Goal: Task Accomplishment & Management: Use online tool/utility

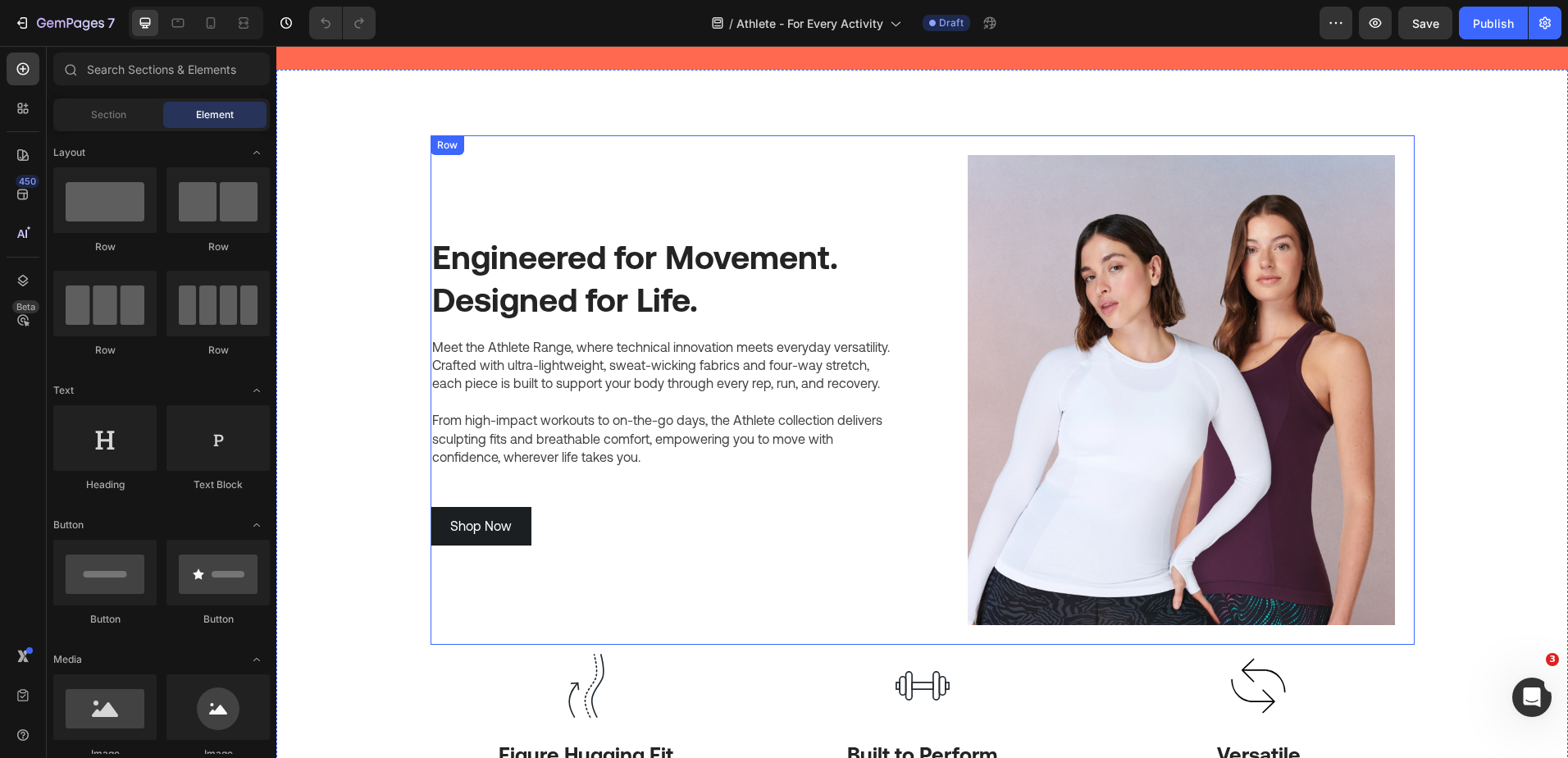
scroll to position [82, 0]
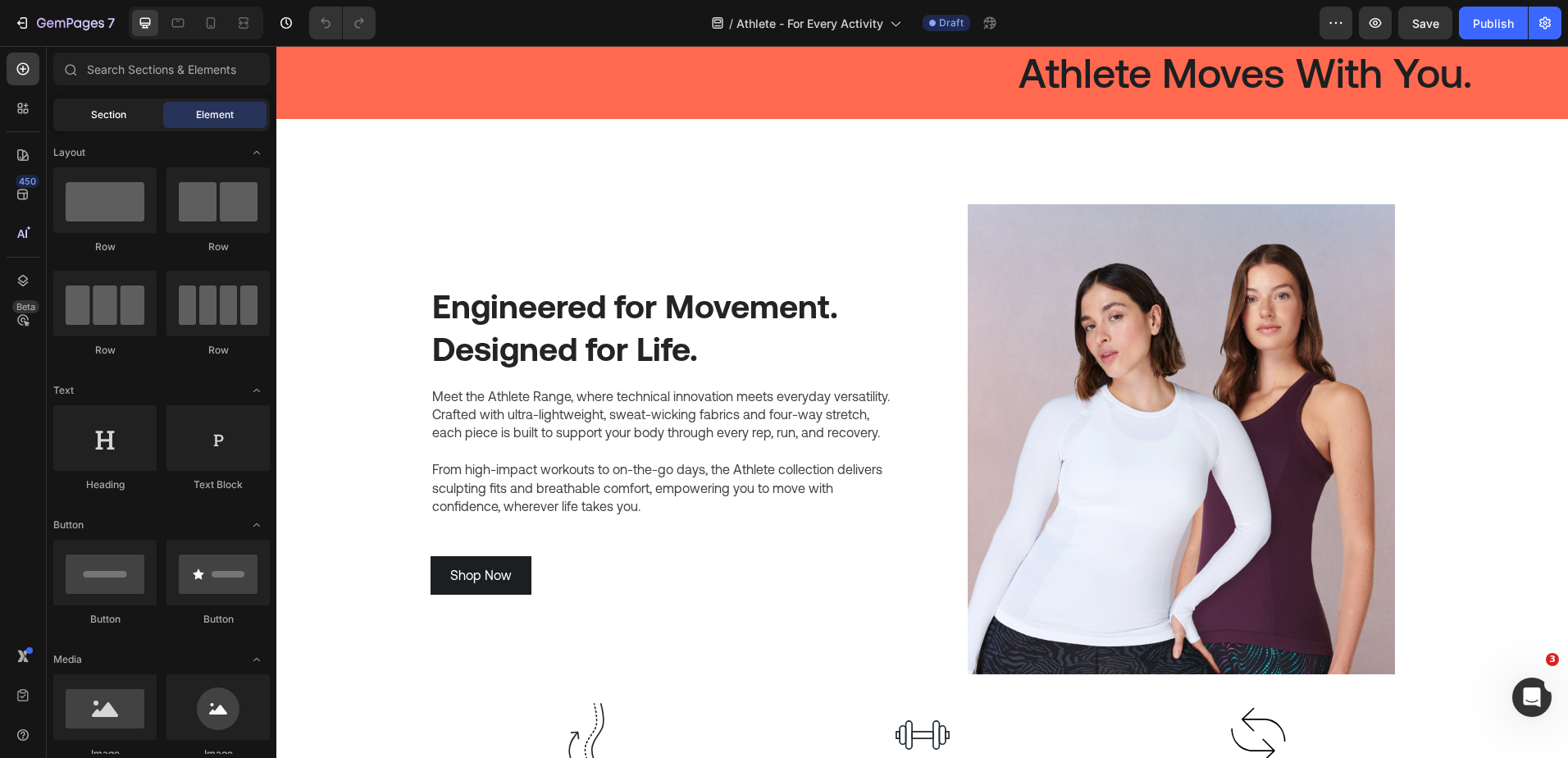
click at [121, 112] on span "Section" at bounding box center [109, 114] width 35 height 15
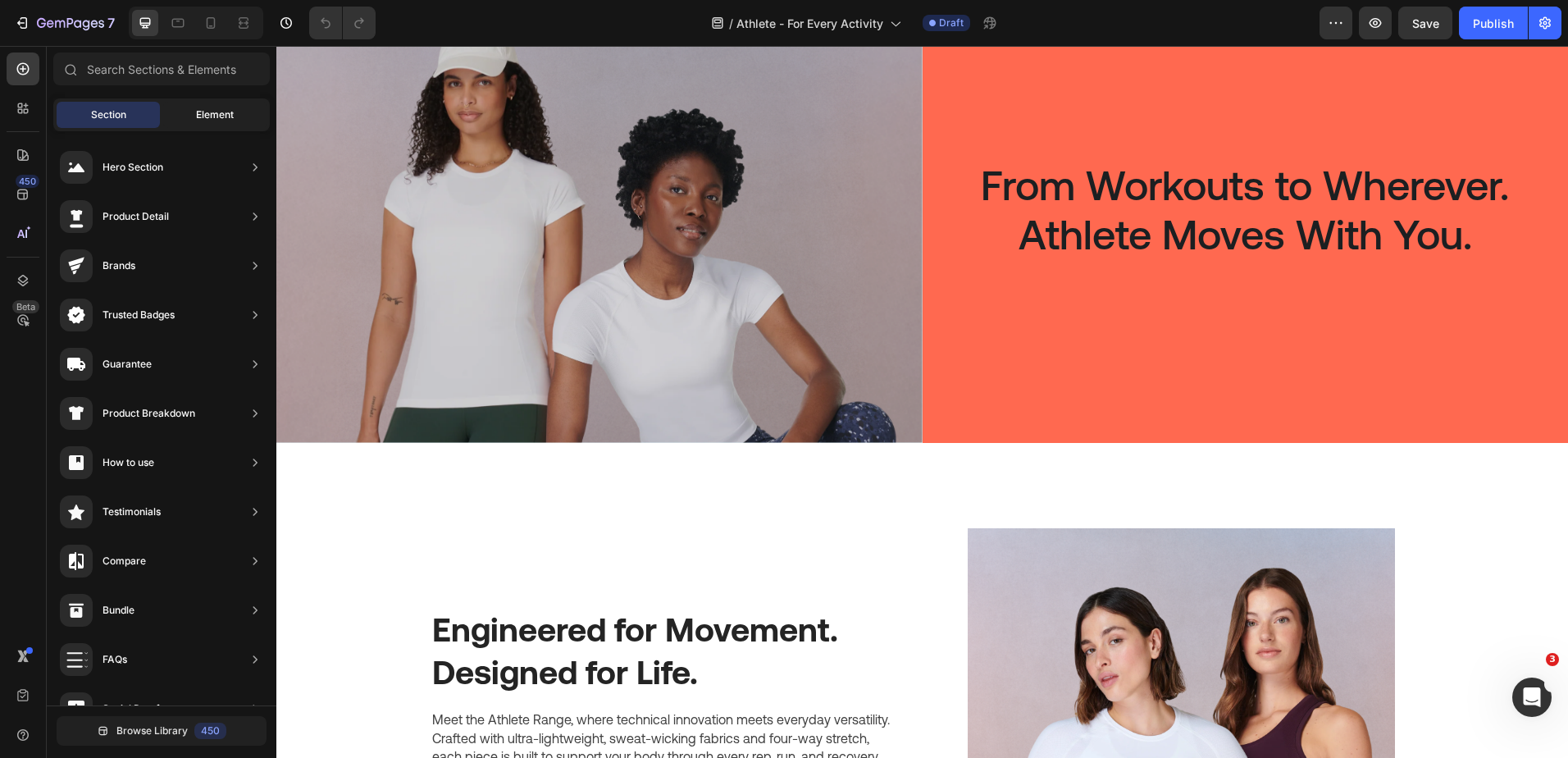
click at [205, 117] on span "Element" at bounding box center [214, 114] width 38 height 15
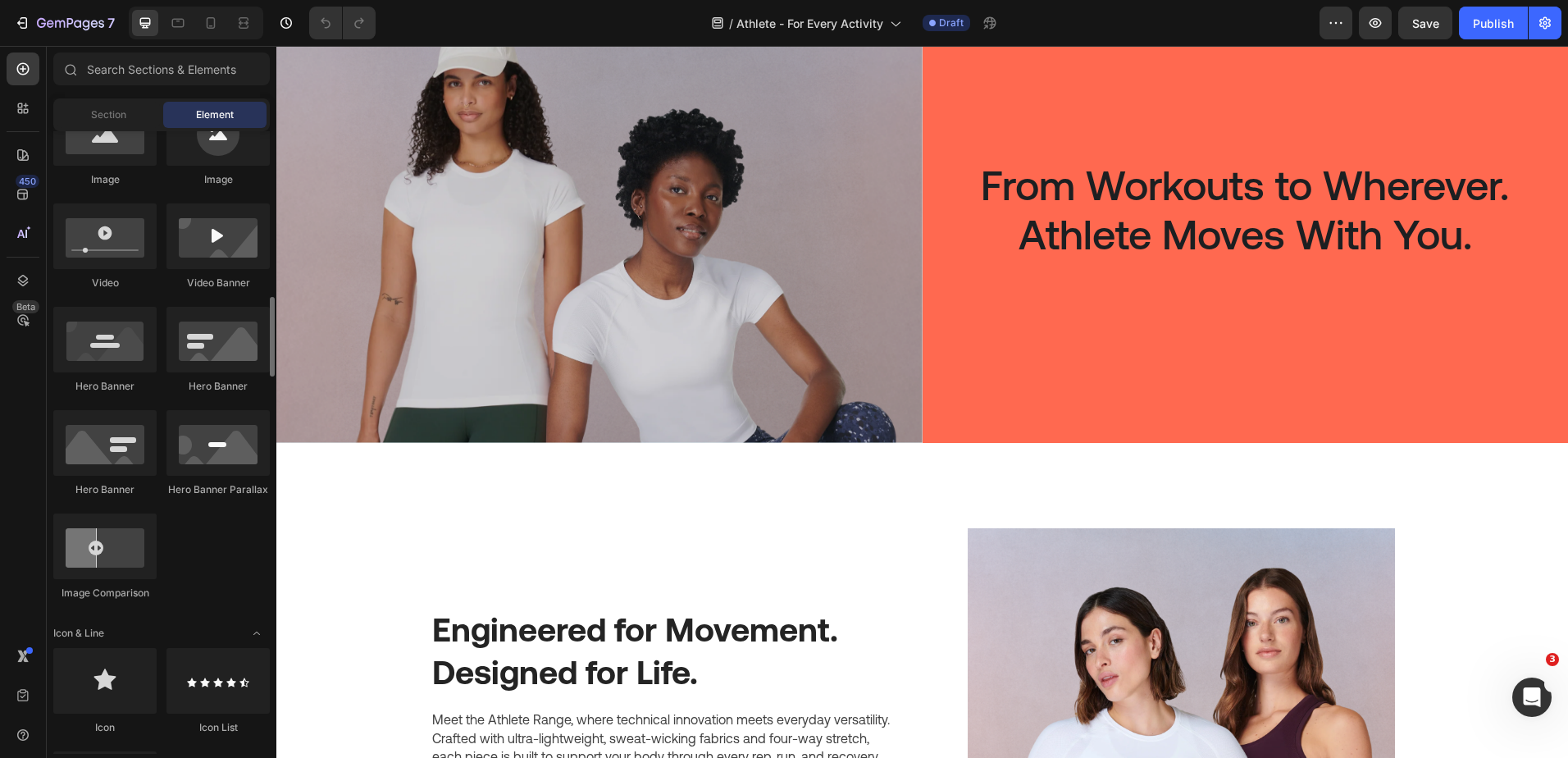
scroll to position [656, 0]
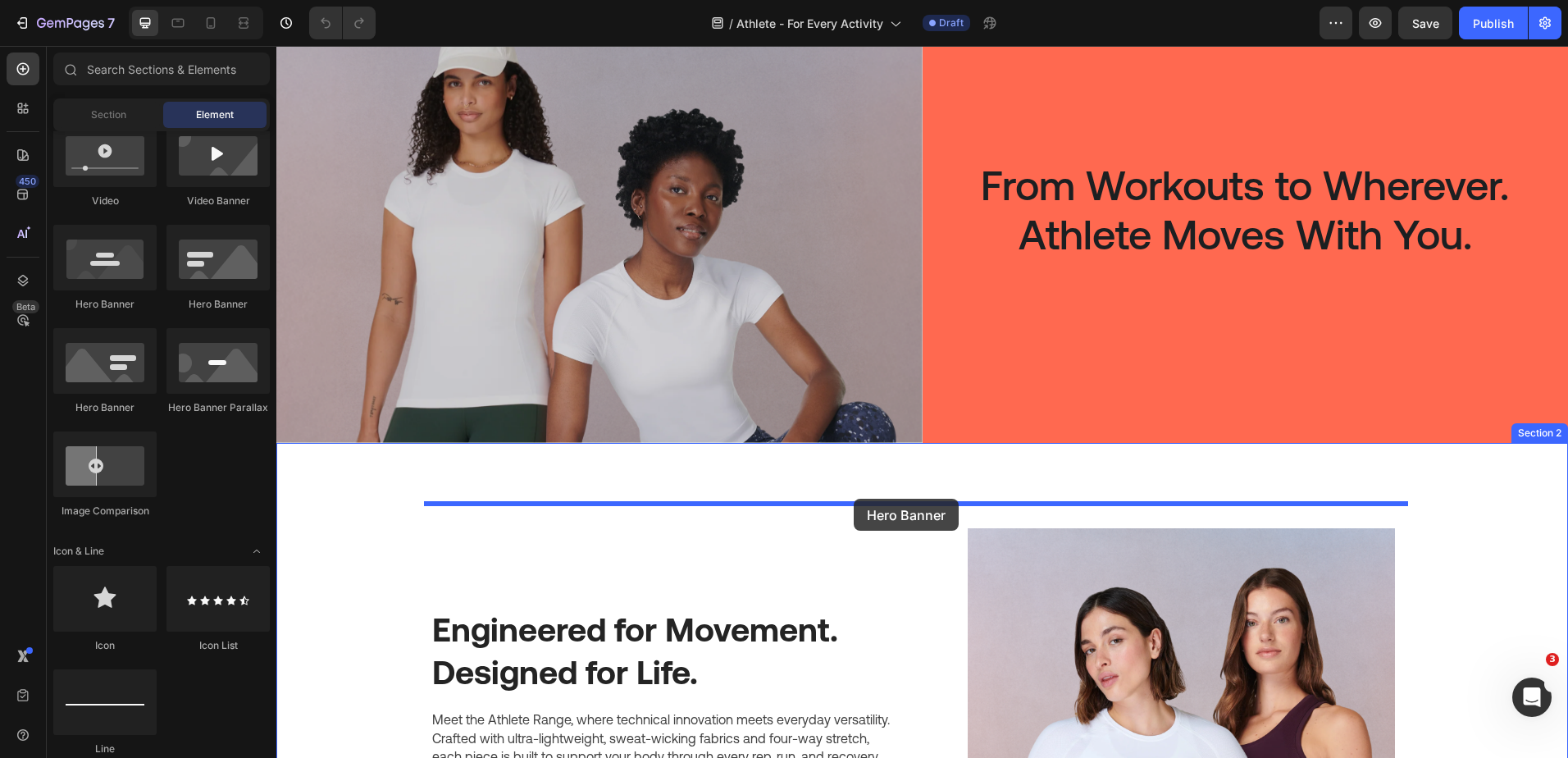
drag, startPoint x: 515, startPoint y: 436, endPoint x: 854, endPoint y: 498, distance: 344.6
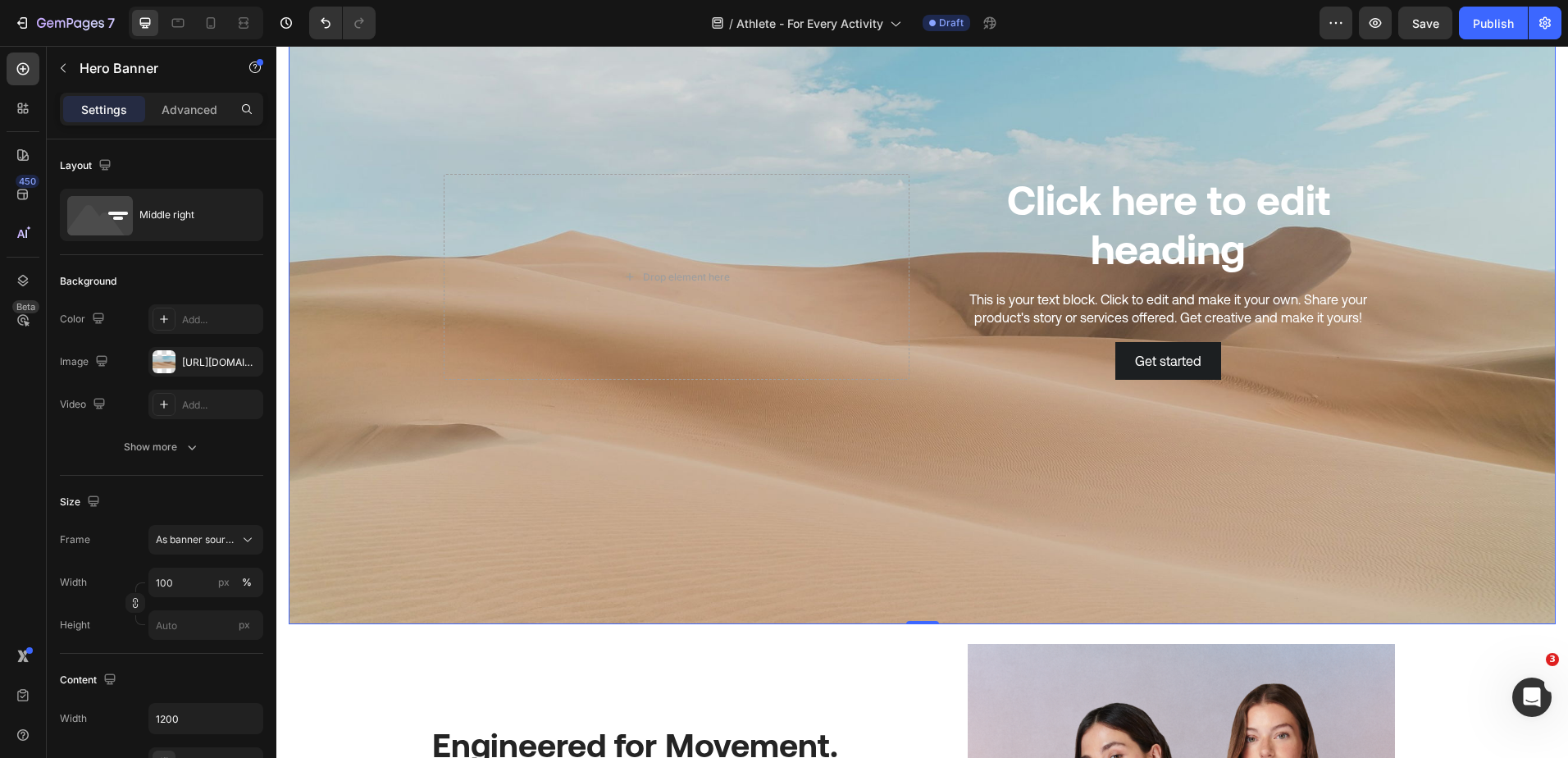
scroll to position [410, 0]
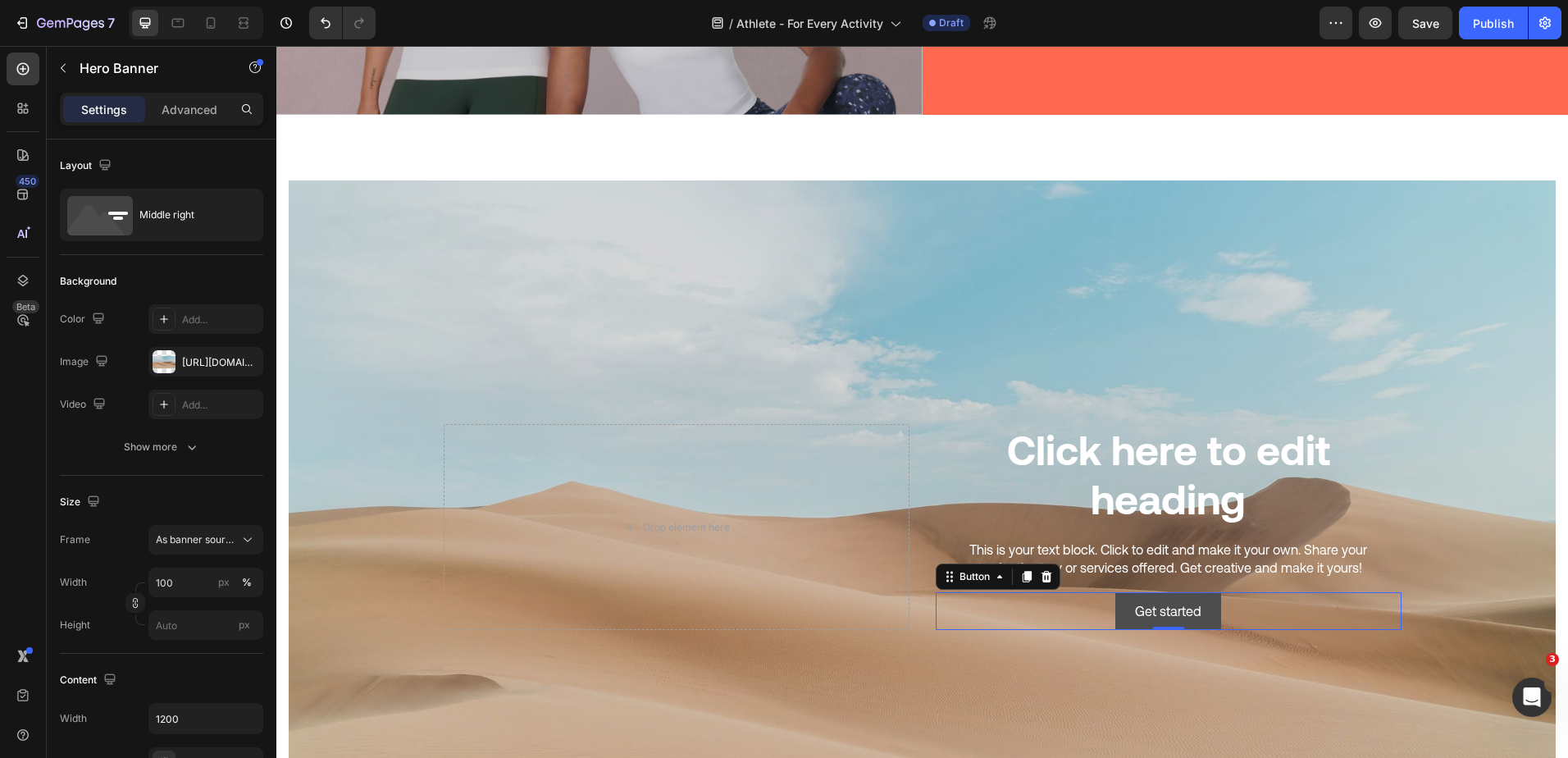
click at [1164, 592] on button "Get started" at bounding box center [1168, 610] width 106 height 38
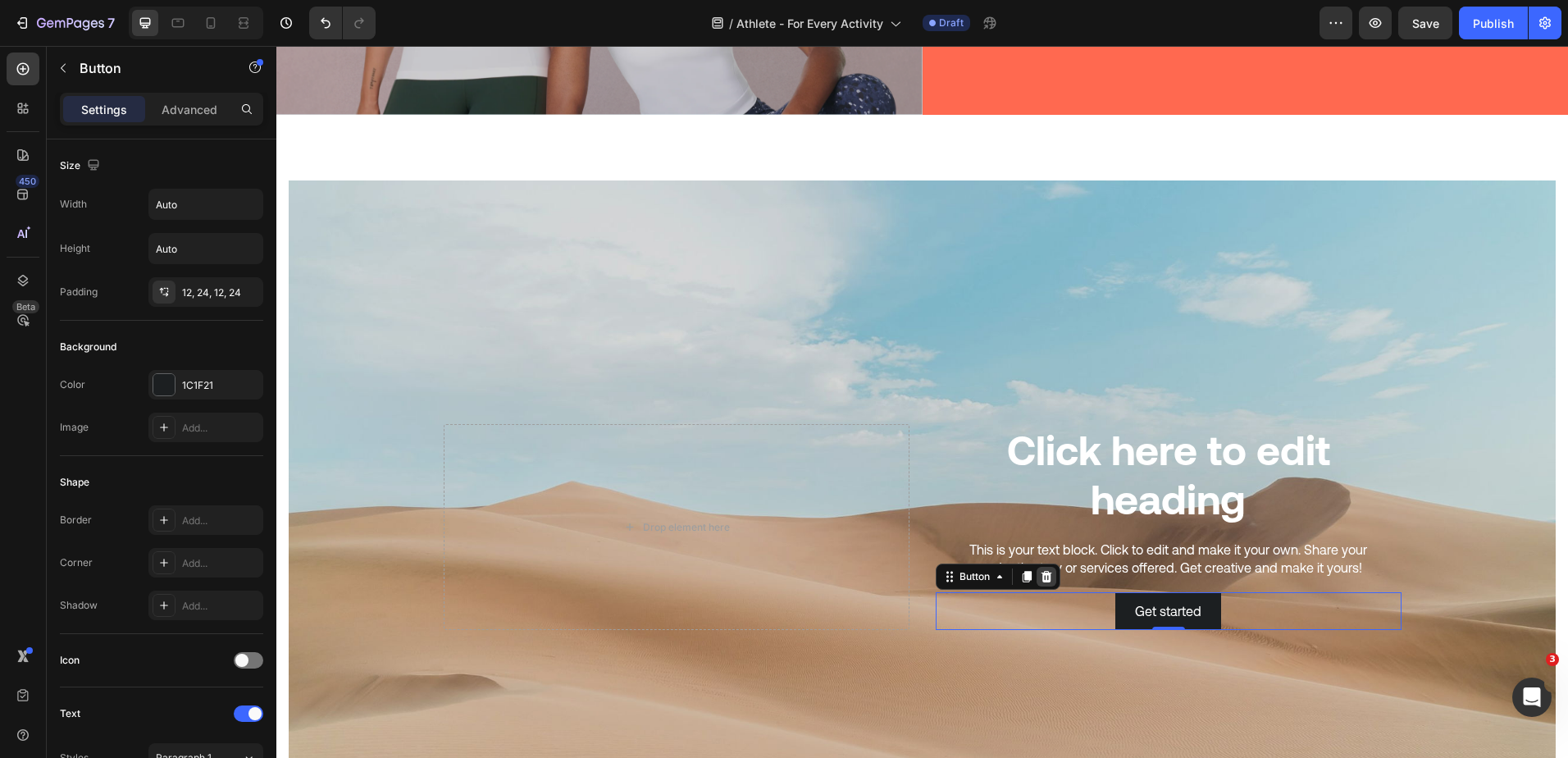
click at [1040, 570] on icon at bounding box center [1045, 576] width 13 height 13
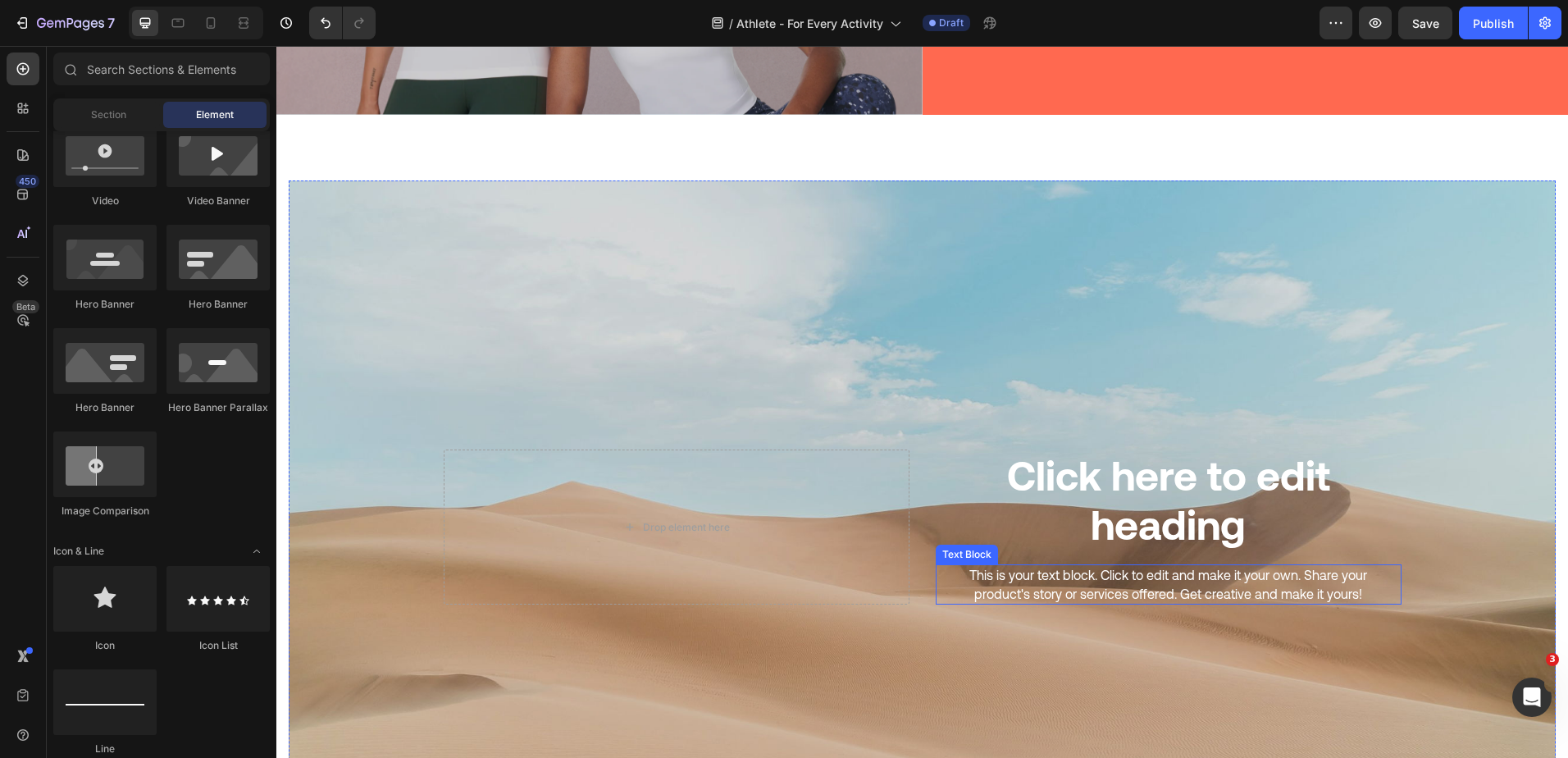
click at [1117, 548] on div "Click here to edit heading Heading This is your text block. Click to edit and m…" at bounding box center [1168, 526] width 466 height 155
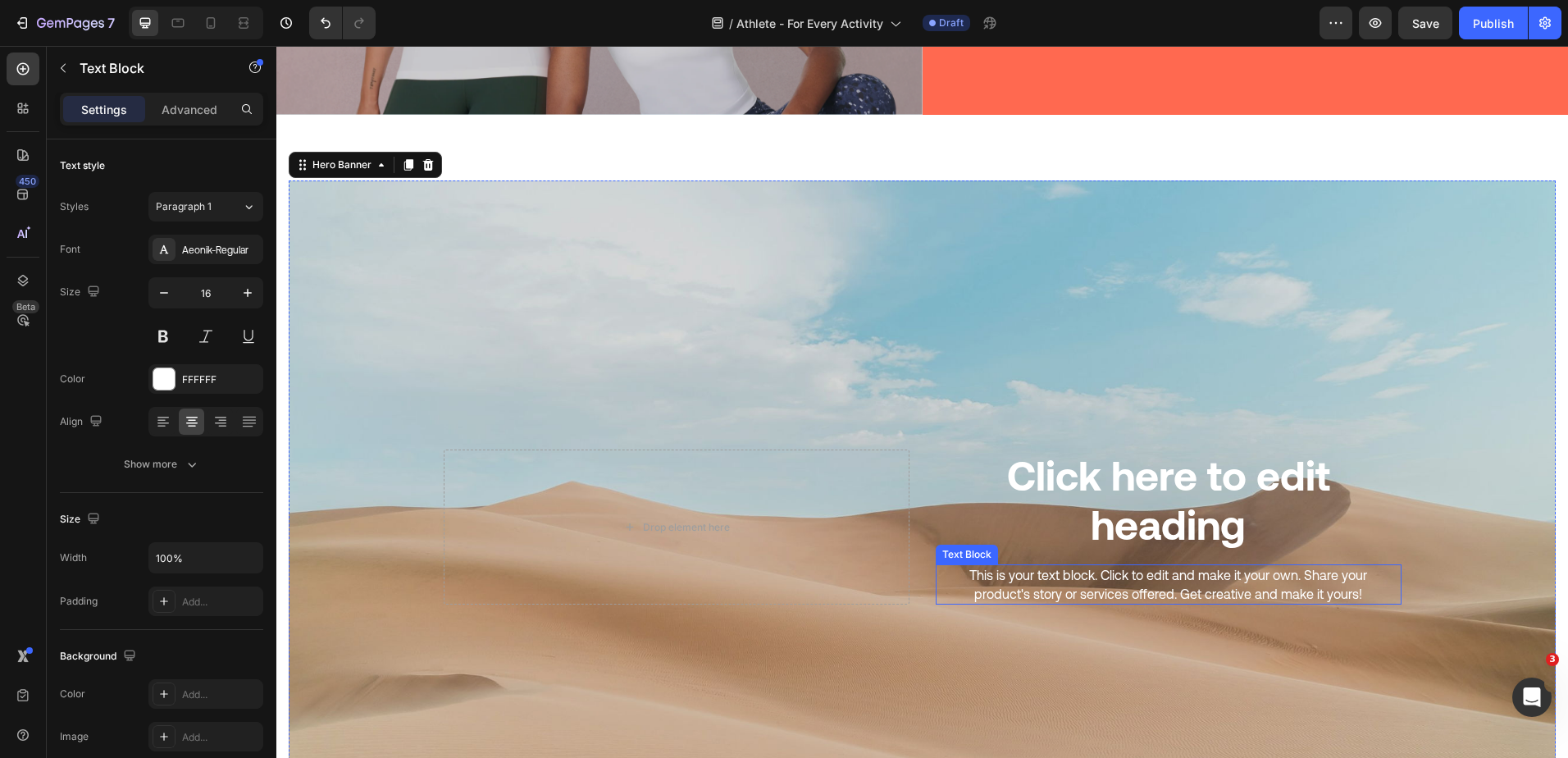
click at [1112, 574] on div "This is your text block. Click to edit and make it your own. Share your product…" at bounding box center [1168, 584] width 466 height 40
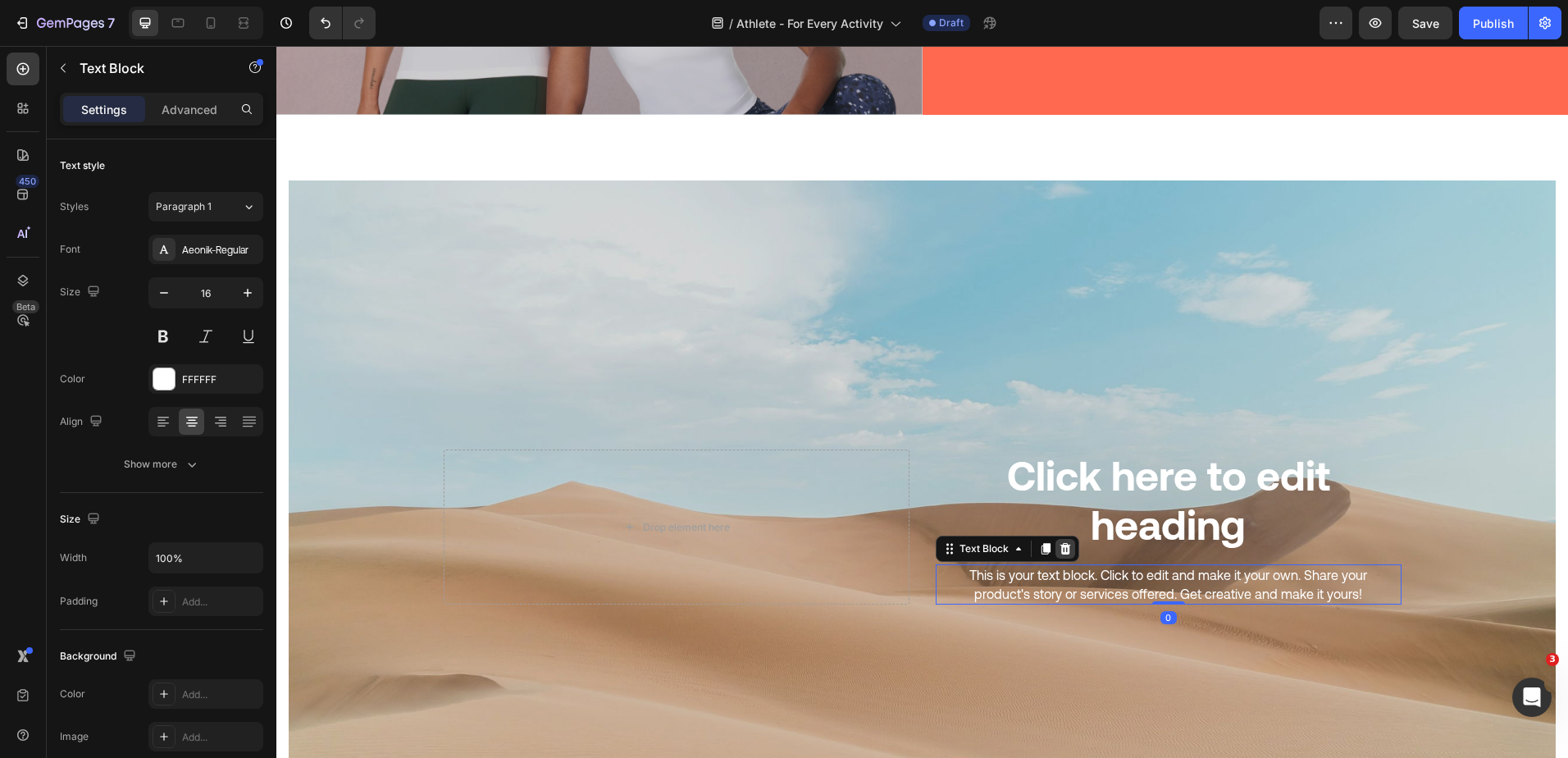
click at [1060, 543] on icon at bounding box center [1065, 549] width 11 height 12
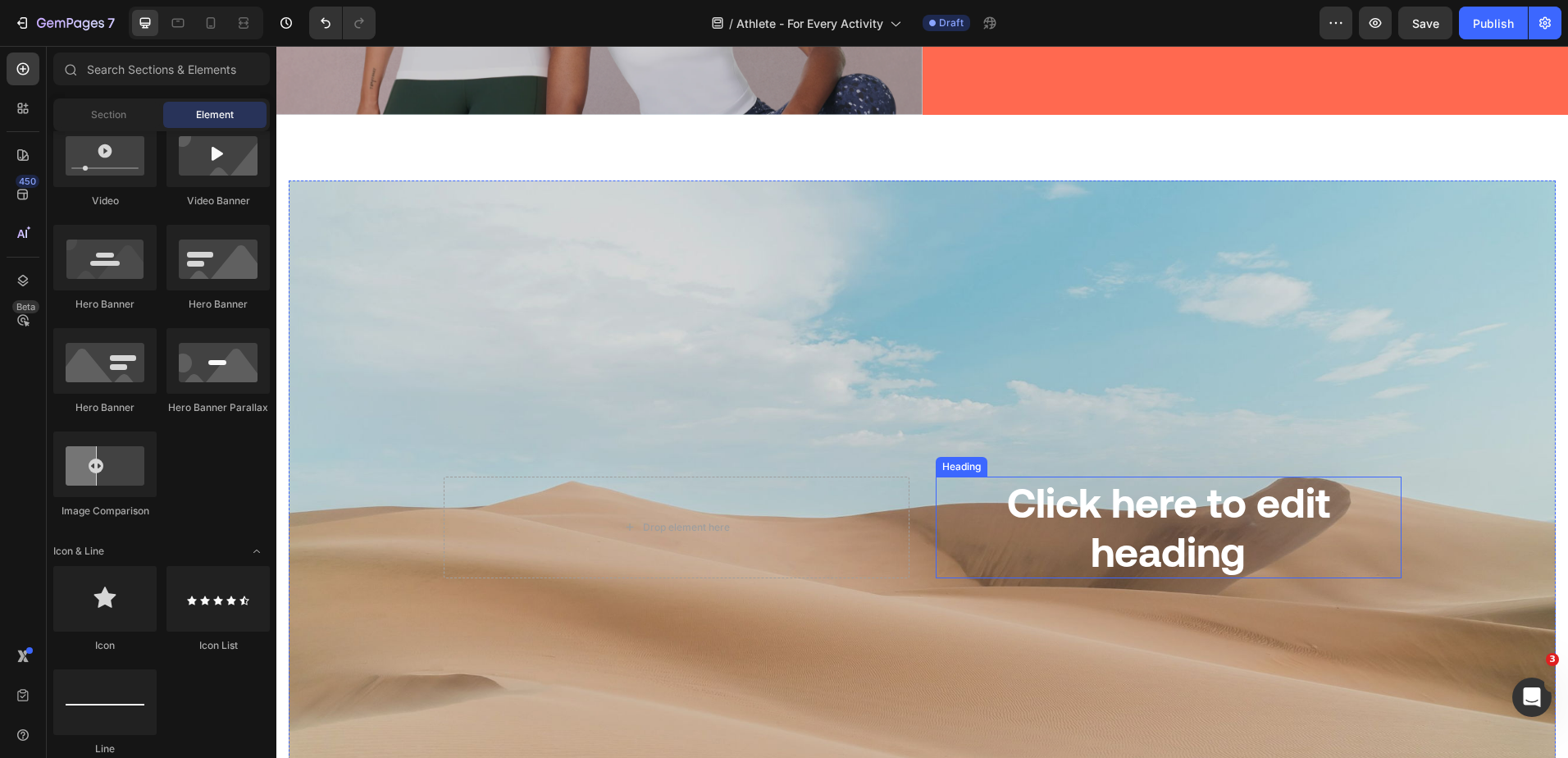
click at [1103, 499] on h2 "Click here to edit heading" at bounding box center [1168, 527] width 466 height 101
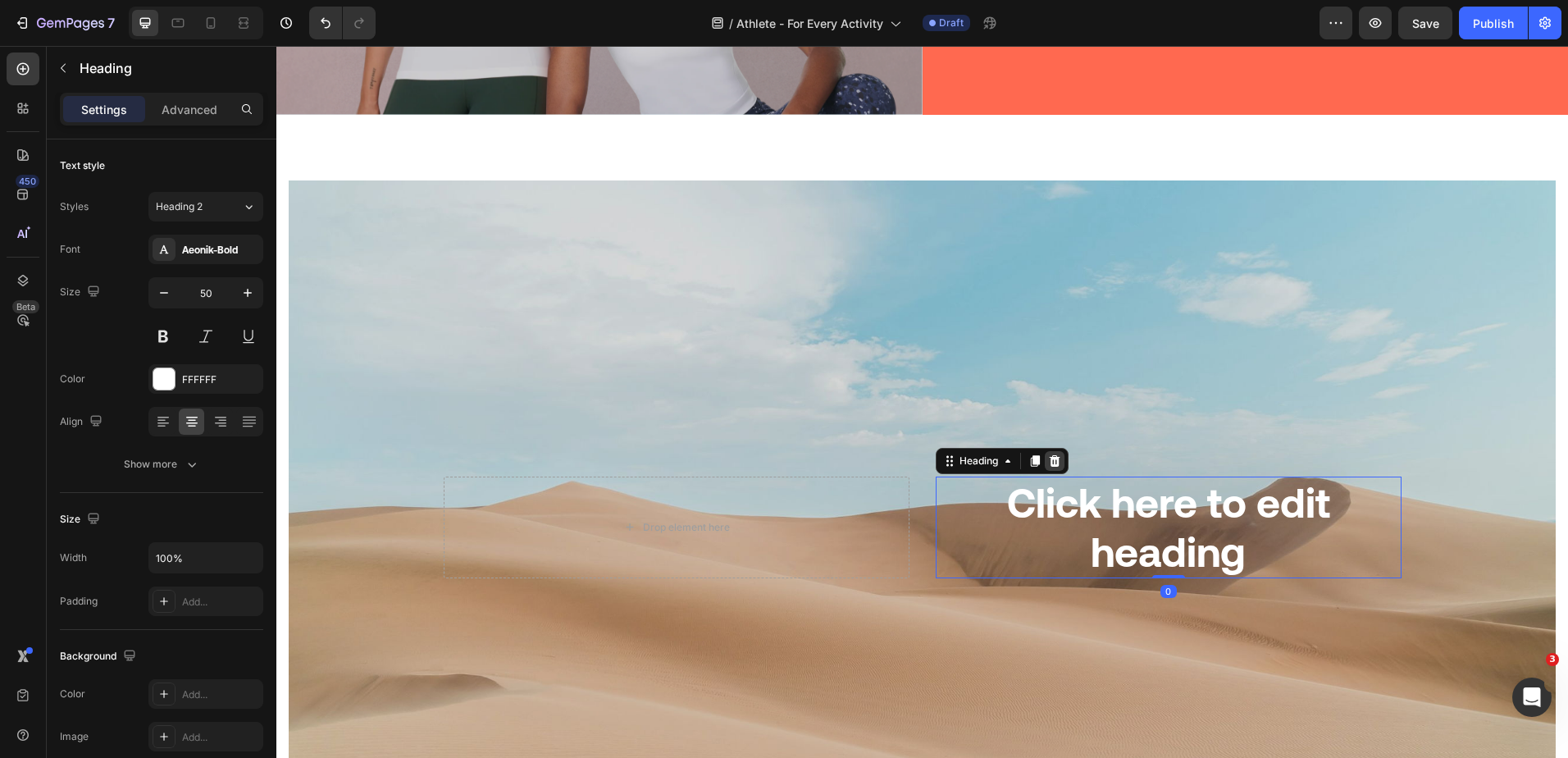
click at [1048, 454] on icon at bounding box center [1054, 460] width 13 height 13
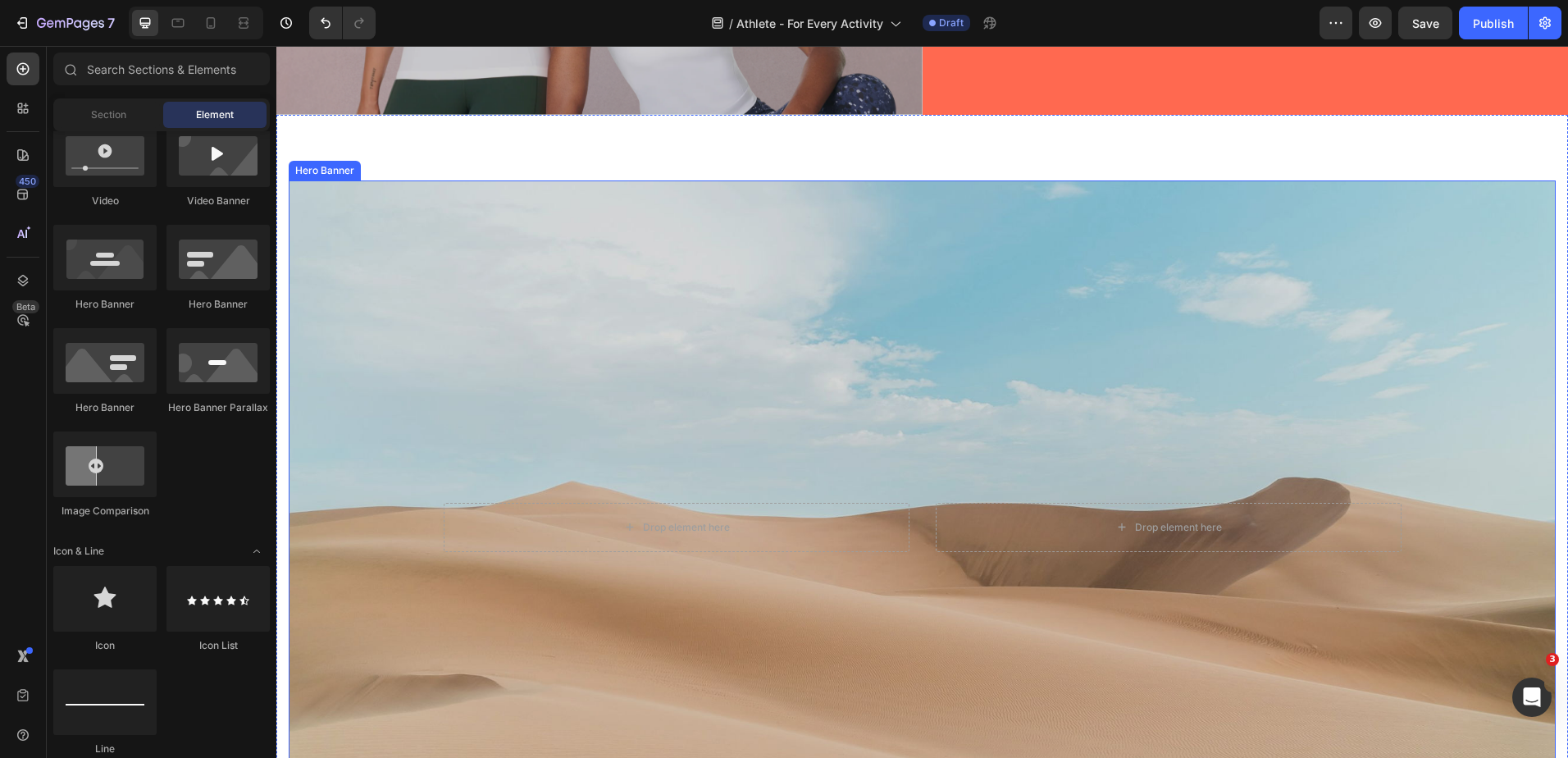
click at [842, 274] on div "Background Image" at bounding box center [923, 526] width 1267 height 694
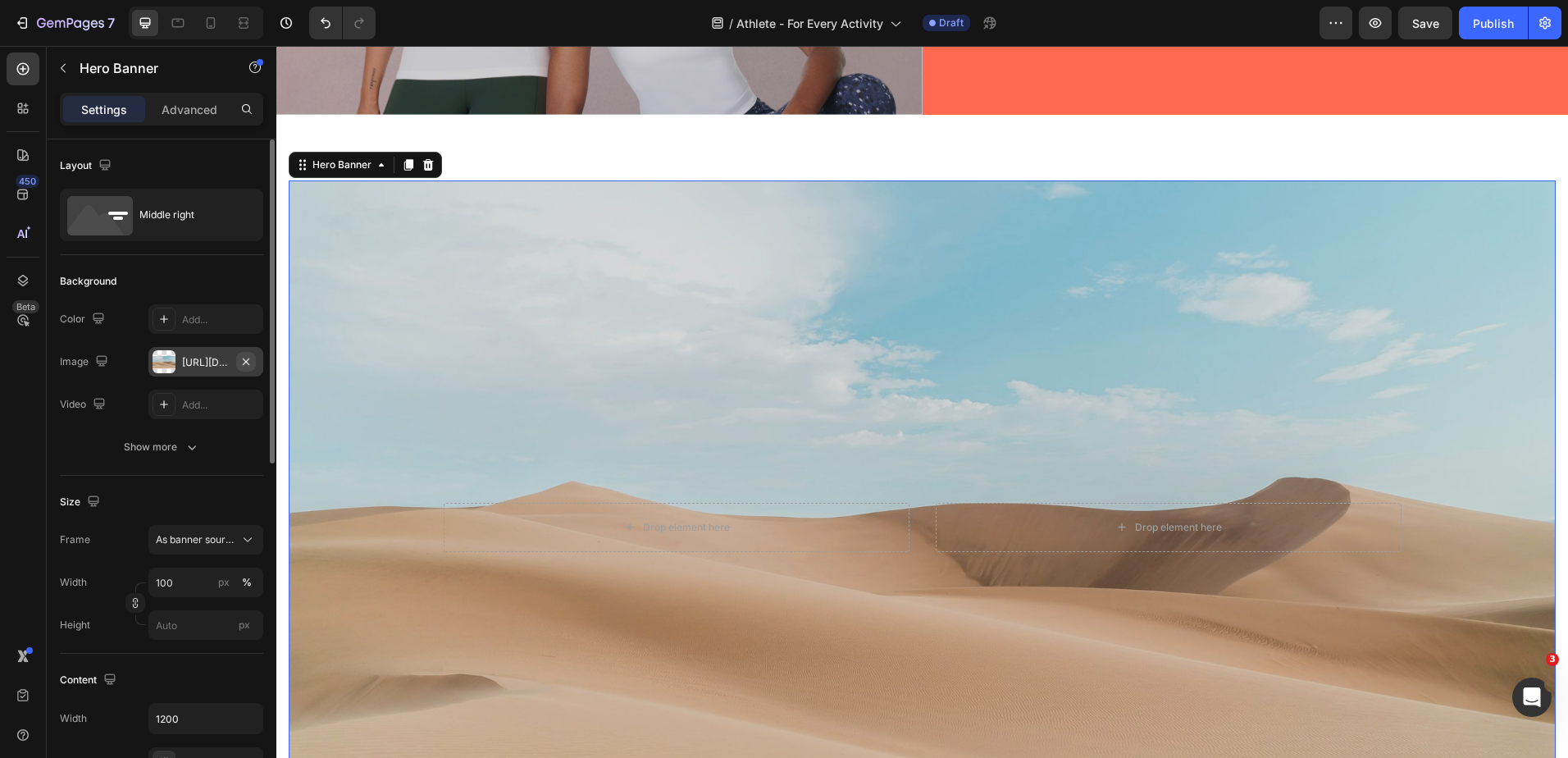
drag, startPoint x: 247, startPoint y: 355, endPoint x: 6, endPoint y: 312, distance: 244.8
click at [247, 355] on icon "button" at bounding box center [245, 361] width 13 height 13
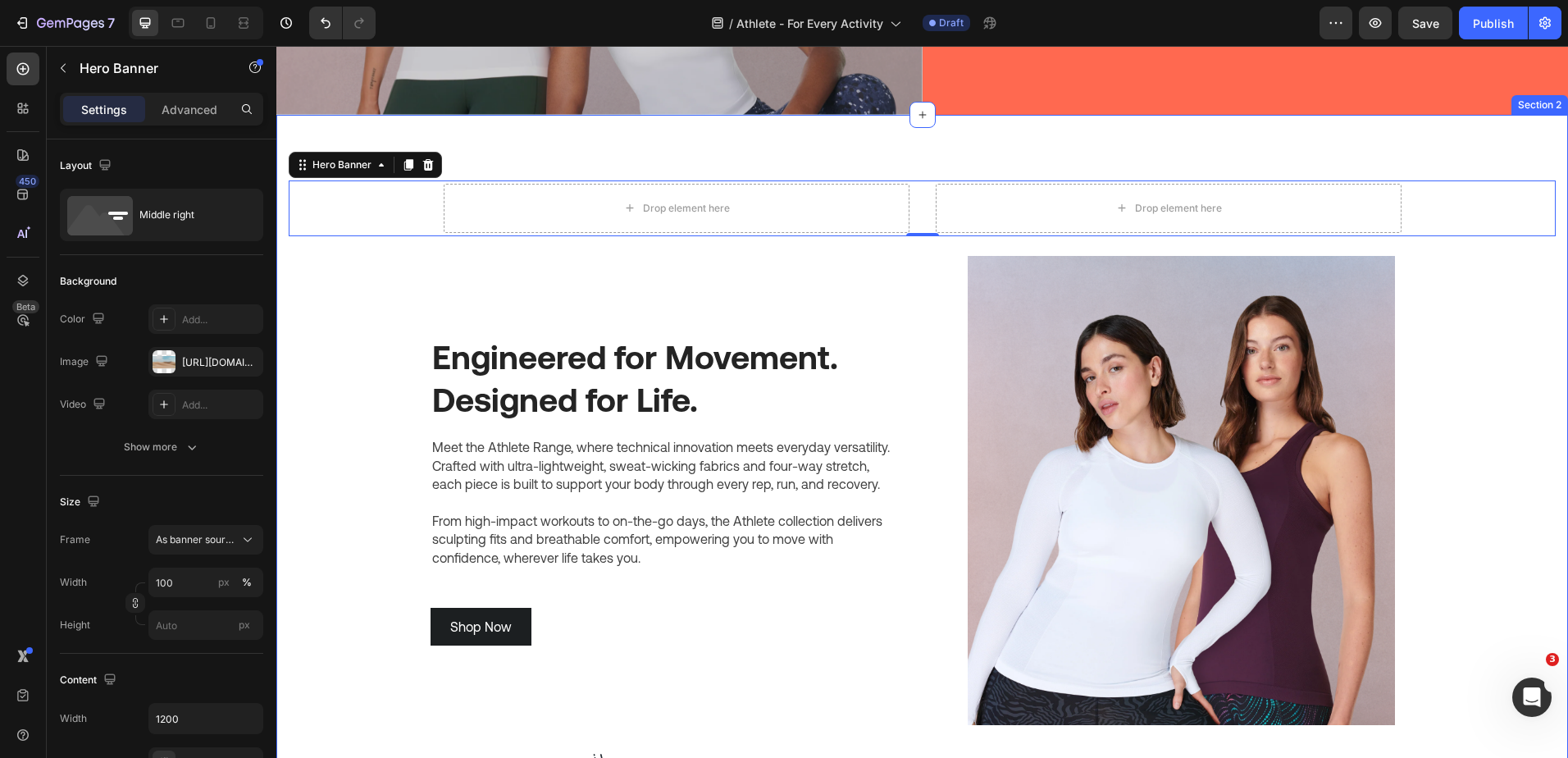
type input "Auto"
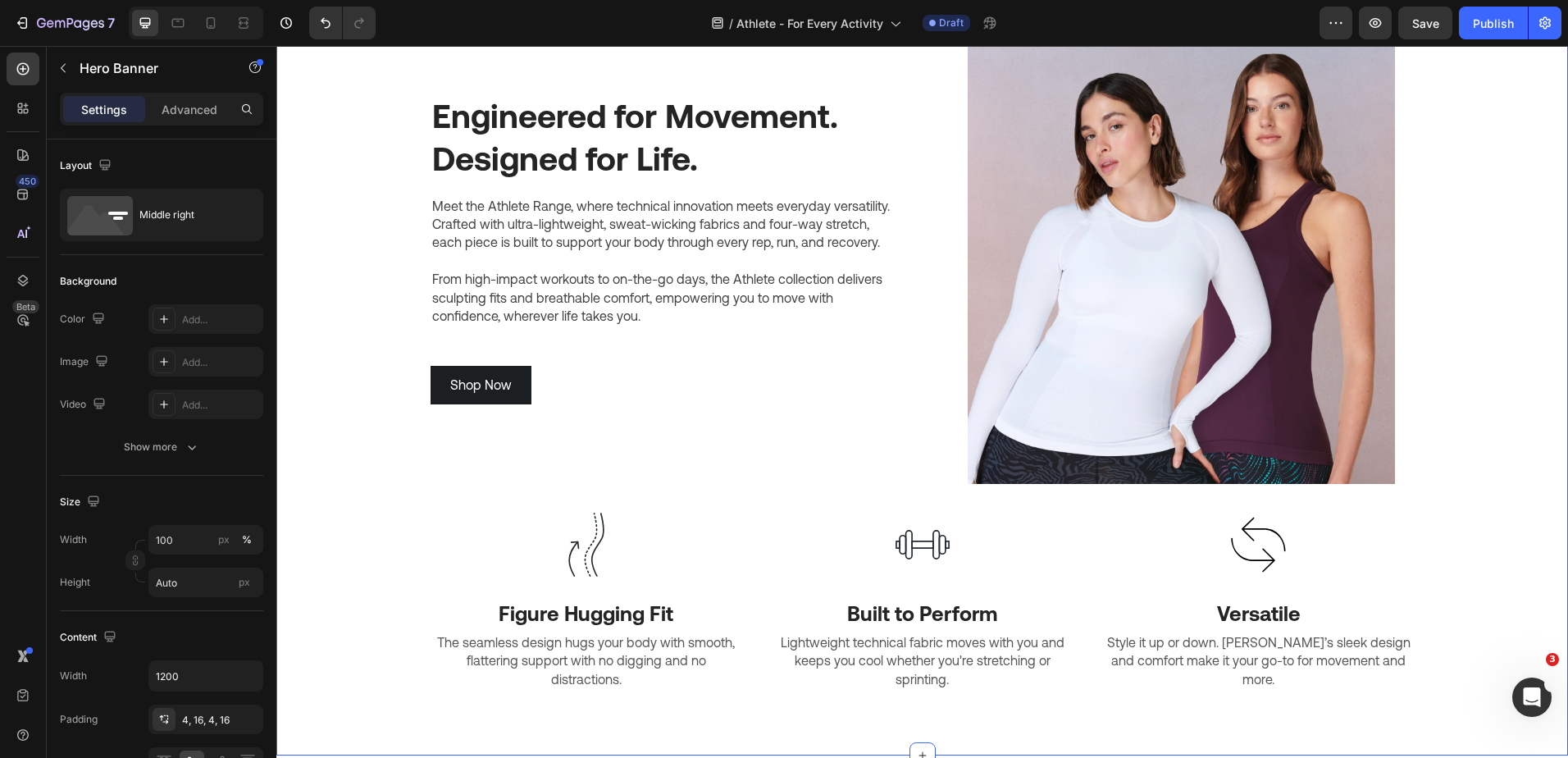
scroll to position [164, 0]
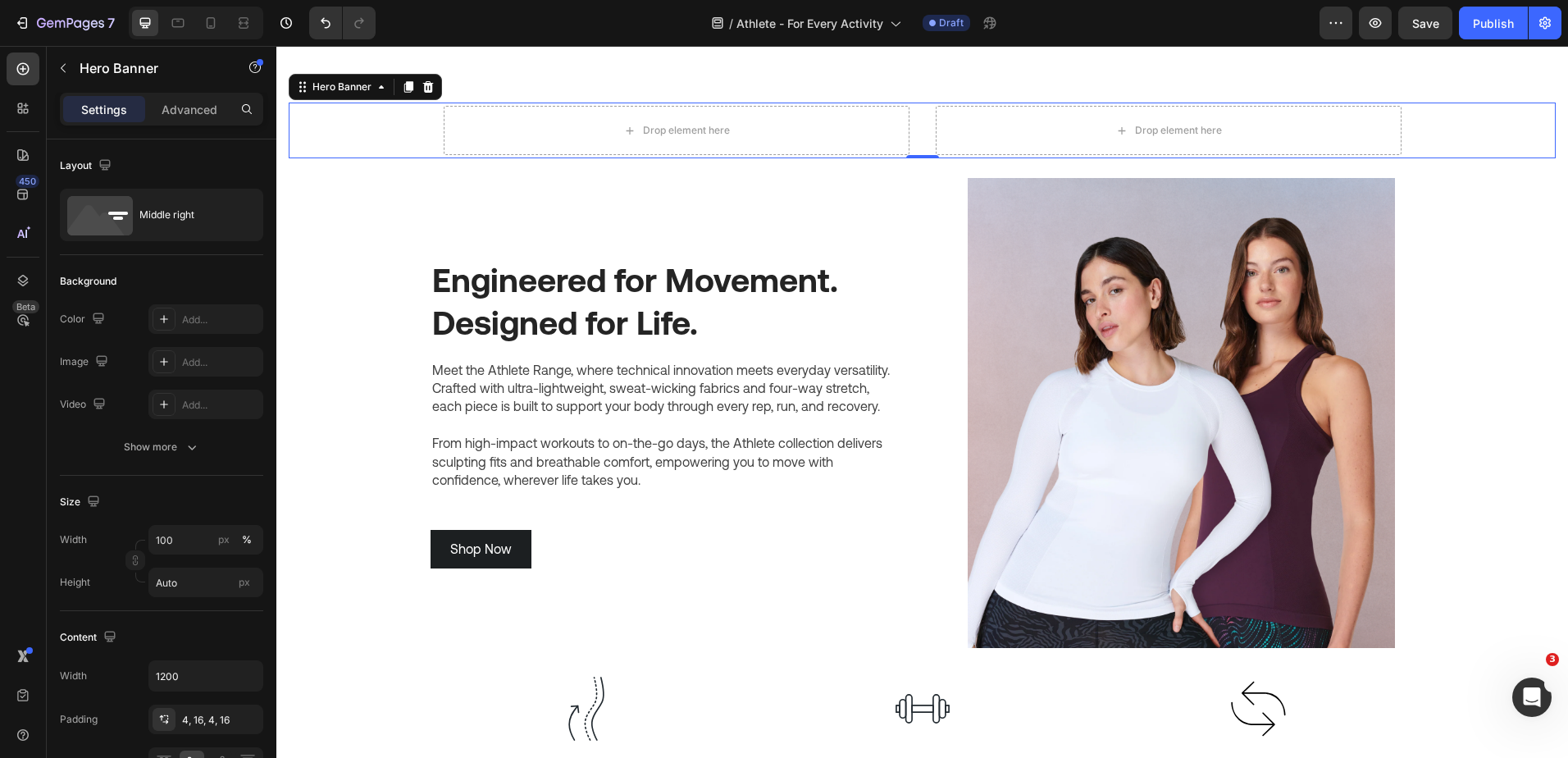
click at [1451, 139] on div "Background Image" at bounding box center [923, 129] width 1267 height 55
click at [425, 86] on icon at bounding box center [428, 87] width 11 height 12
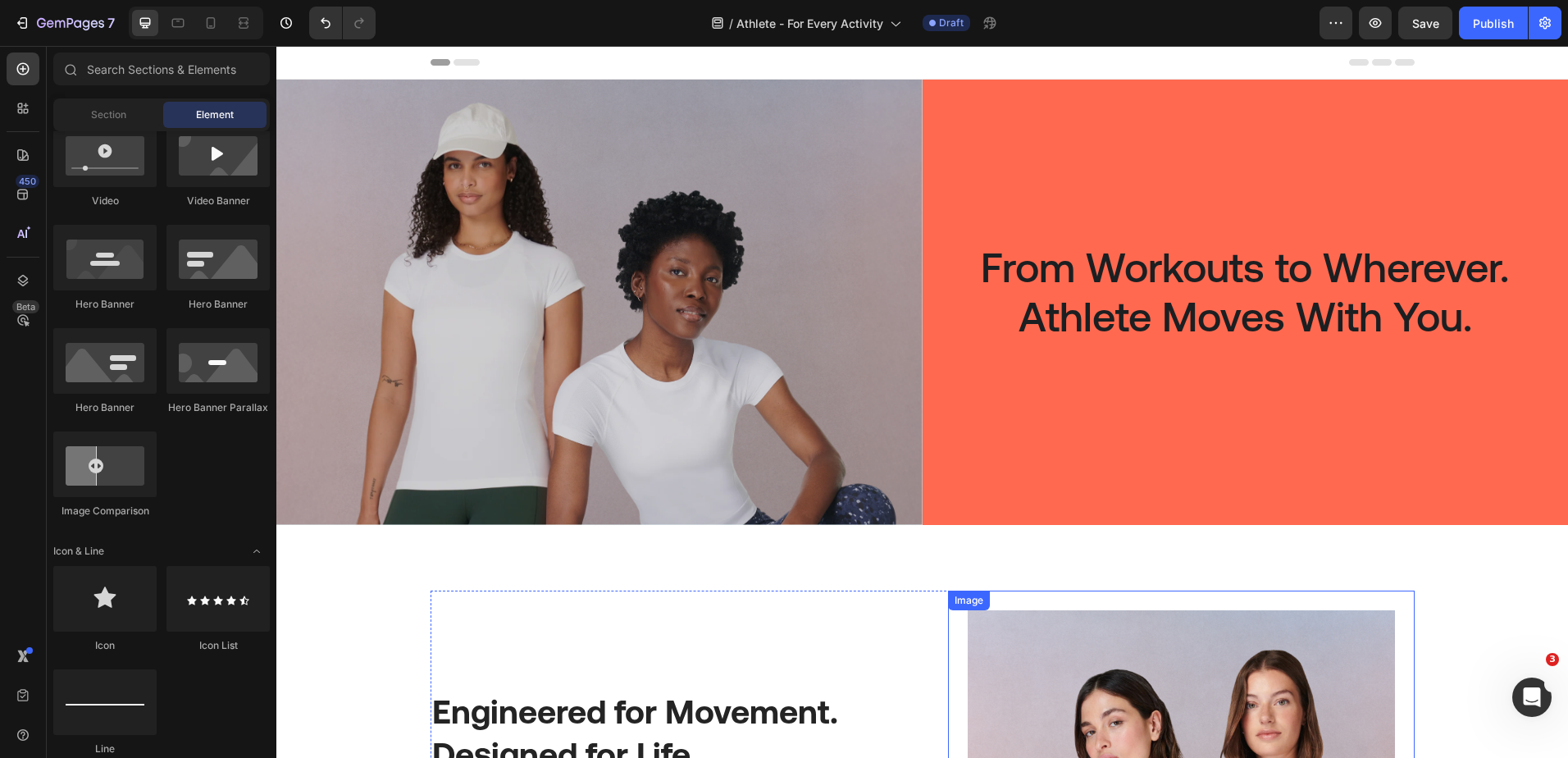
scroll to position [82, 0]
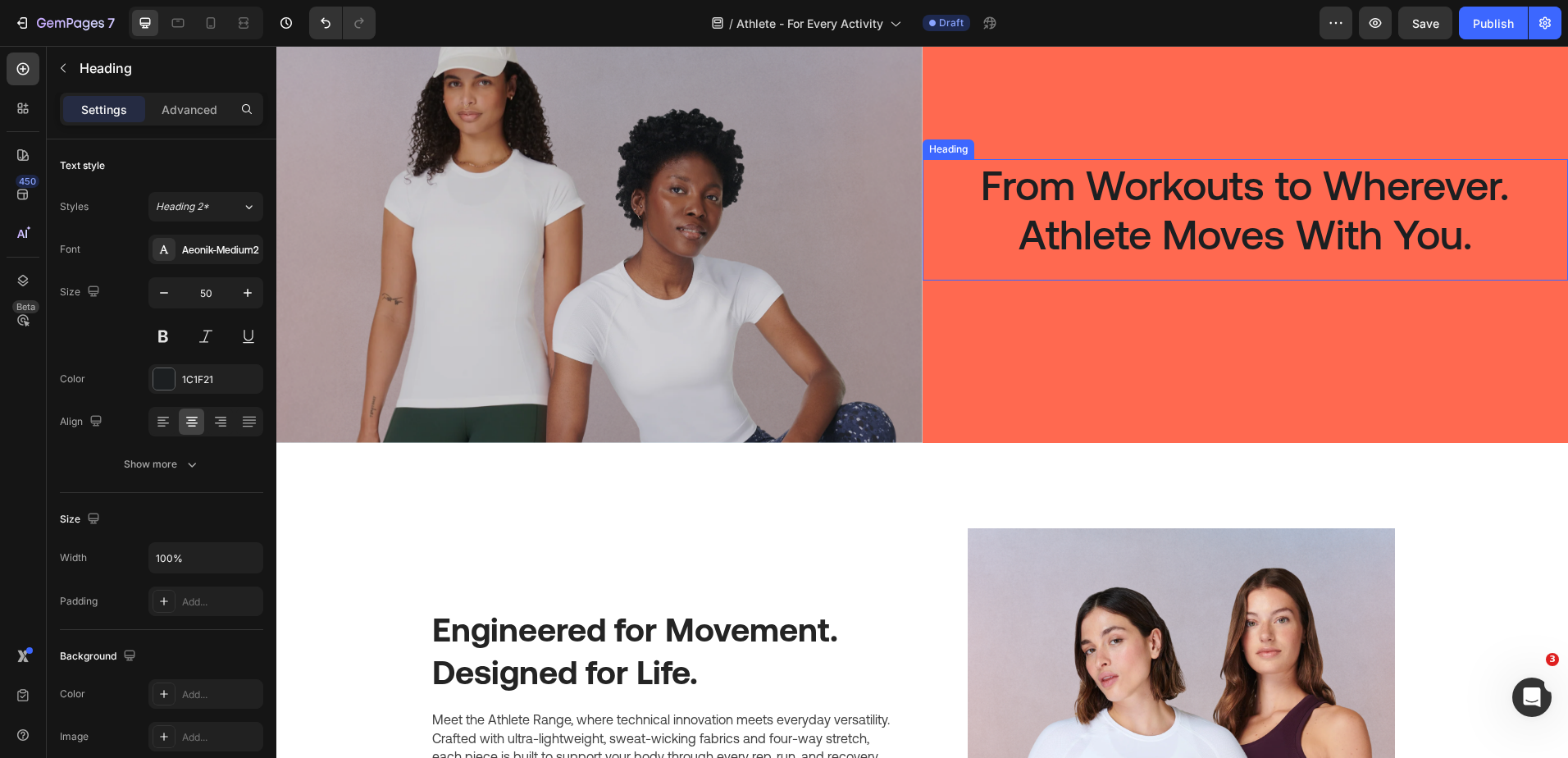
click at [1473, 231] on h2 "From Workouts to Wherever. Athlete Moves With You." at bounding box center [1246, 209] width 646 height 101
click at [1478, 242] on h2 "From Workouts to Wherever. Athlete Moves With You." at bounding box center [1246, 209] width 646 height 101
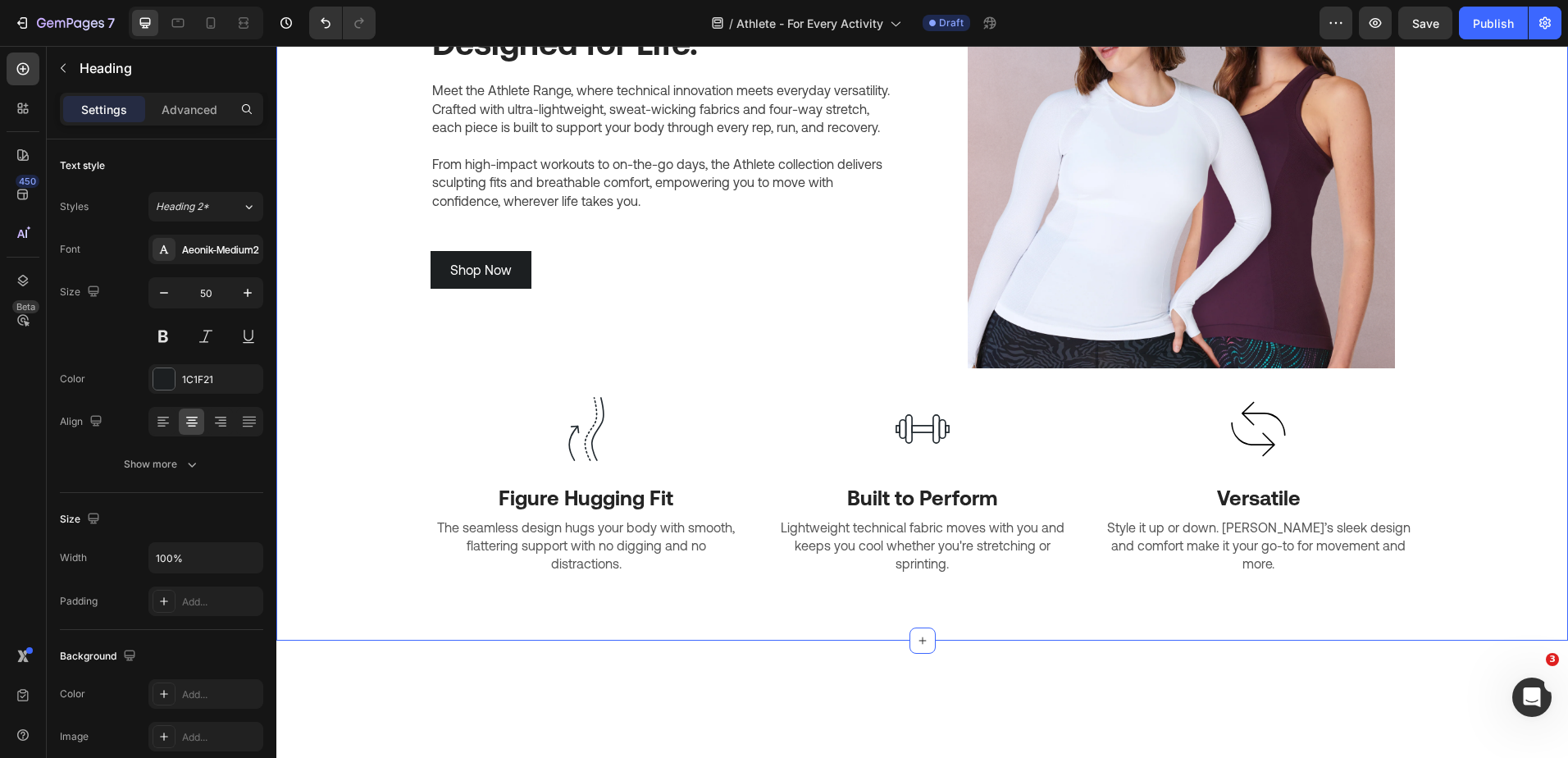
scroll to position [713, 0]
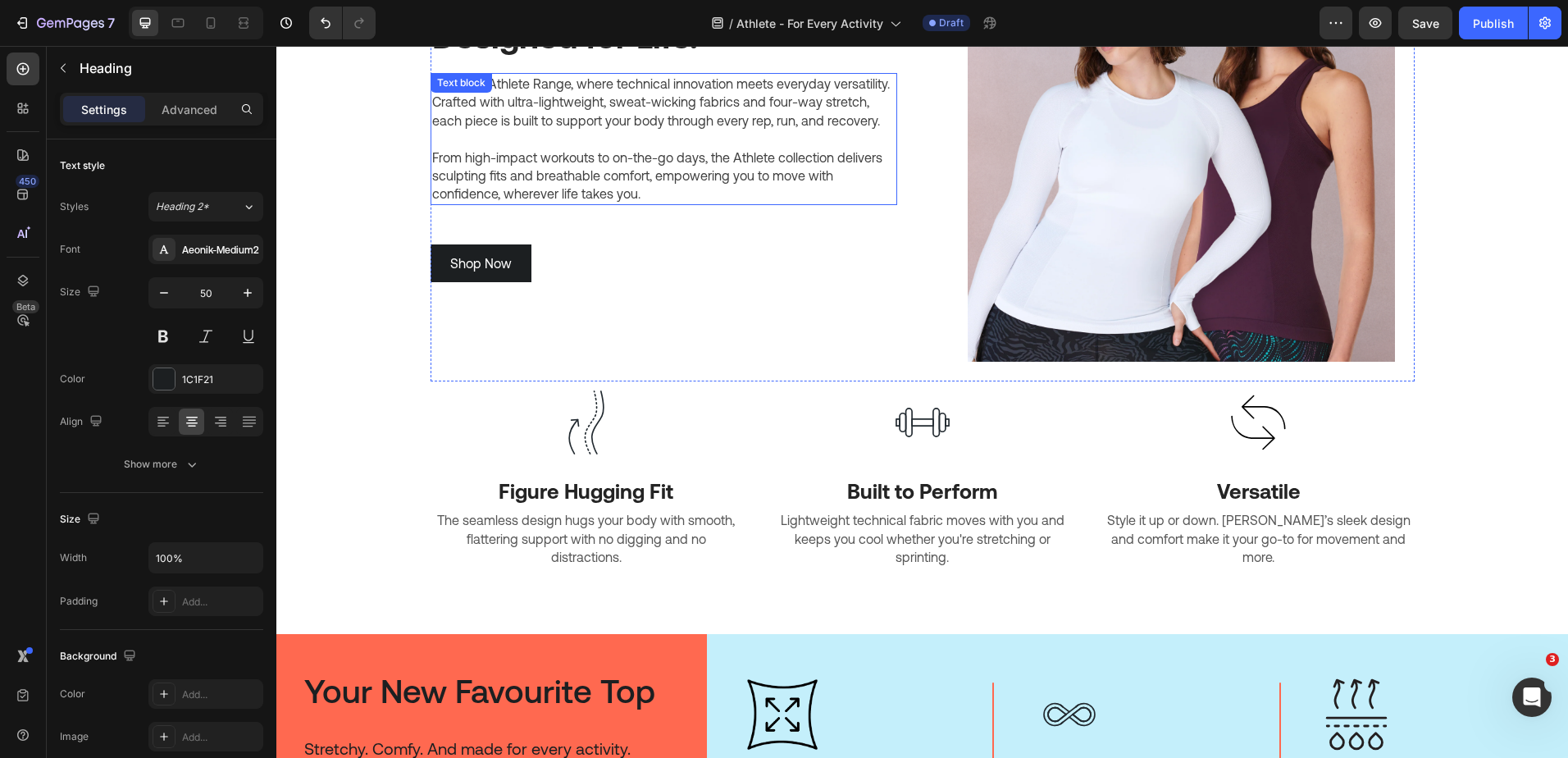
click at [677, 164] on p "From high-impact workouts to on-the-go days, the Athlete collection delivers sc…" at bounding box center [664, 176] width 463 height 54
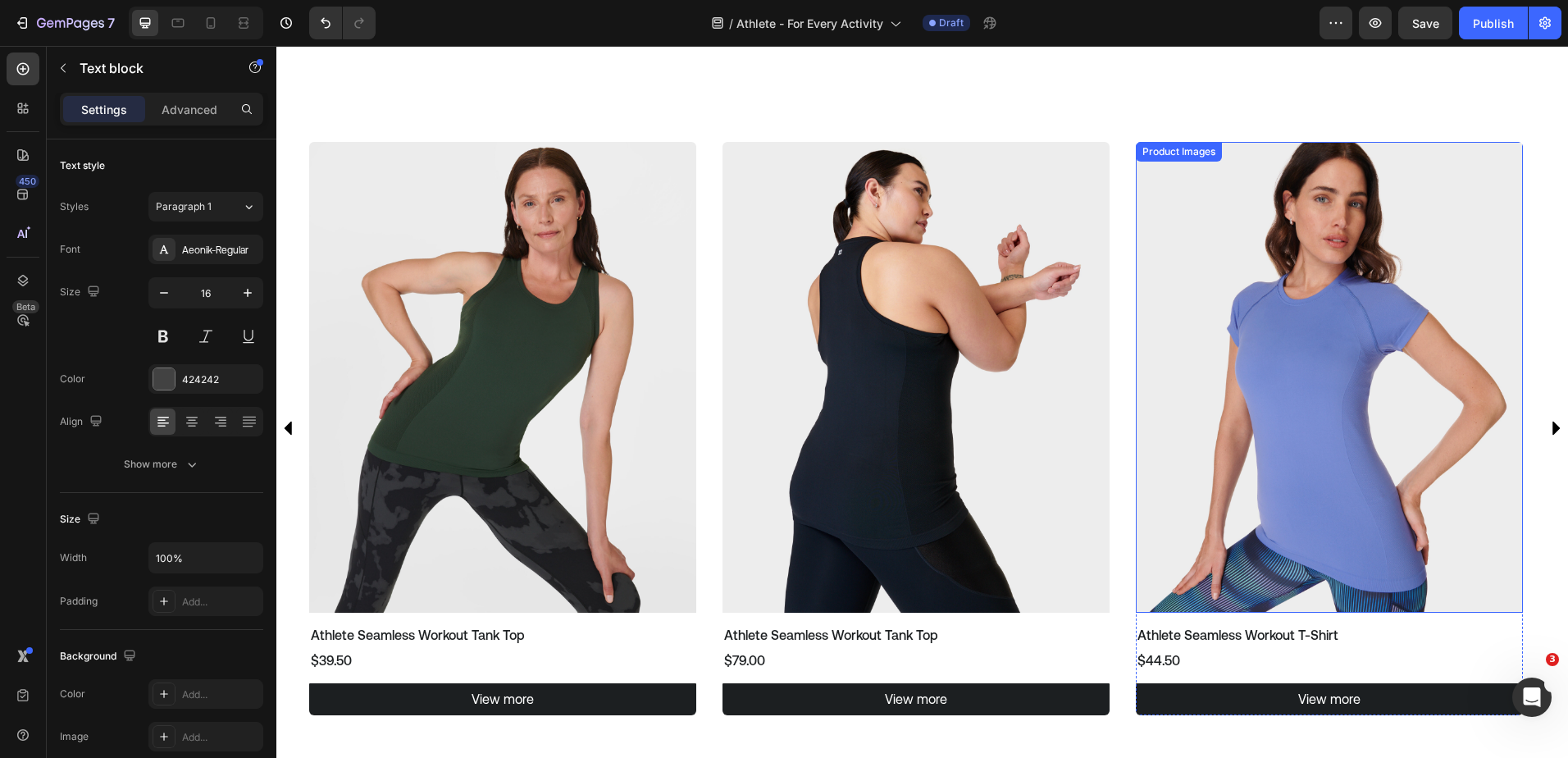
scroll to position [2025, 0]
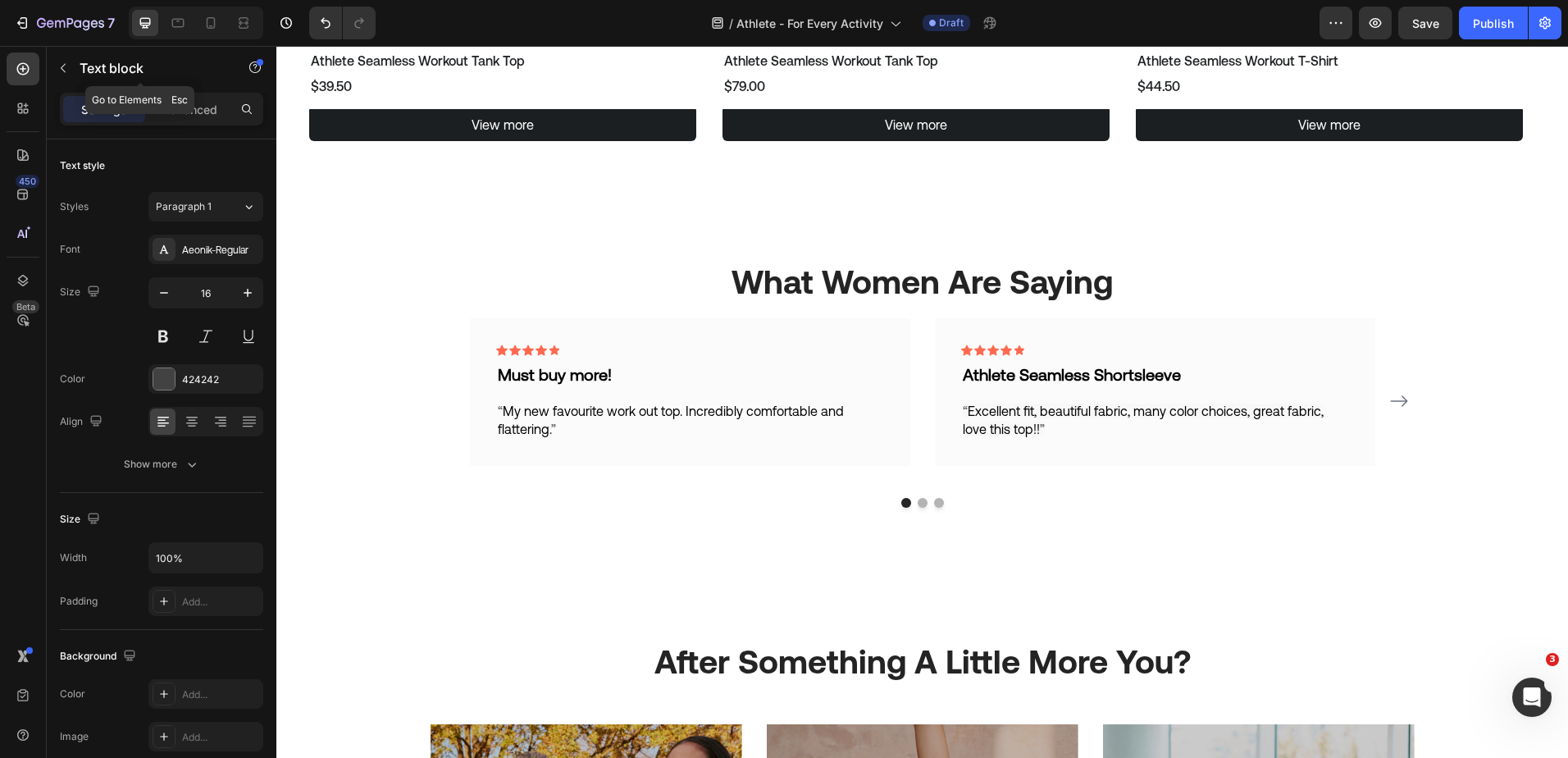
click at [70, 67] on button "button" at bounding box center [62, 67] width 26 height 26
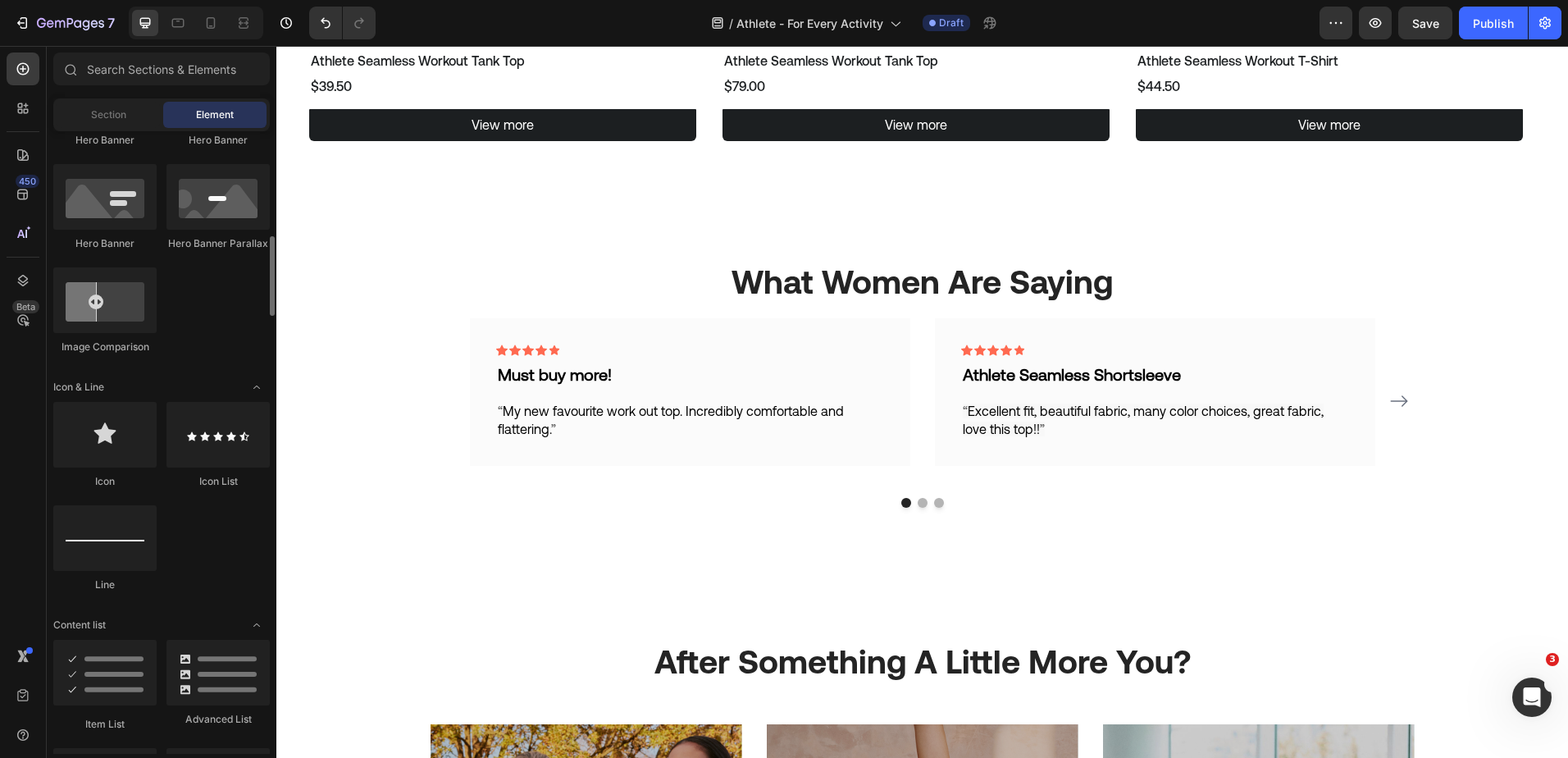
scroll to position [492, 0]
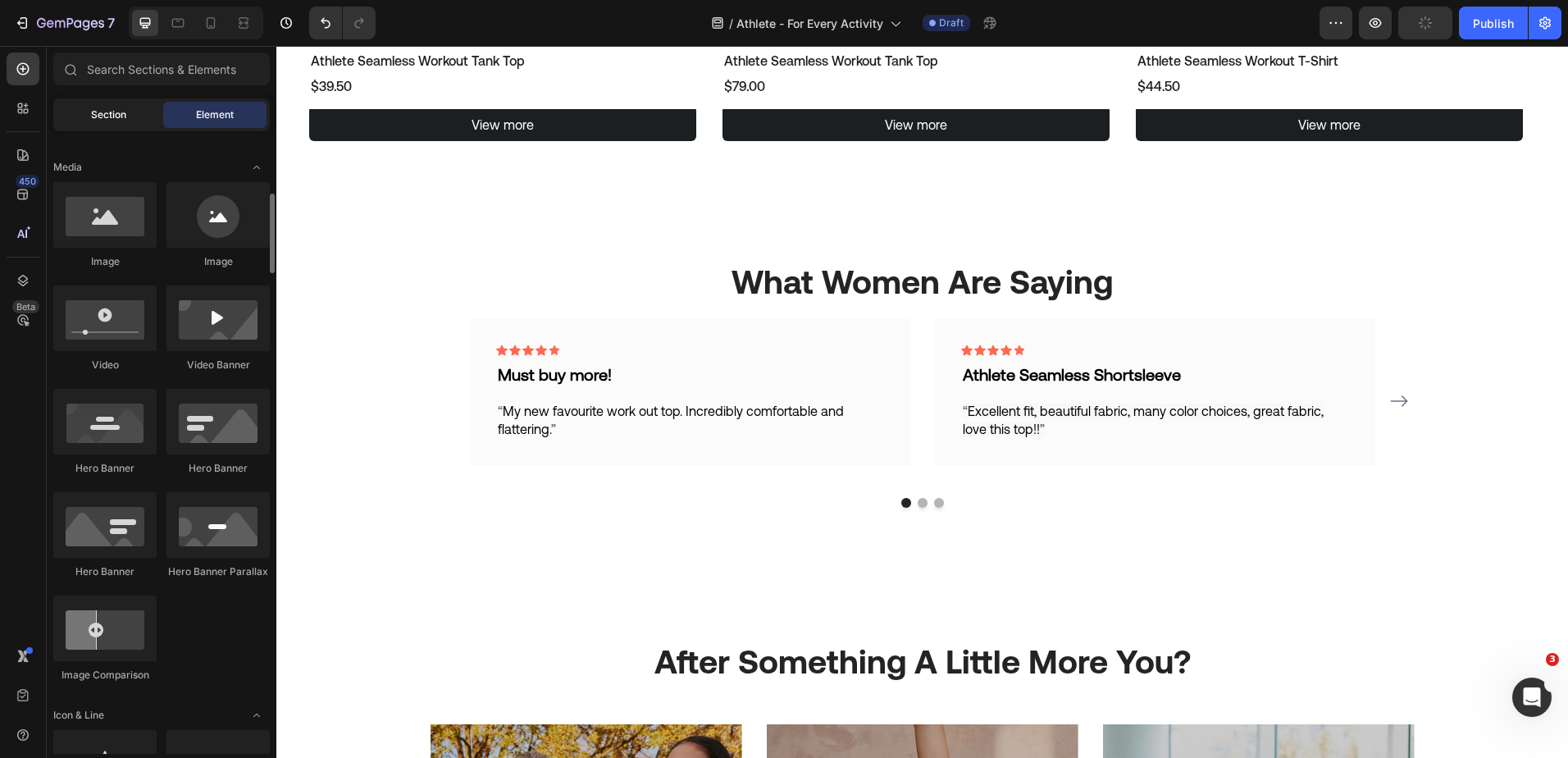
click at [114, 123] on div "Section" at bounding box center [108, 114] width 103 height 26
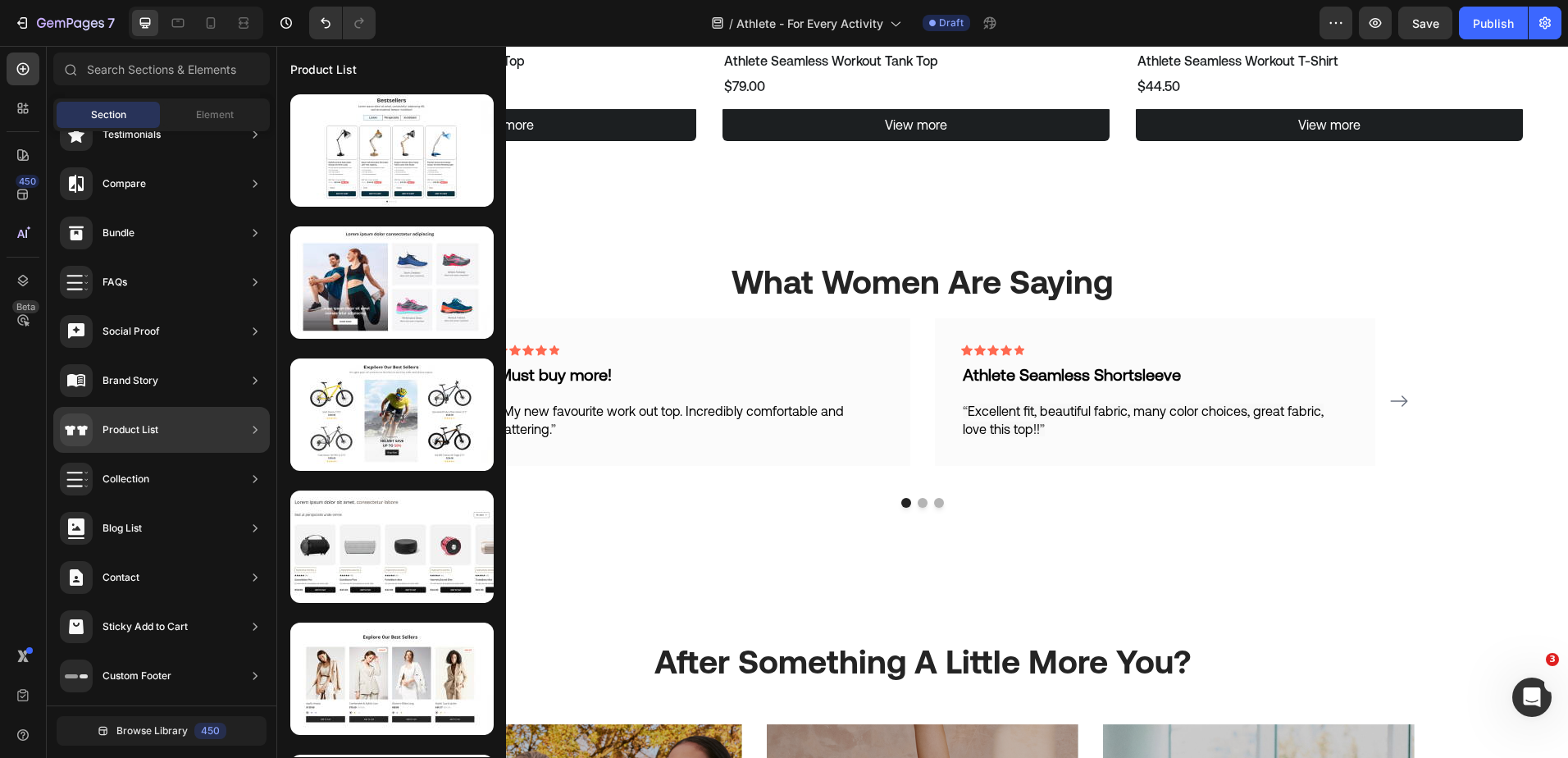
scroll to position [0, 0]
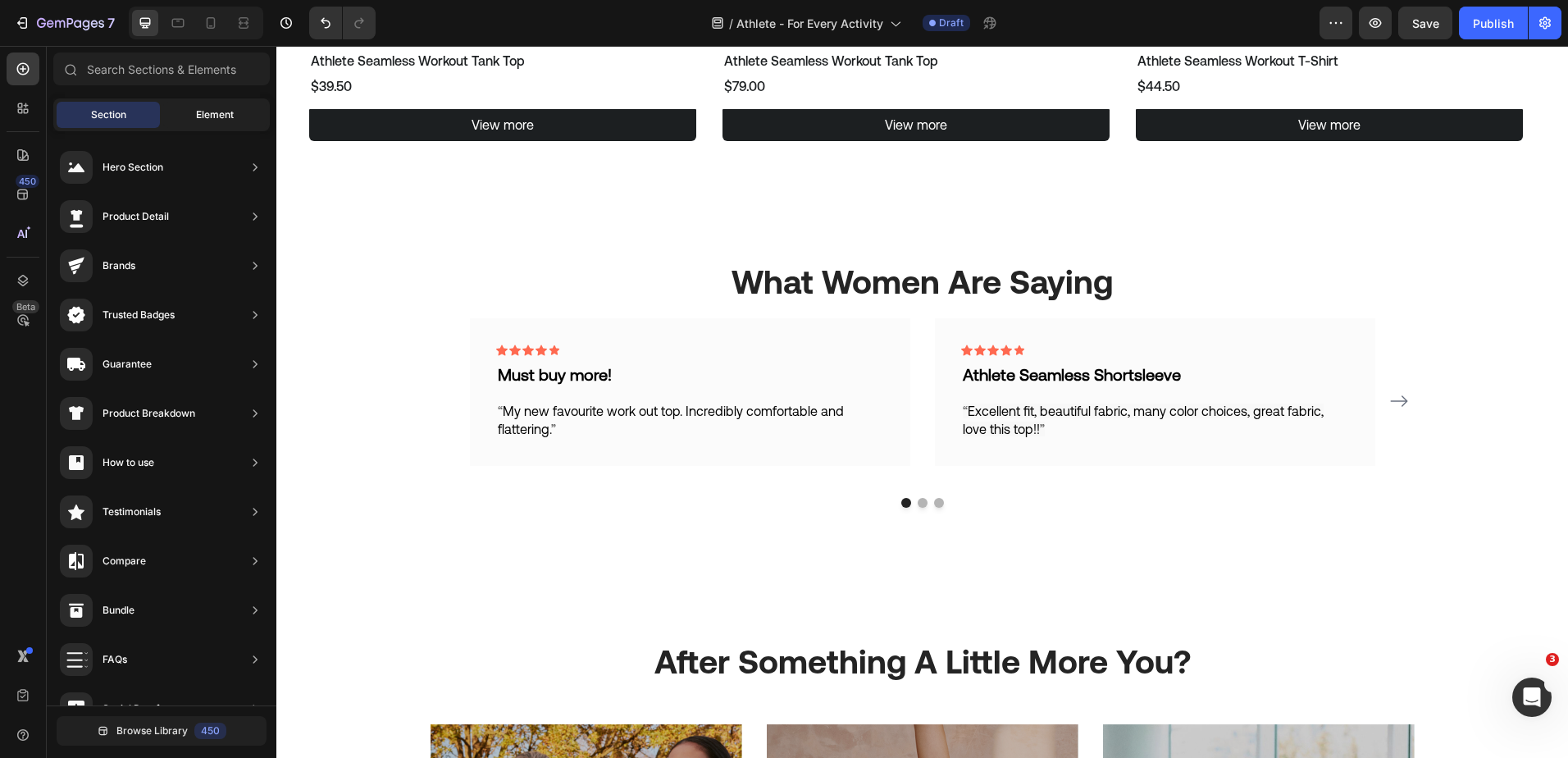
click at [216, 112] on span "Element" at bounding box center [214, 114] width 38 height 15
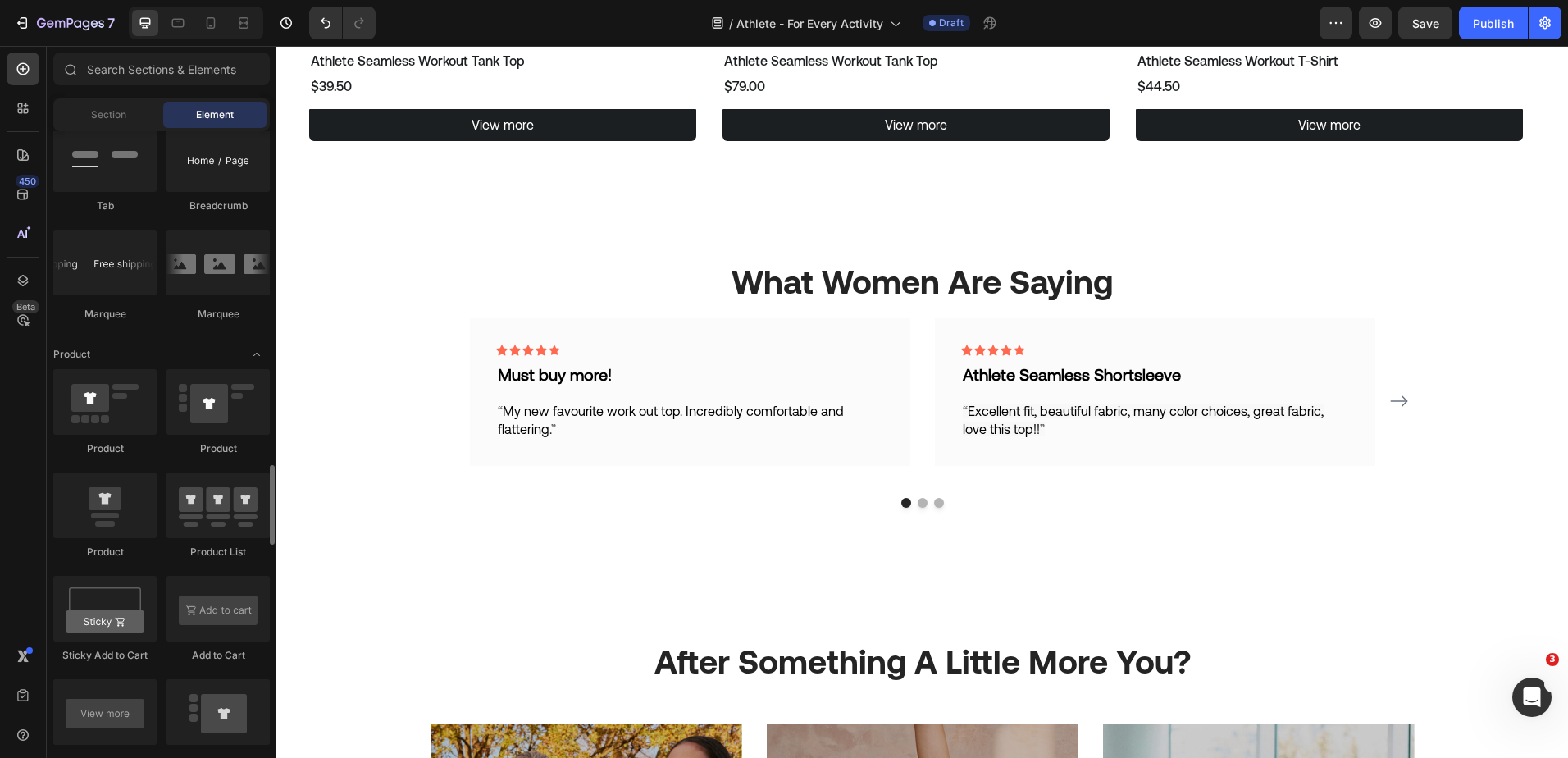
scroll to position [1967, 0]
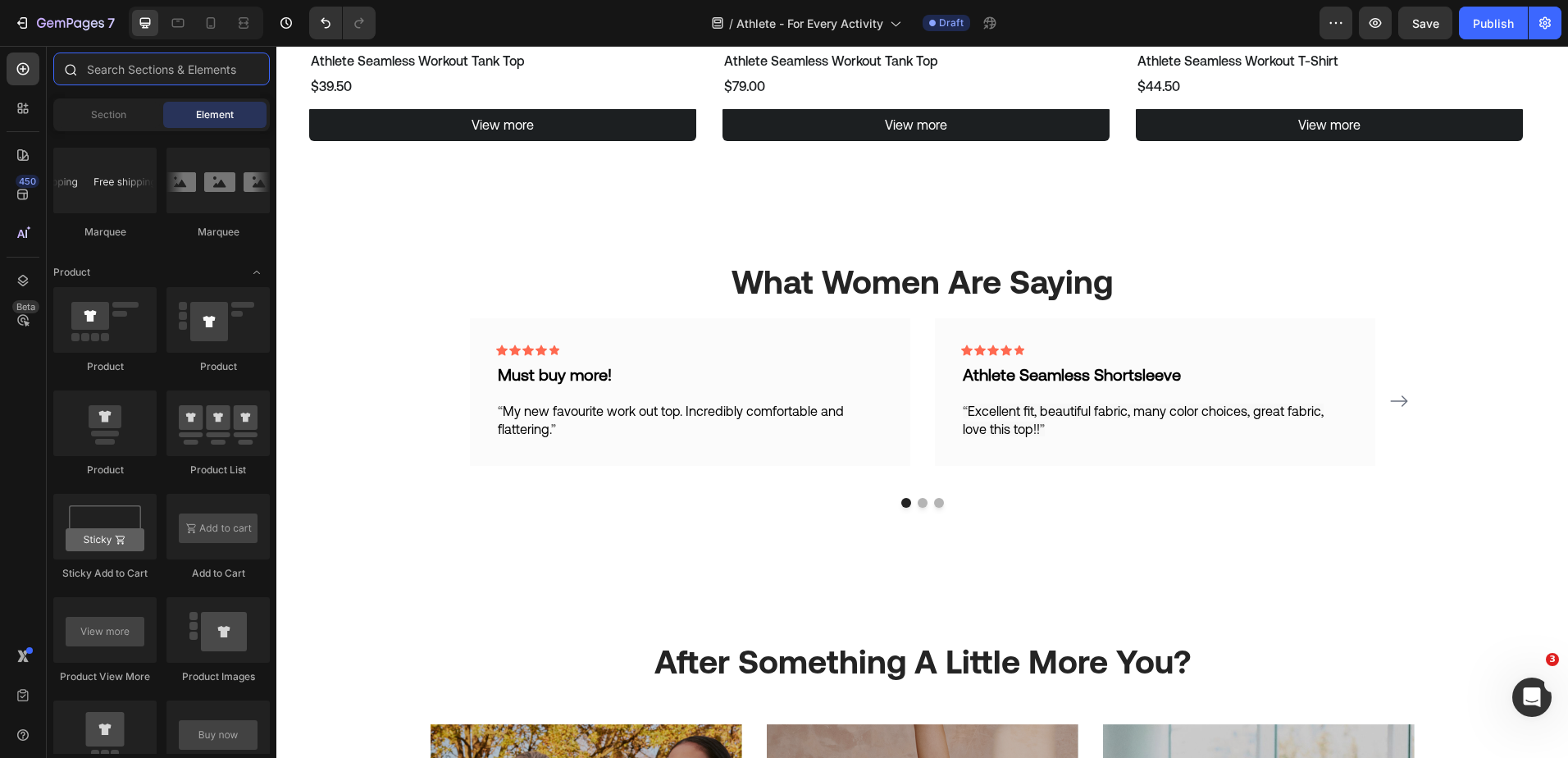
click at [154, 68] on input "text" at bounding box center [162, 69] width 216 height 33
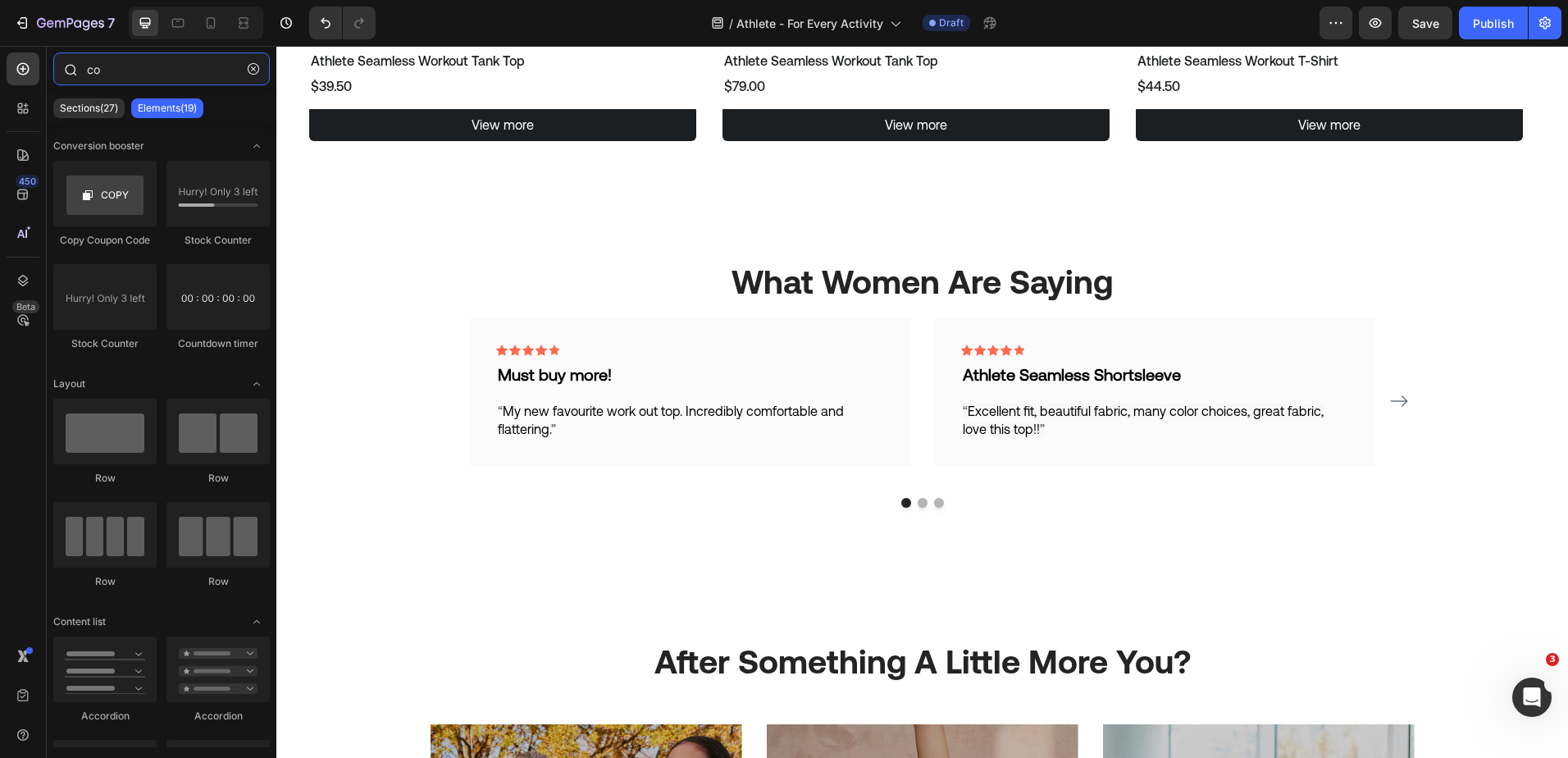
type input "c"
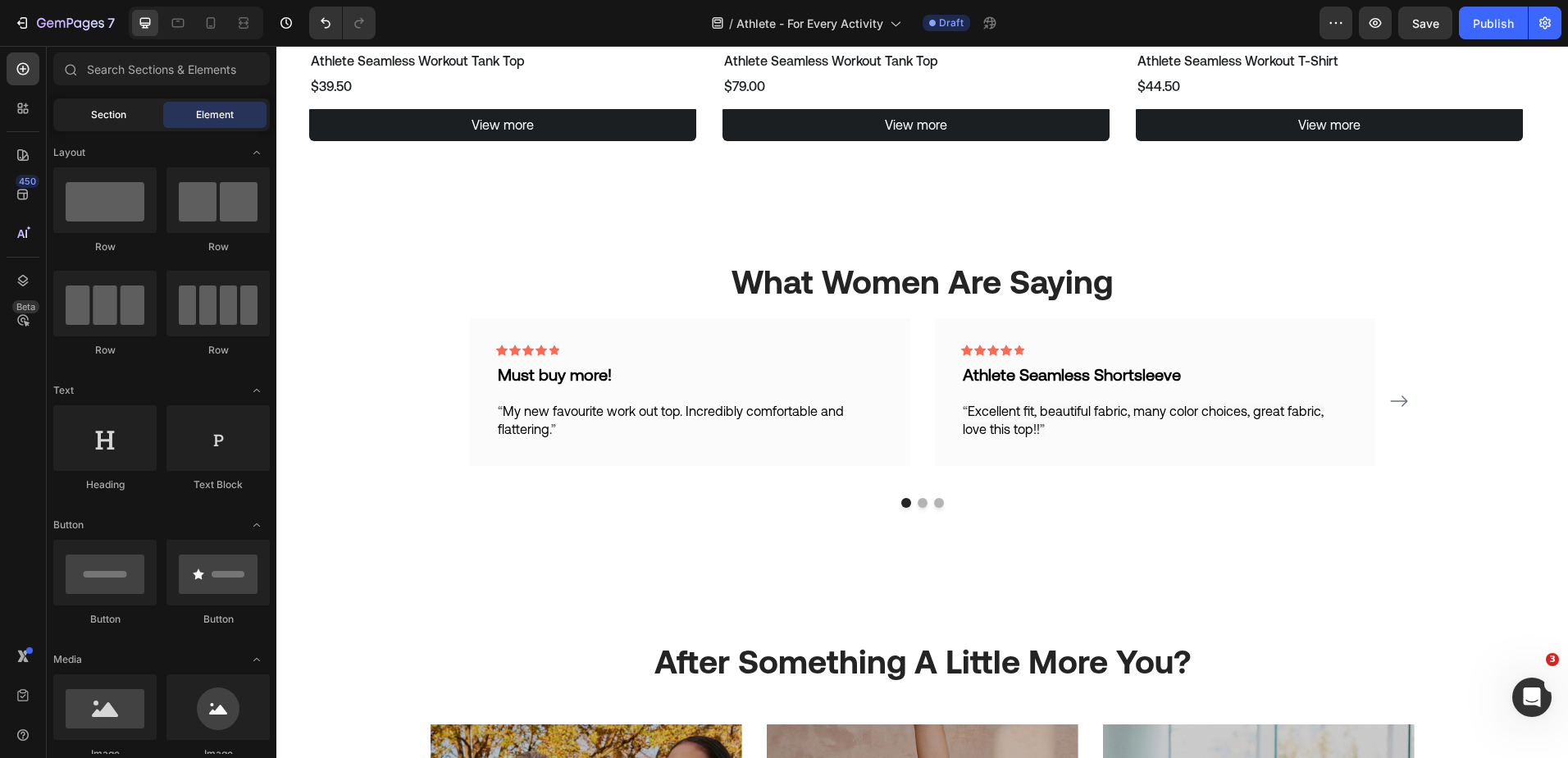
click at [126, 107] on div "Section" at bounding box center [108, 114] width 103 height 26
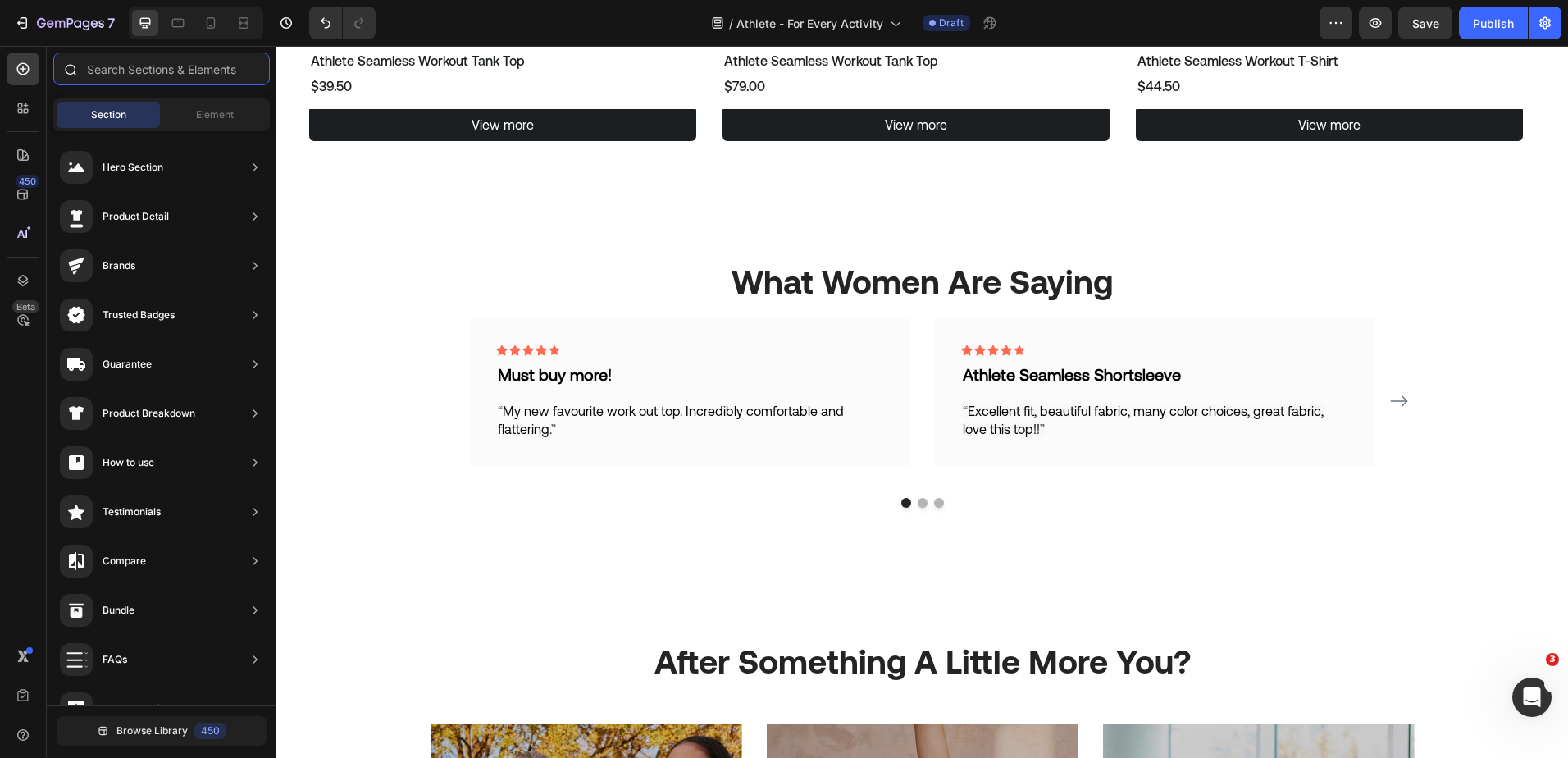
click at [138, 70] on input "text" at bounding box center [162, 69] width 216 height 33
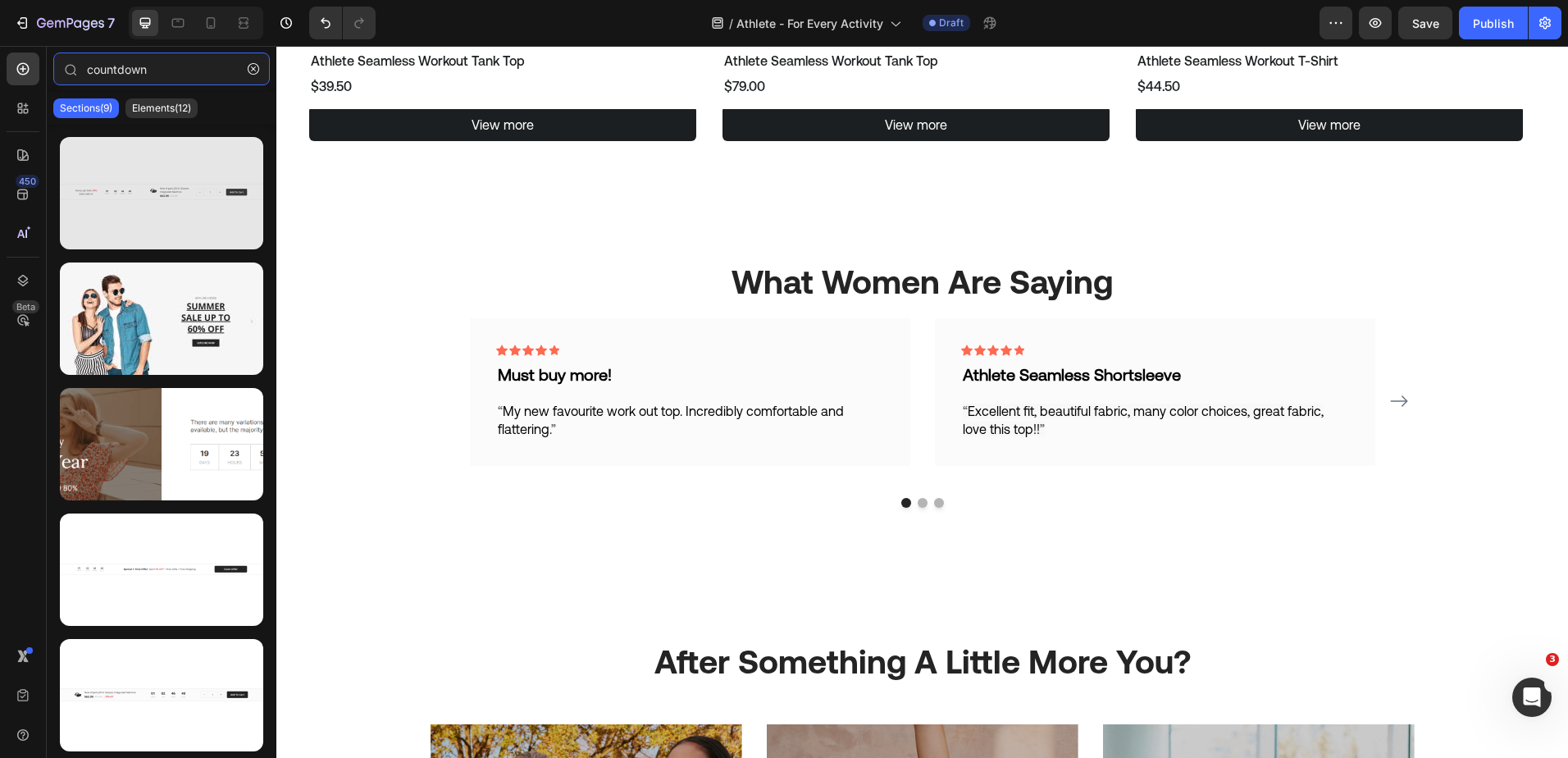
scroll to position [0, 0]
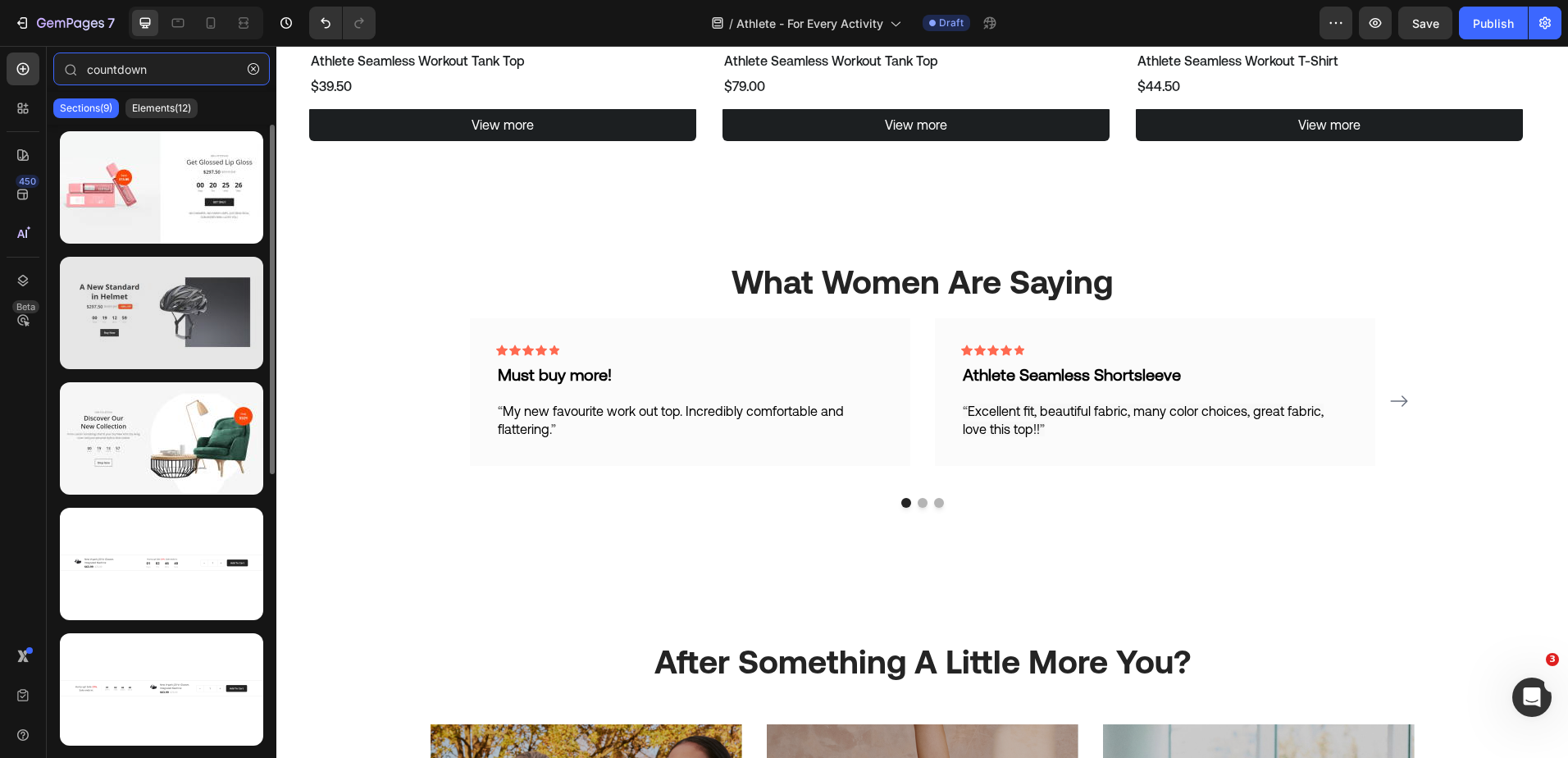
type input "countdown"
click at [155, 329] on div at bounding box center [162, 312] width 203 height 112
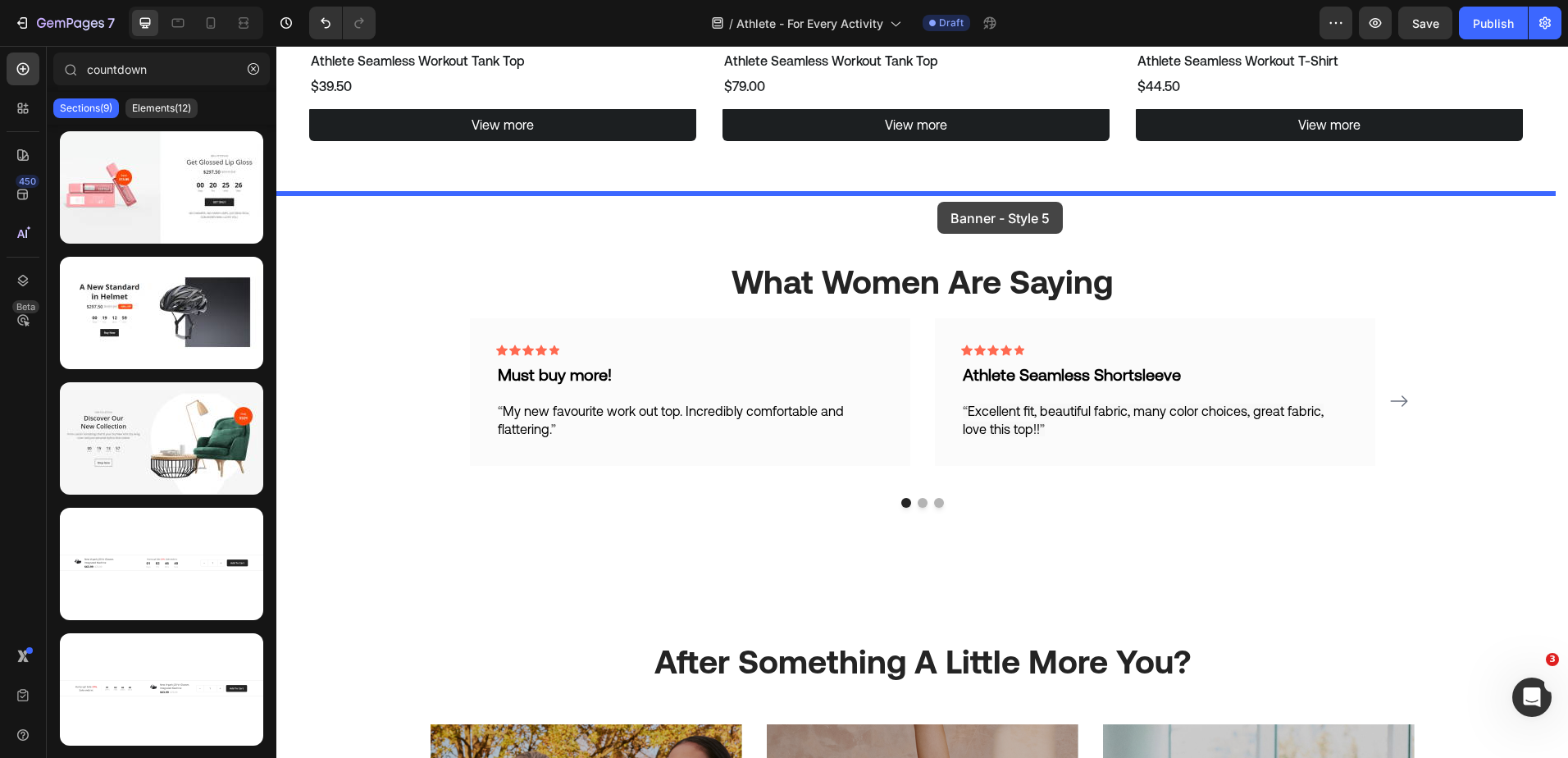
drag, startPoint x: 422, startPoint y: 368, endPoint x: 937, endPoint y: 201, distance: 541.4
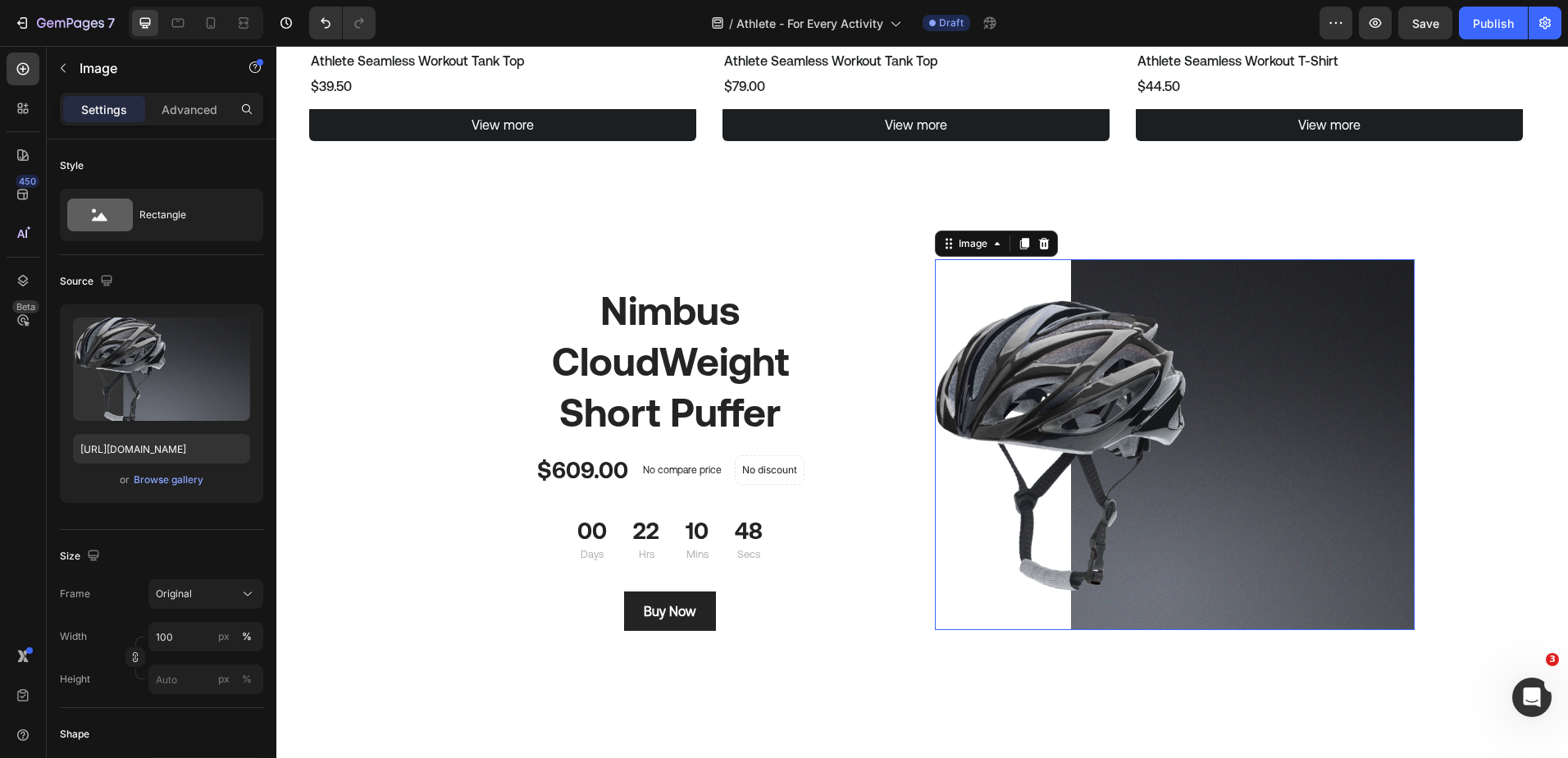
click at [998, 378] on img at bounding box center [1175, 444] width 480 height 371
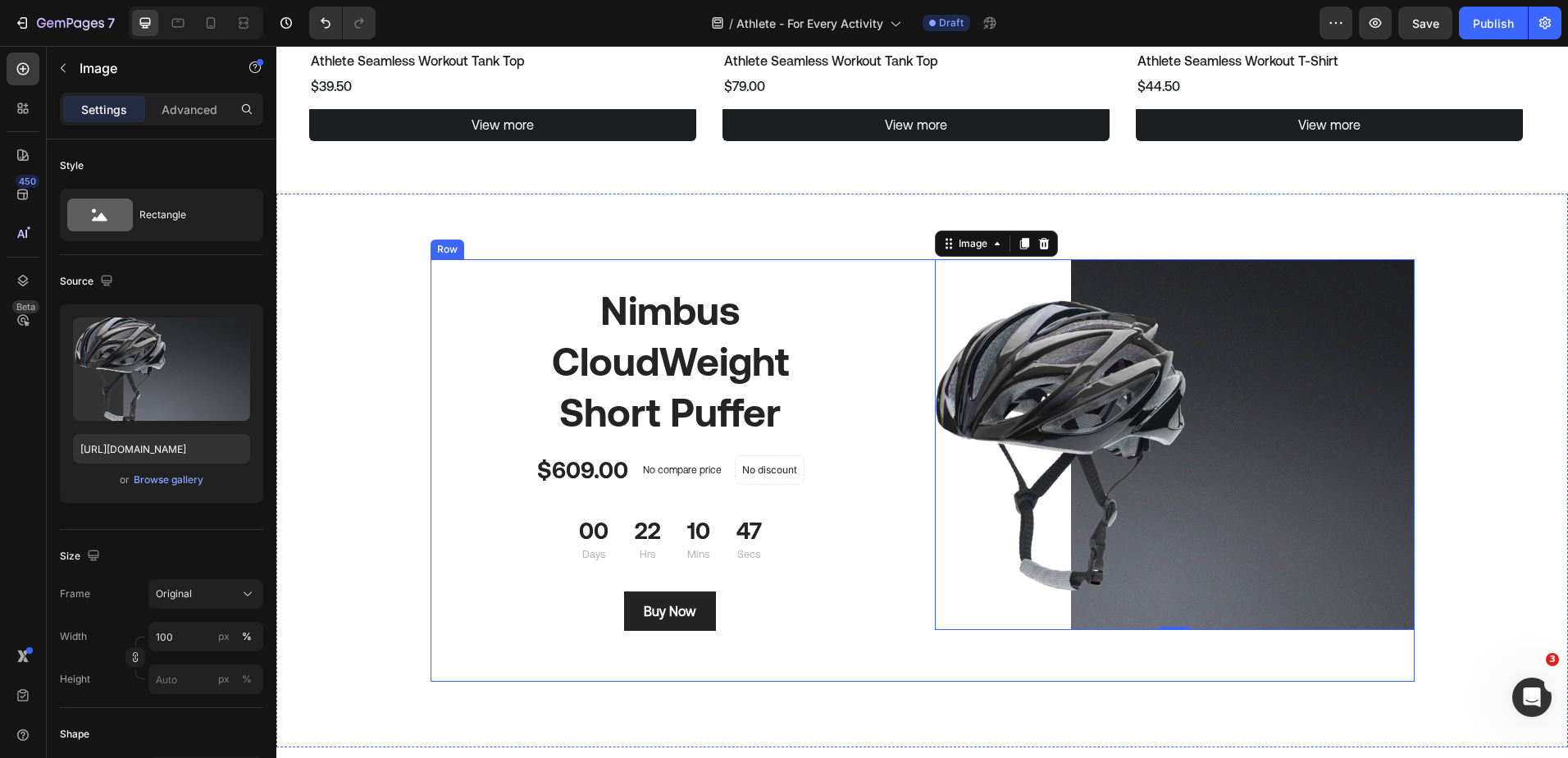
click at [753, 386] on h1 "Nimbus CloudWeight Short Puffer" at bounding box center [670, 362] width 328 height 157
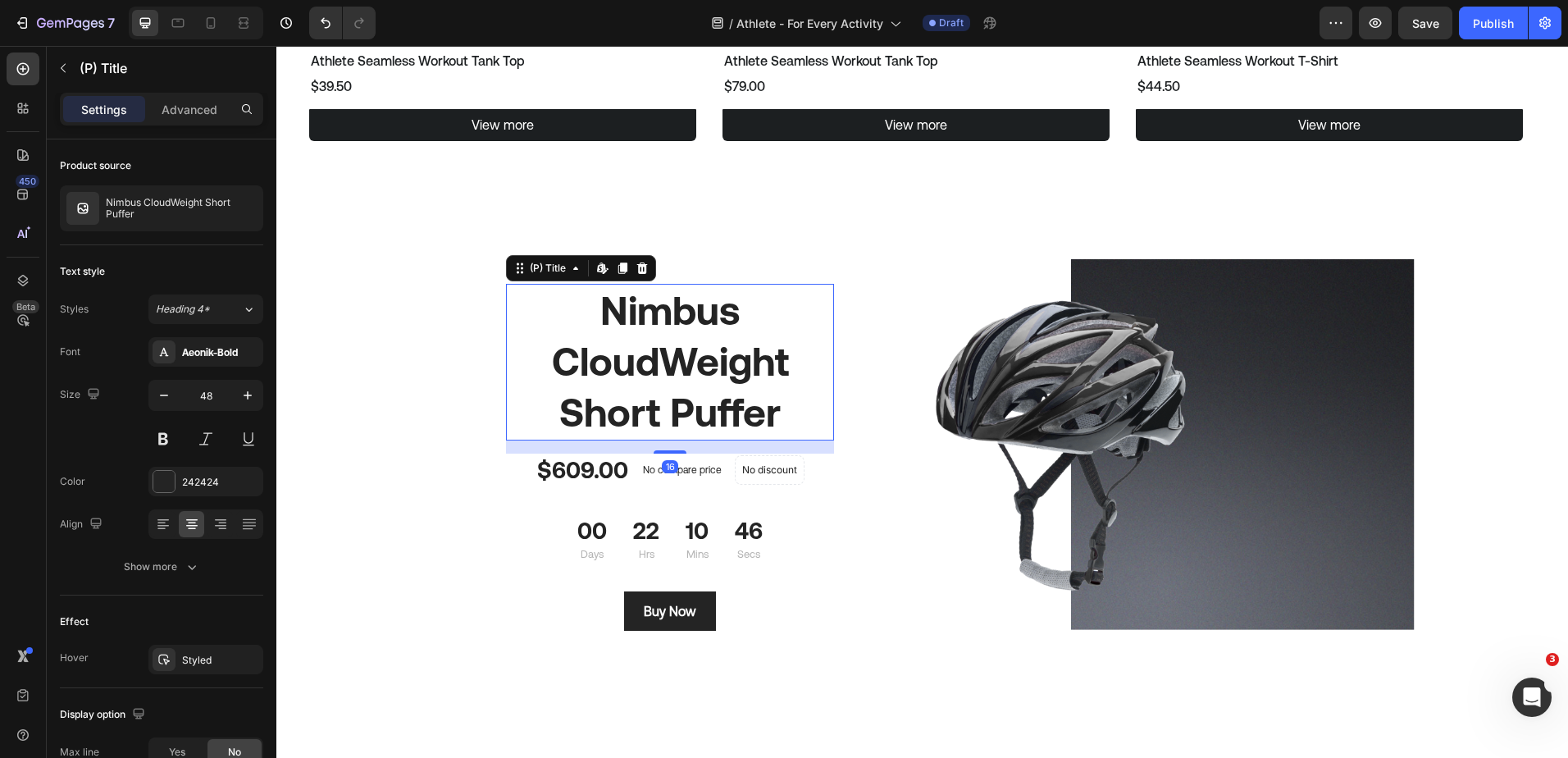
click at [641, 367] on h1 "Nimbus CloudWeight Short Puffer" at bounding box center [670, 362] width 328 height 157
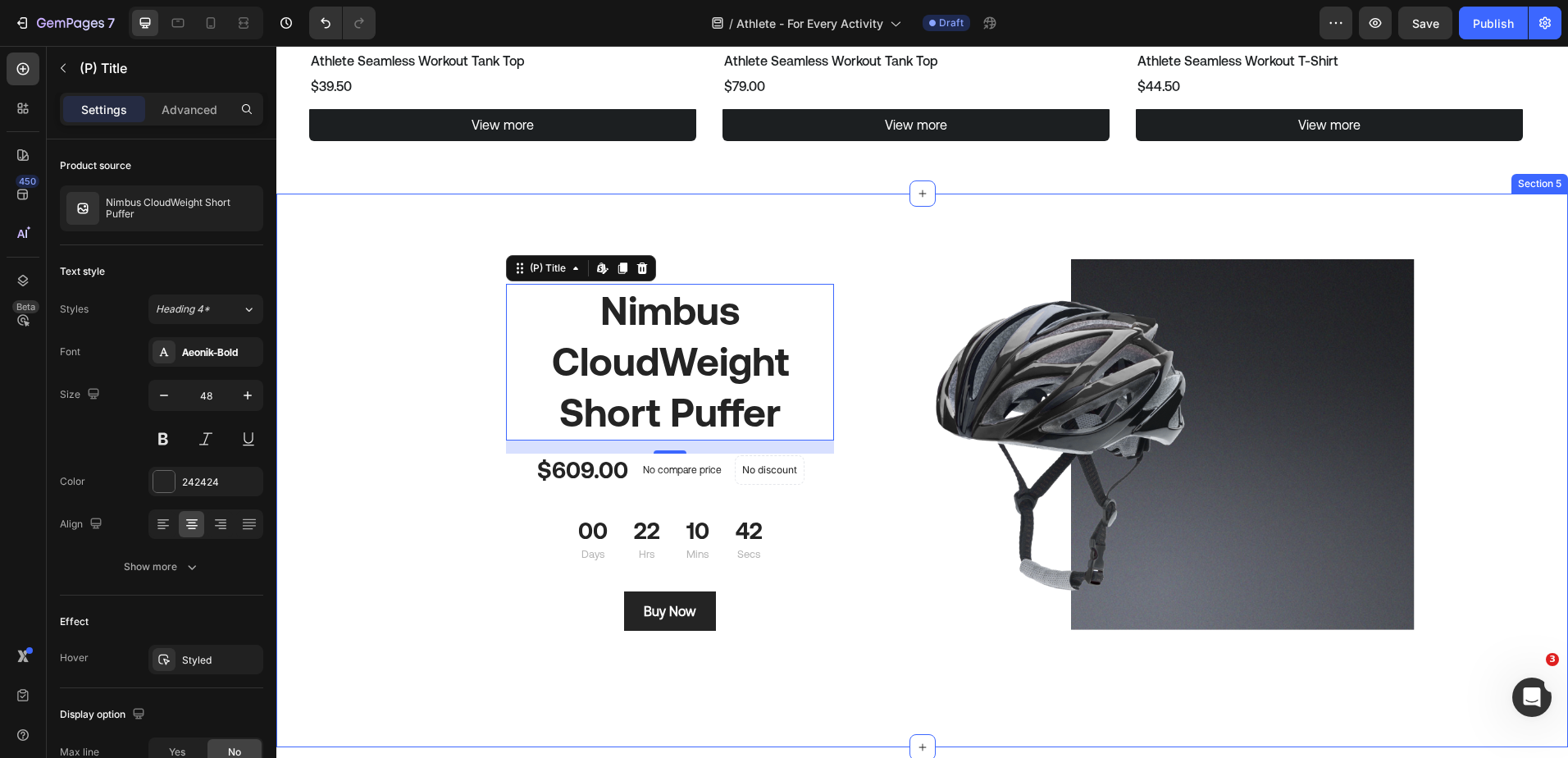
click at [1498, 204] on div "Nimbus CloudWeight Short Puffer (P) Title Edit content in Shopify 16 $609.00 (P…" at bounding box center [922, 471] width 1292 height 555
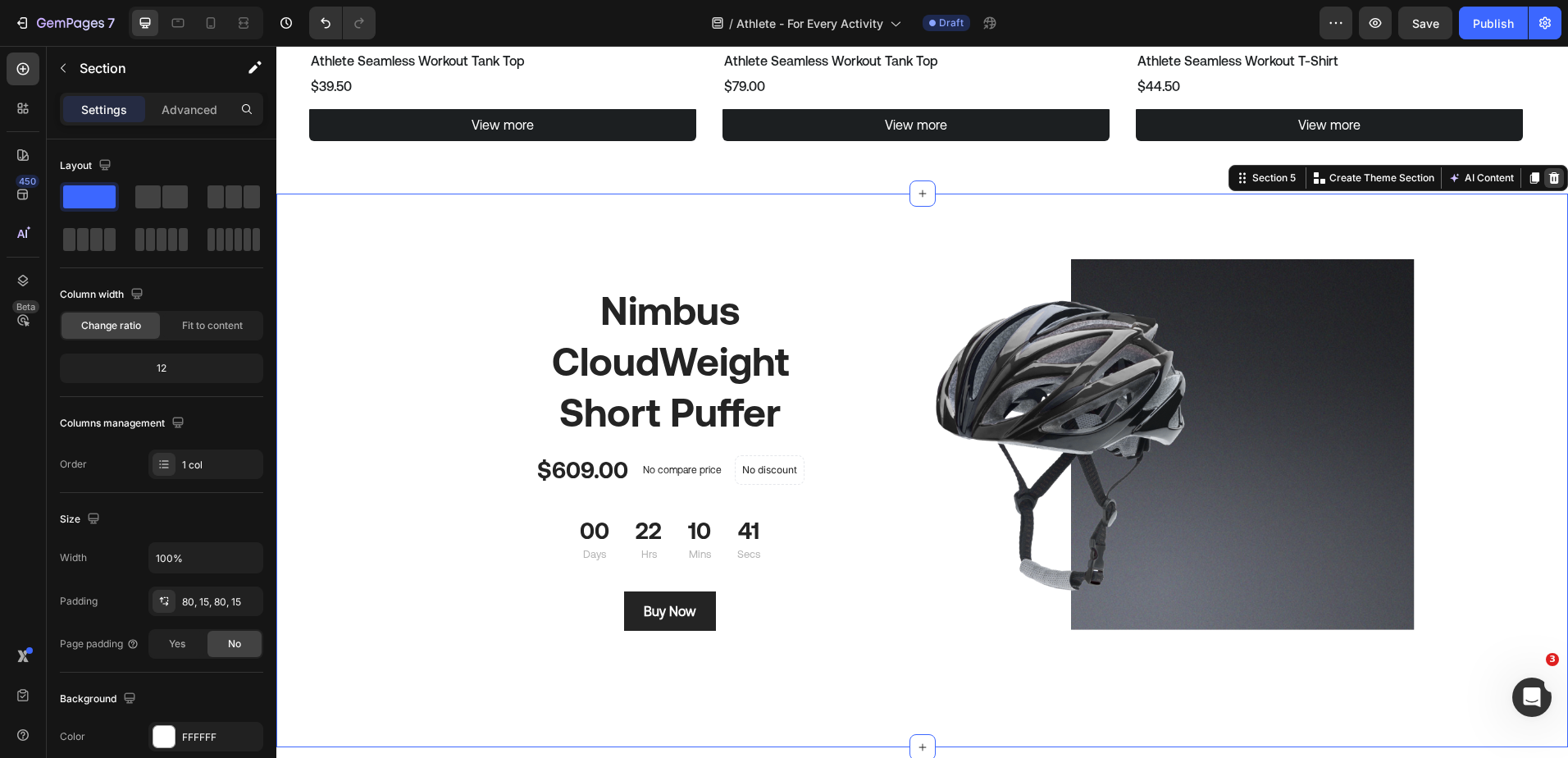
click at [1550, 175] on icon at bounding box center [1554, 177] width 11 height 12
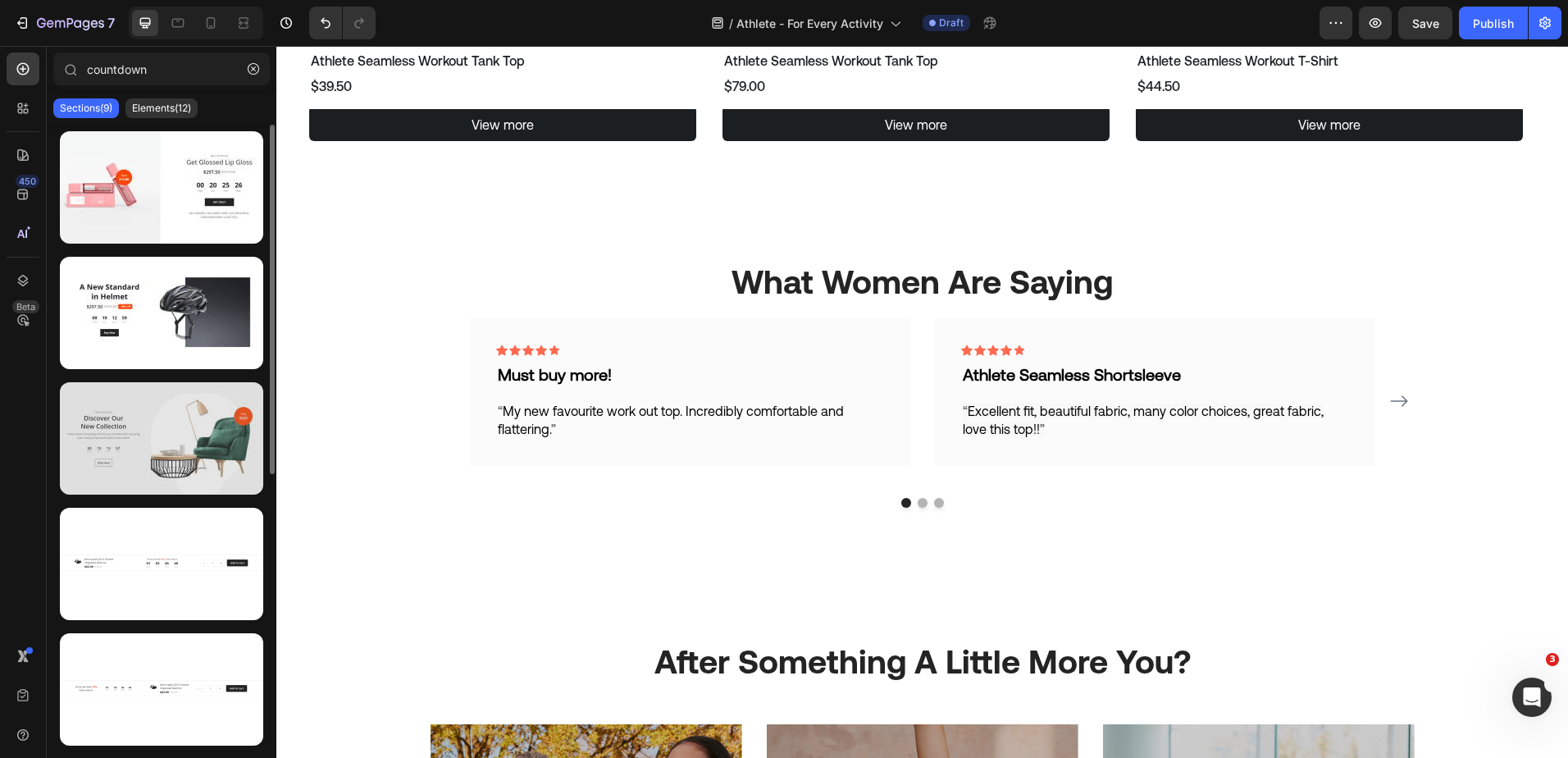
click at [157, 425] on div at bounding box center [162, 438] width 203 height 112
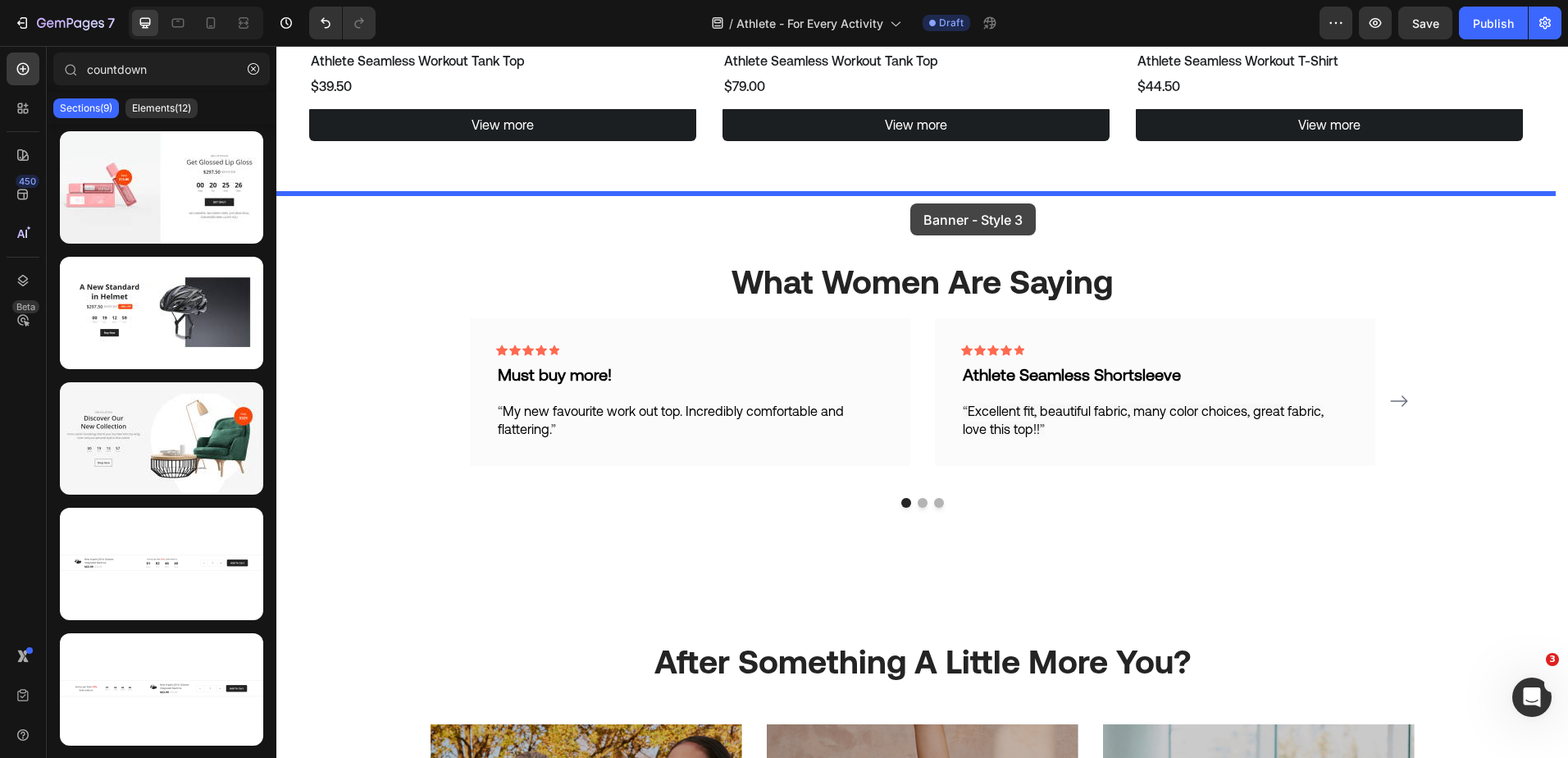
drag, startPoint x: 422, startPoint y: 506, endPoint x: 909, endPoint y: 202, distance: 574.1
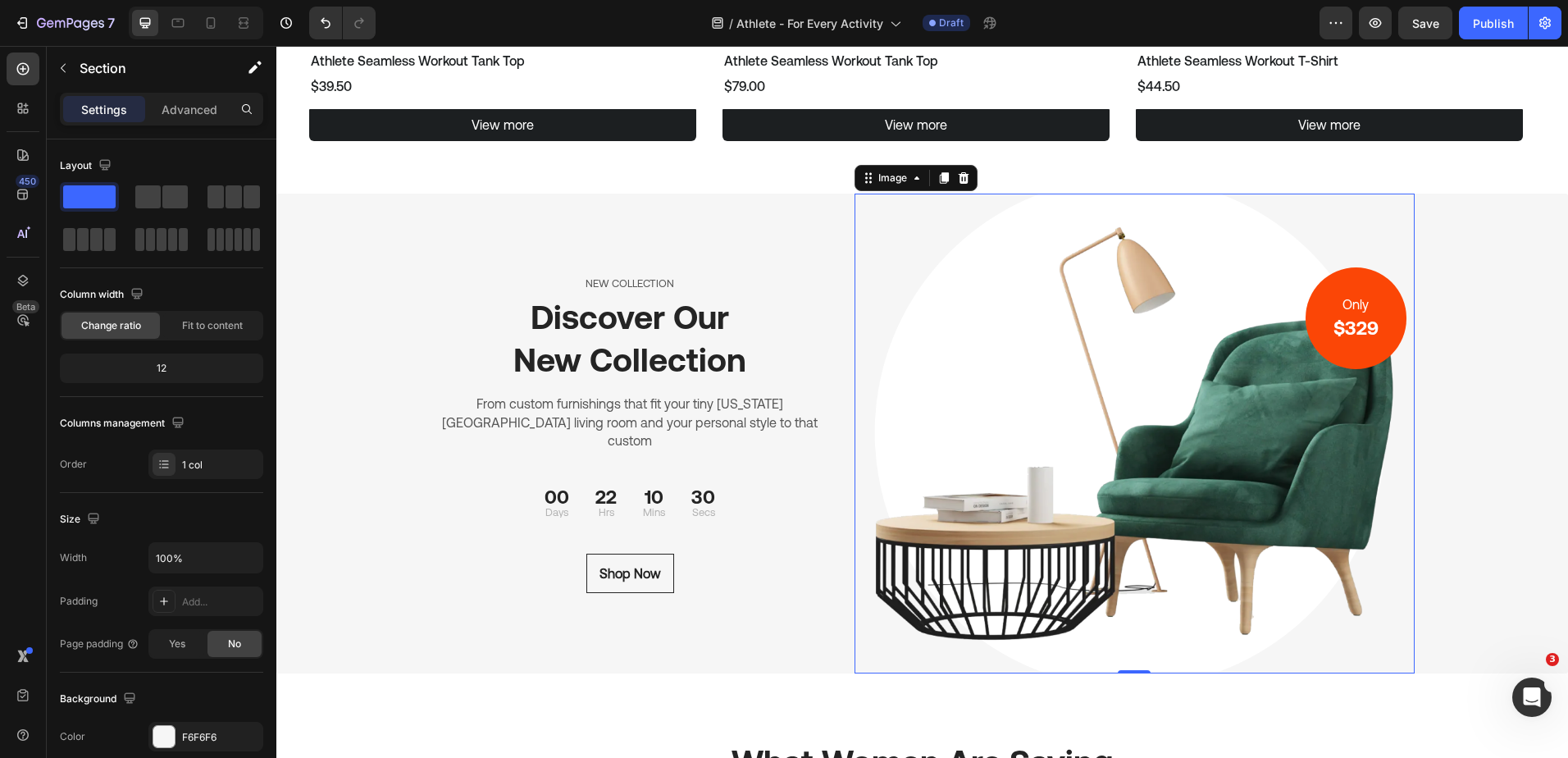
click at [1244, 333] on img at bounding box center [1134, 433] width 560 height 480
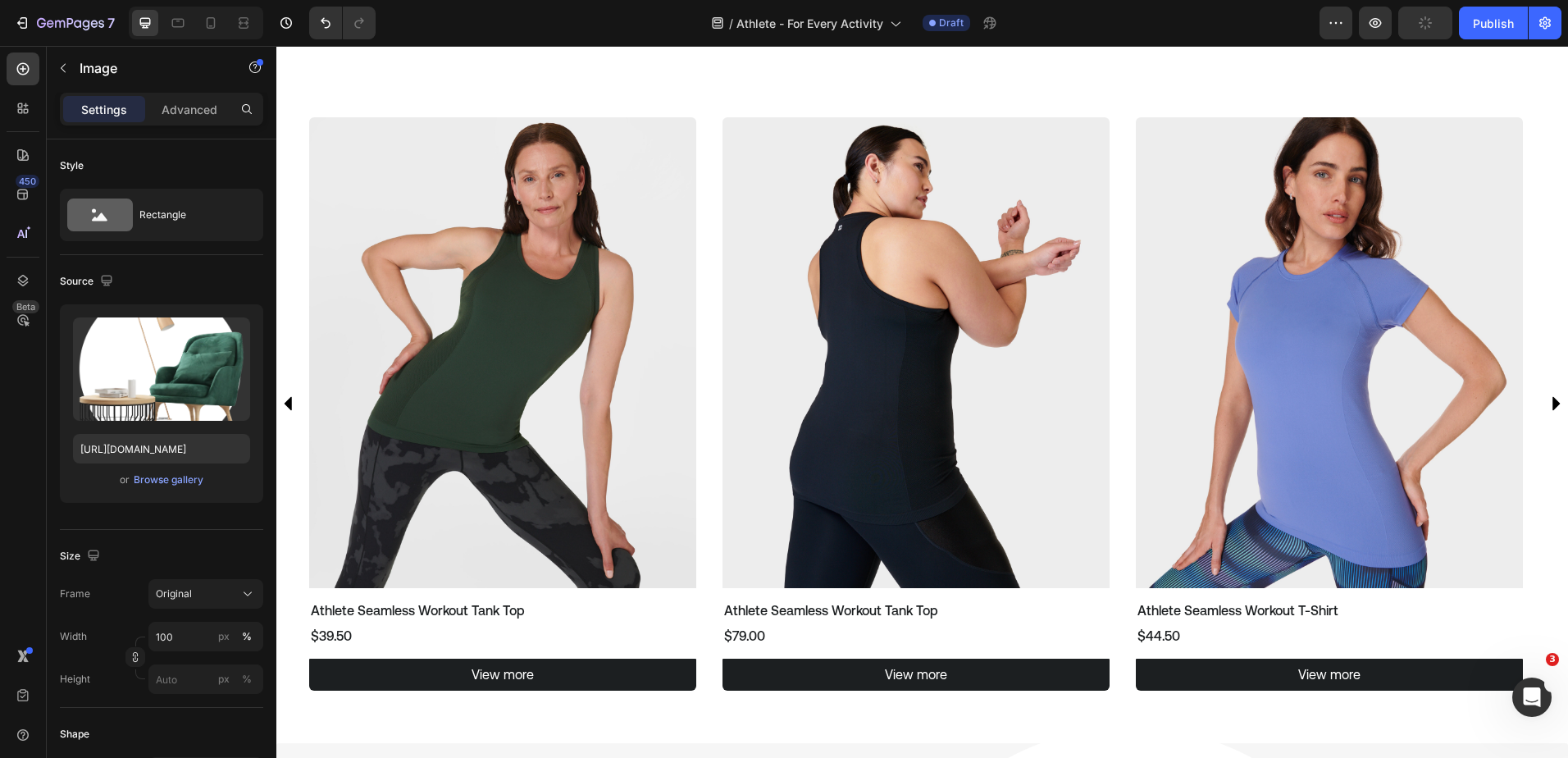
scroll to position [2132, 0]
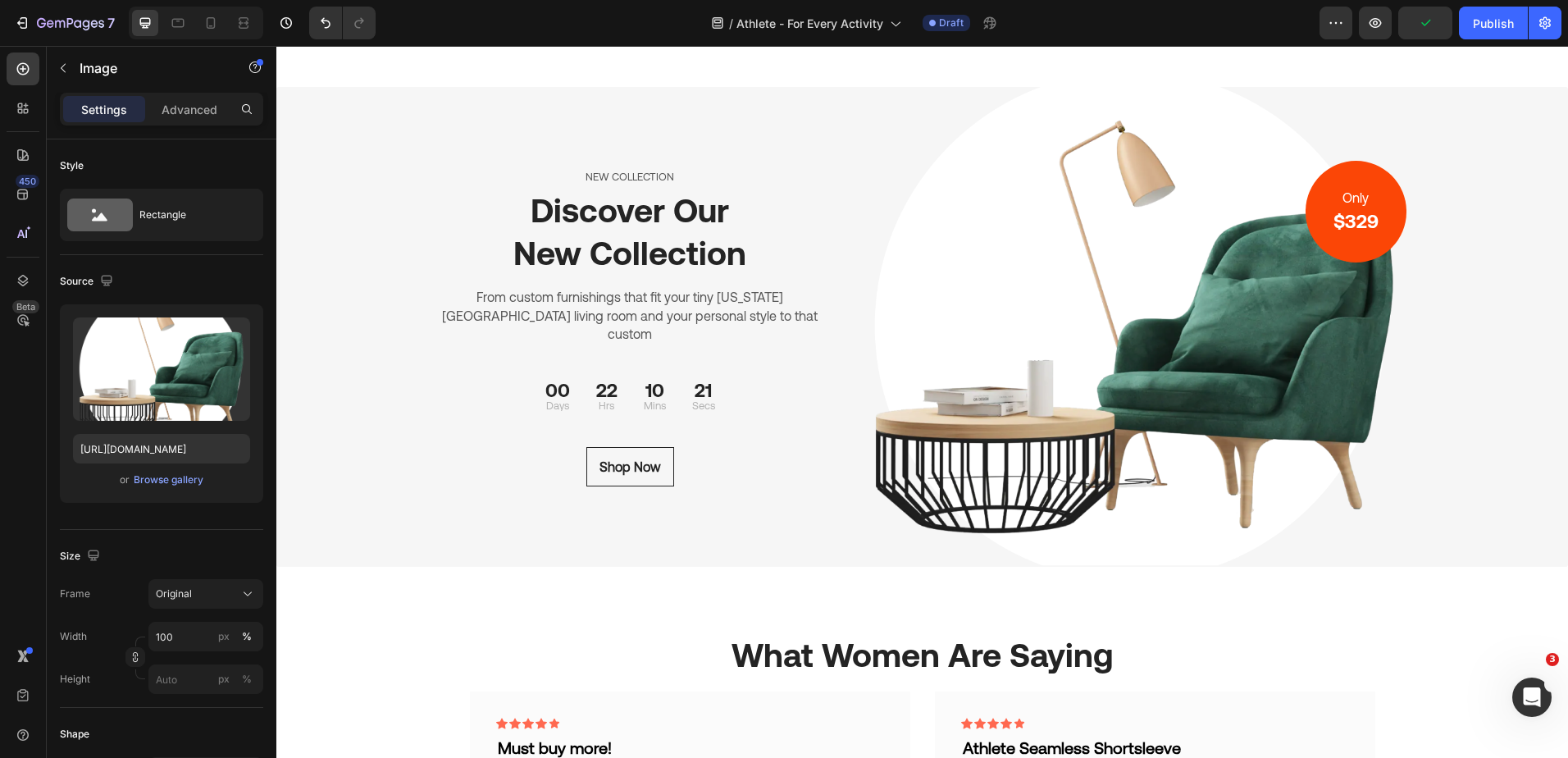
click at [1239, 261] on img at bounding box center [1134, 326] width 560 height 480
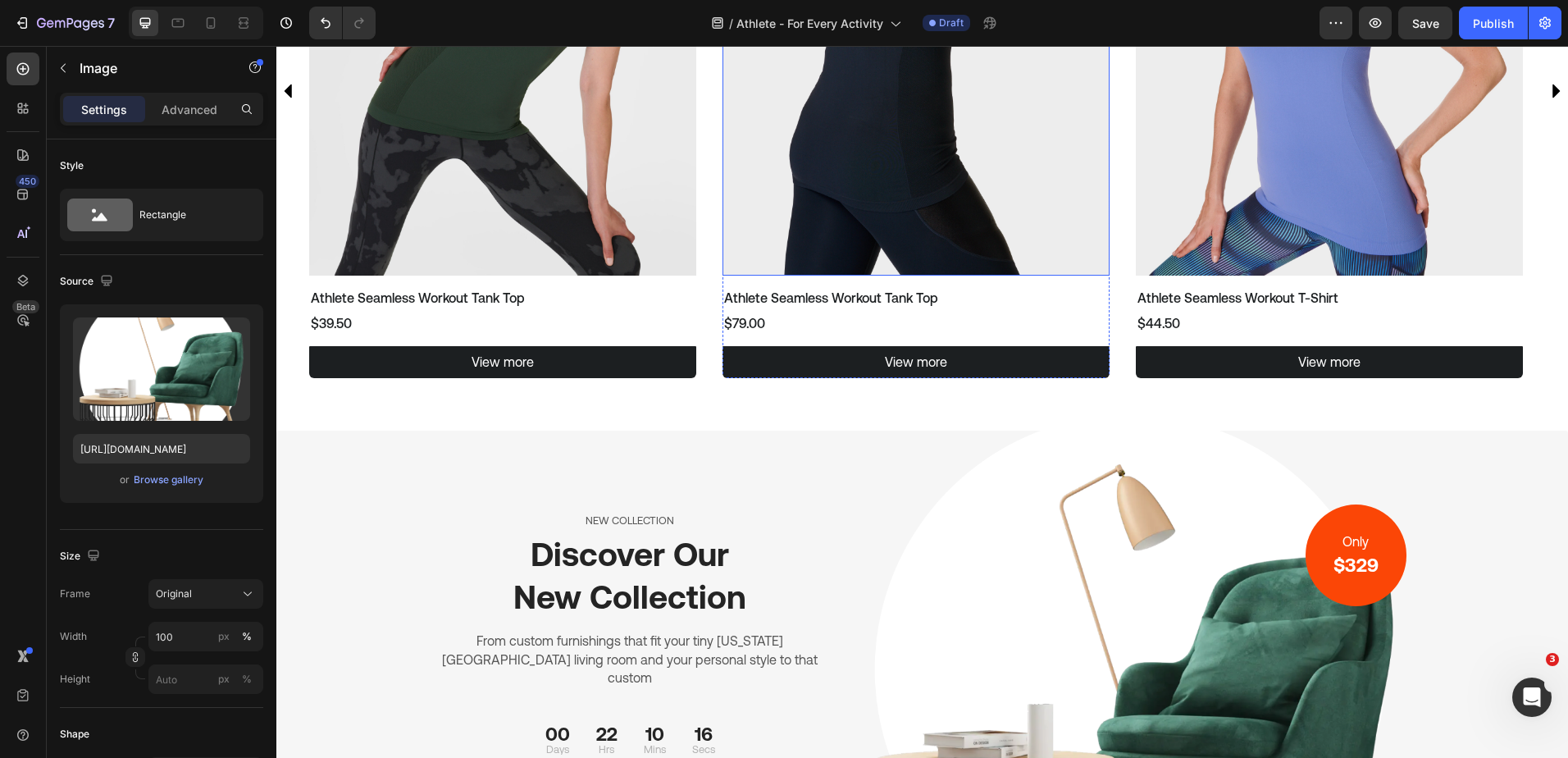
scroll to position [2049, 0]
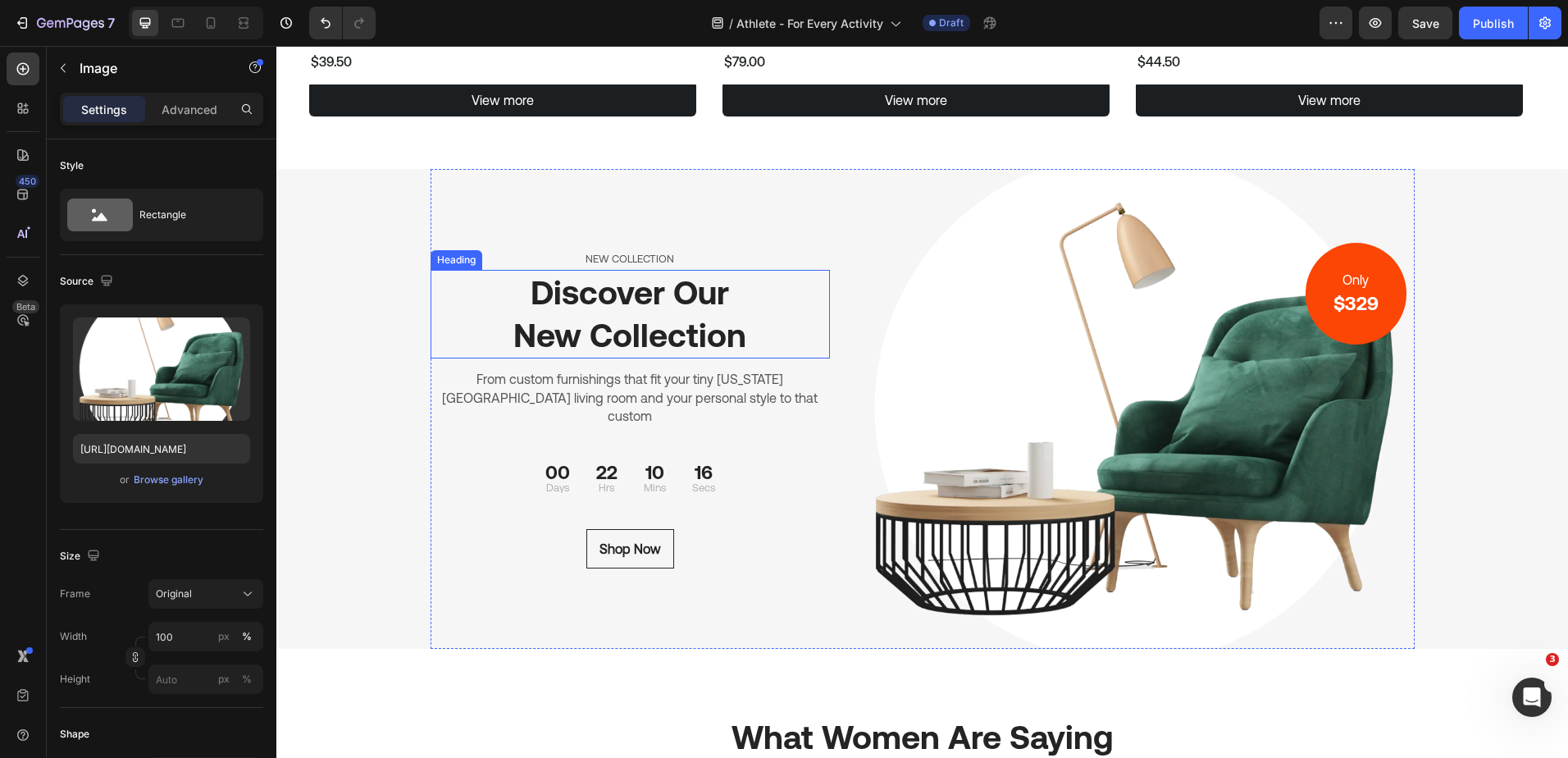
click at [699, 331] on p "Discover Our New Collection" at bounding box center [631, 314] width 397 height 86
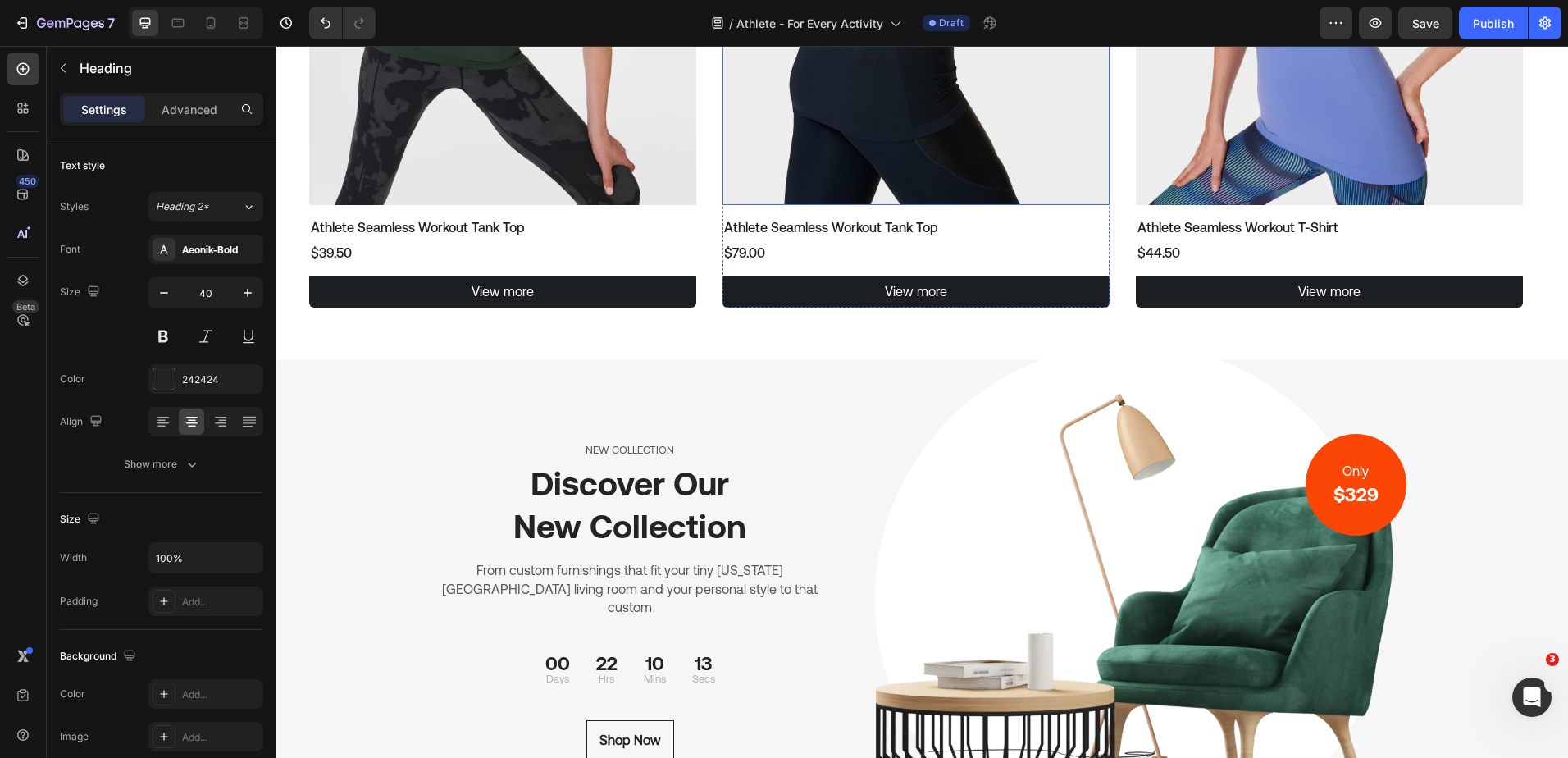
scroll to position [2003, 0]
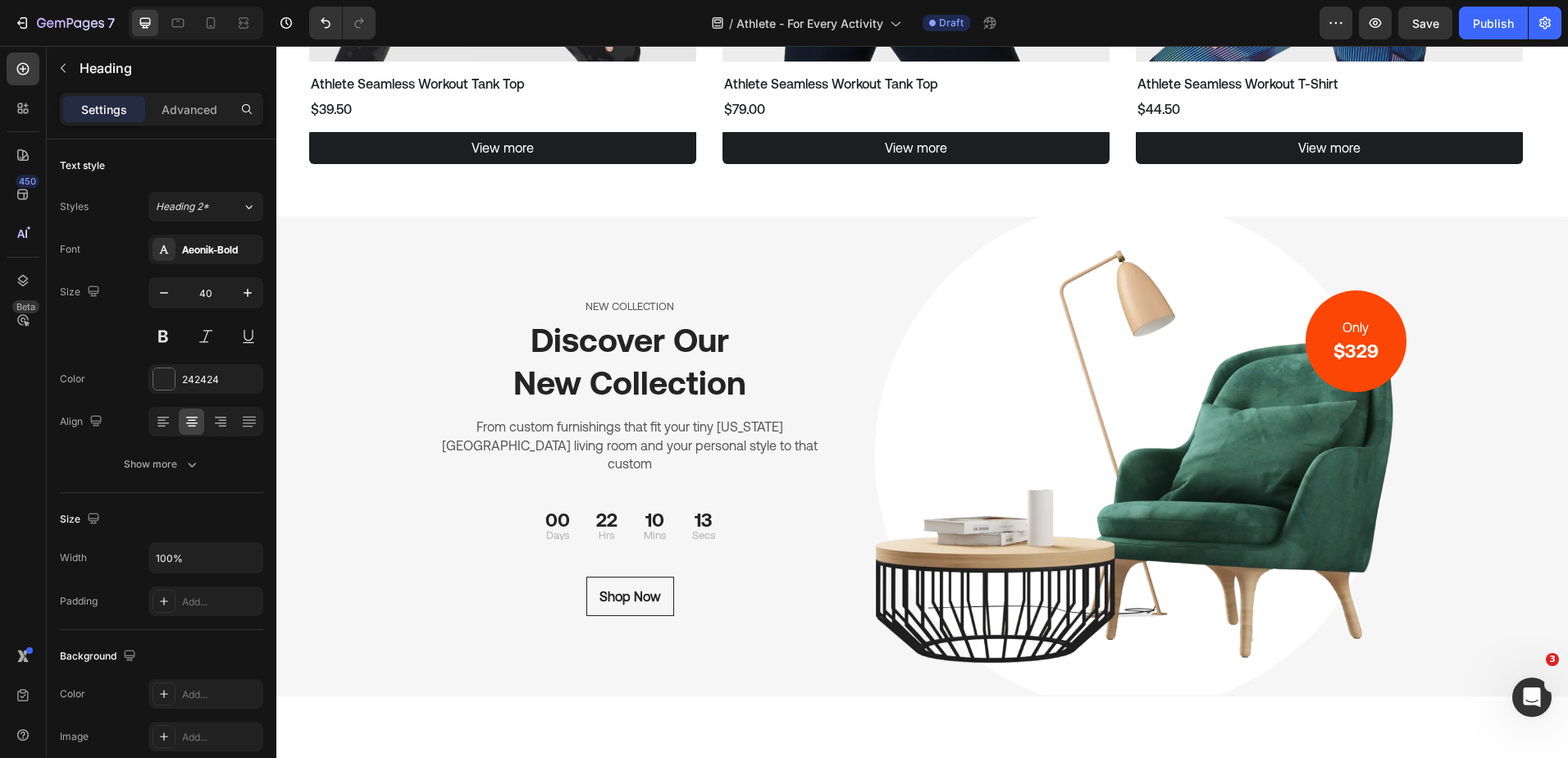
click at [748, 374] on p "Discover Our New Collection" at bounding box center [631, 362] width 397 height 86
drag, startPoint x: 748, startPoint y: 387, endPoint x: 581, endPoint y: 362, distance: 168.9
click at [558, 371] on p "Discover Our New Collection" at bounding box center [631, 362] width 397 height 86
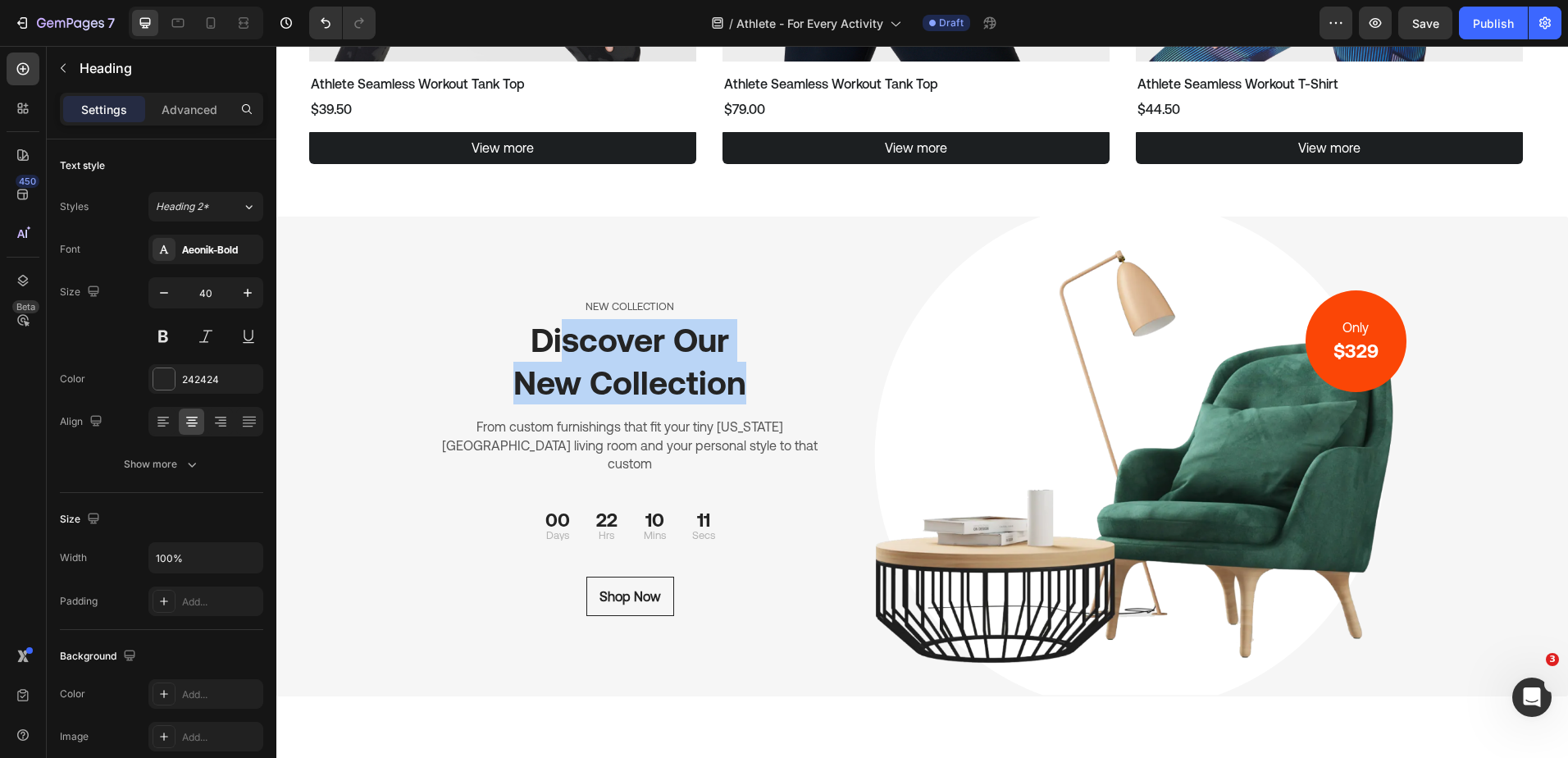
click at [612, 357] on p "Discover Our New Collection" at bounding box center [631, 362] width 397 height 86
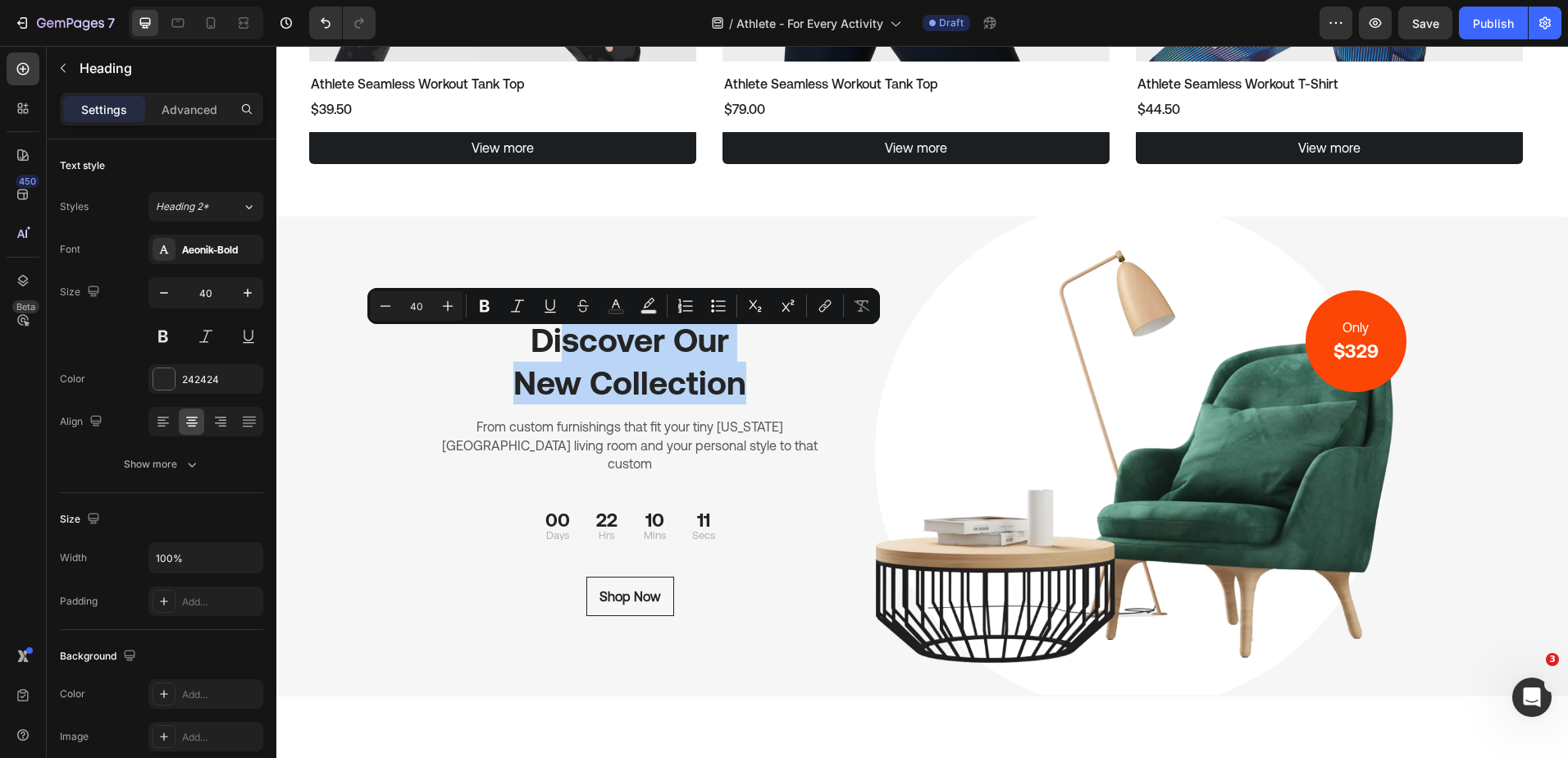
click at [612, 357] on p "Discover Our New Collection" at bounding box center [631, 362] width 397 height 86
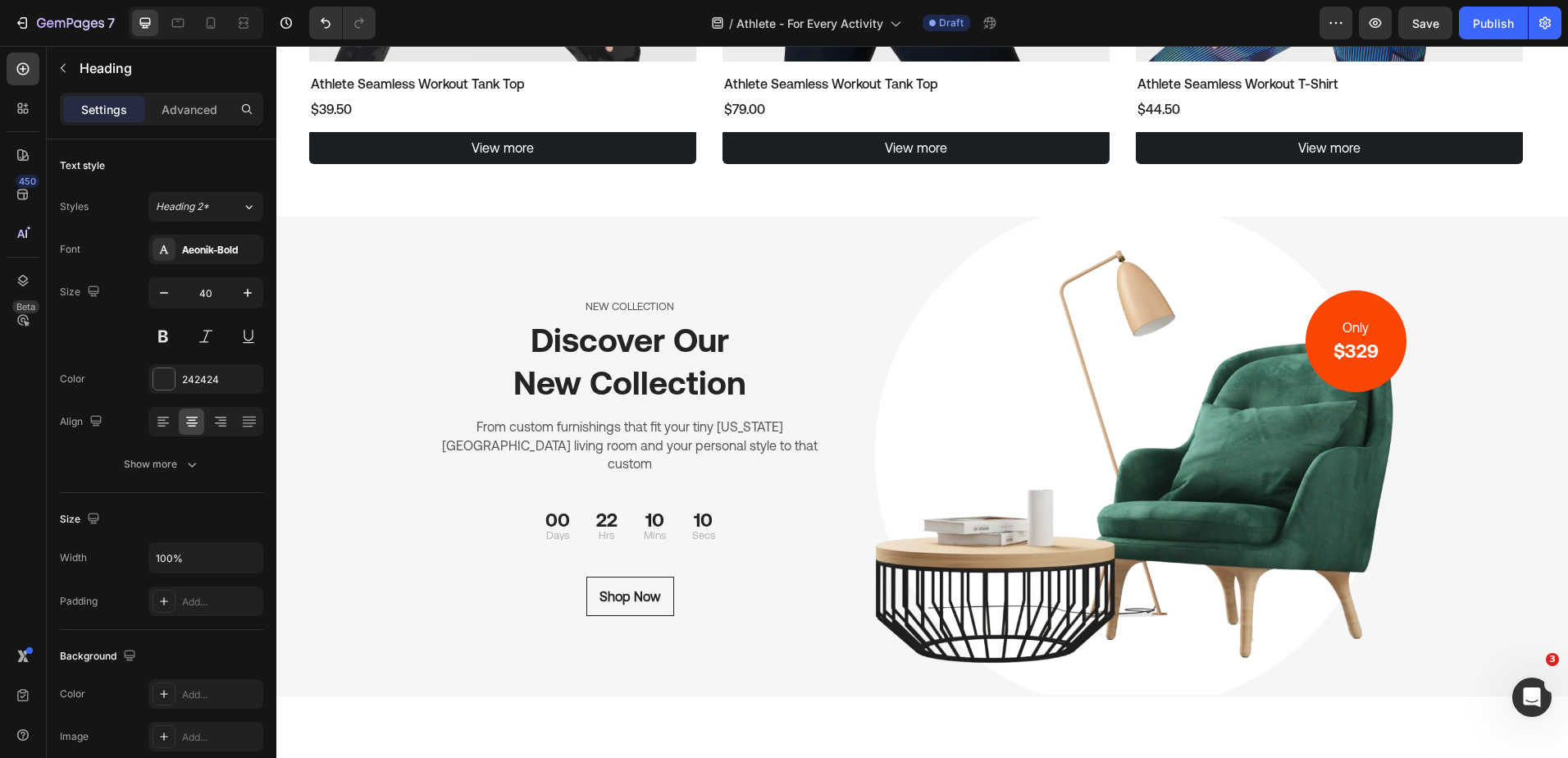
click at [548, 350] on p "Discover Our New Collection" at bounding box center [631, 362] width 397 height 86
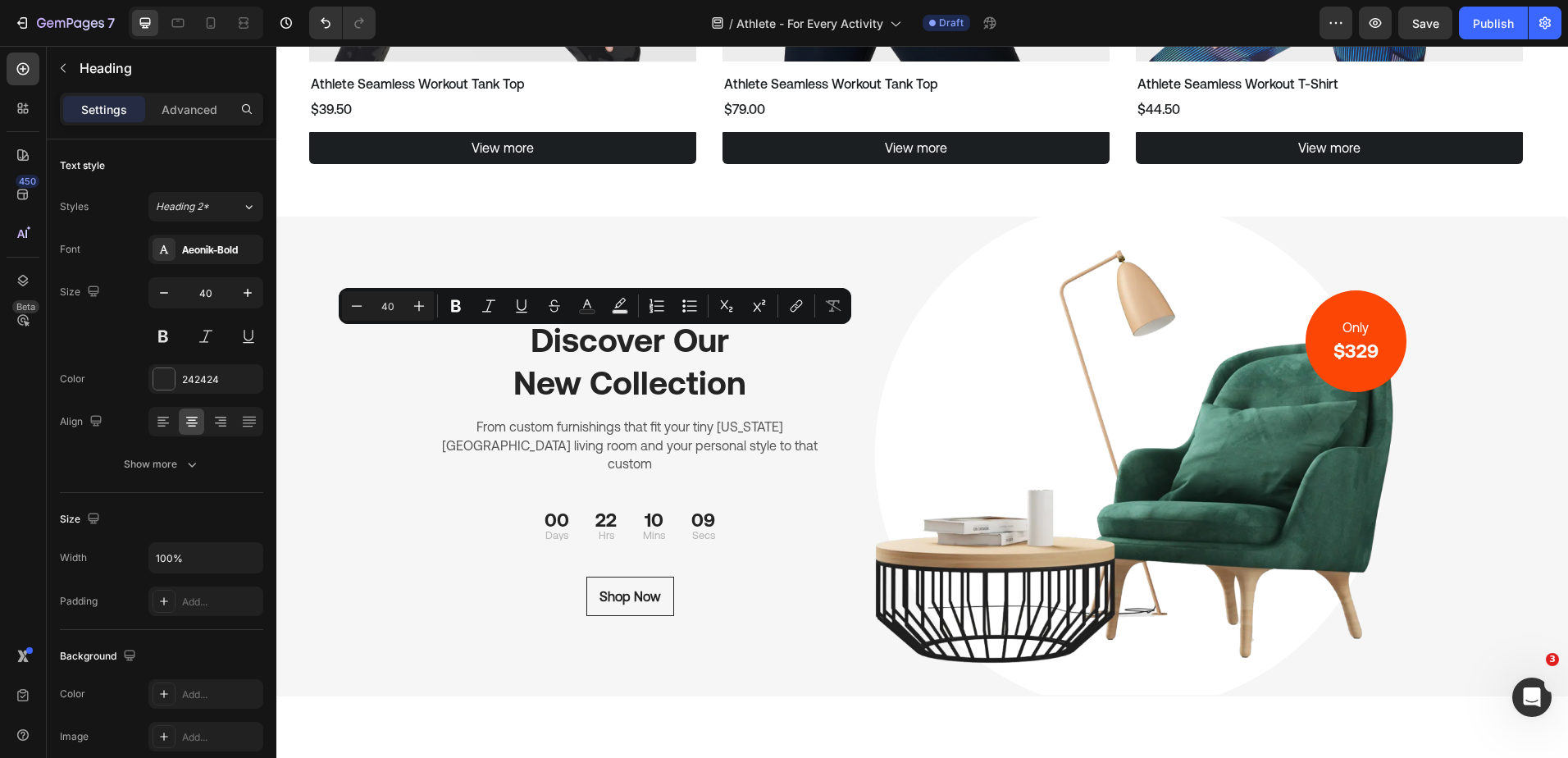
click at [660, 384] on p "Discover Our New Collection" at bounding box center [631, 362] width 397 height 86
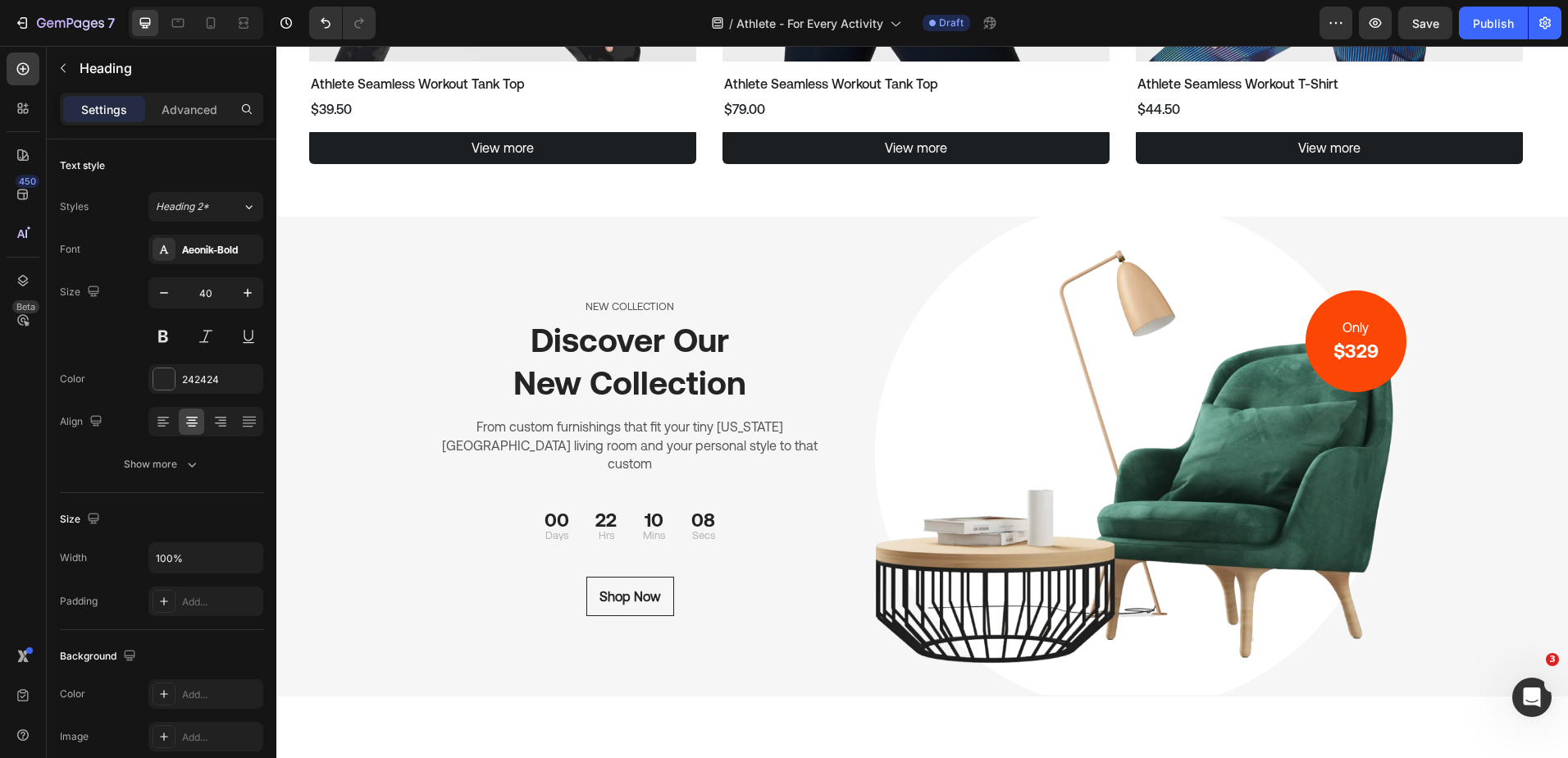
click at [726, 395] on p "Discover Our New Collection" at bounding box center [631, 362] width 397 height 86
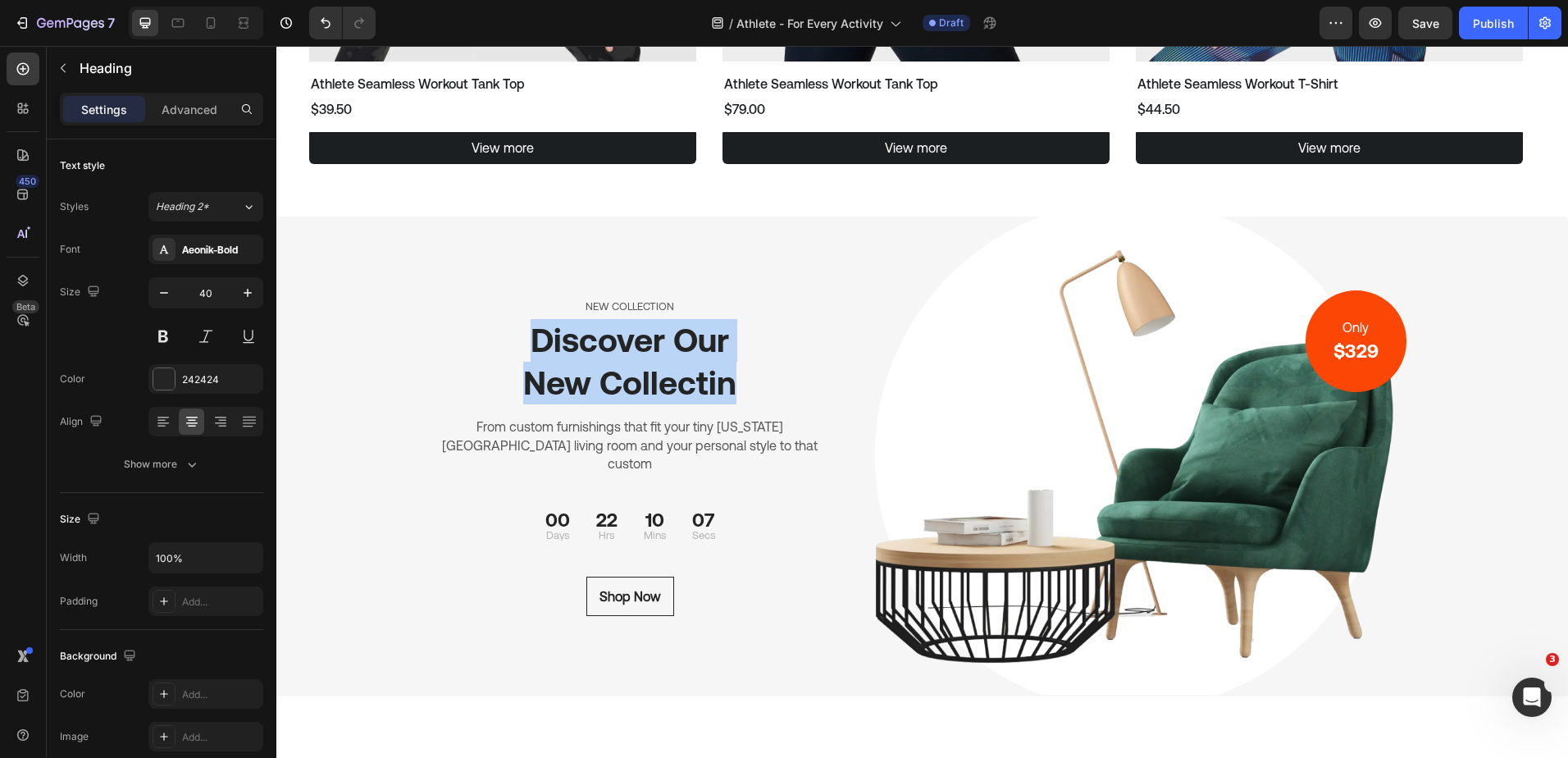
drag, startPoint x: 729, startPoint y: 395, endPoint x: 520, endPoint y: 349, distance: 214.0
click at [520, 349] on p "Discover Our New Collectin" at bounding box center [631, 362] width 397 height 86
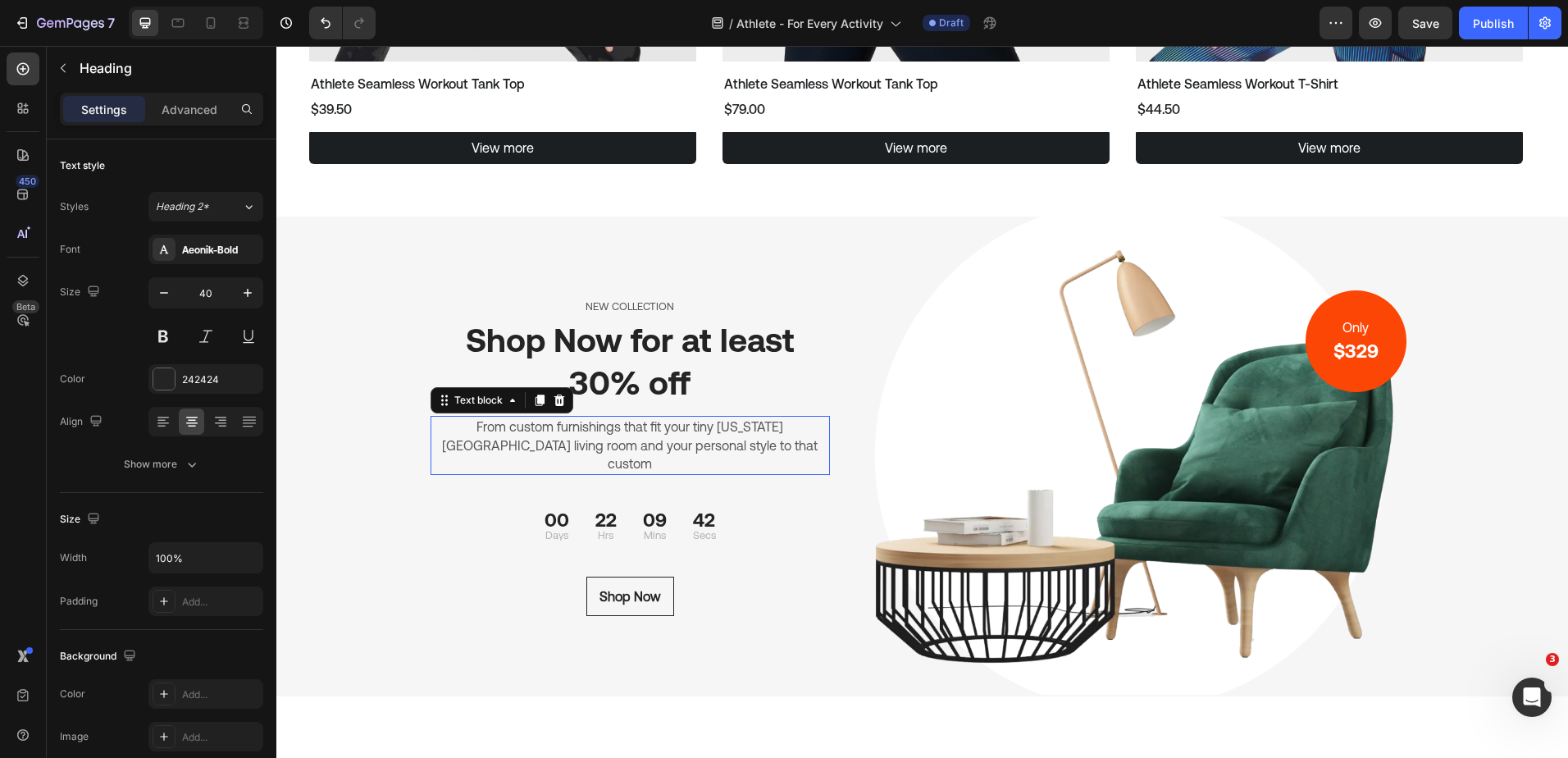
click at [747, 460] on p "From custom furnishings that fit your tiny [US_STATE][GEOGRAPHIC_DATA] living r…" at bounding box center [631, 445] width 397 height 54
click at [751, 455] on p "From custom furnishings that fit your tiny [US_STATE][GEOGRAPHIC_DATA] living r…" at bounding box center [631, 445] width 397 height 54
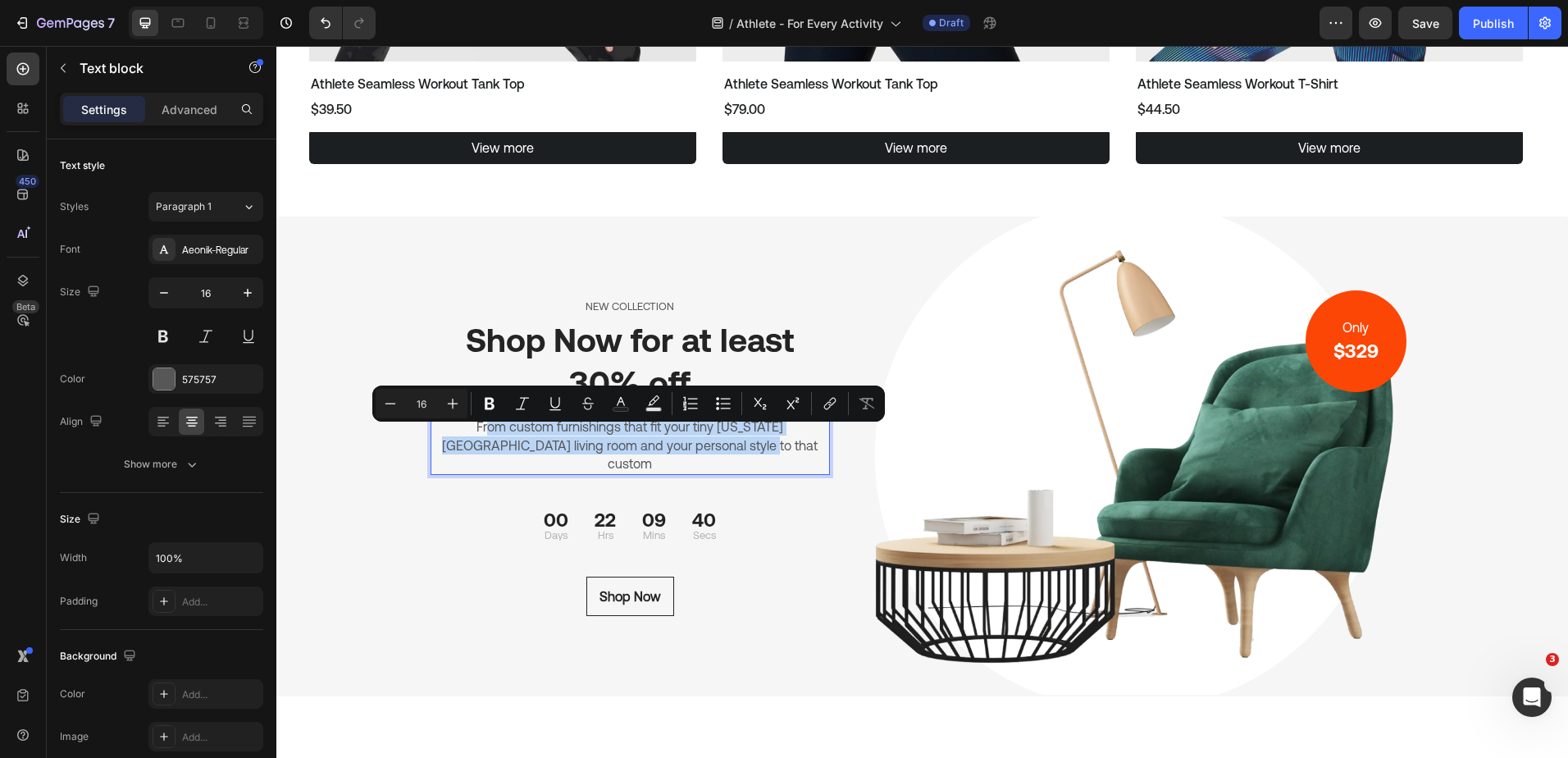
drag, startPoint x: 755, startPoint y: 455, endPoint x: 438, endPoint y: 436, distance: 317.6
click at [438, 436] on p "From custom furnishings that fit your tiny [US_STATE][GEOGRAPHIC_DATA] living r…" at bounding box center [631, 445] width 397 height 54
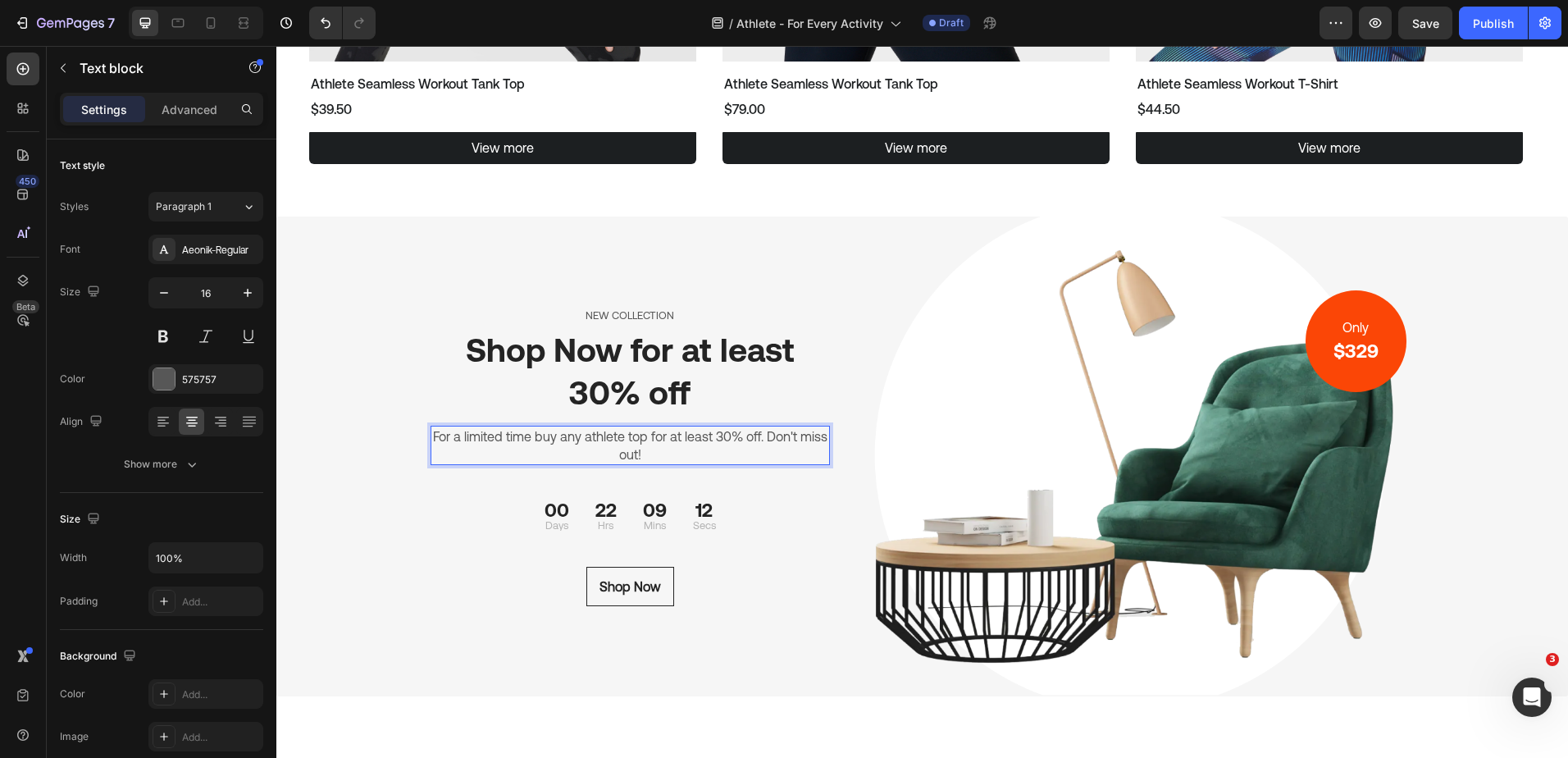
click at [780, 435] on p "For a limited time buy any athlete top for at least 30% off. Don't miss out!" at bounding box center [631, 446] width 397 height 37
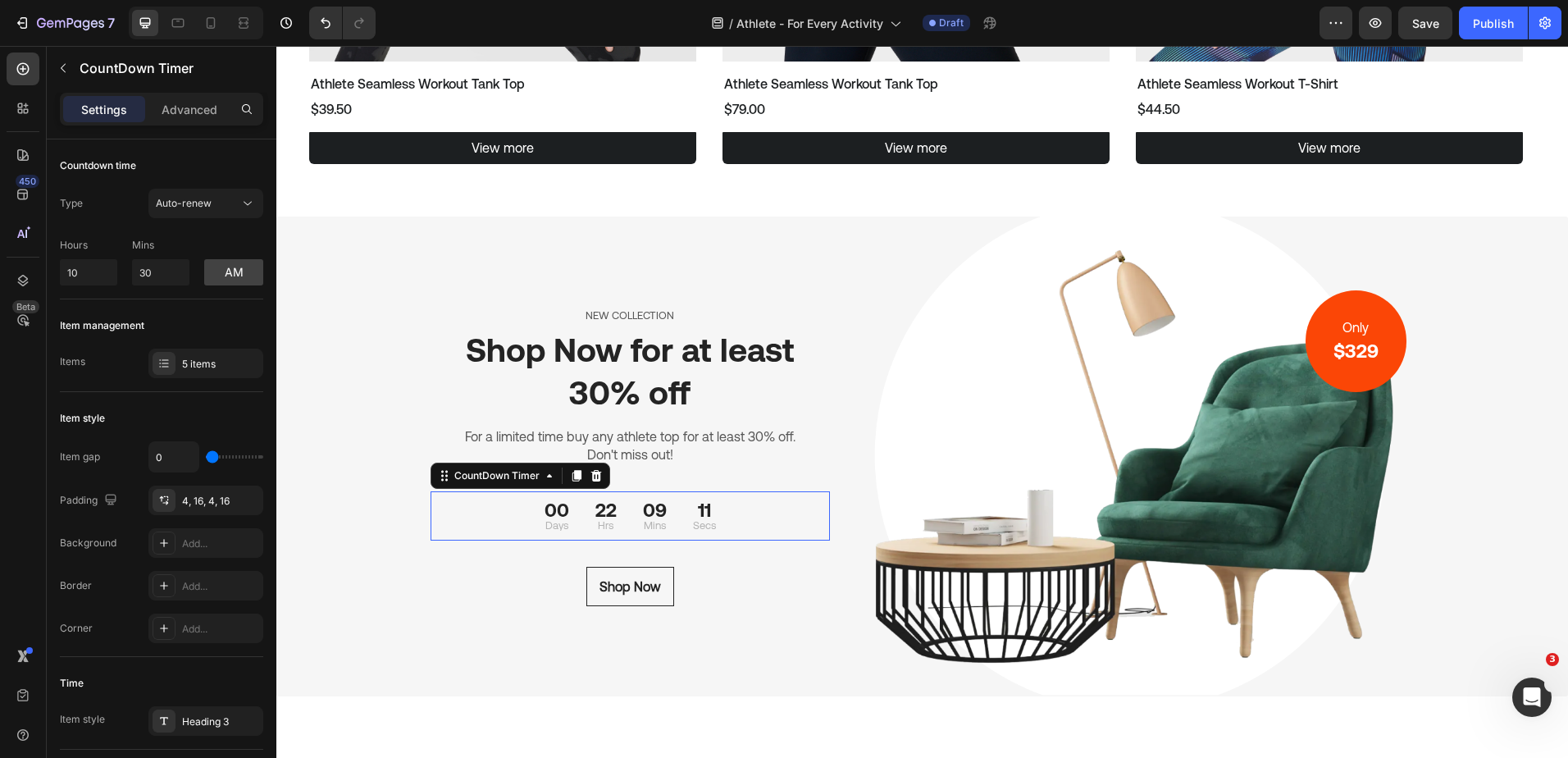
click at [661, 512] on div "09 Mins" at bounding box center [654, 515] width 50 height 36
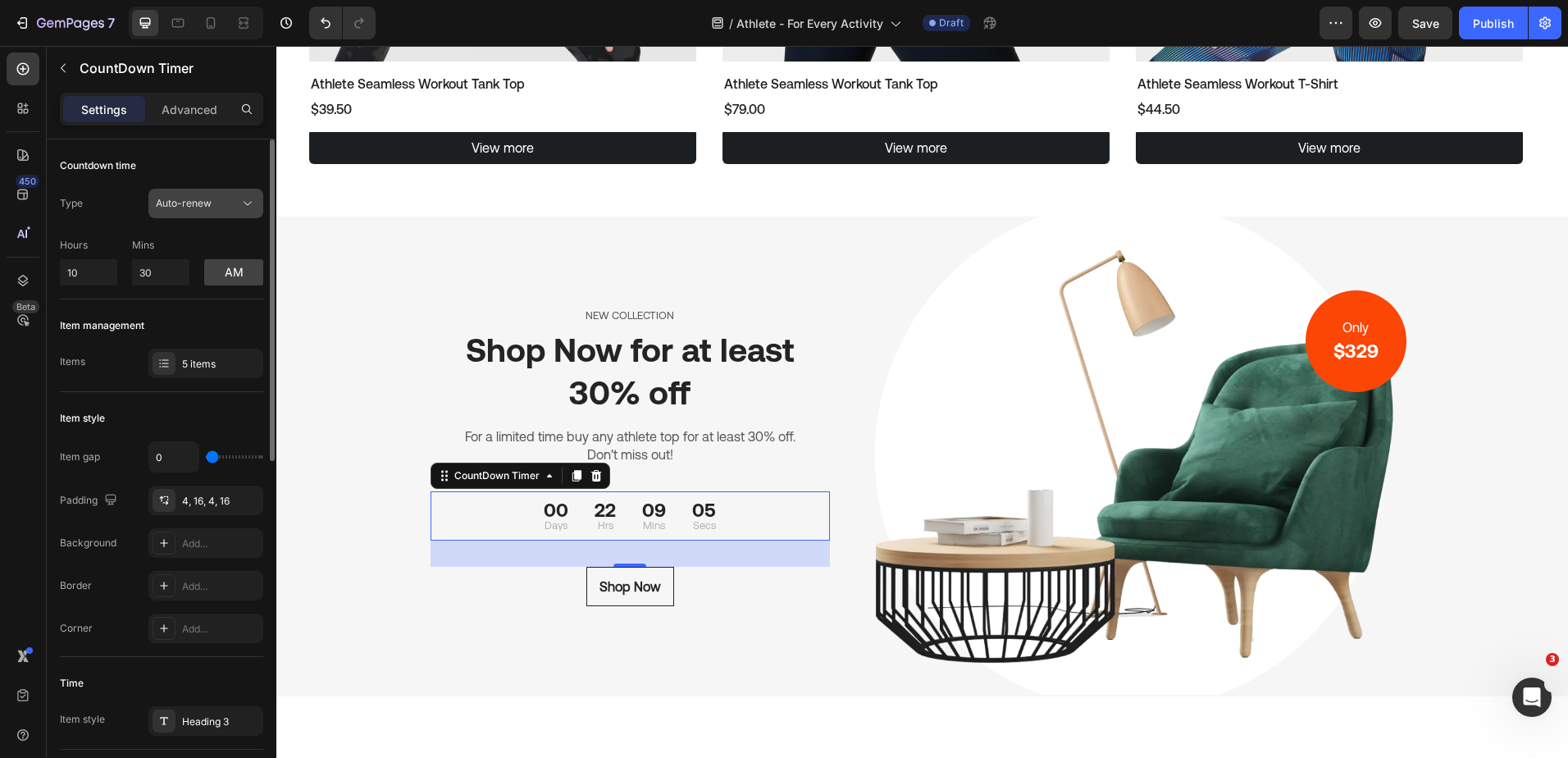
click at [212, 205] on div "Auto-renew" at bounding box center [198, 202] width 84 height 15
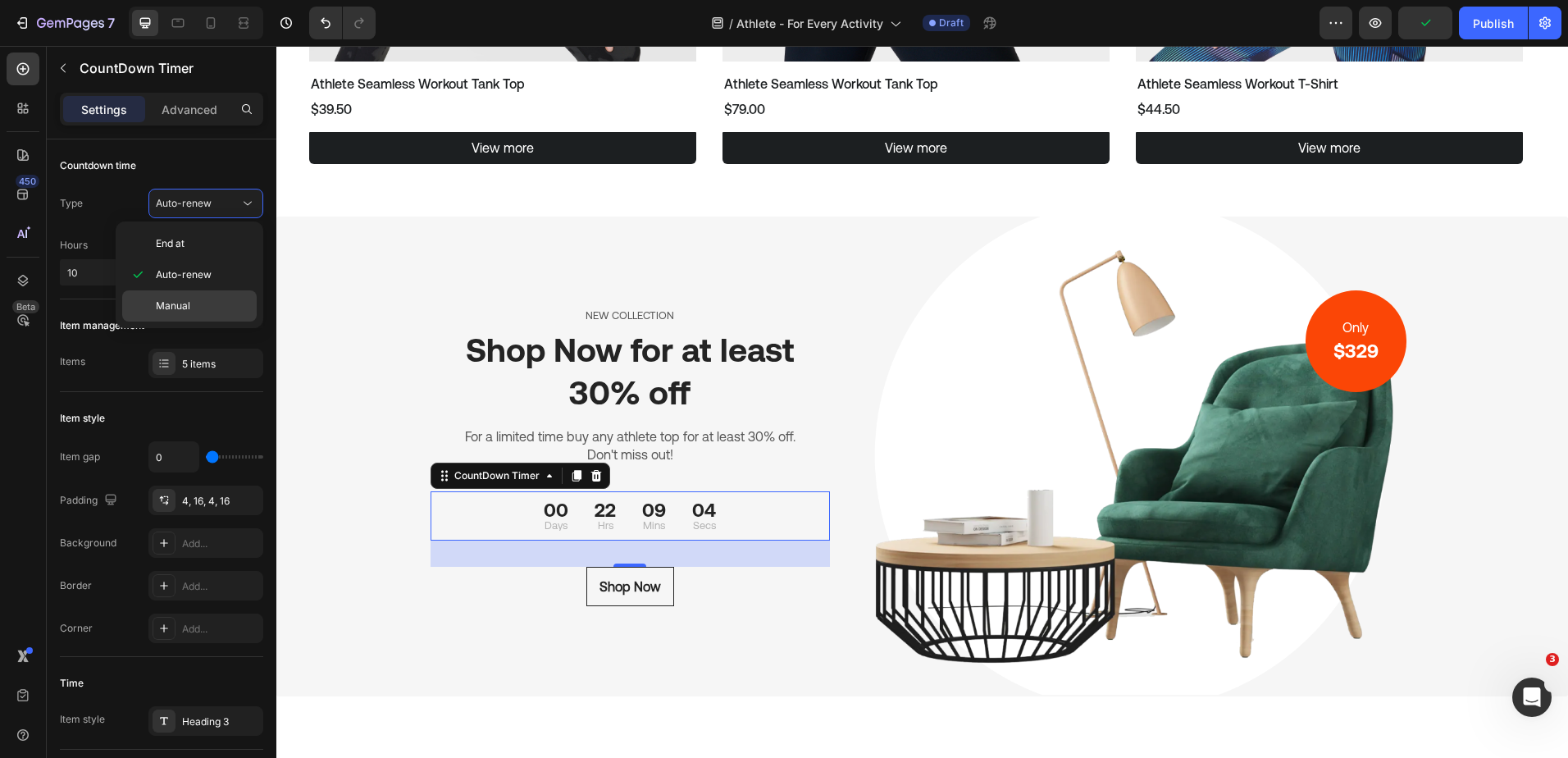
click at [192, 305] on p "Manual" at bounding box center [202, 306] width 93 height 15
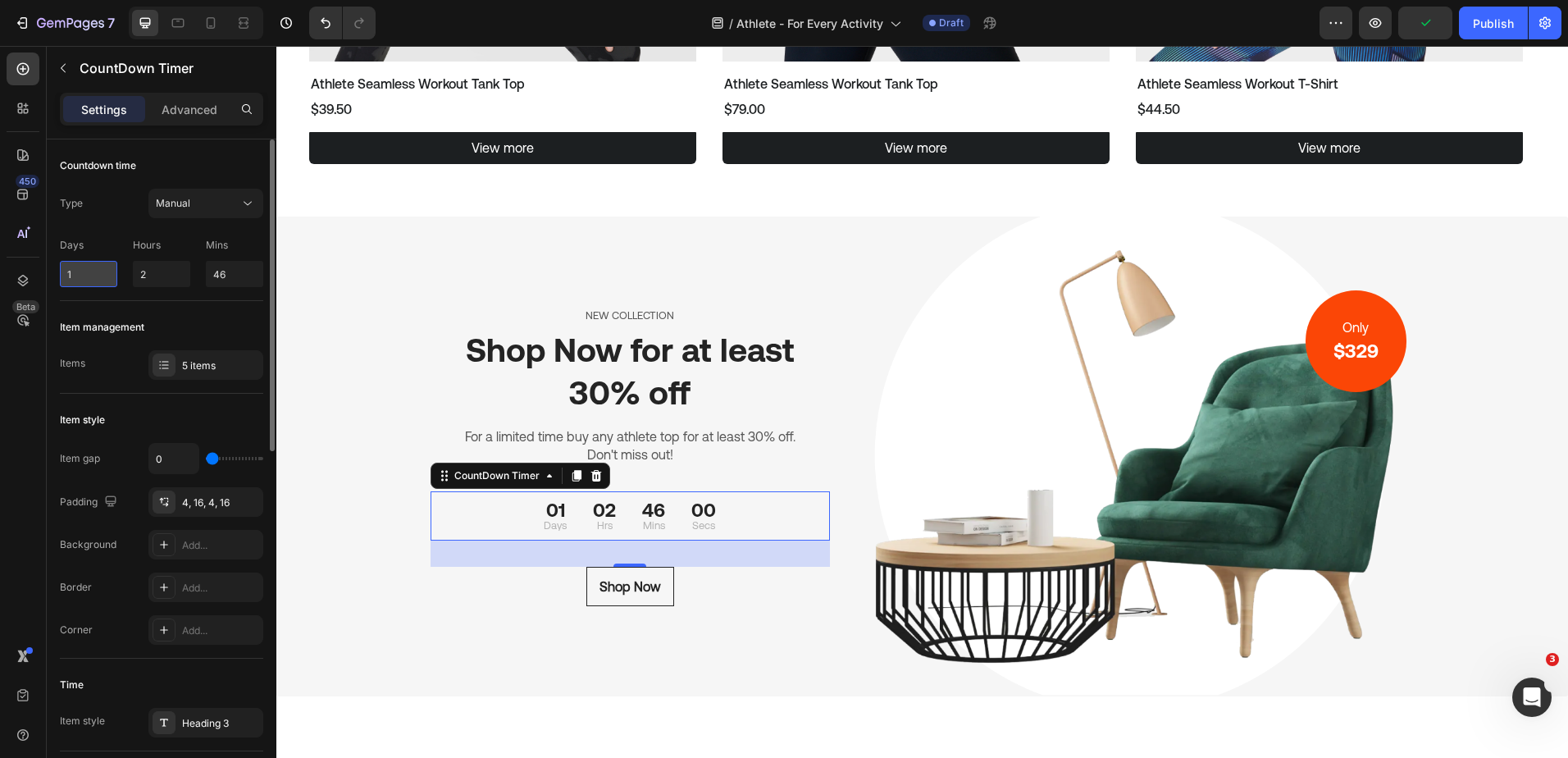
click at [87, 270] on input "1" at bounding box center [89, 273] width 57 height 26
drag, startPoint x: 87, startPoint y: 270, endPoint x: 56, endPoint y: 271, distance: 31.0
click at [78, 267] on input "1" at bounding box center [89, 273] width 57 height 26
drag, startPoint x: 94, startPoint y: 271, endPoint x: 52, endPoint y: 264, distance: 42.6
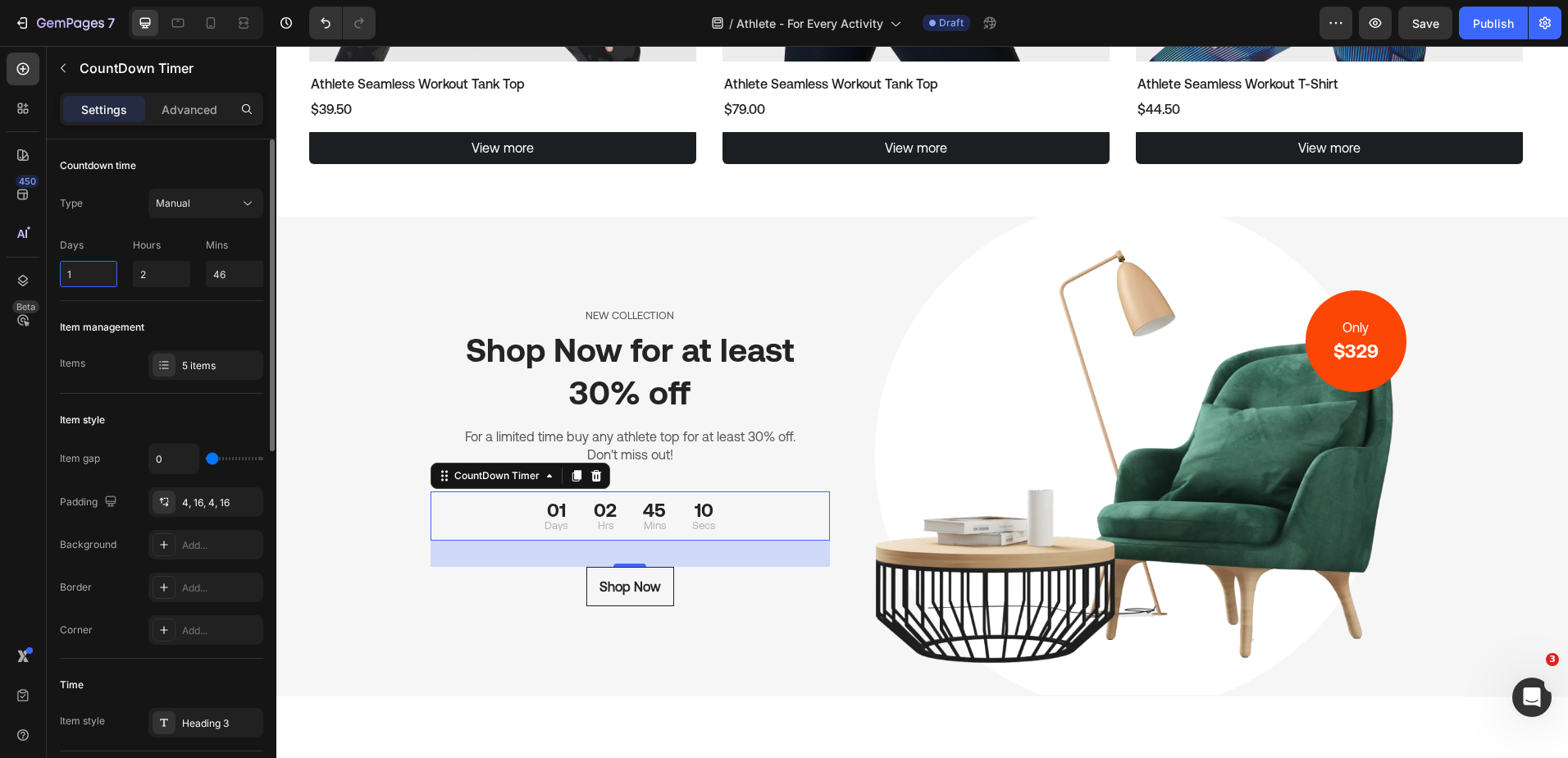
drag, startPoint x: 81, startPoint y: 276, endPoint x: 56, endPoint y: 269, distance: 26.0
type input "8"
click at [156, 271] on input "2" at bounding box center [162, 273] width 57 height 26
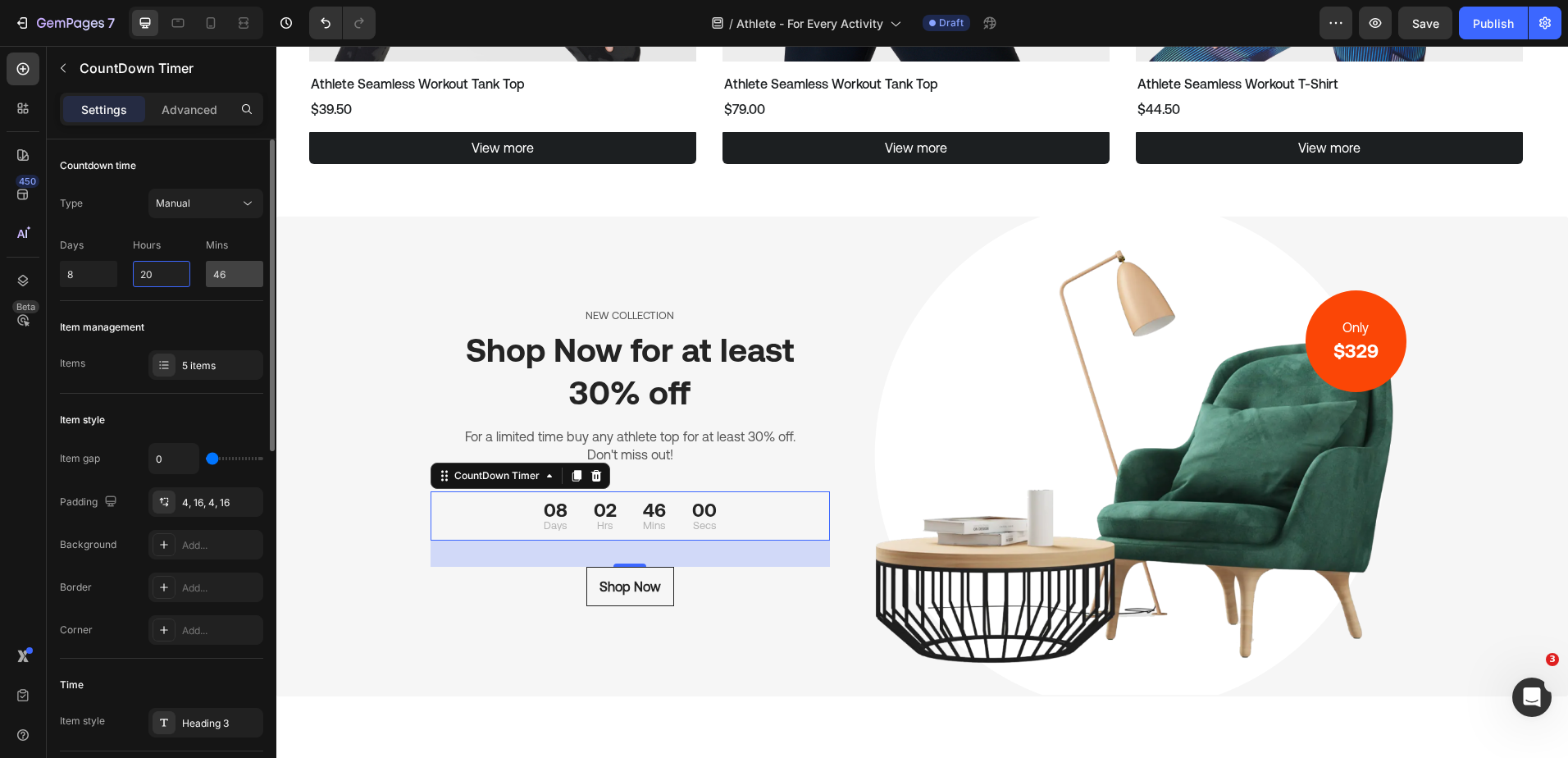
type input "20"
click at [228, 266] on input "46" at bounding box center [234, 273] width 57 height 26
drag, startPoint x: 226, startPoint y: 270, endPoint x: 209, endPoint y: 269, distance: 17.0
click at [209, 269] on input "46" at bounding box center [234, 273] width 57 height 26
type input "18"
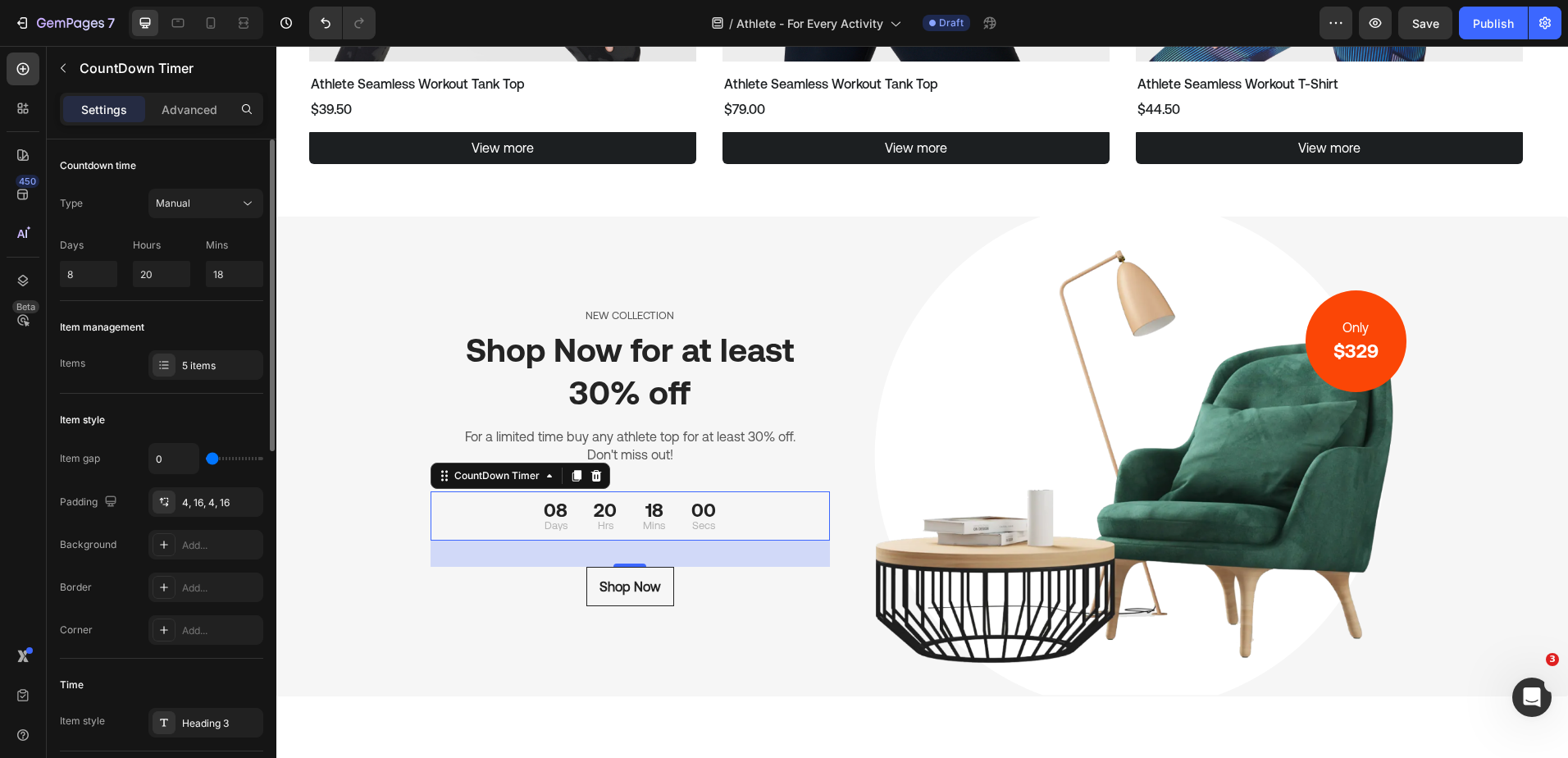
click at [186, 232] on div "Days 8 Hours 20 Mins 18" at bounding box center [162, 259] width 203 height 55
drag, startPoint x: 551, startPoint y: 318, endPoint x: 531, endPoint y: 324, distance: 20.9
click at [551, 316] on p "NEW COLLECTION" at bounding box center [631, 315] width 397 height 17
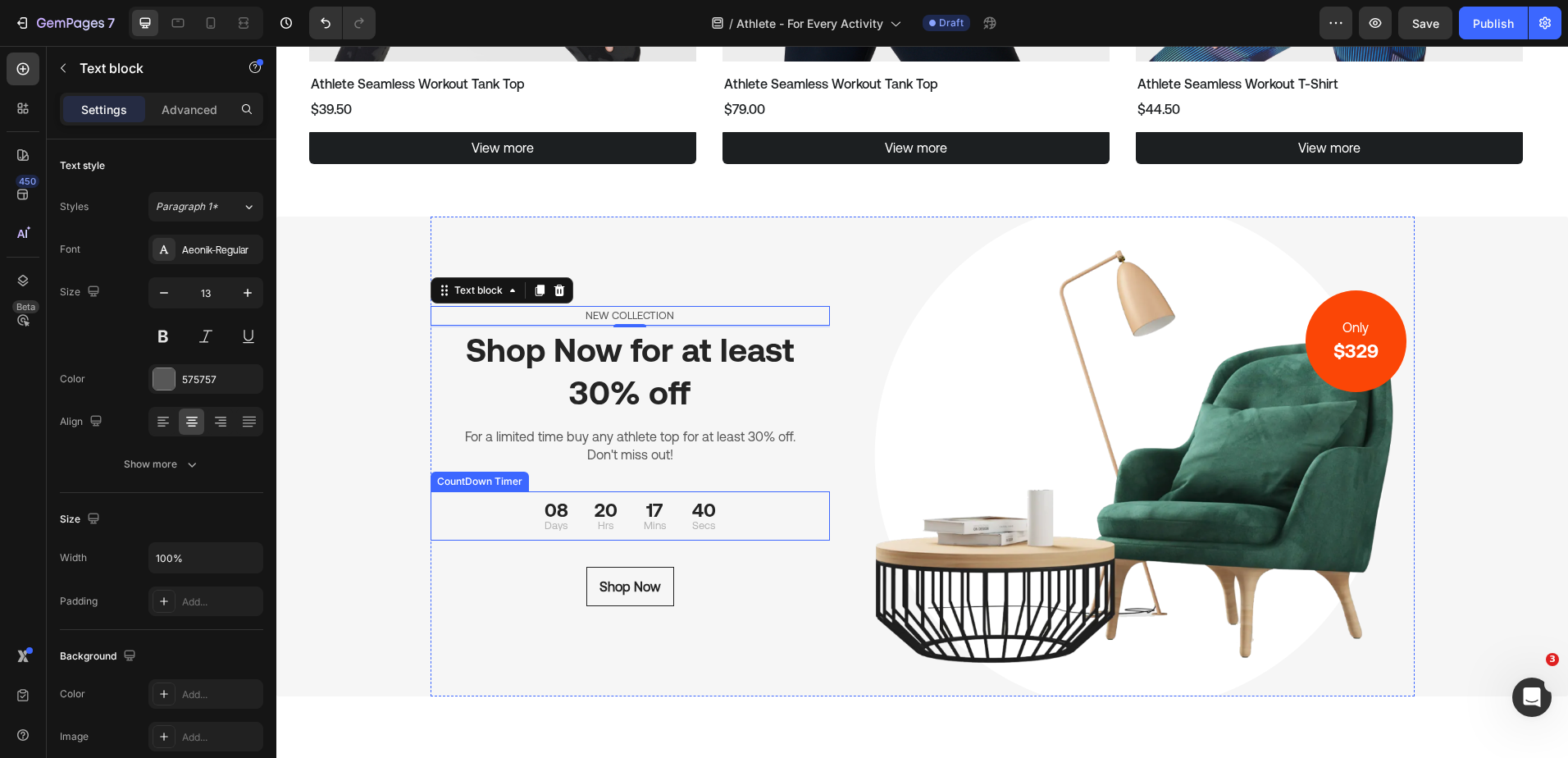
click at [649, 506] on div "17" at bounding box center [654, 510] width 22 height 18
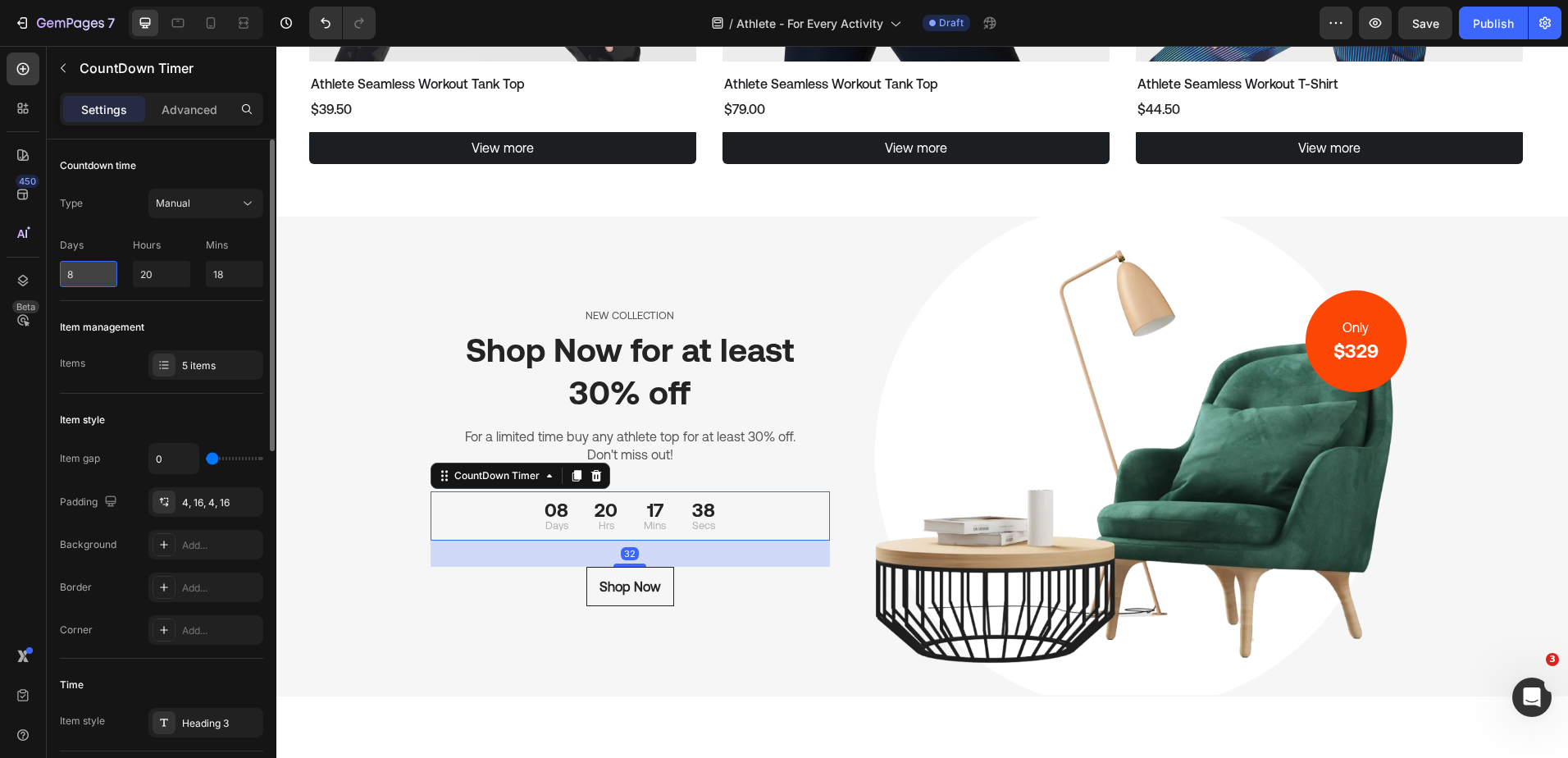
drag, startPoint x: 80, startPoint y: 272, endPoint x: 60, endPoint y: 269, distance: 20.2
click at [60, 269] on input "8" at bounding box center [89, 273] width 57 height 26
type input "7"
drag, startPoint x: 160, startPoint y: 276, endPoint x: 128, endPoint y: 275, distance: 32.0
click at [128, 276] on div "Days 7 Hours 20 Mins 18" at bounding box center [162, 259] width 203 height 55
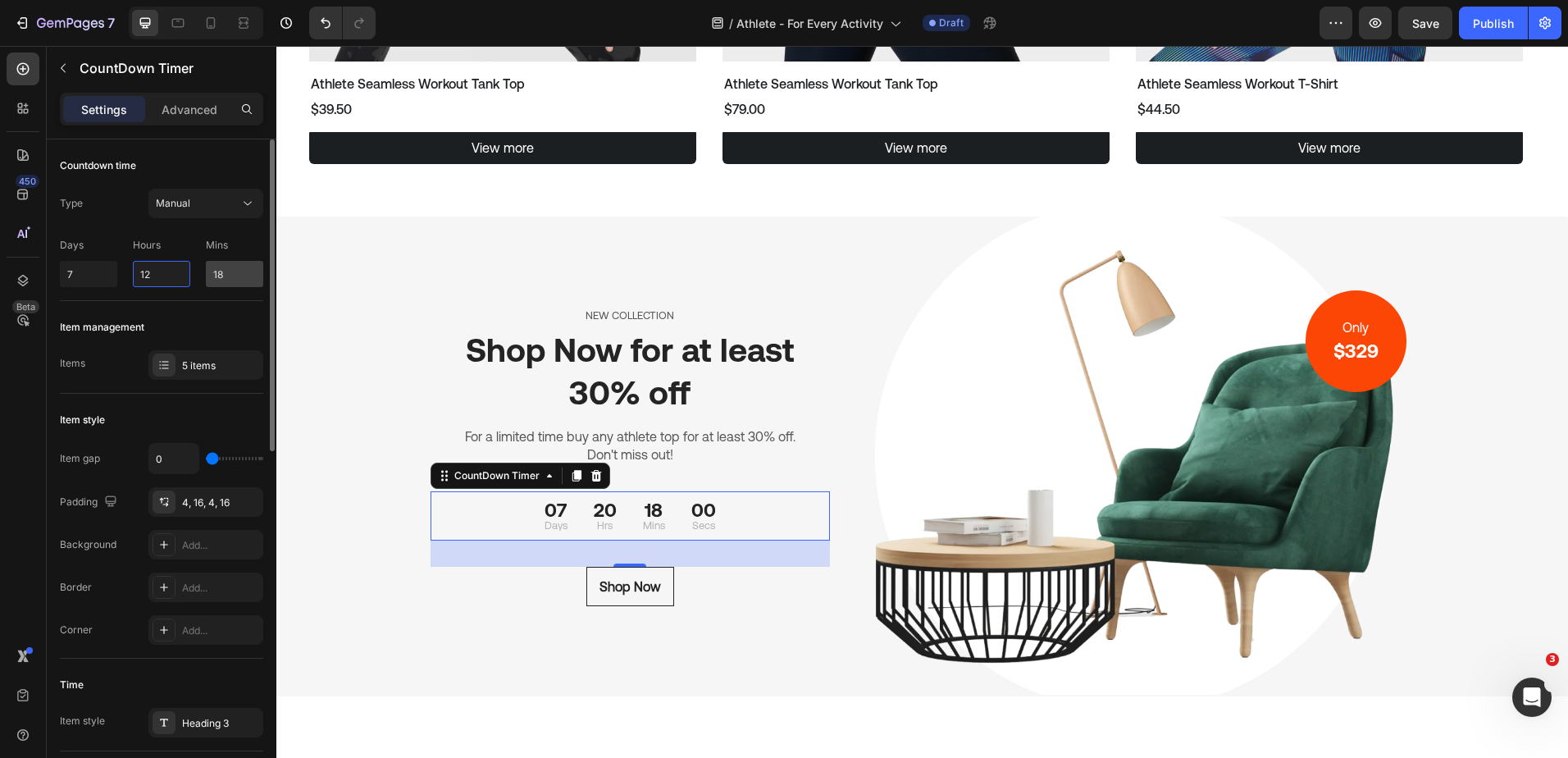
type input "12"
drag, startPoint x: 227, startPoint y: 273, endPoint x: 208, endPoint y: 271, distance: 19.1
click at [208, 271] on input "18" at bounding box center [234, 273] width 57 height 26
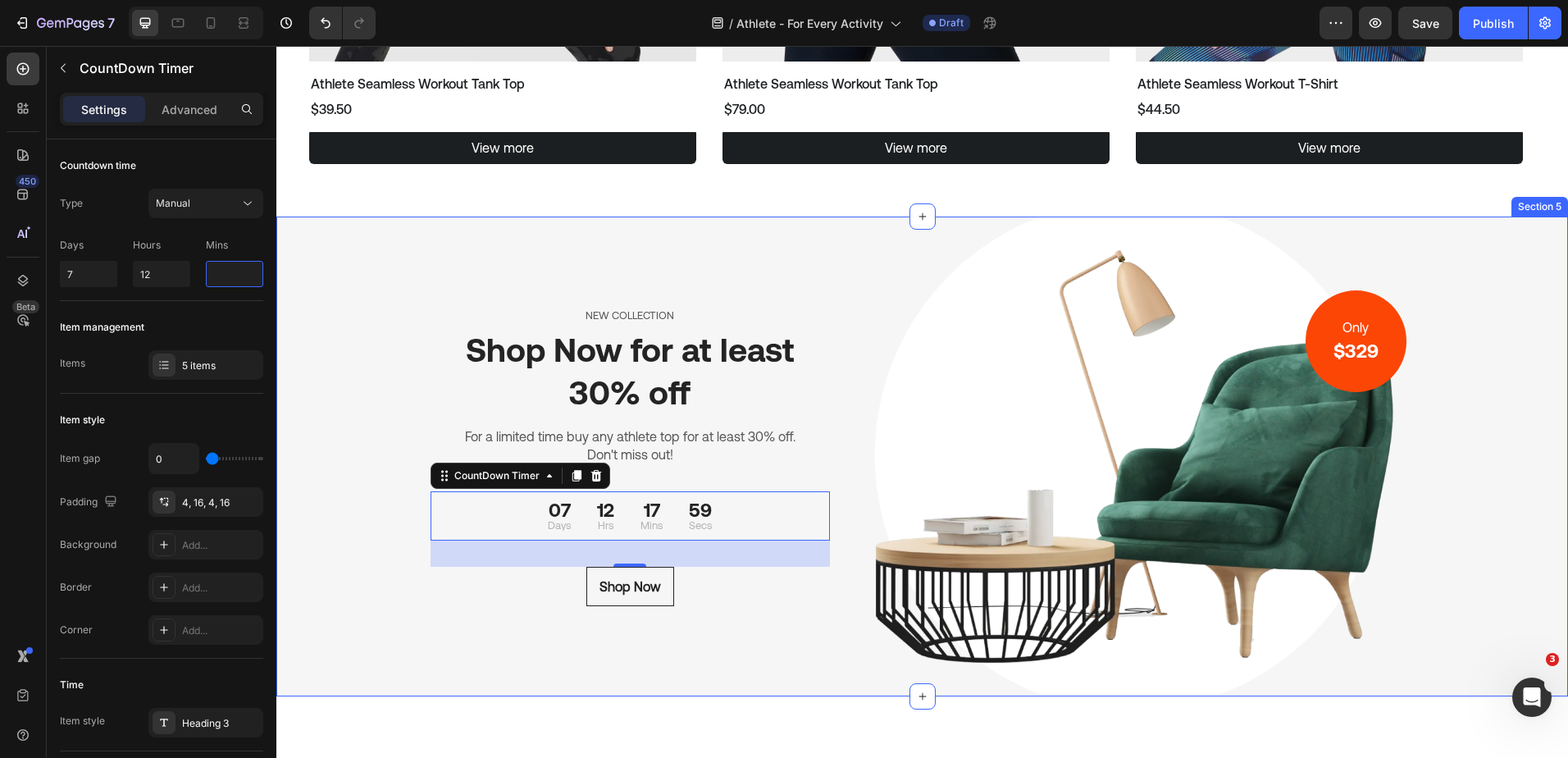
type input "0"
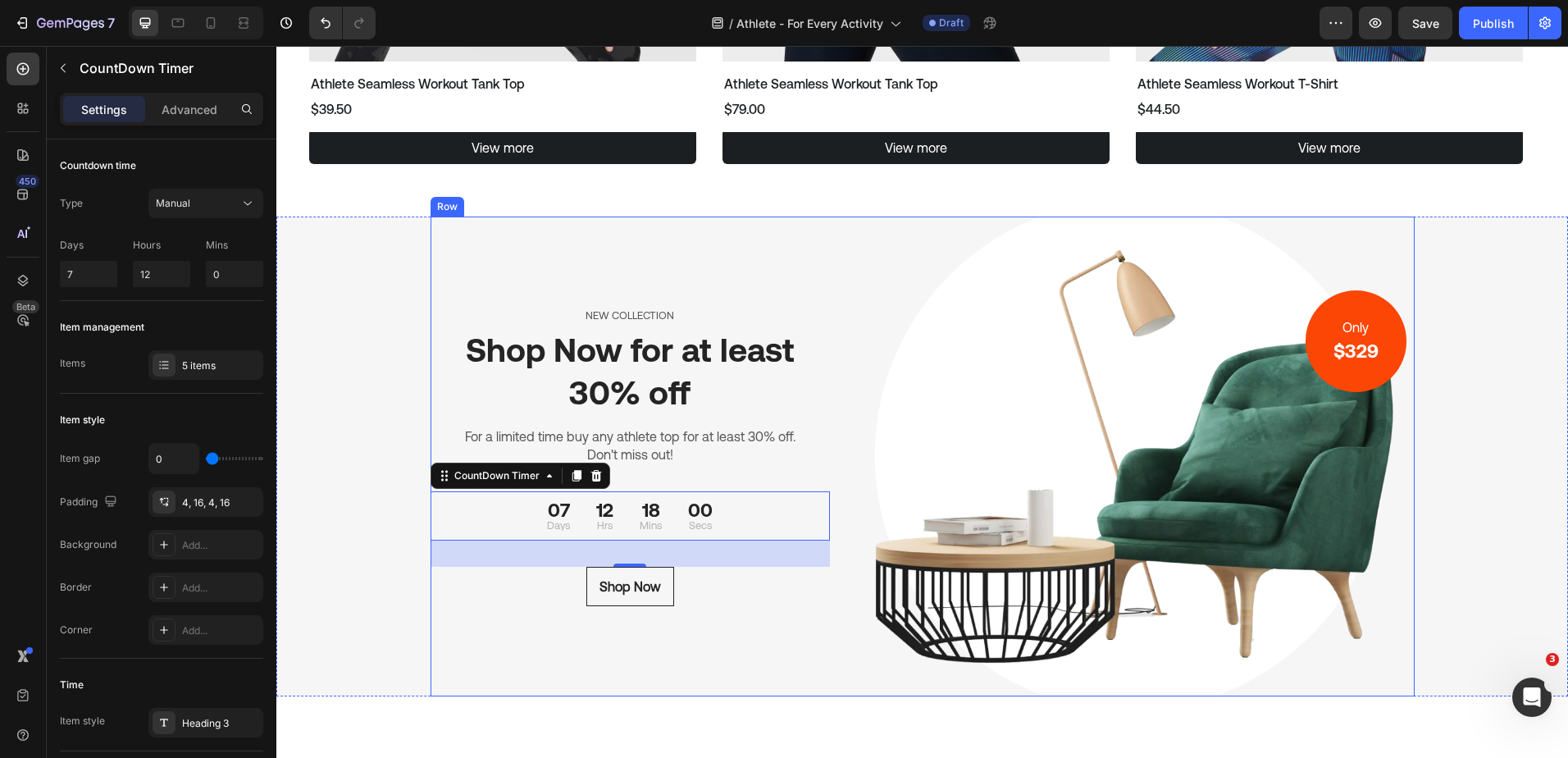
click at [520, 258] on div "NEW COLLECTION Text block Shop Now for at least 30% off Heading For a limited t…" at bounding box center [630, 455] width 400 height 480
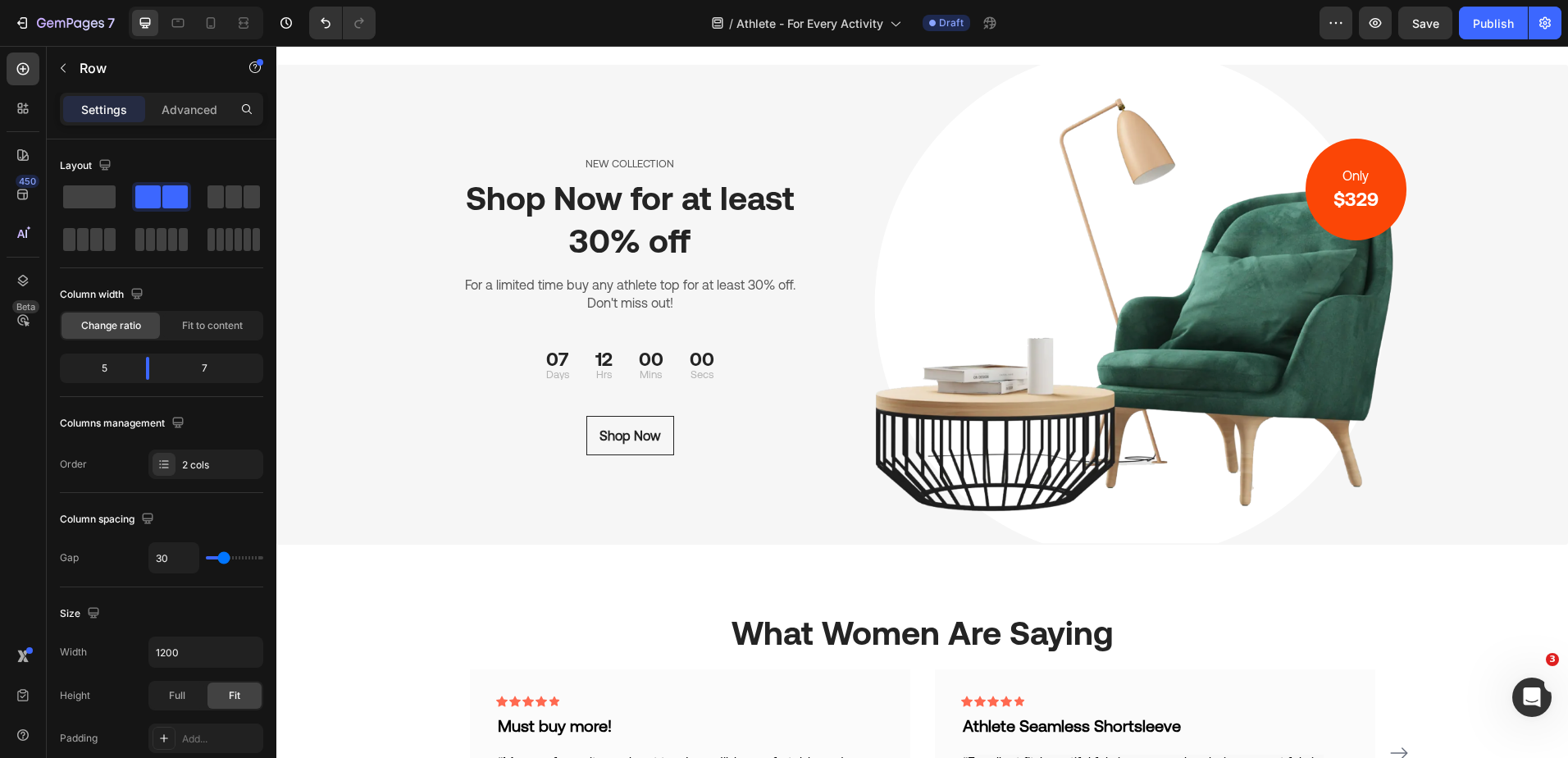
scroll to position [1592, 0]
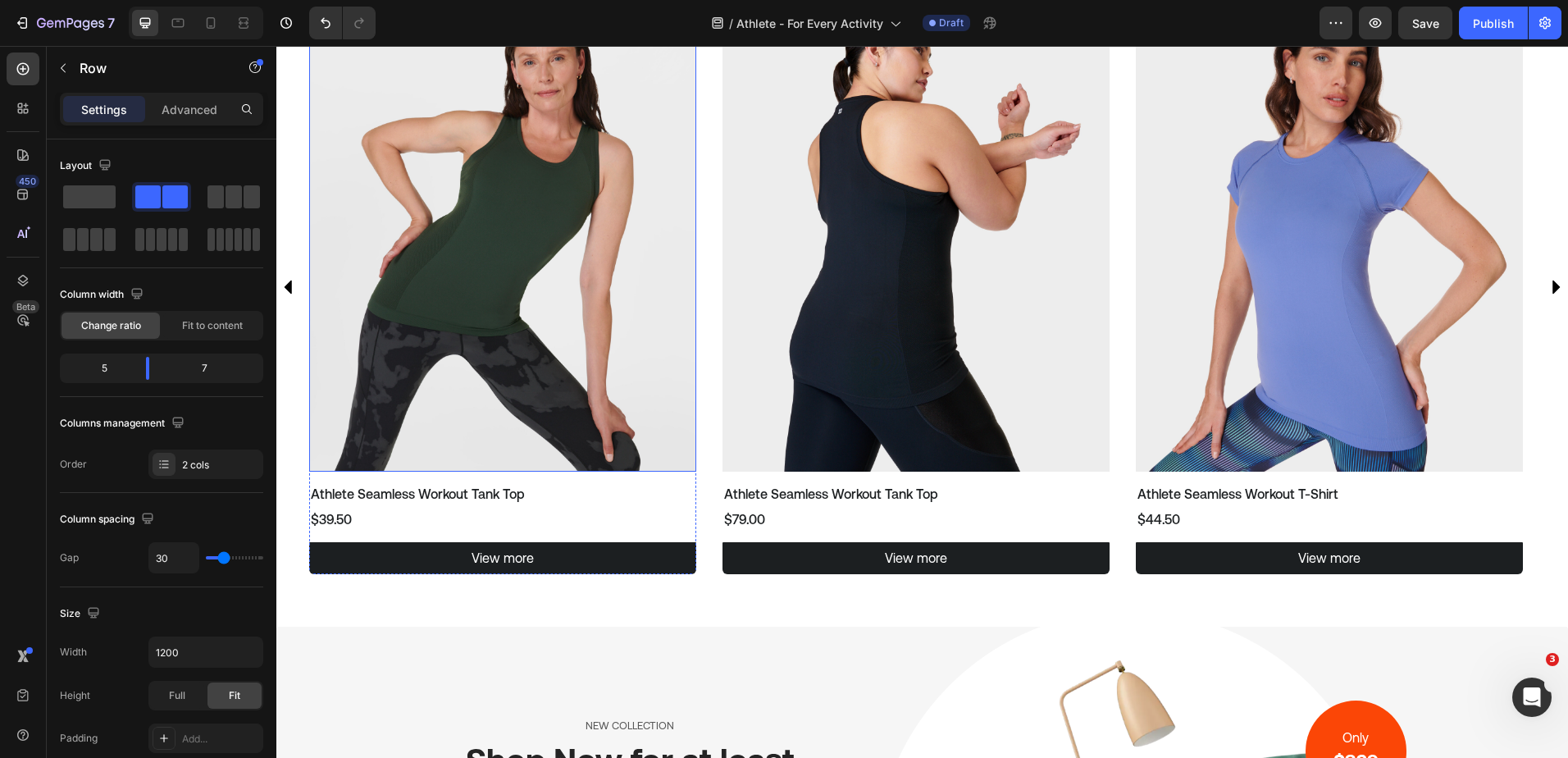
click at [659, 424] on img at bounding box center [503, 236] width 387 height 471
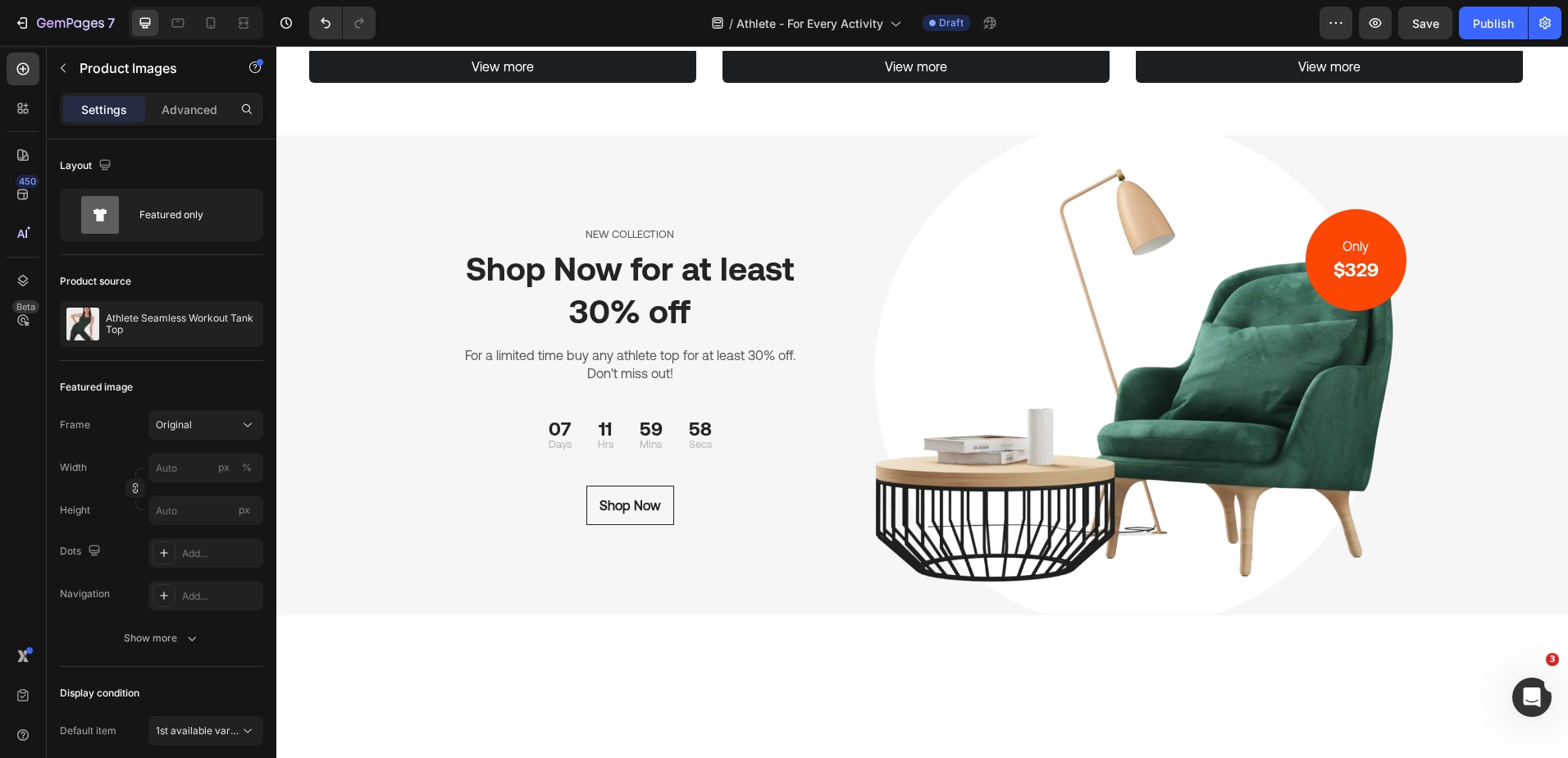
scroll to position [2084, 0]
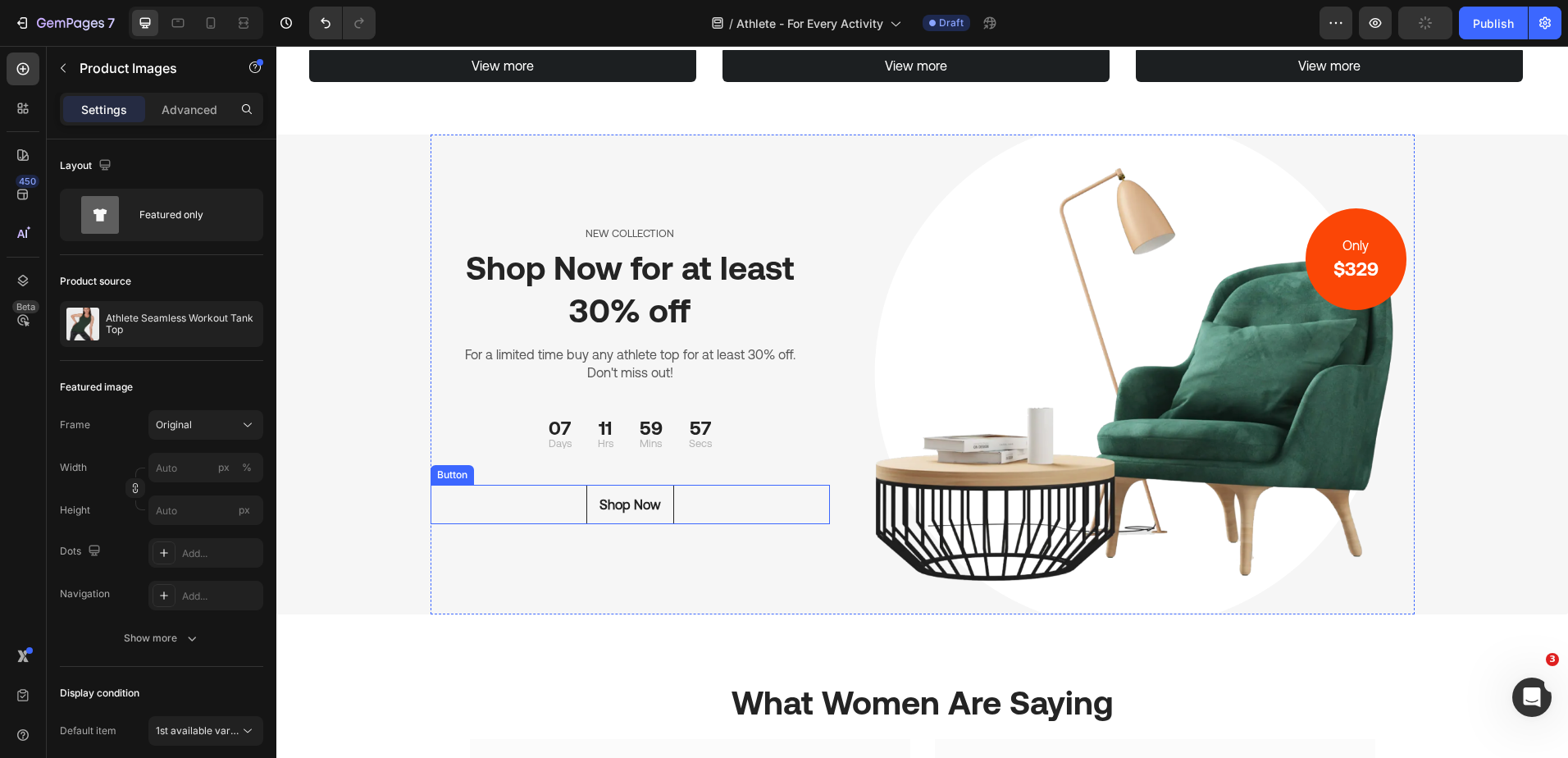
click at [687, 499] on div "Shop Now Button" at bounding box center [630, 504] width 400 height 39
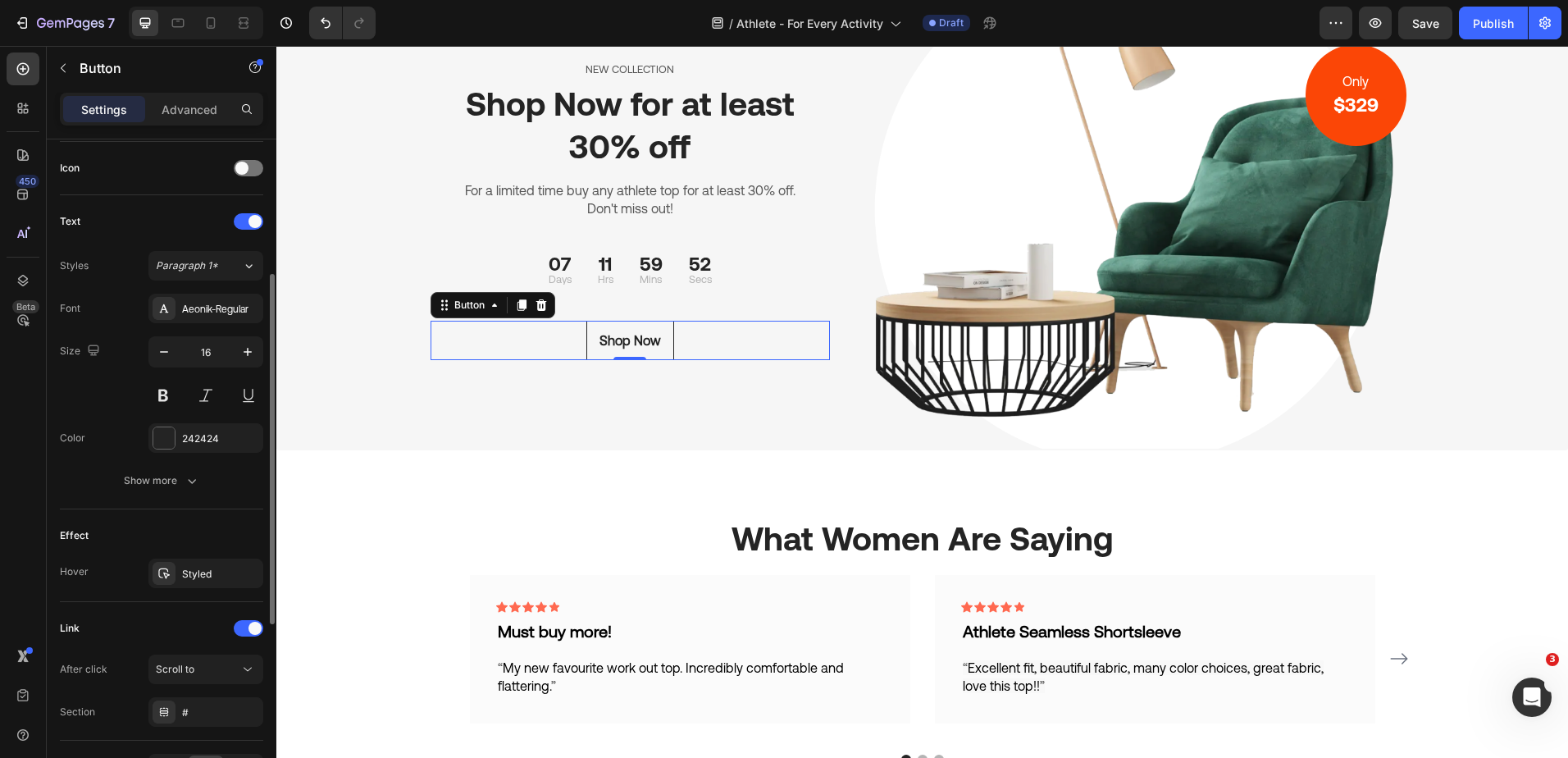
scroll to position [596, 0]
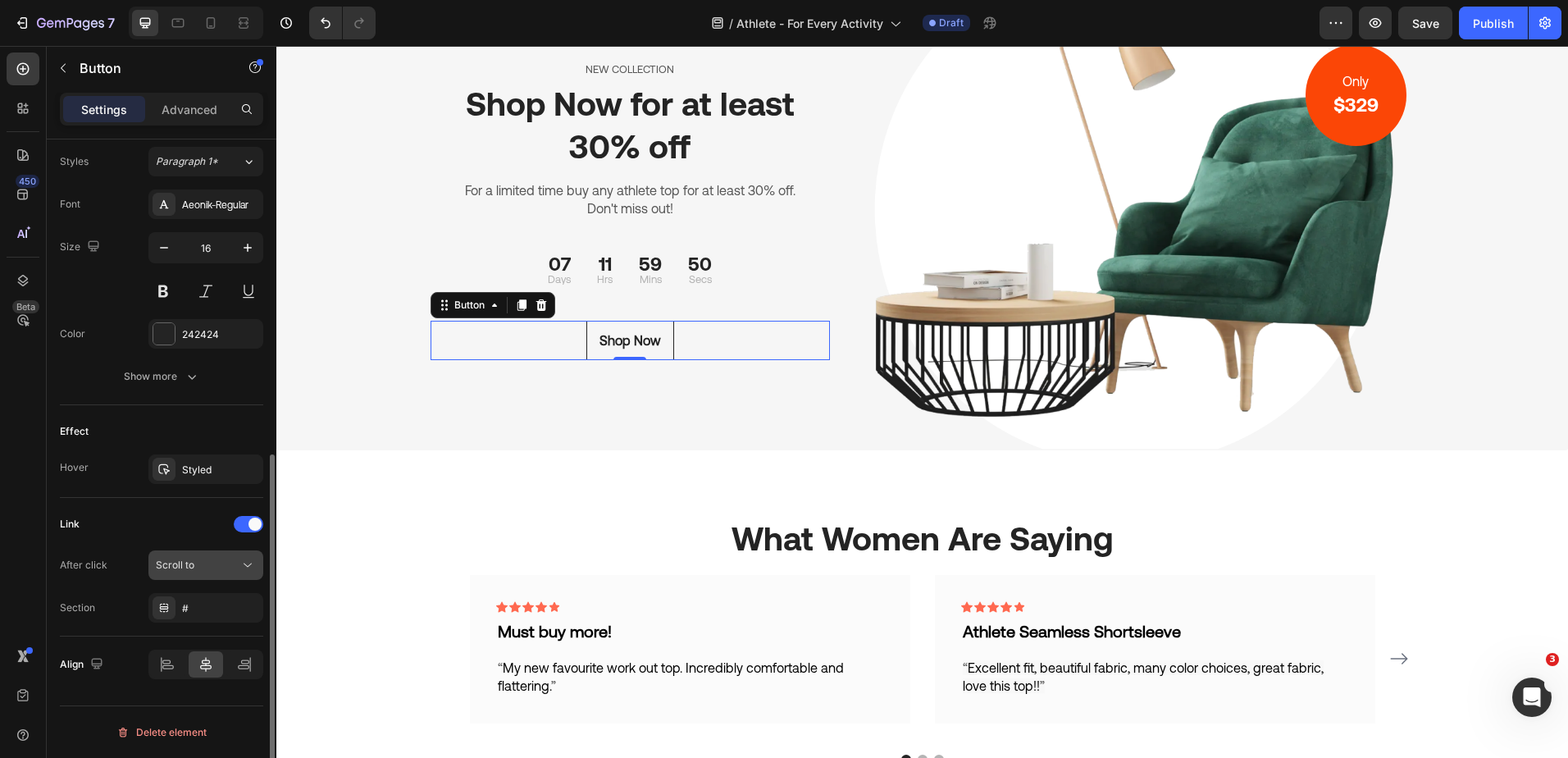
click at [225, 566] on div "Scroll to" at bounding box center [198, 564] width 84 height 15
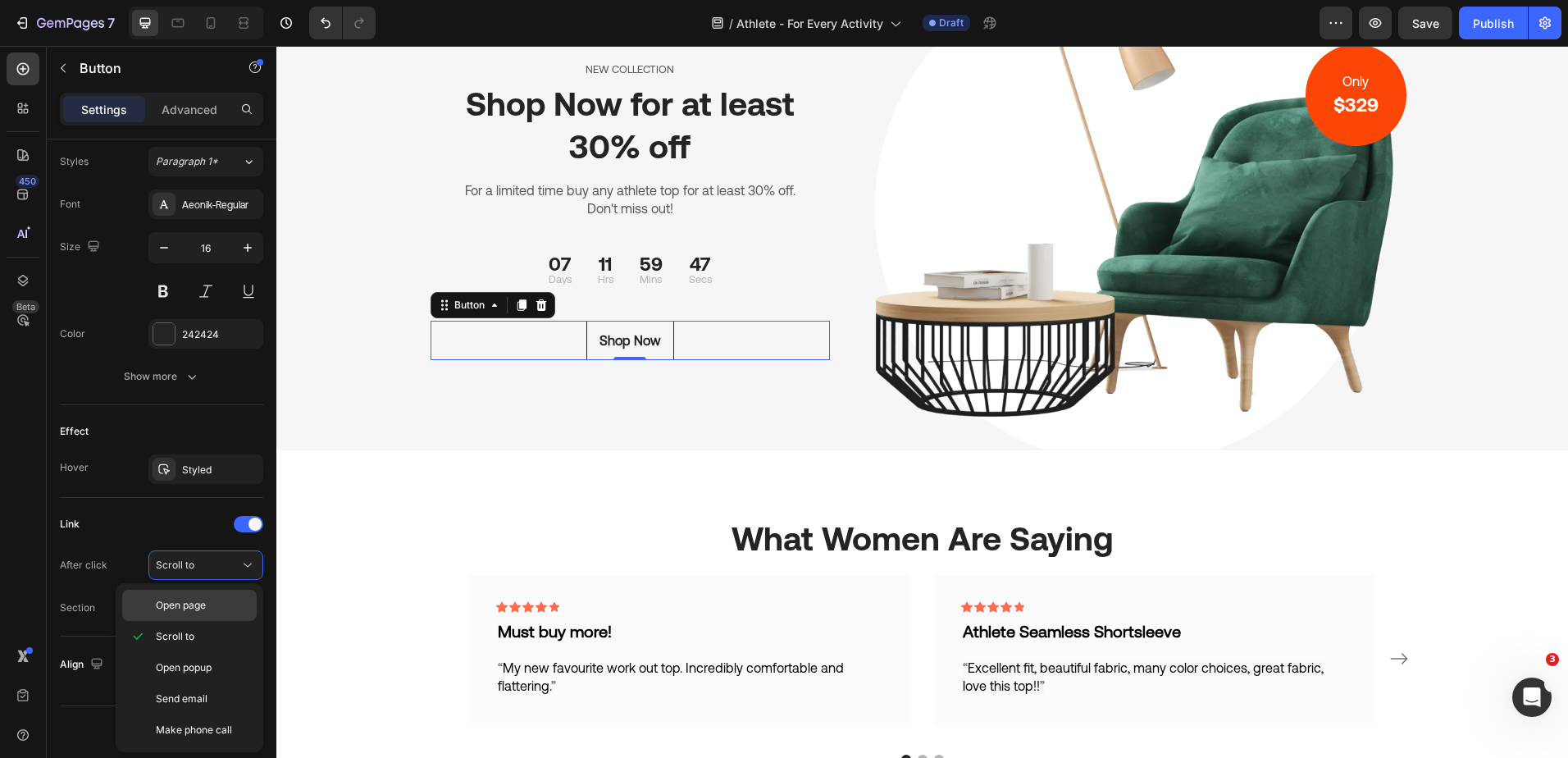
click at [211, 601] on p "Open page" at bounding box center [202, 604] width 93 height 15
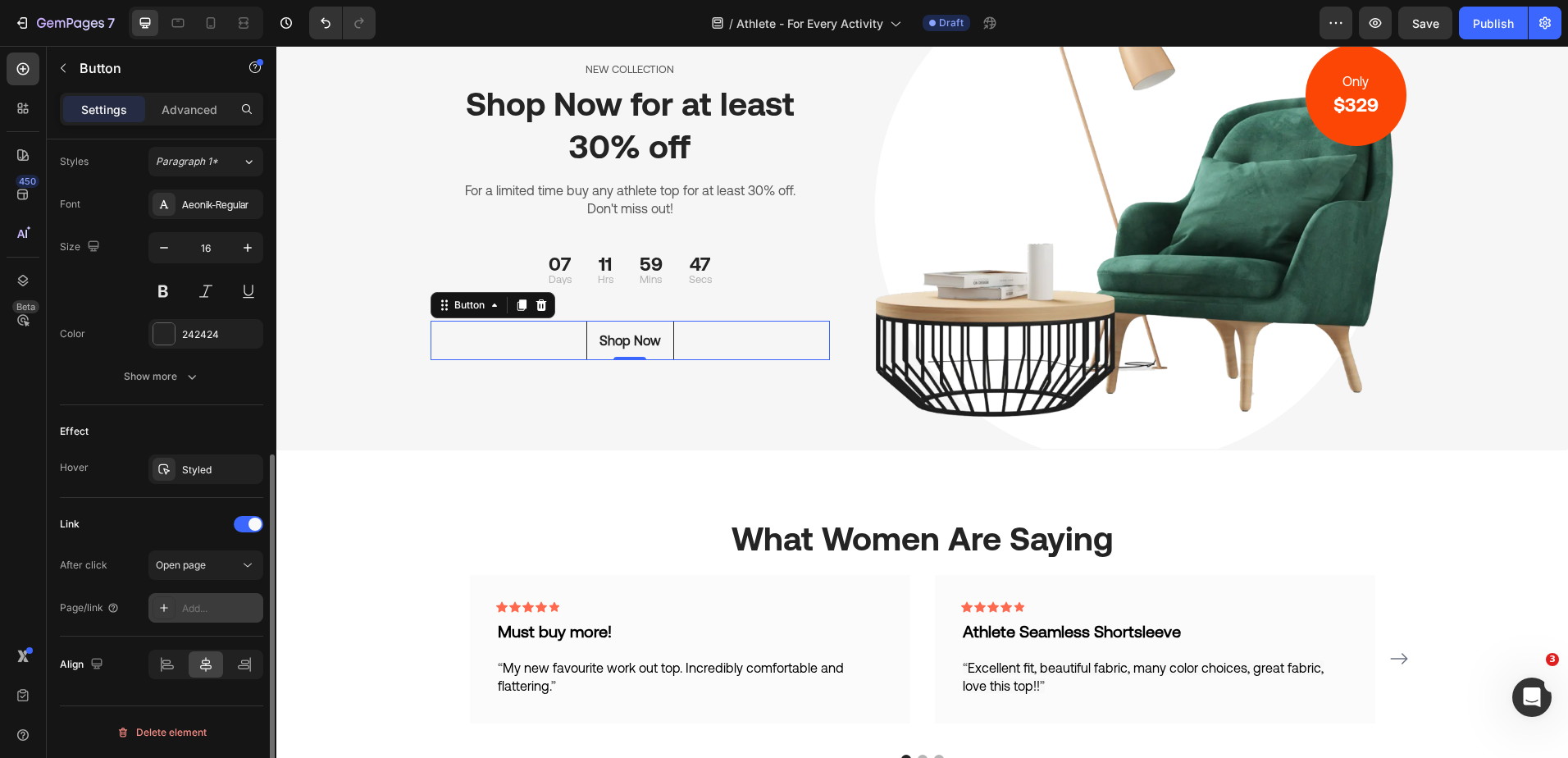
click at [205, 612] on div "Add..." at bounding box center [220, 608] width 77 height 15
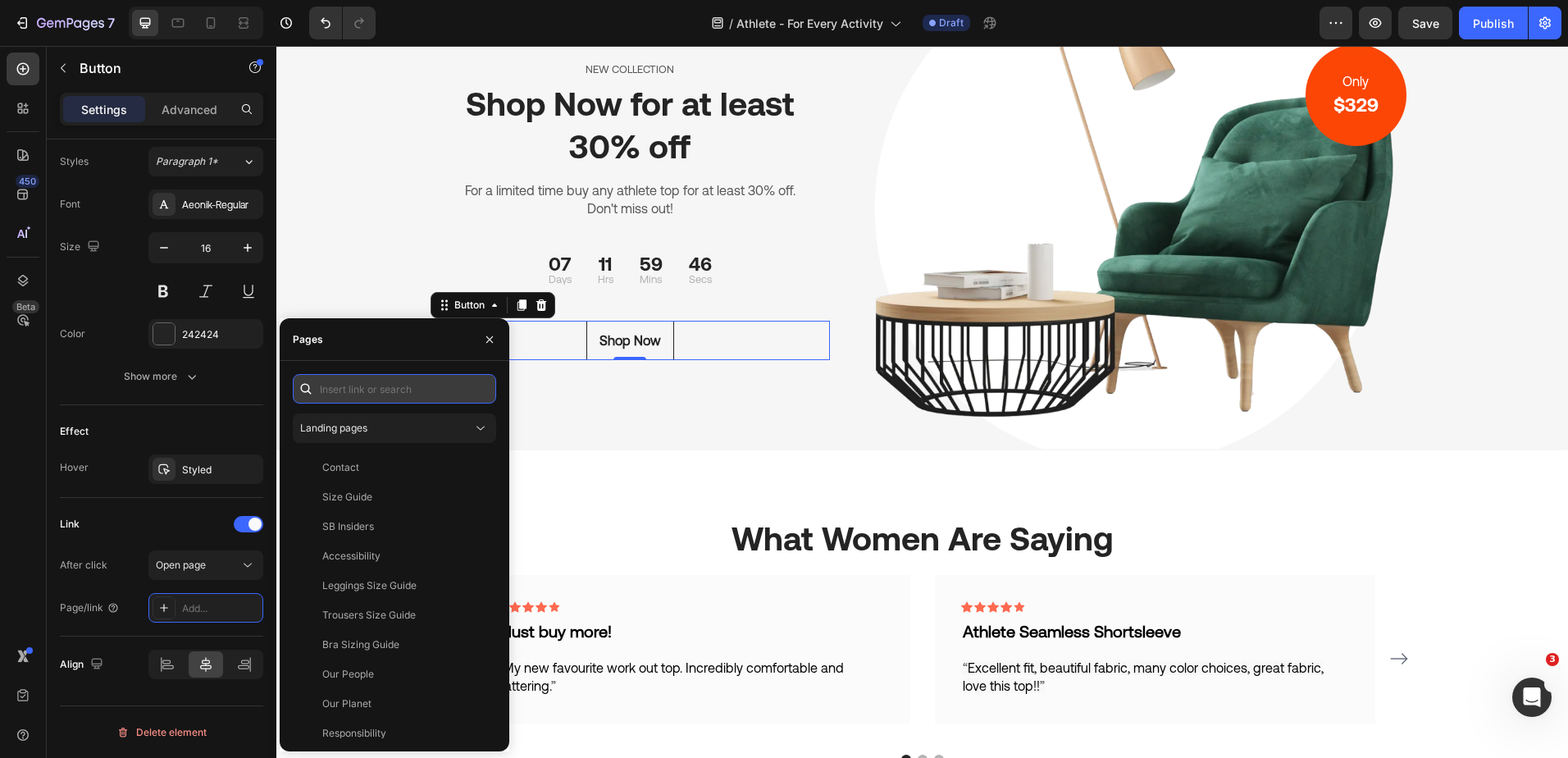
click at [367, 393] on input "text" at bounding box center [394, 388] width 203 height 29
drag, startPoint x: 368, startPoint y: 393, endPoint x: 1, endPoint y: 341, distance: 370.7
click at [274, 386] on div "450 Beta countdown Sections(9) Elements(12) Conversion booster Countdown timer …" at bounding box center [138, 401] width 276 height 711
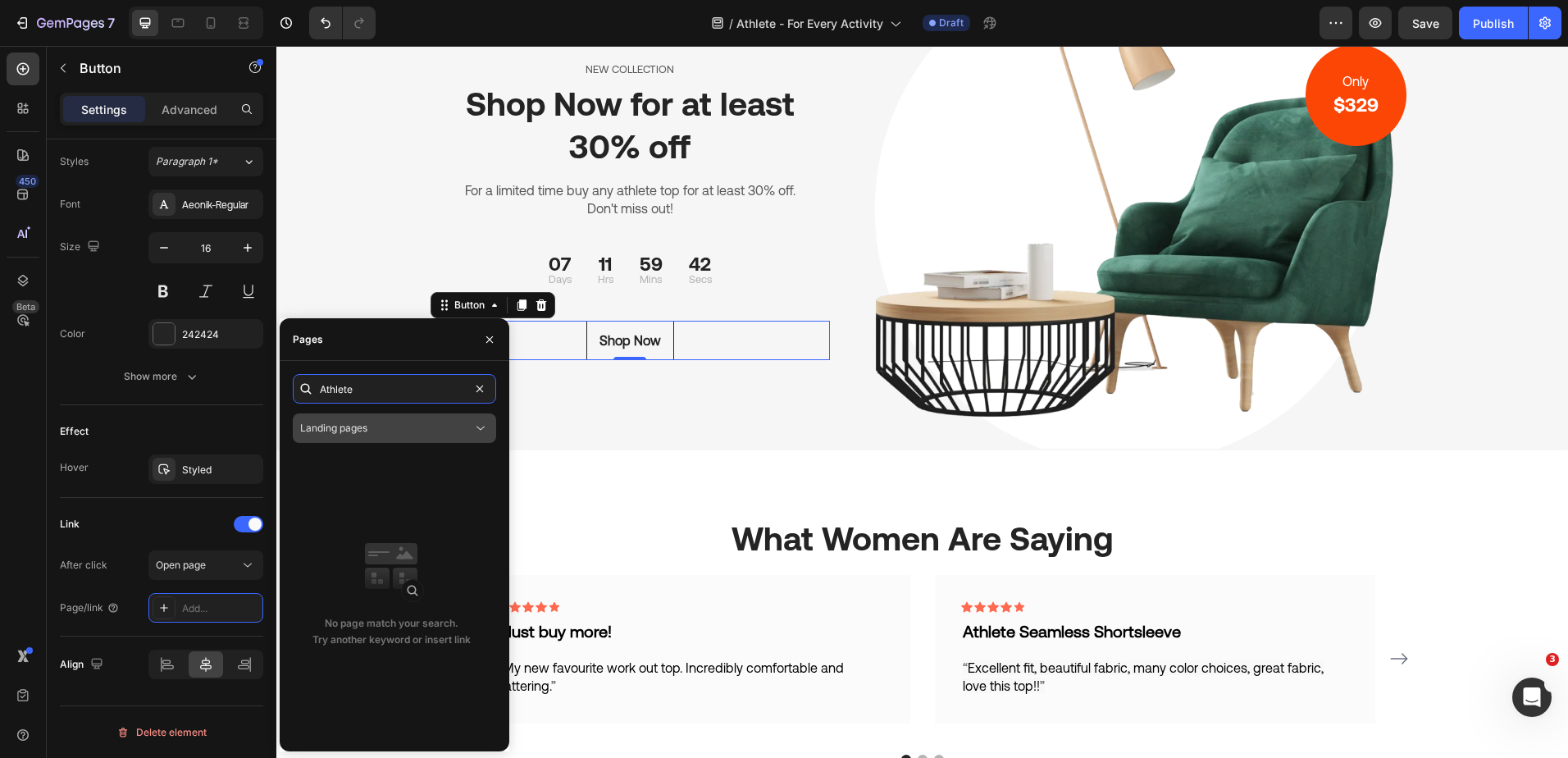
type input "Athlete"
click at [465, 428] on div "Landing pages" at bounding box center [385, 427] width 172 height 15
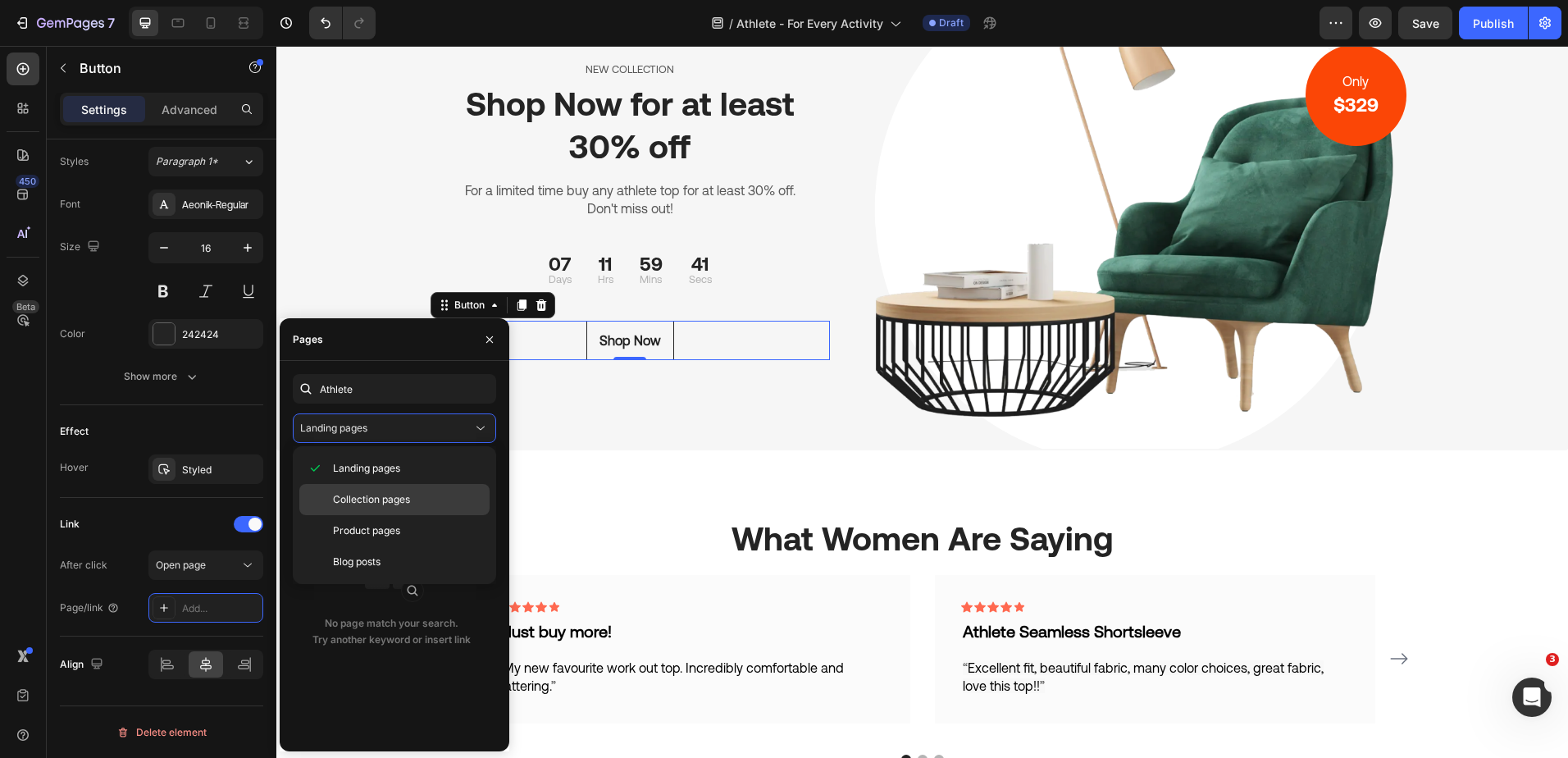
click at [383, 492] on span "Collection pages" at bounding box center [371, 499] width 77 height 15
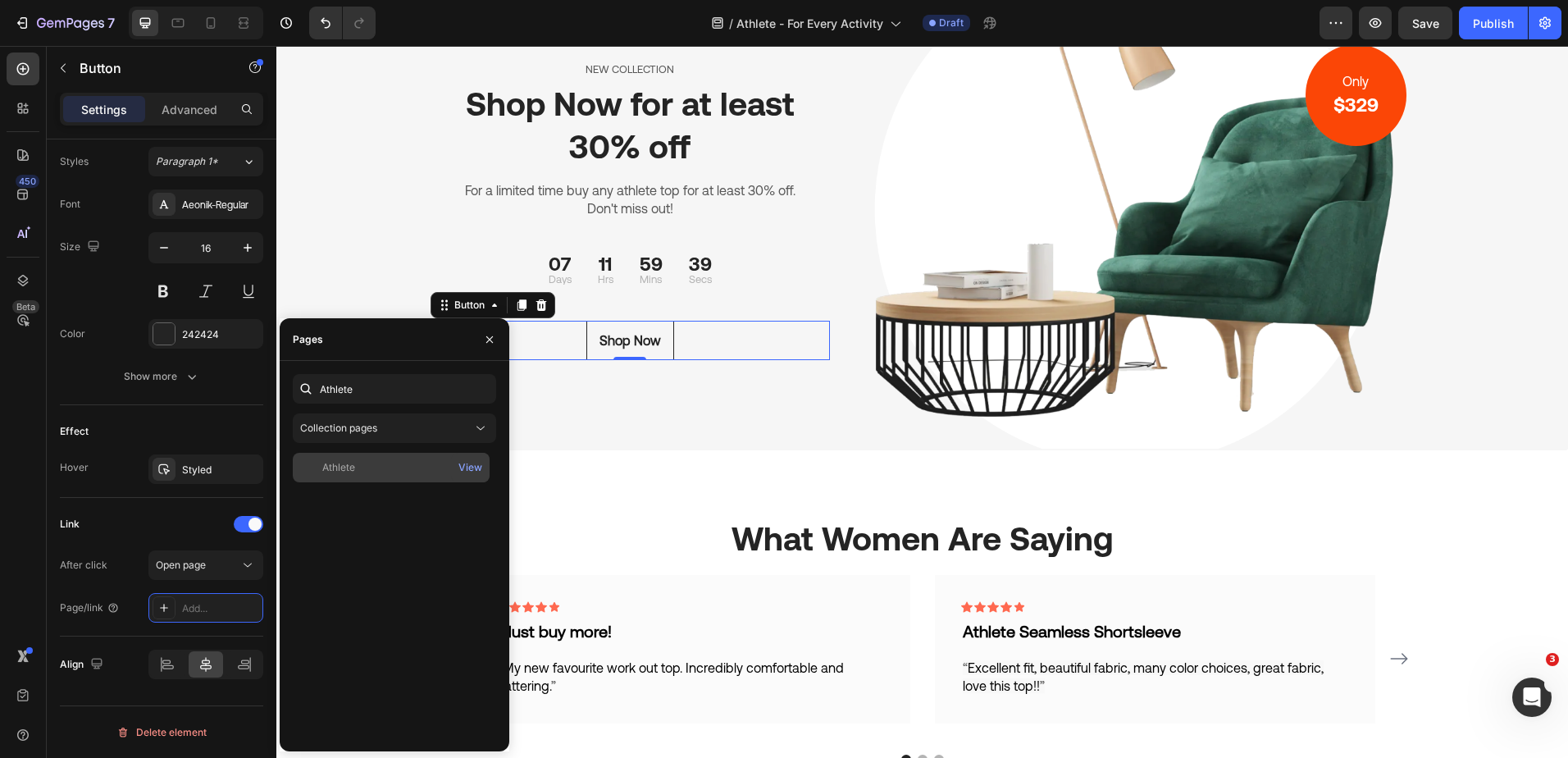
click at [376, 472] on div "Athlete" at bounding box center [391, 467] width 184 height 15
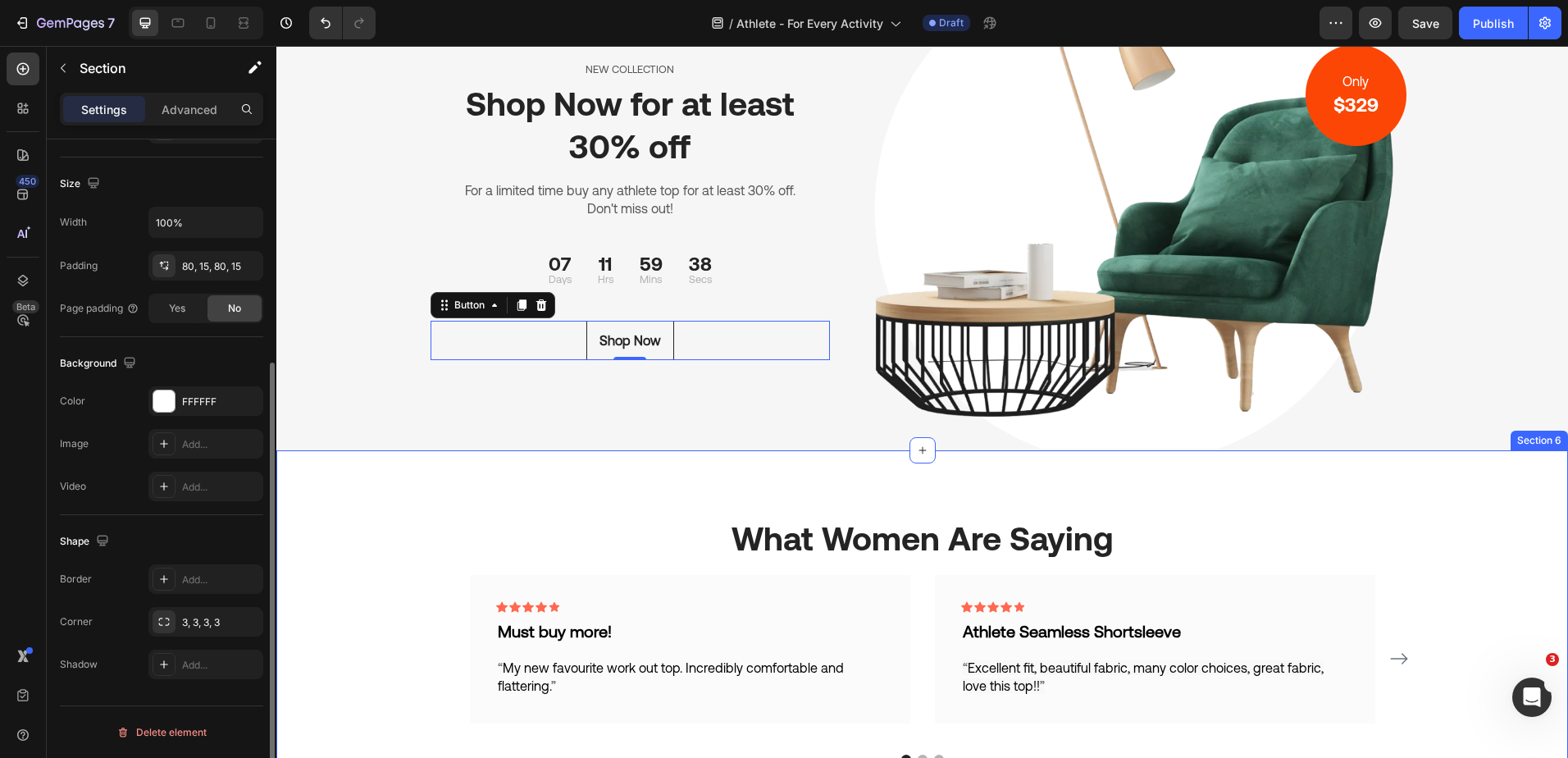
click at [679, 491] on div "What Women Are Saying Heading Icon Icon Icon Icon Icon Row Must buy more! Text …" at bounding box center [922, 640] width 1292 height 379
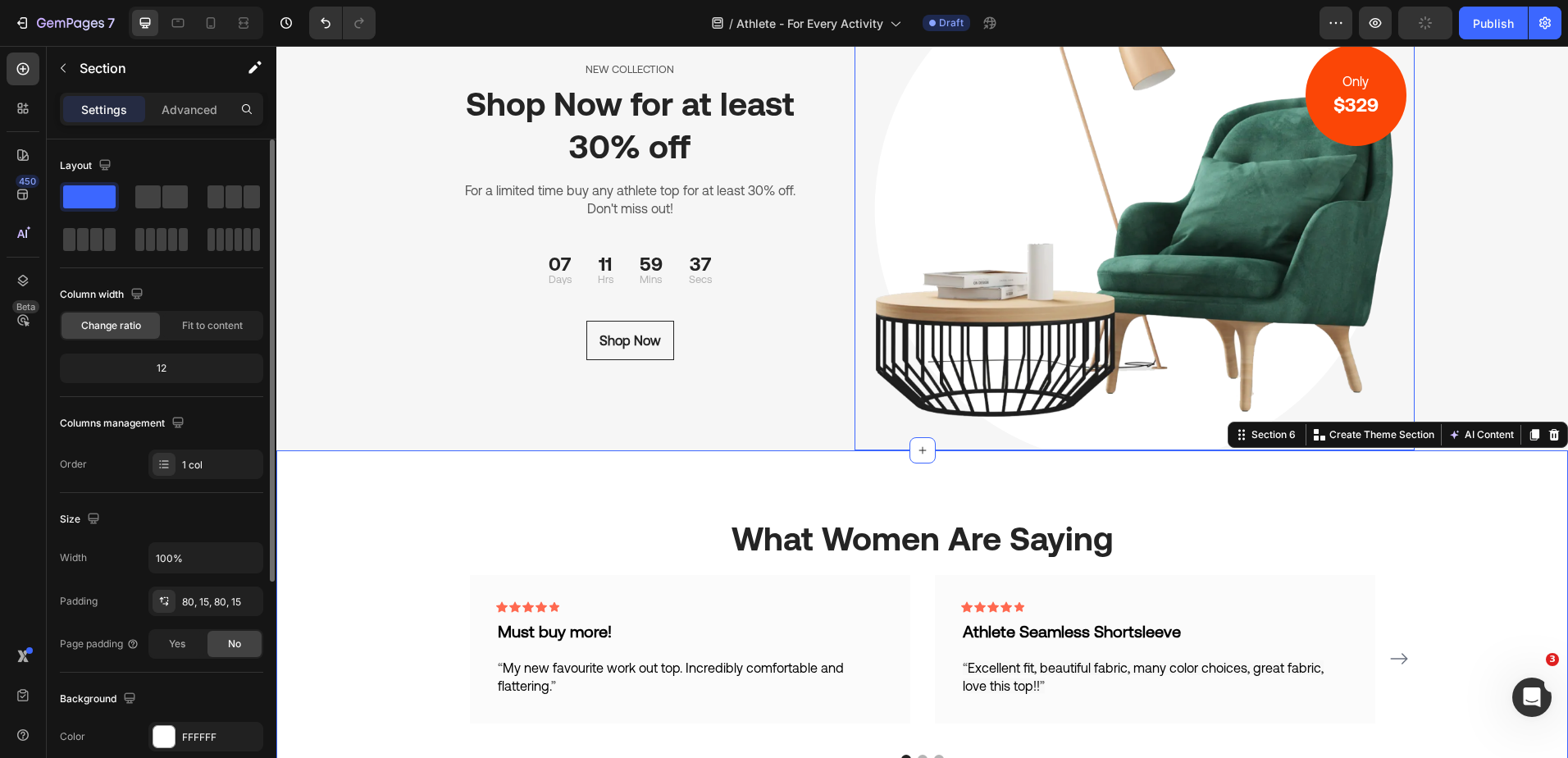
drag, startPoint x: 1278, startPoint y: 220, endPoint x: 1266, endPoint y: 218, distance: 12.2
click at [1277, 219] on img at bounding box center [1134, 210] width 560 height 480
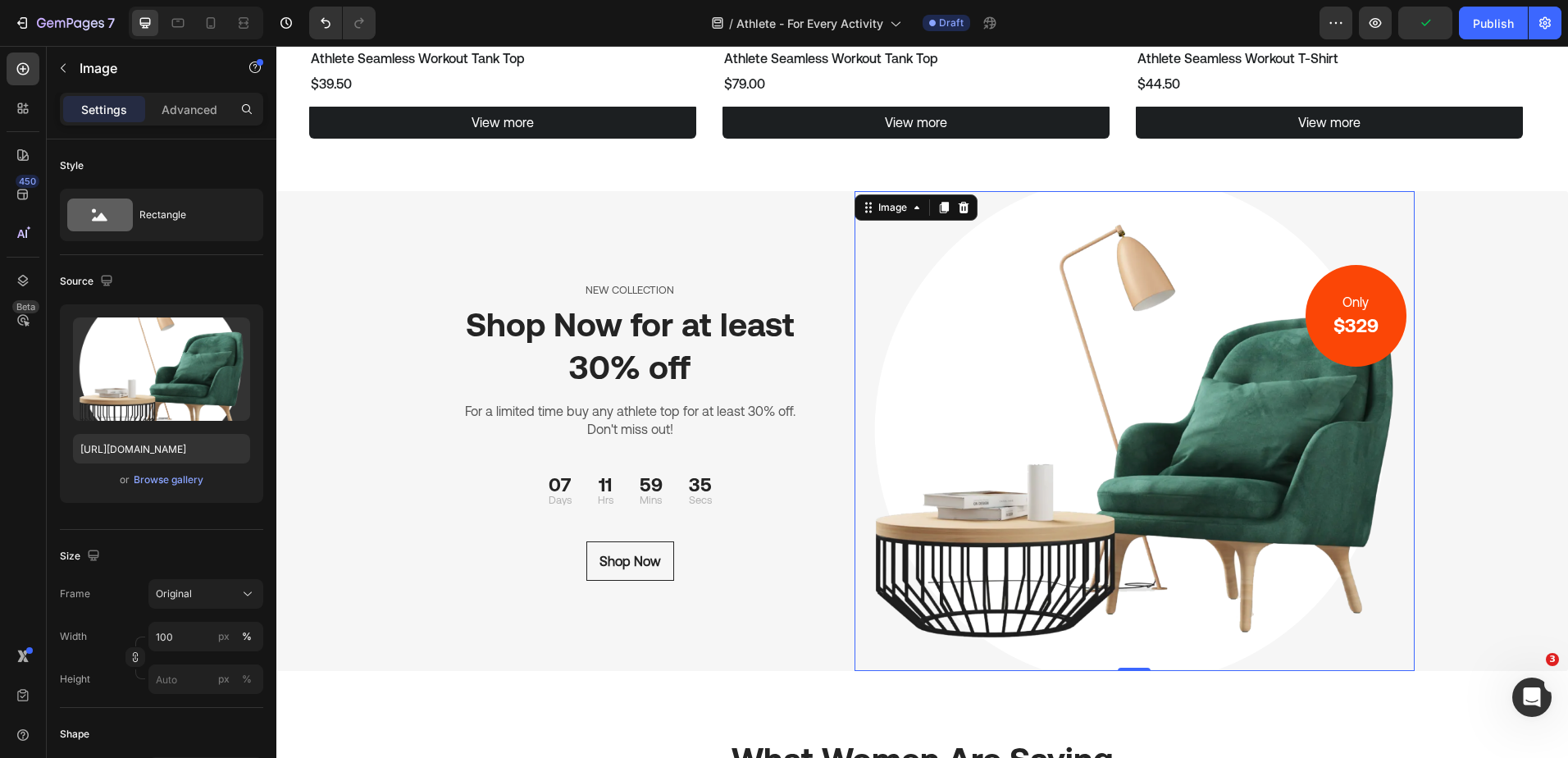
scroll to position [2127, 0]
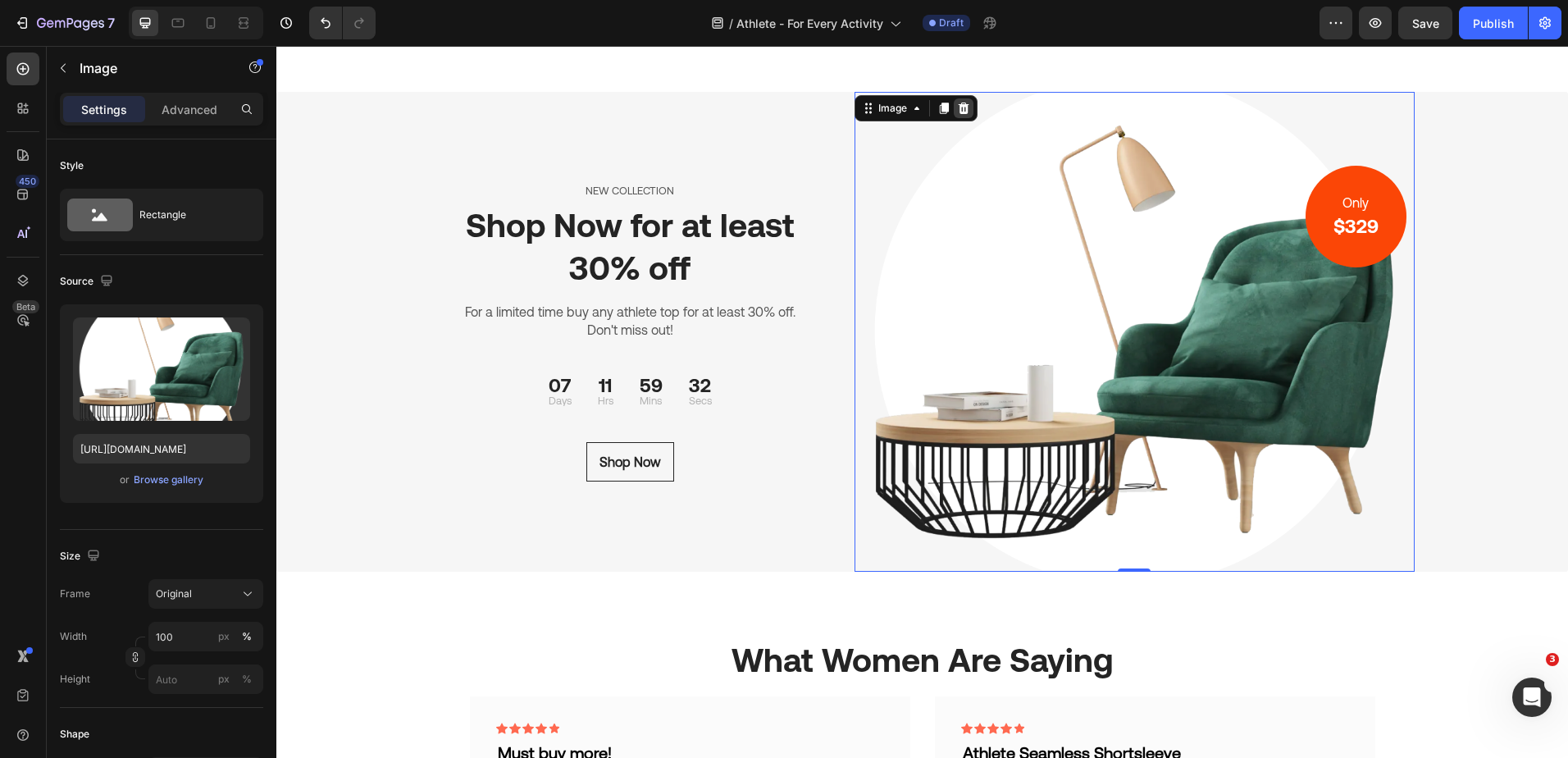
click at [960, 113] on icon at bounding box center [964, 107] width 11 height 12
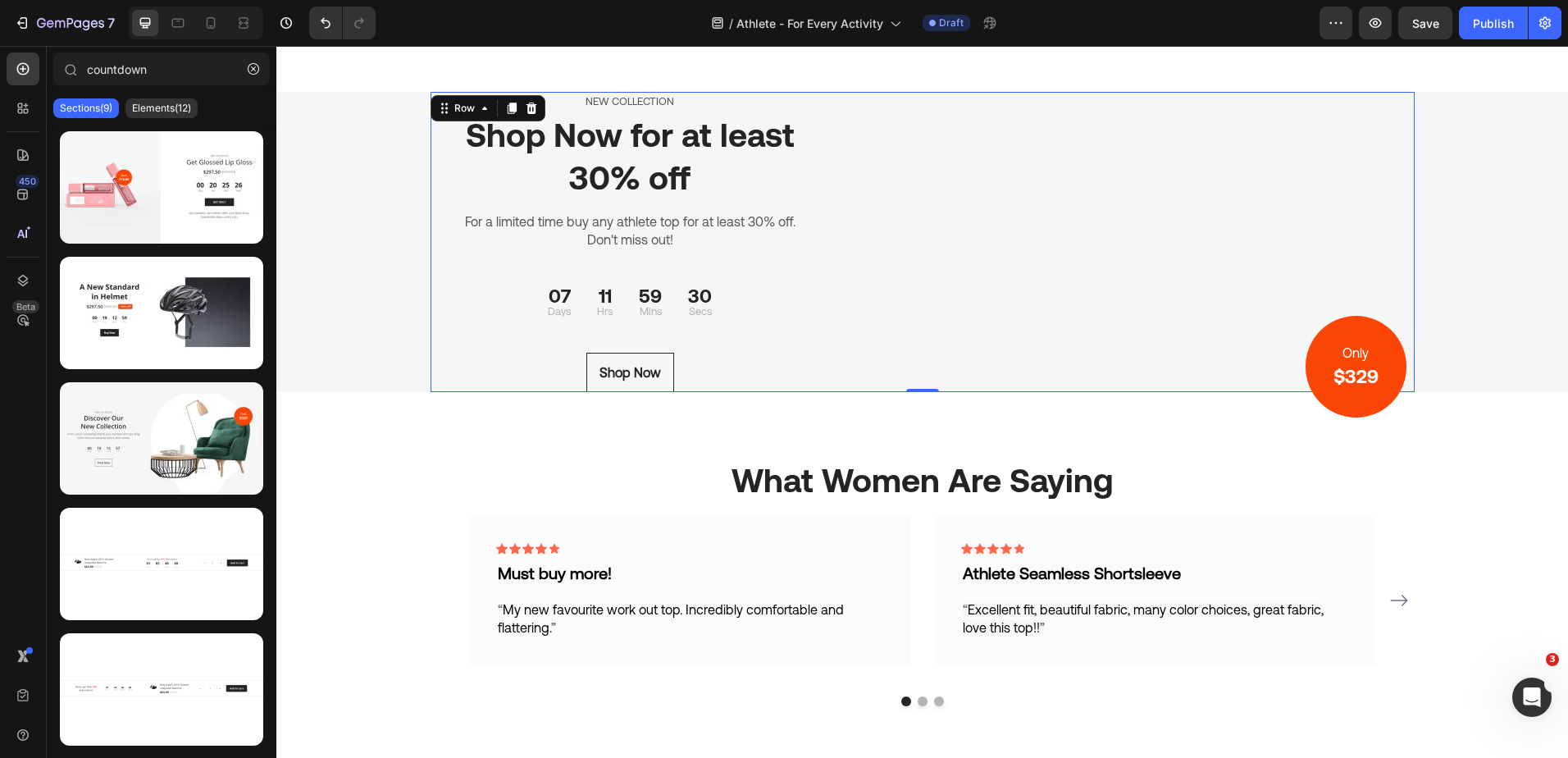
click at [842, 127] on div "NEW COLLECTION Text block Shop Now for at least 30% off Heading For a limited t…" at bounding box center [922, 241] width 984 height 300
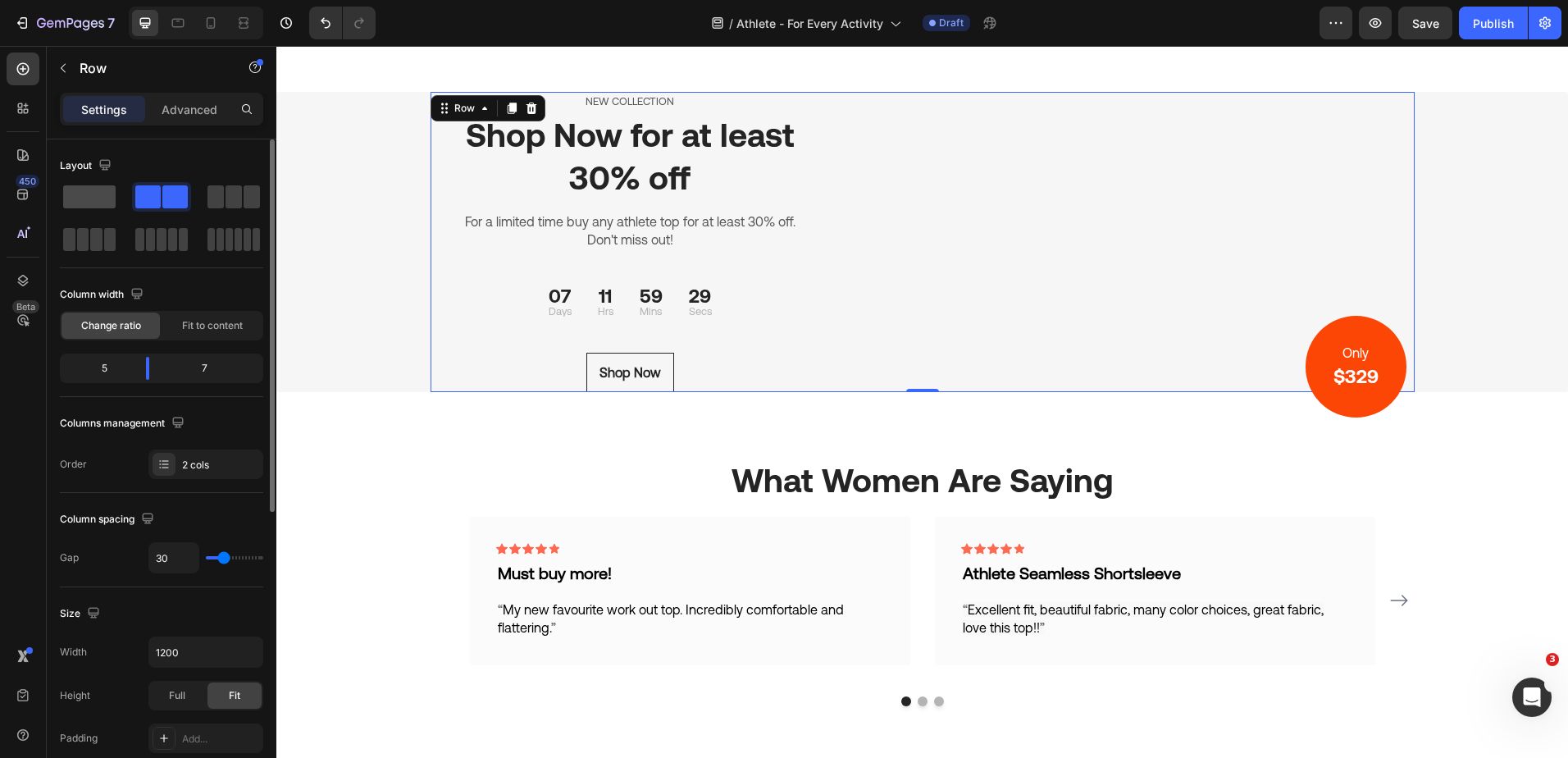
click at [132, 183] on div at bounding box center [162, 197] width 59 height 29
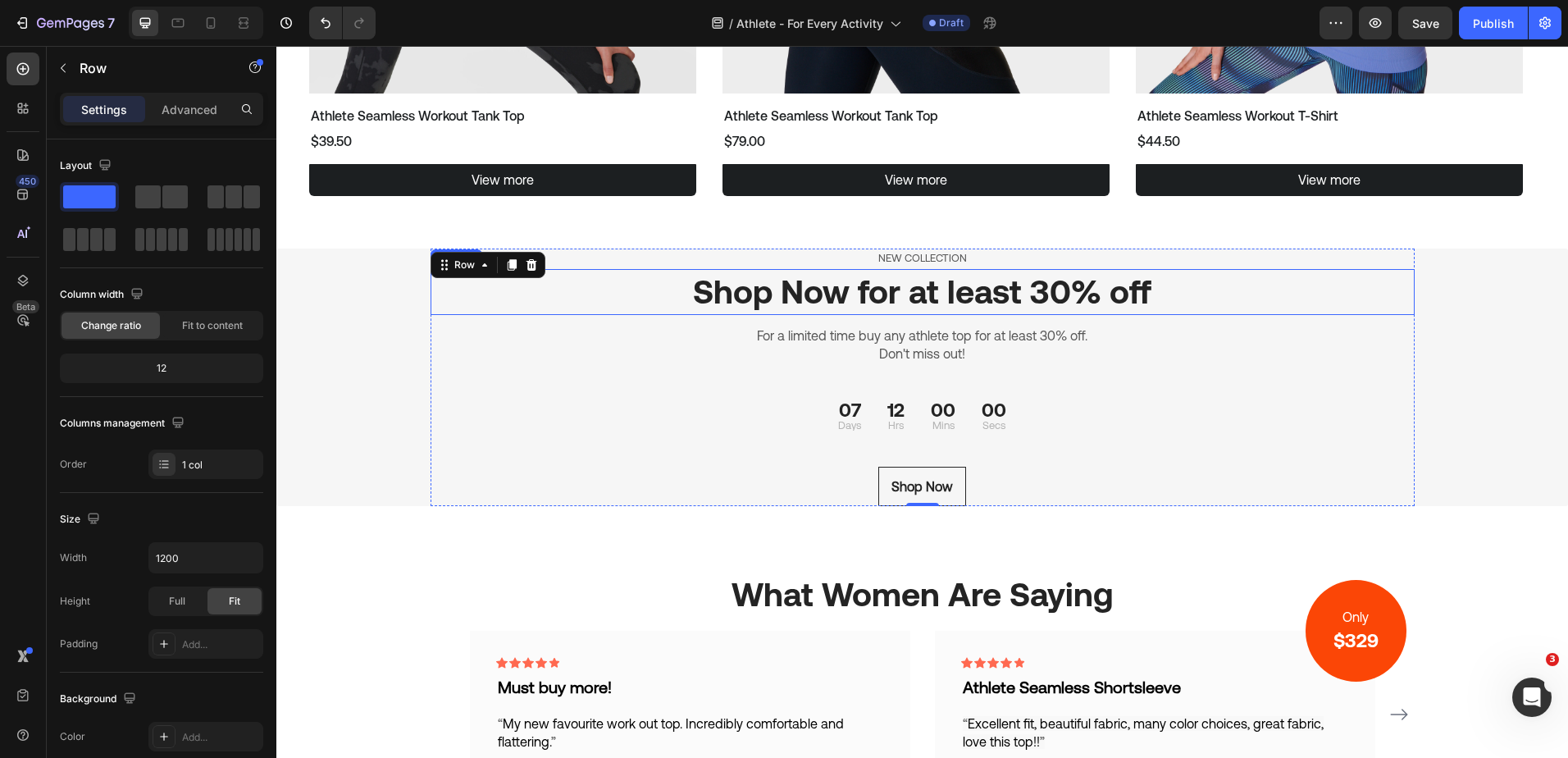
scroll to position [1963, 0]
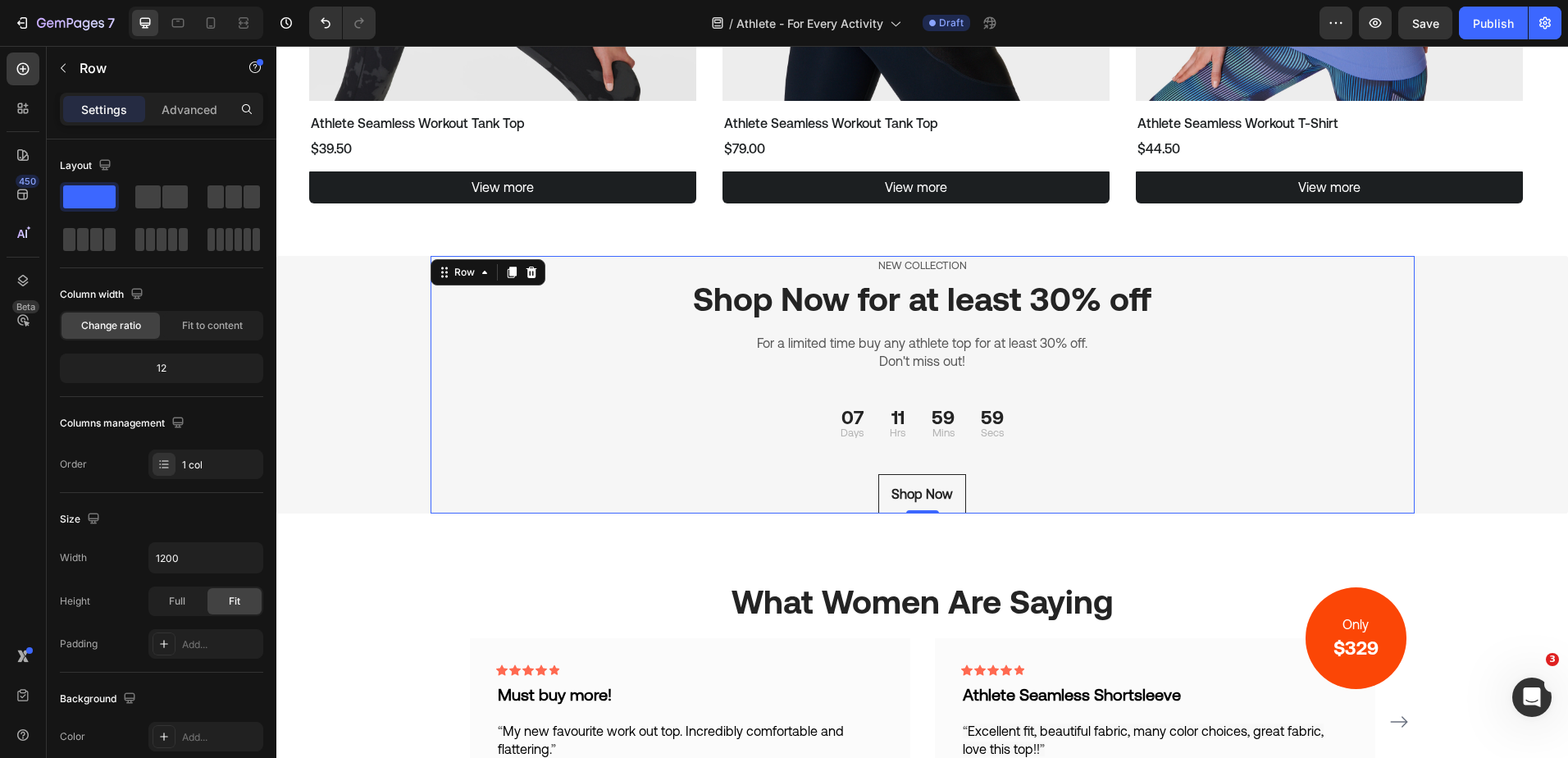
click at [1072, 328] on div "NEW COLLECTION Text block Shop Now for at least 30% off Heading For a limited t…" at bounding box center [922, 384] width 984 height 258
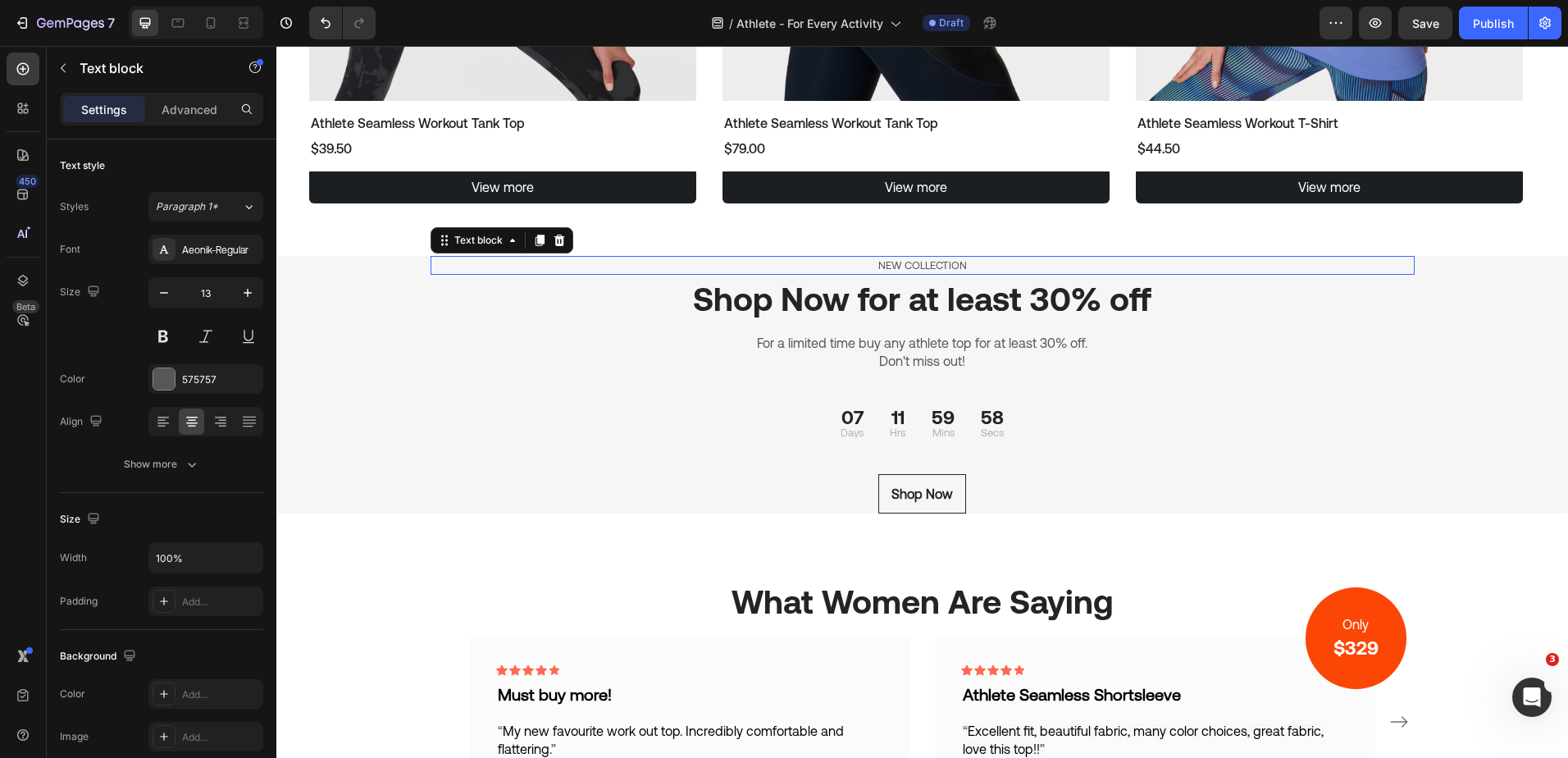
click at [951, 269] on p "NEW COLLECTION" at bounding box center [923, 266] width 981 height 17
click at [898, 259] on p "NEW COLLECTION" at bounding box center [923, 266] width 981 height 17
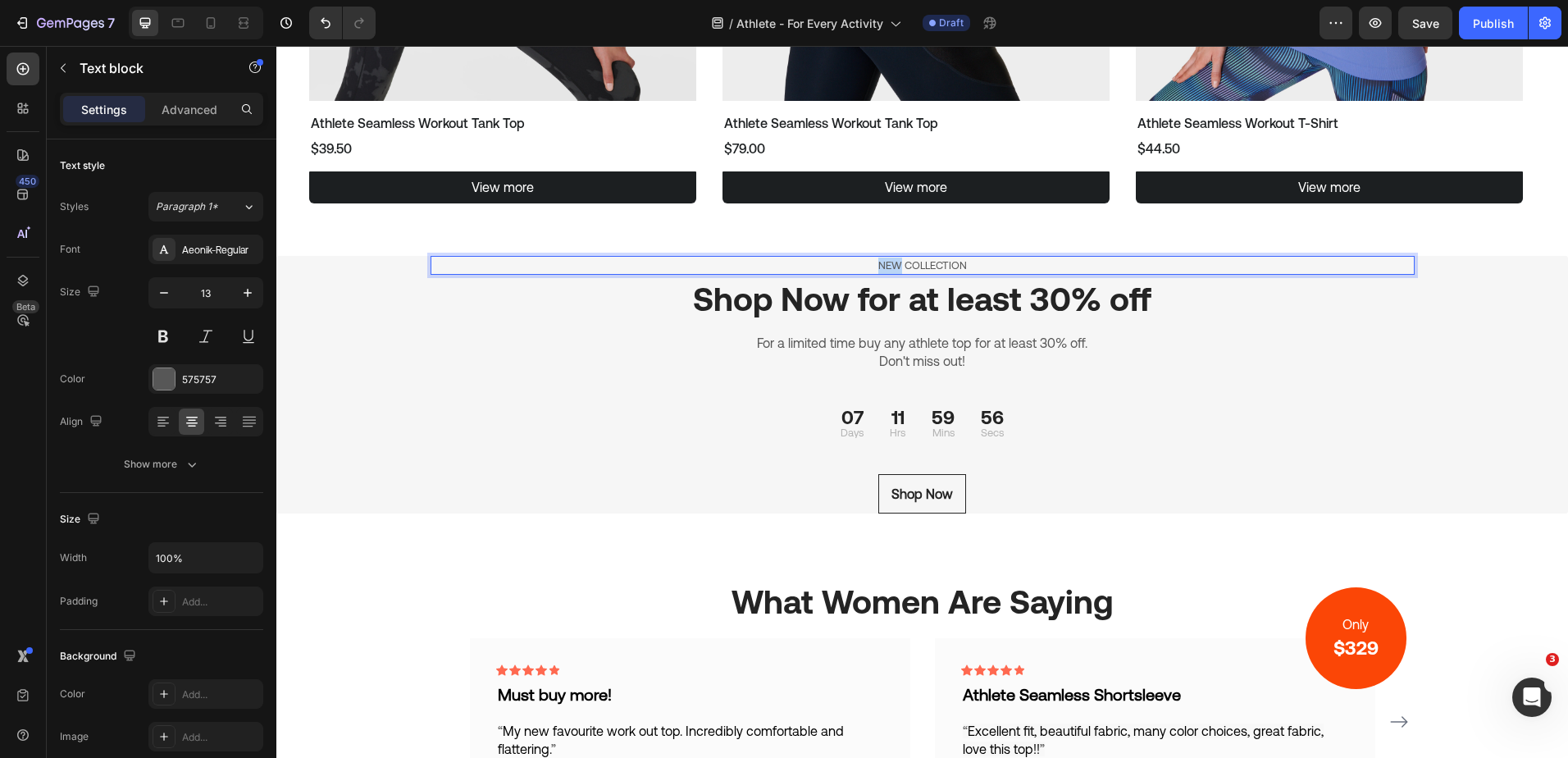
drag, startPoint x: 894, startPoint y: 262, endPoint x: 873, endPoint y: 263, distance: 21.0
click at [873, 263] on p "NEW COLLECTION" at bounding box center [923, 266] width 981 height 17
click at [1209, 365] on p "Don't miss out!" at bounding box center [923, 360] width 981 height 18
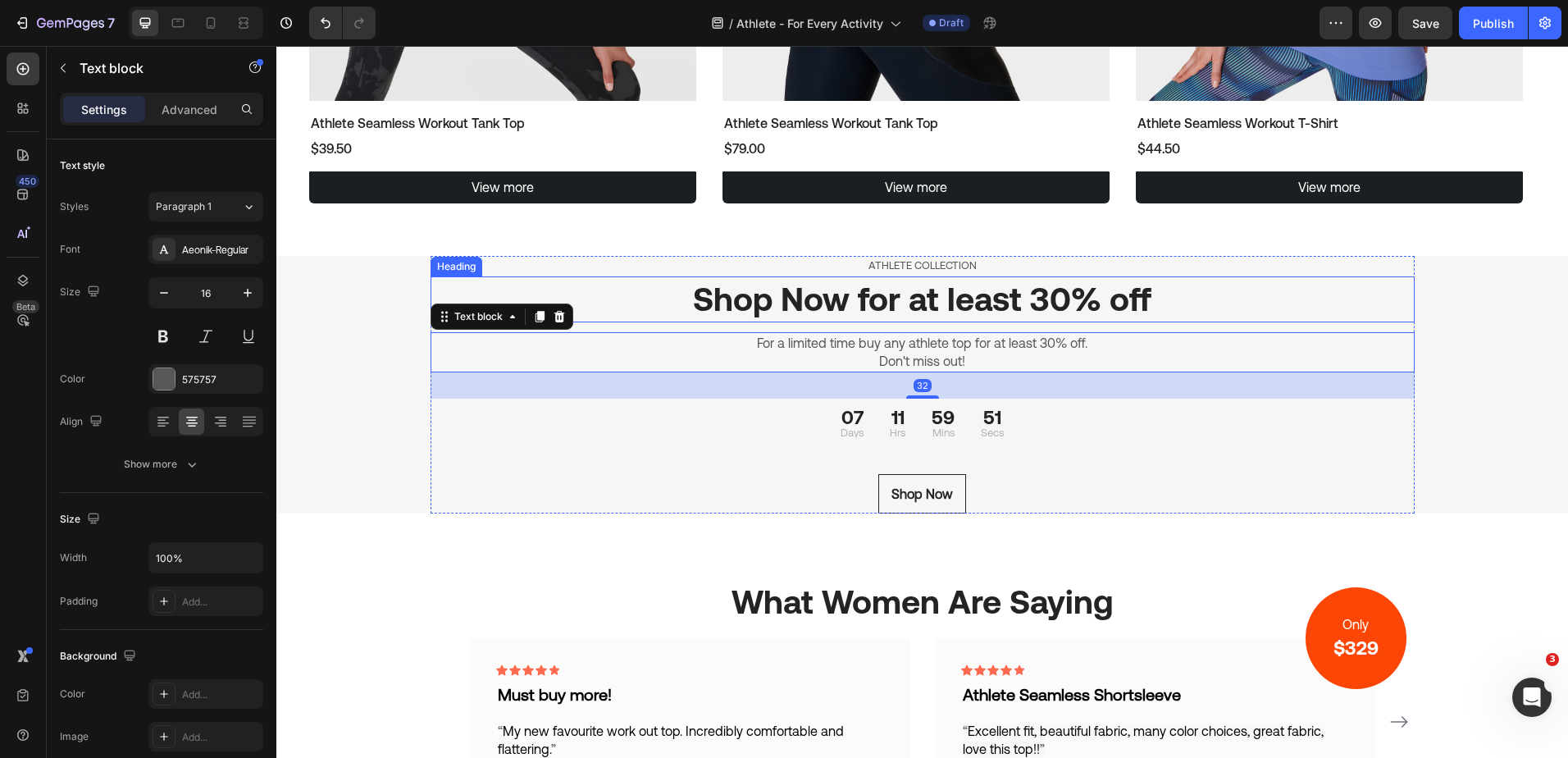
click at [1090, 310] on h2 "Shop Now for at least 30% off" at bounding box center [922, 299] width 984 height 46
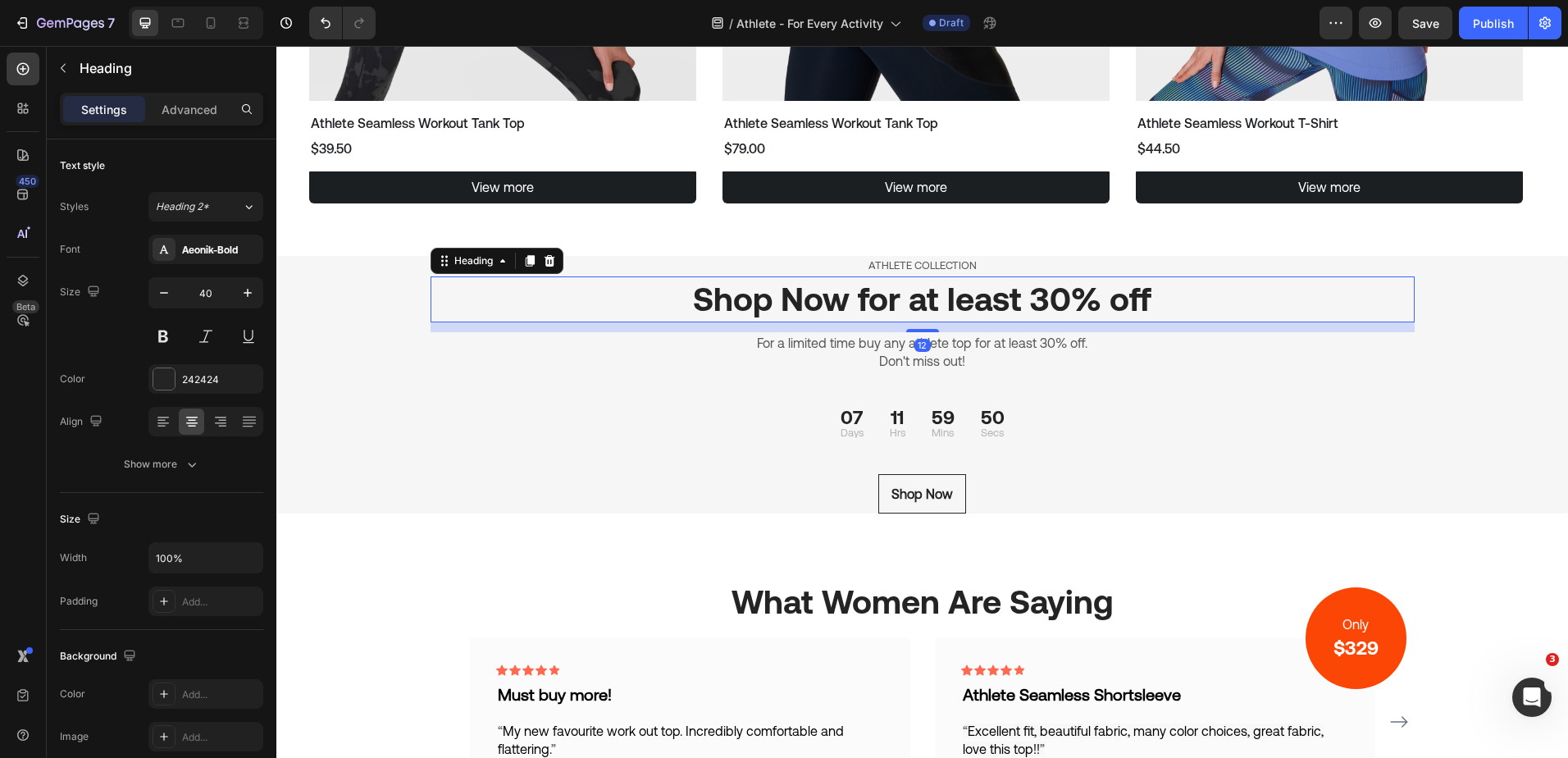
click at [1131, 300] on h2 "Shop Now for at least 30% off" at bounding box center [922, 299] width 984 height 46
click at [804, 293] on p "Shop Now for at least 30% off" at bounding box center [923, 300] width 981 height 43
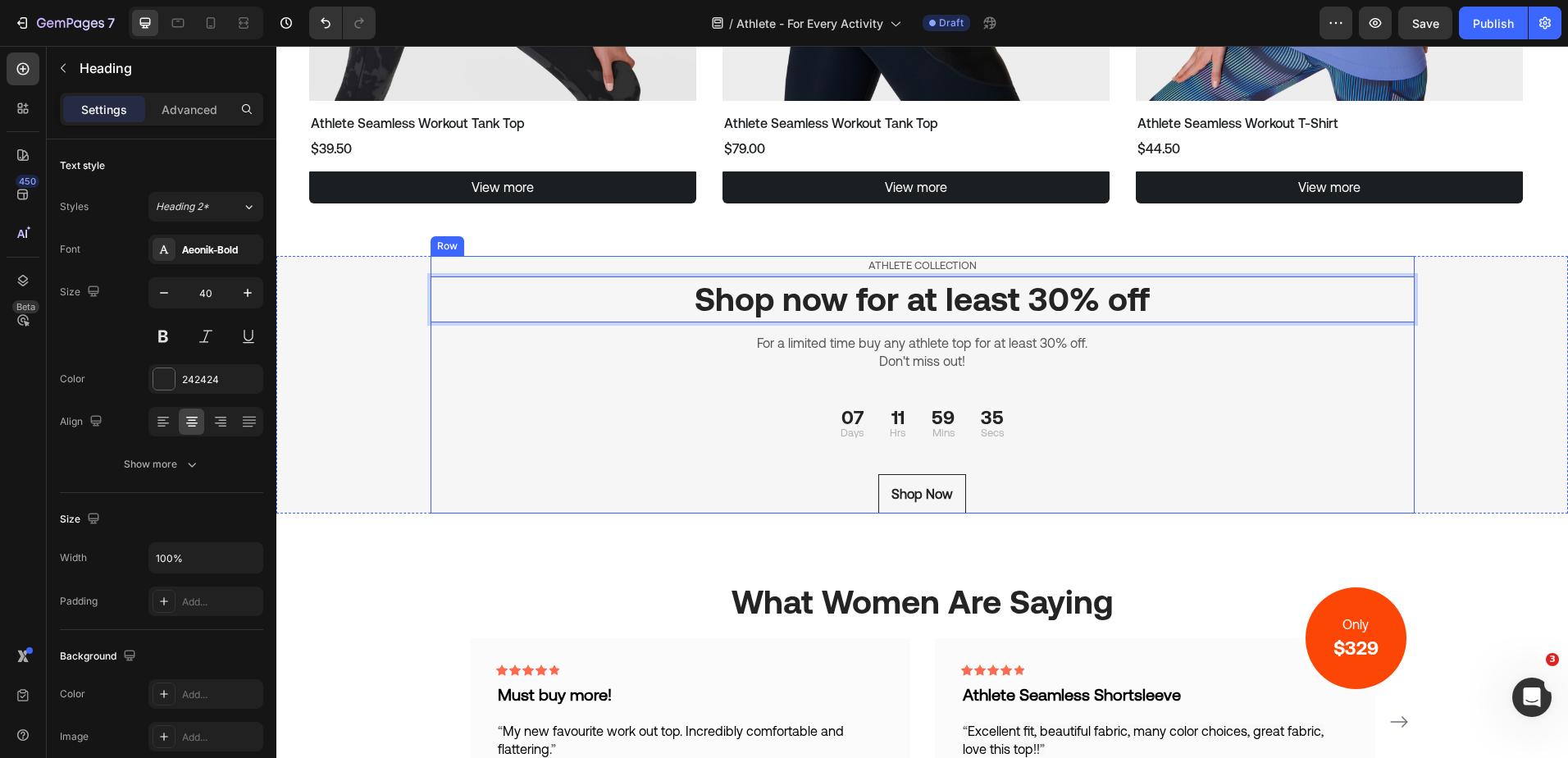
click at [1217, 361] on p "Don't miss out!" at bounding box center [923, 360] width 981 height 18
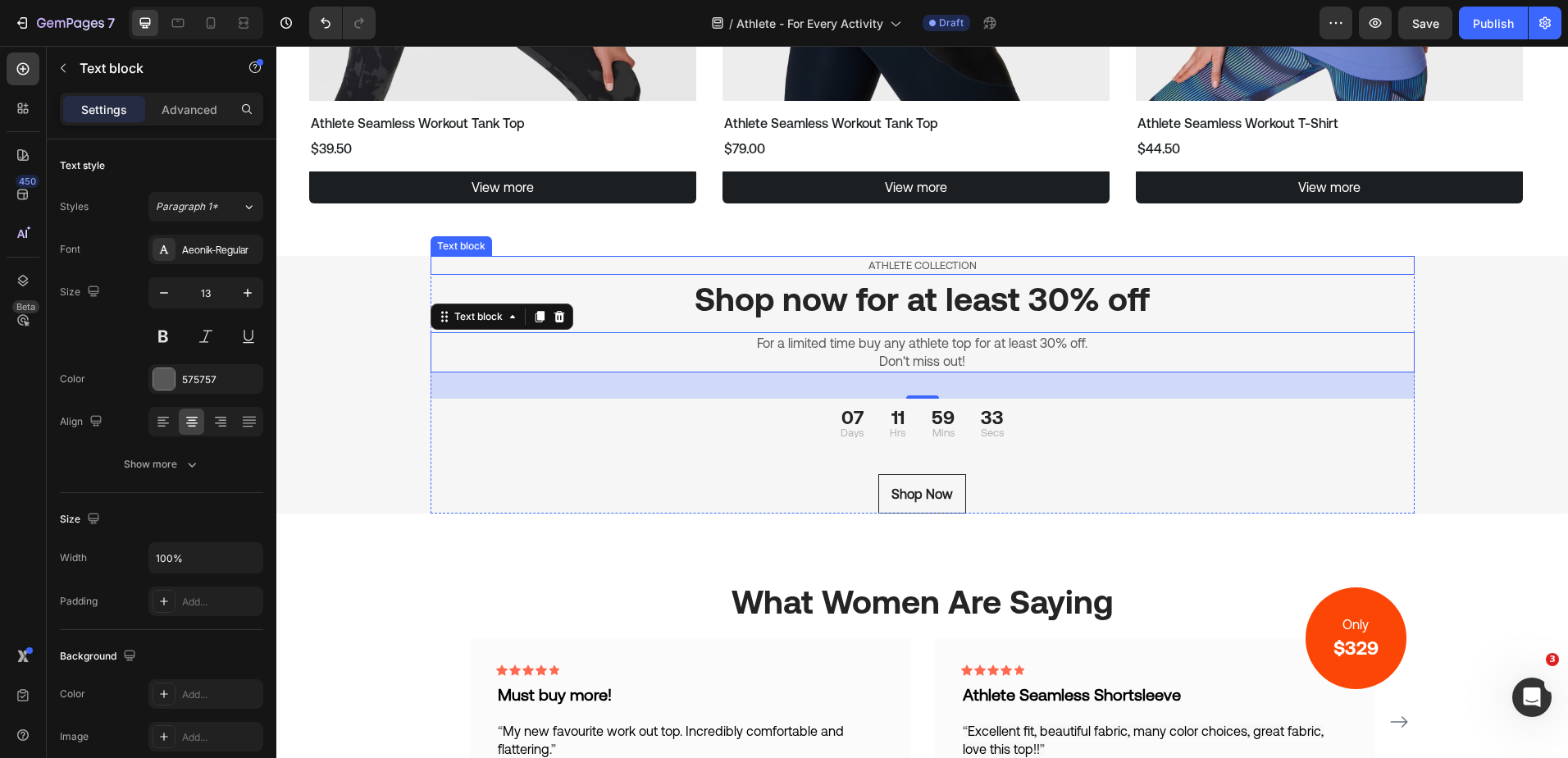
click at [654, 265] on p "ATHLETE COLLECTION" at bounding box center [923, 266] width 981 height 17
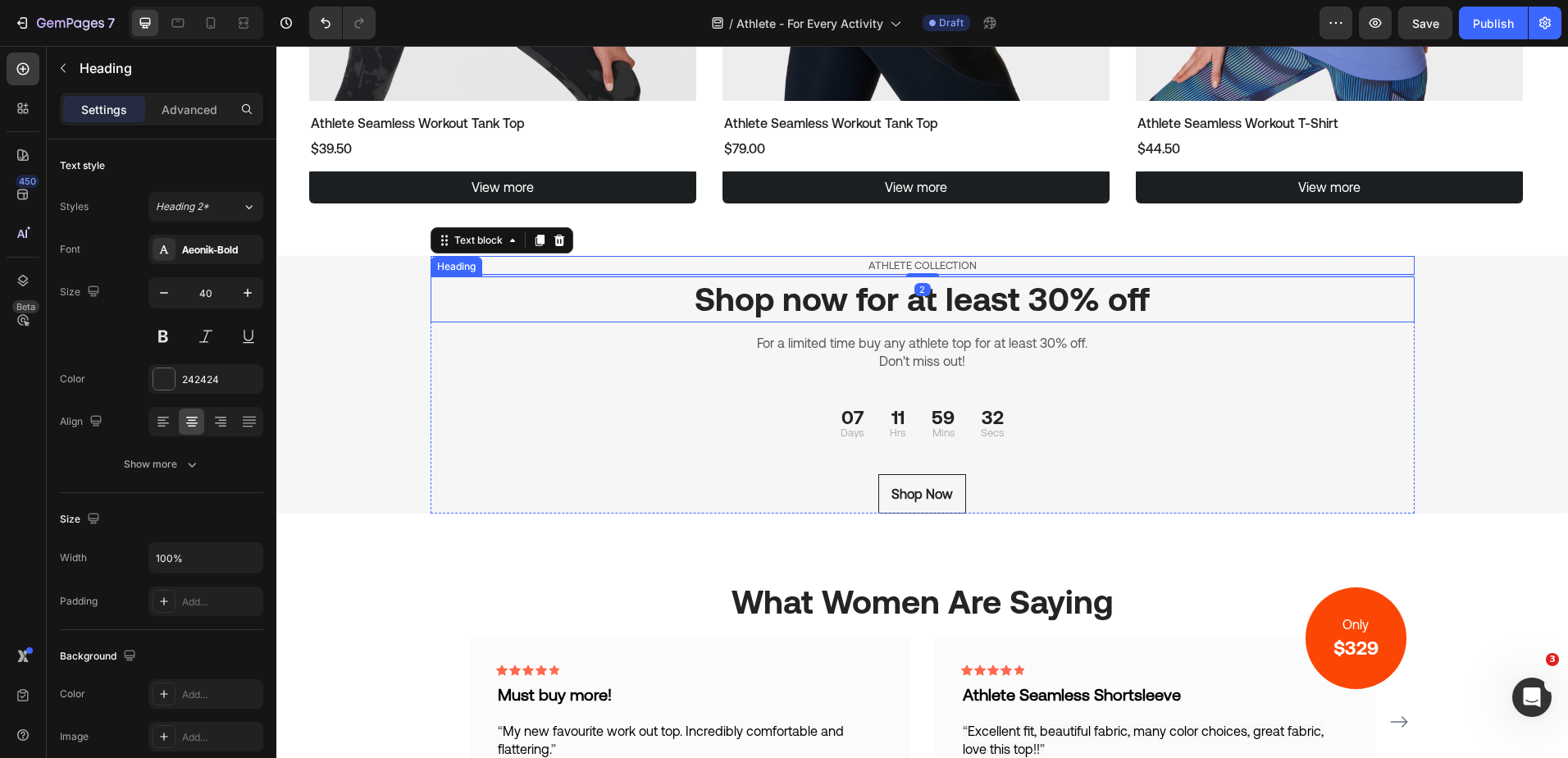
click at [570, 308] on p "Shop now for at least 30% off" at bounding box center [923, 300] width 981 height 43
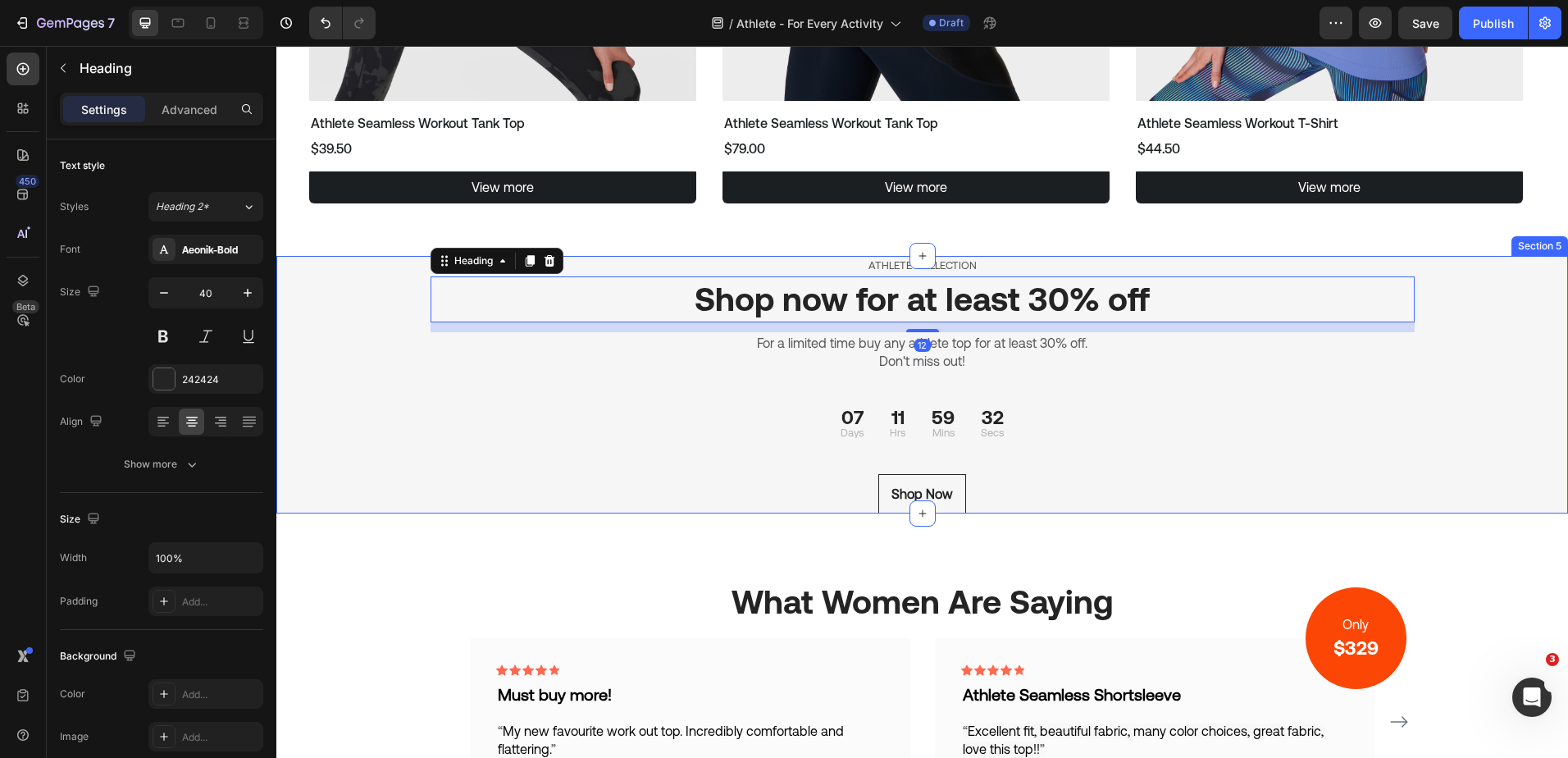
click at [389, 269] on div "ATHLETE COLLECTION Text block Shop now for at least 30% off Heading 12 For a li…" at bounding box center [922, 384] width 1292 height 258
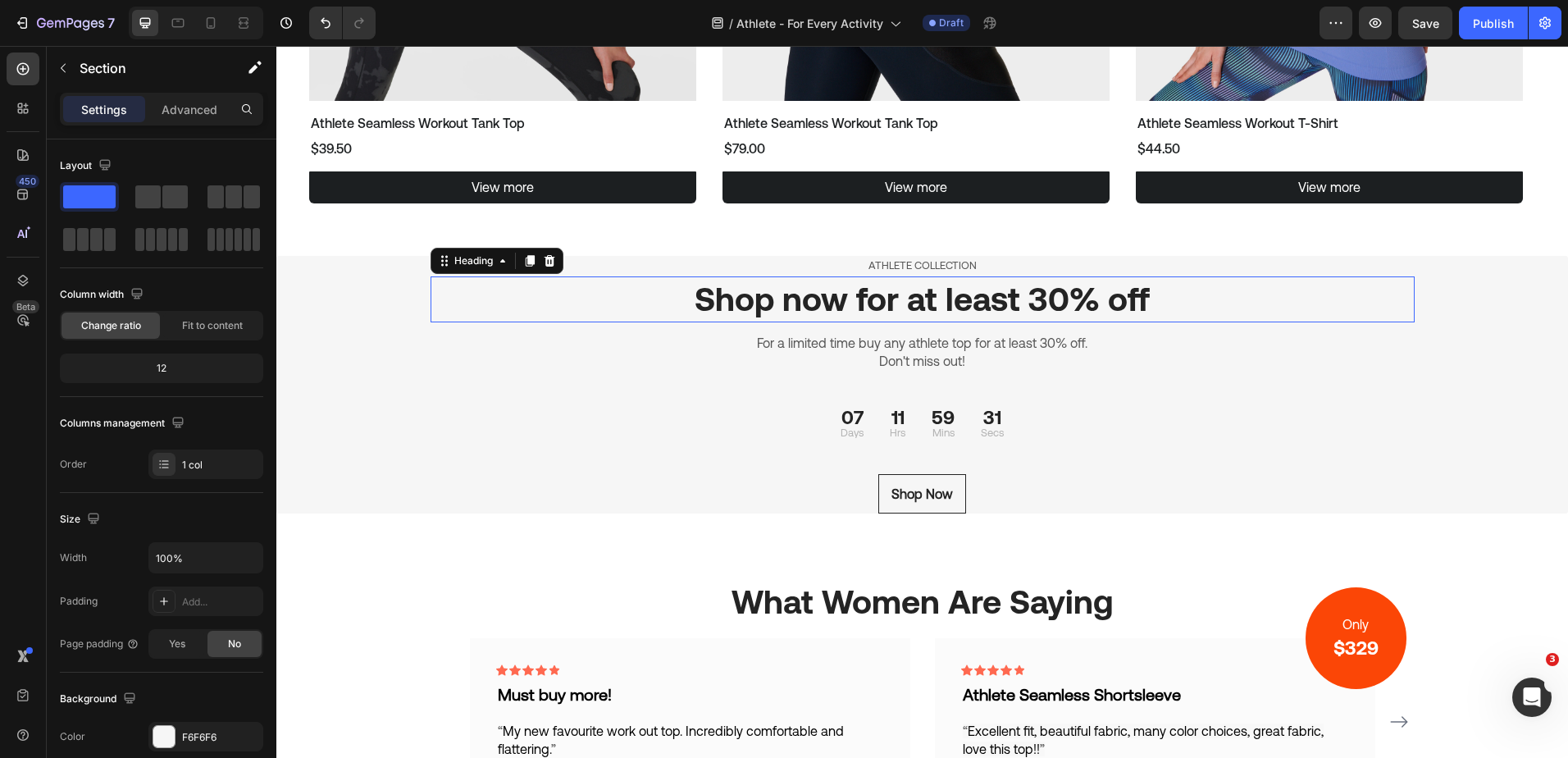
click at [582, 285] on p "Shop now for at least 30% off" at bounding box center [923, 300] width 981 height 43
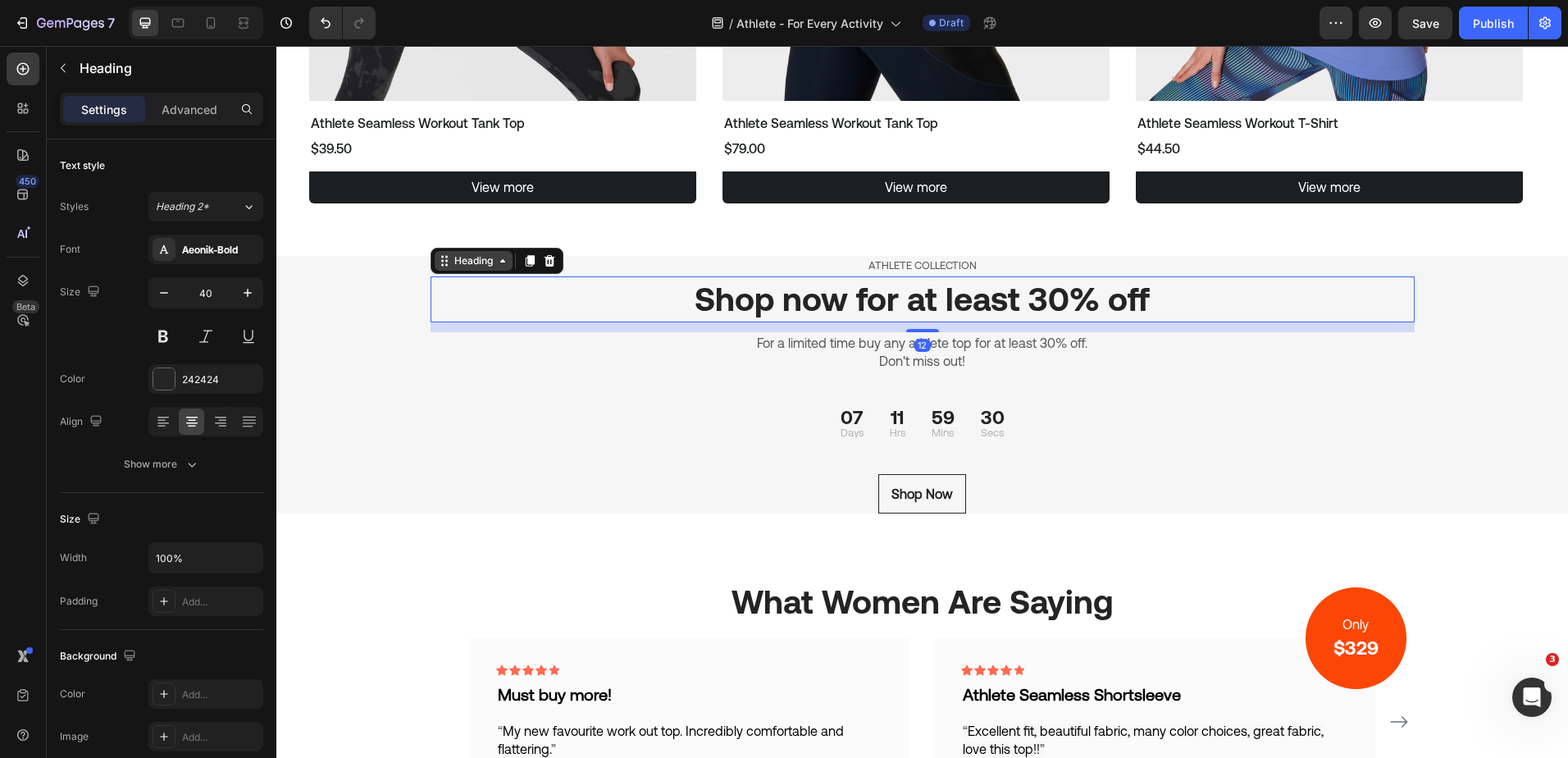
click at [474, 266] on div "Heading" at bounding box center [473, 260] width 45 height 15
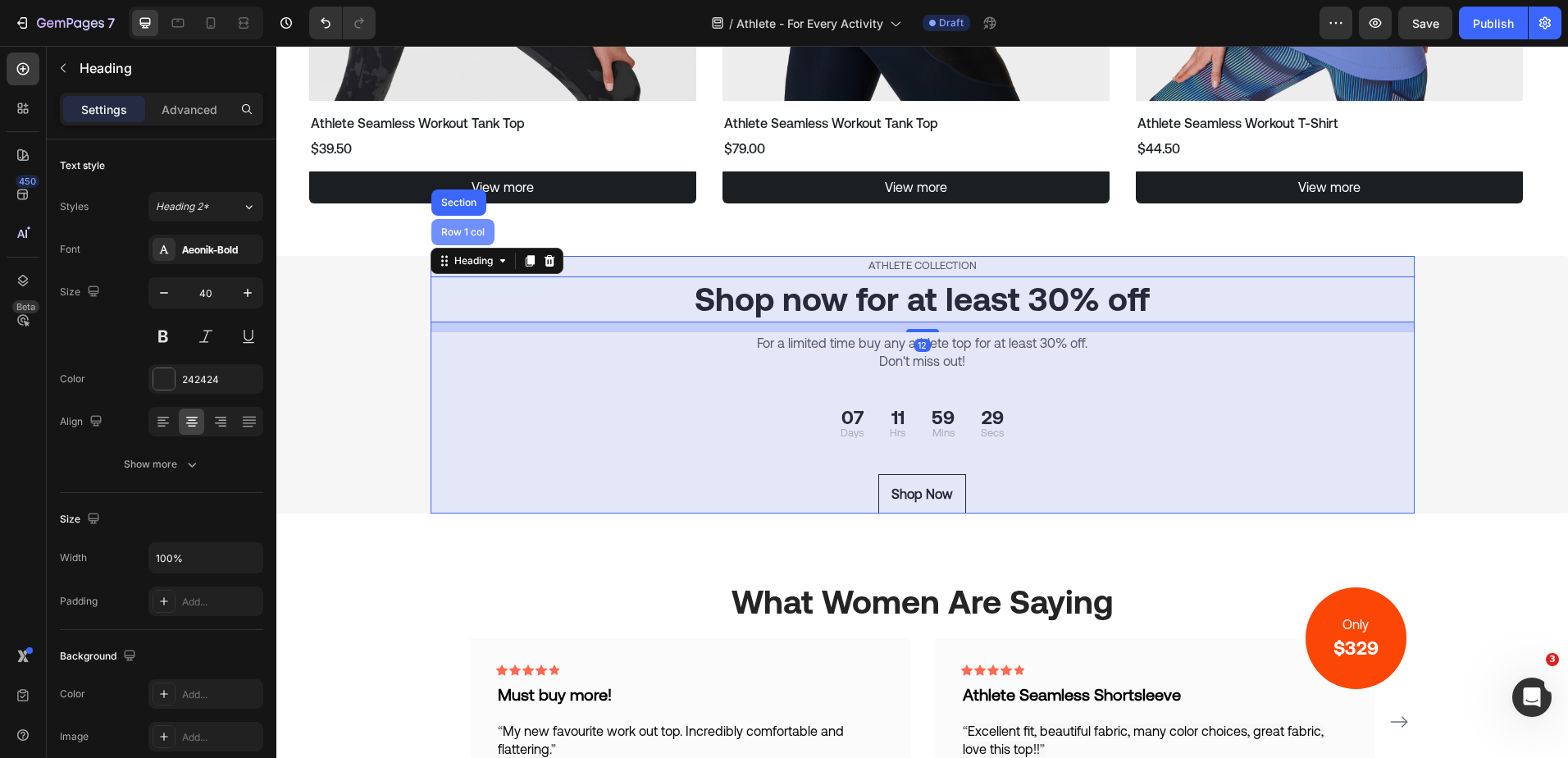
click at [468, 238] on div "Row 1 col" at bounding box center [462, 232] width 63 height 26
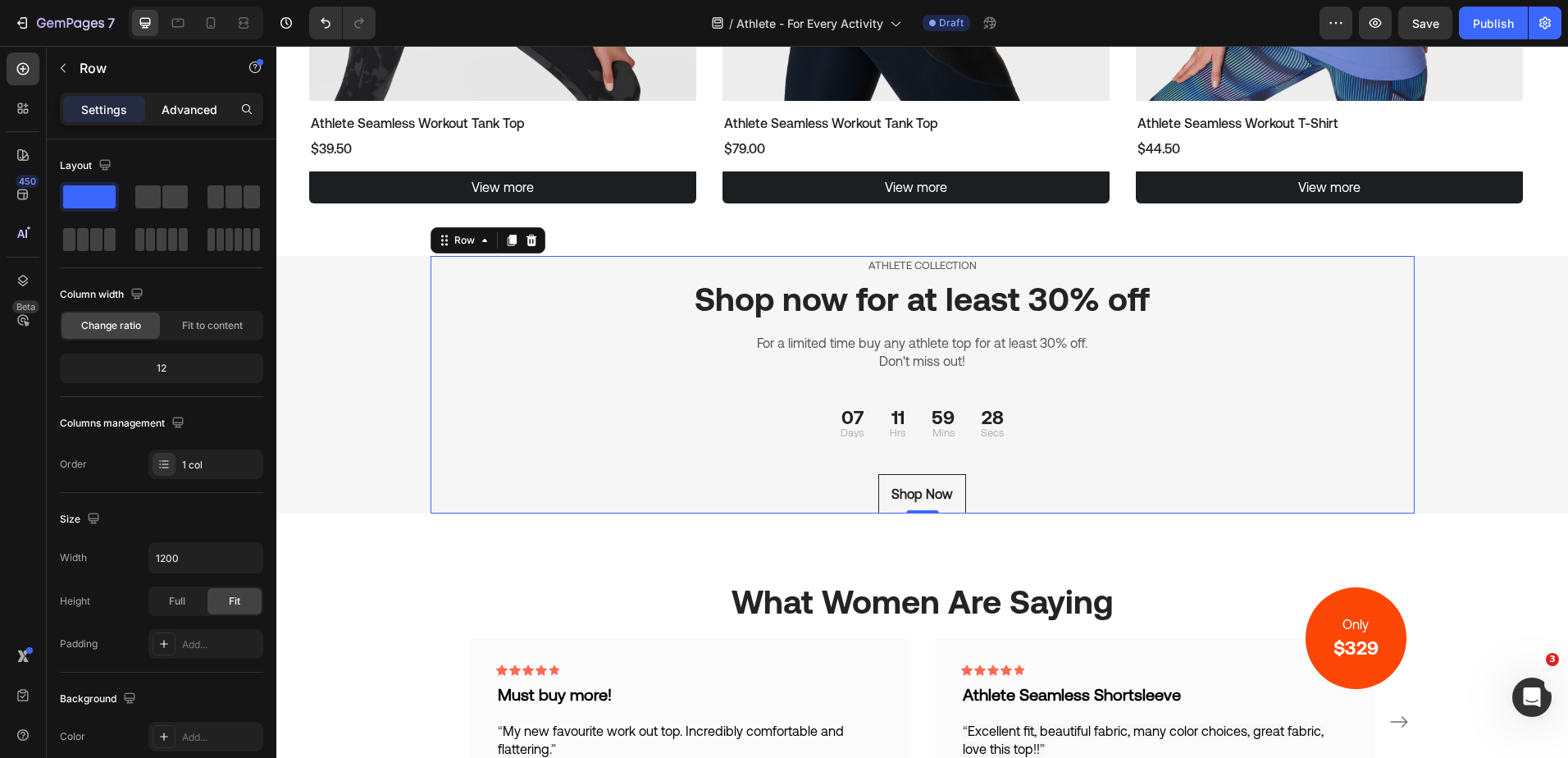
click at [184, 107] on p "Advanced" at bounding box center [189, 110] width 55 height 18
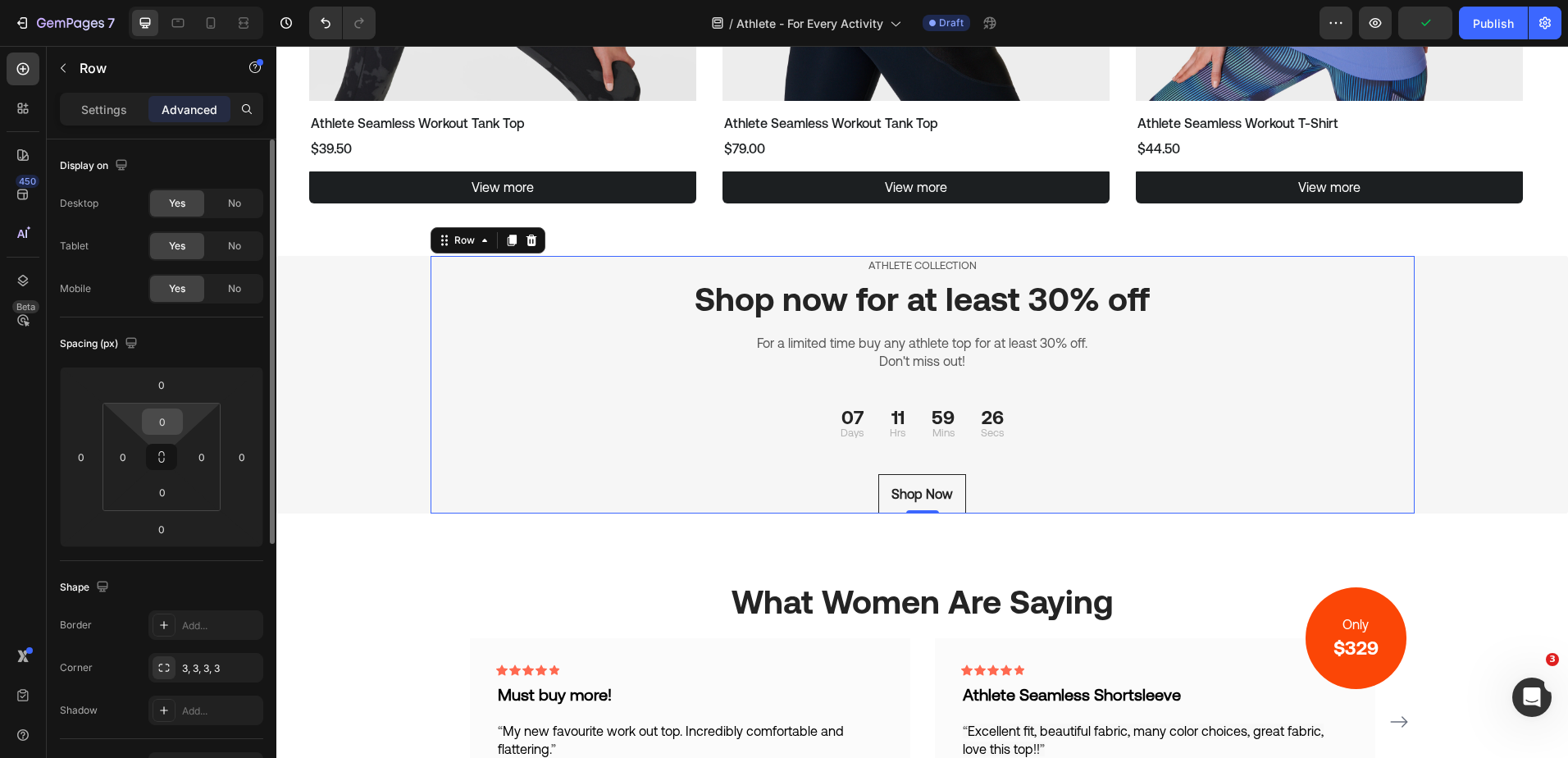
click at [169, 412] on input "0" at bounding box center [163, 420] width 33 height 24
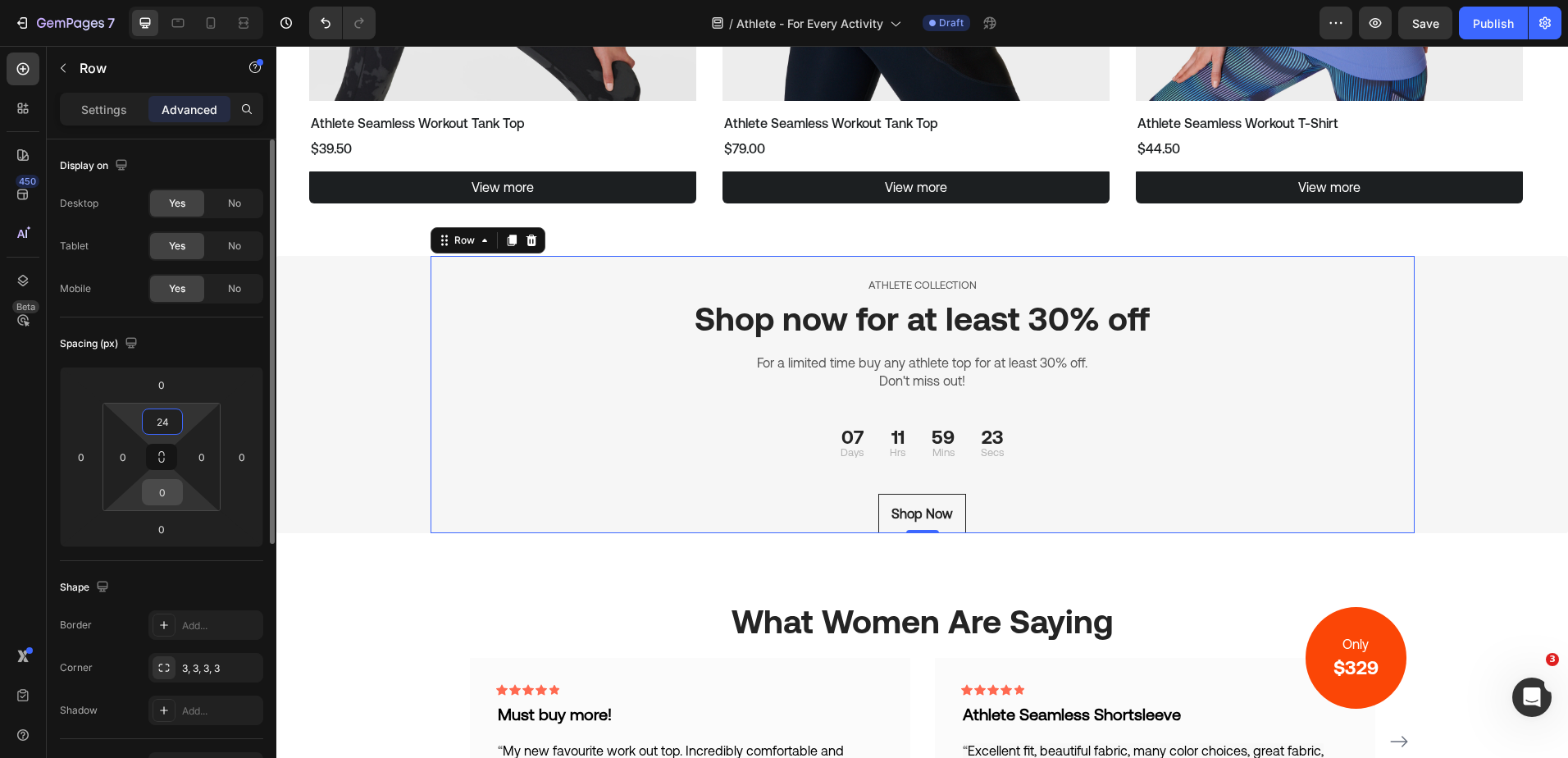
type input "24"
click at [164, 498] on input "0" at bounding box center [163, 491] width 33 height 24
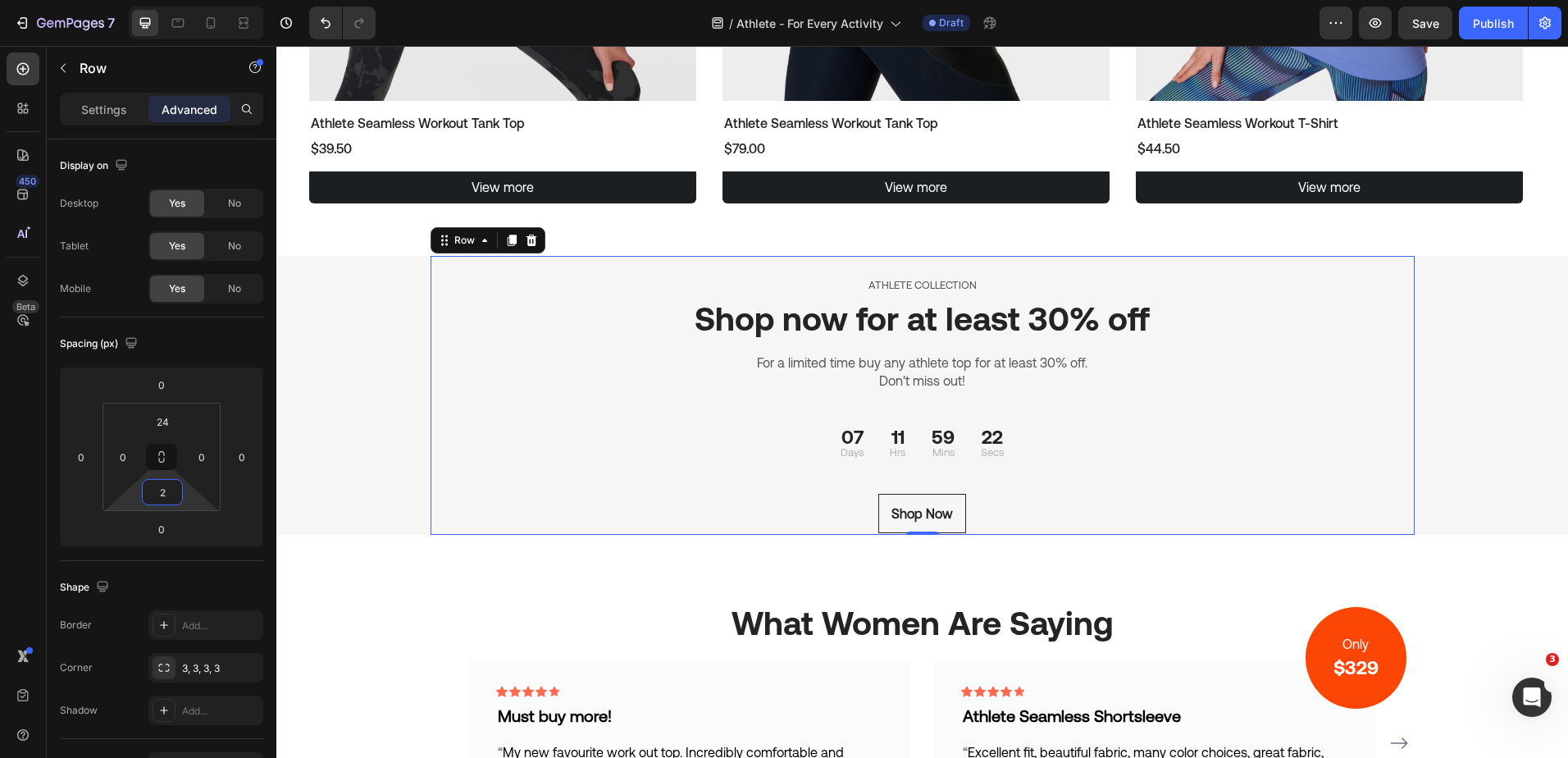
type input "24"
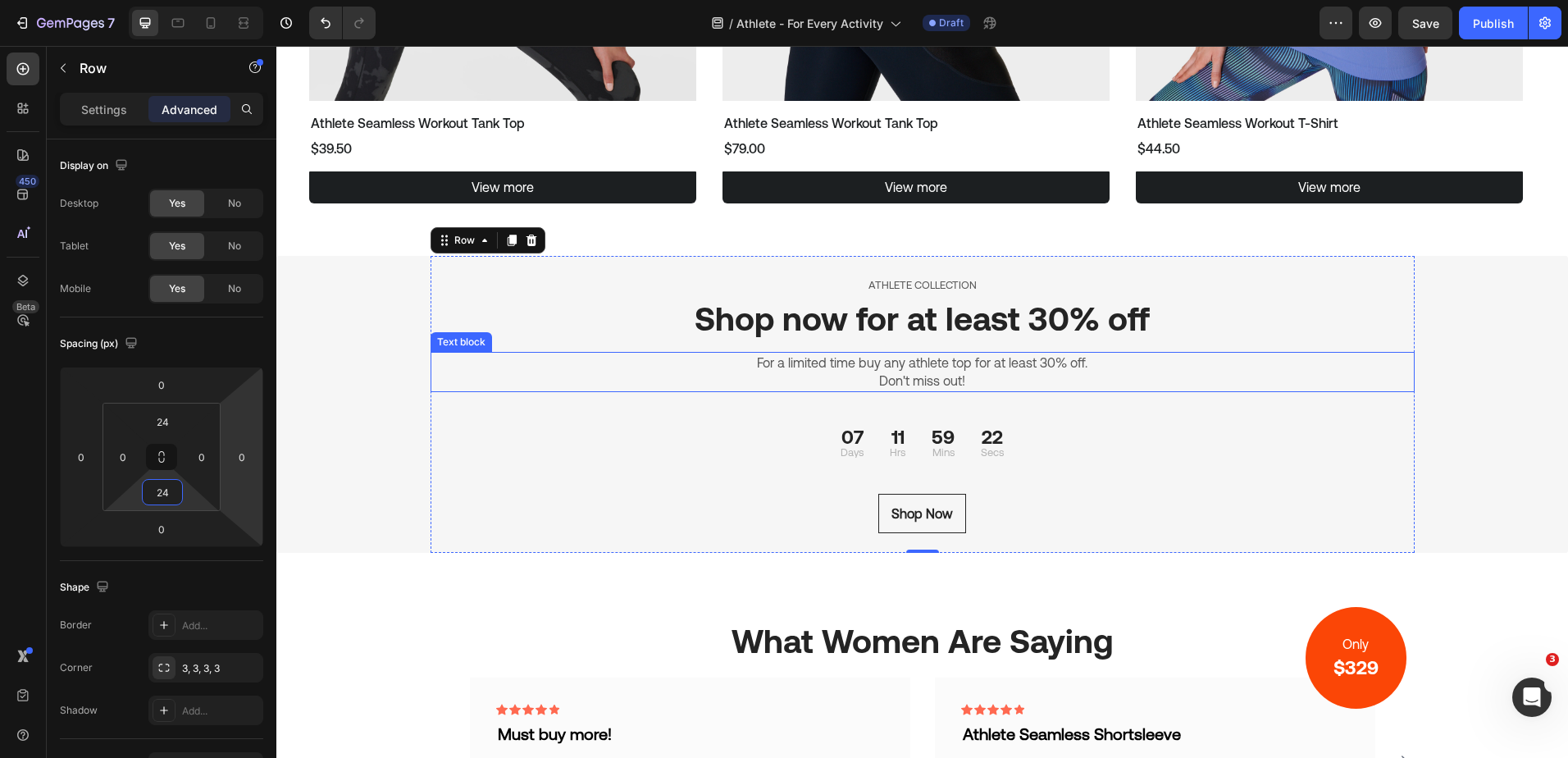
click at [613, 377] on p "Don't miss out!" at bounding box center [923, 380] width 981 height 18
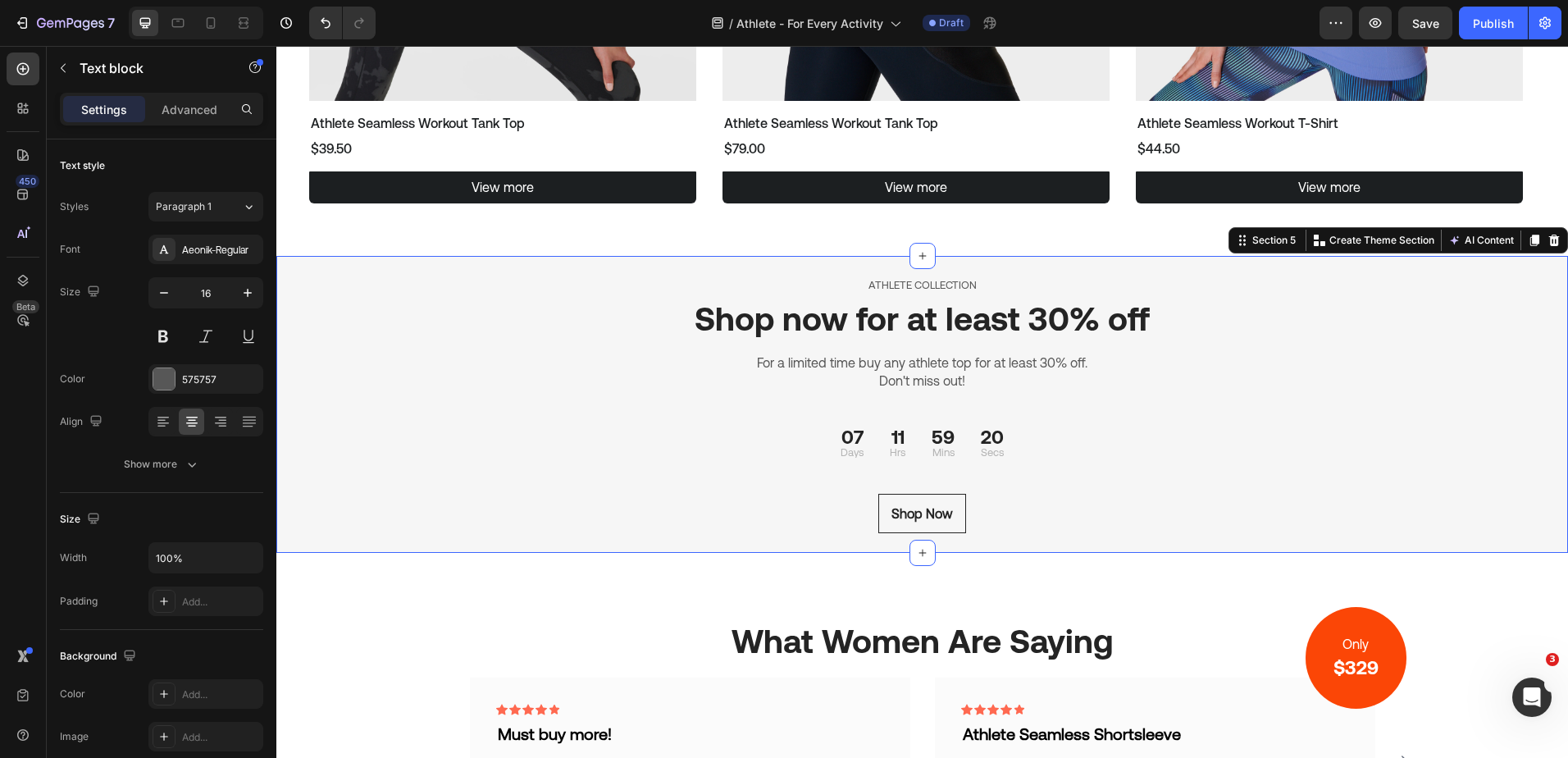
click at [1453, 342] on div "ATHLETE COLLECTION Text block Shop now for at least 30% off Heading For a limit…" at bounding box center [922, 404] width 1292 height 297
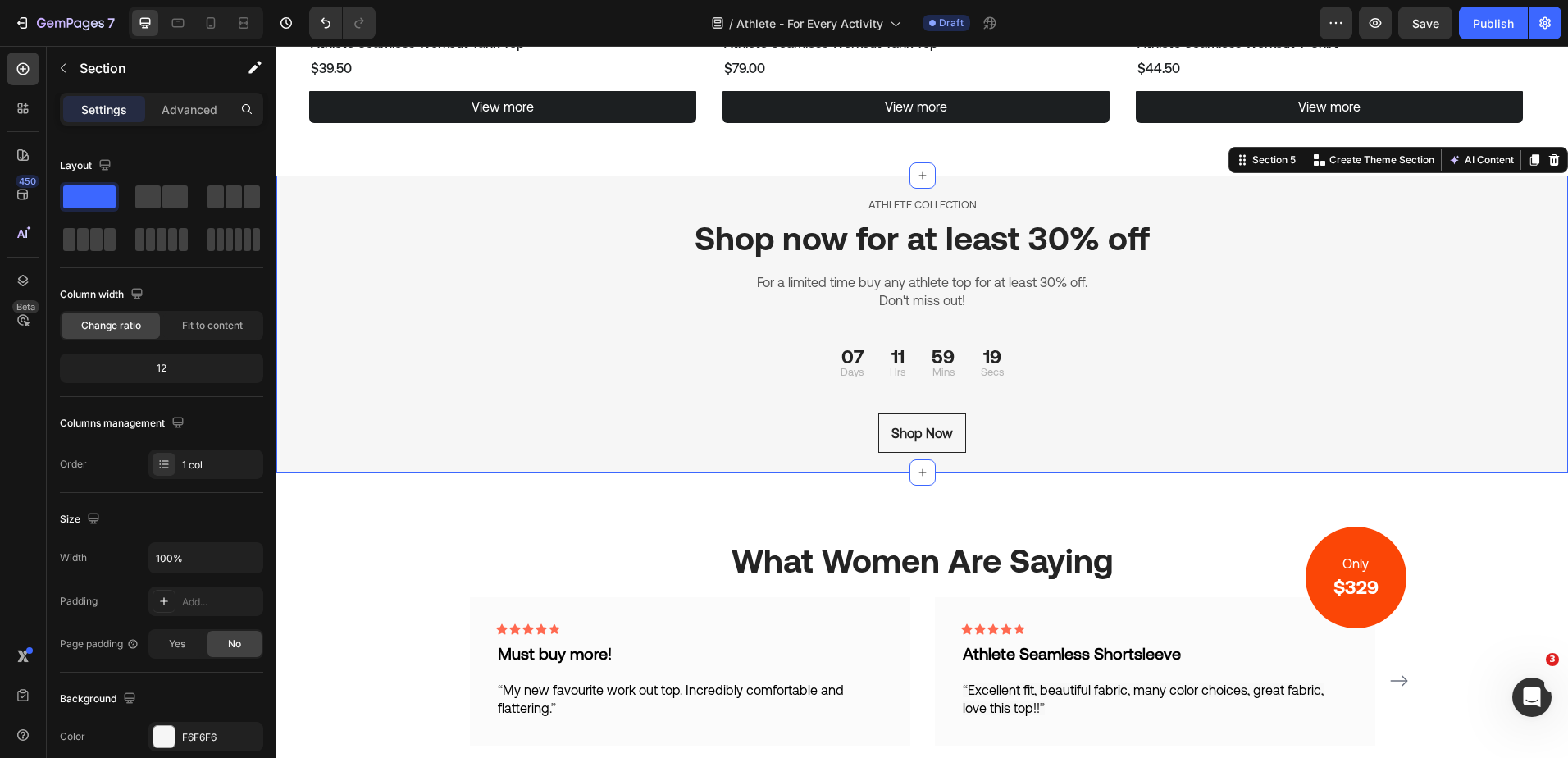
scroll to position [2209, 0]
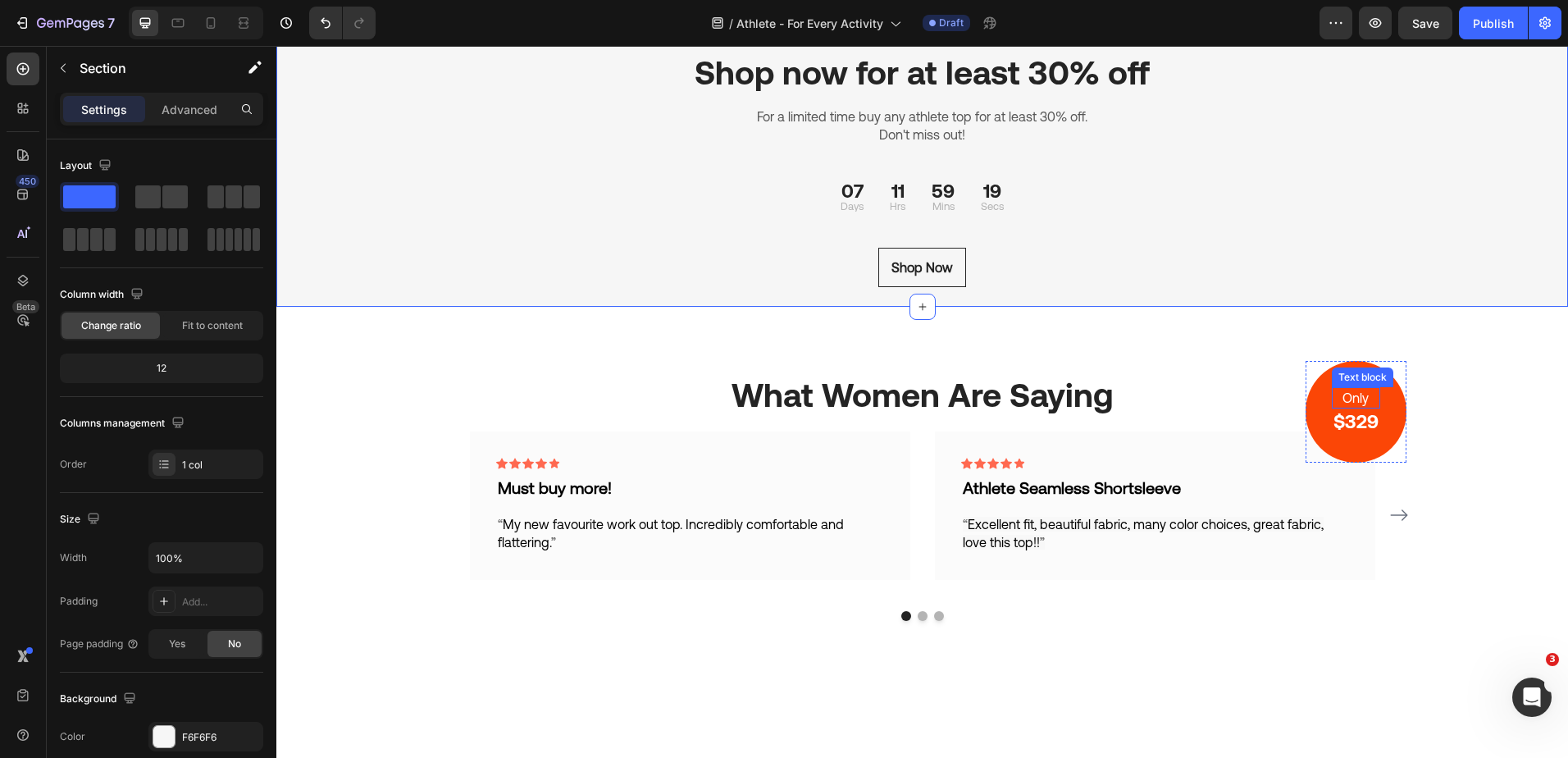
click at [1367, 389] on p "Only" at bounding box center [1356, 397] width 45 height 18
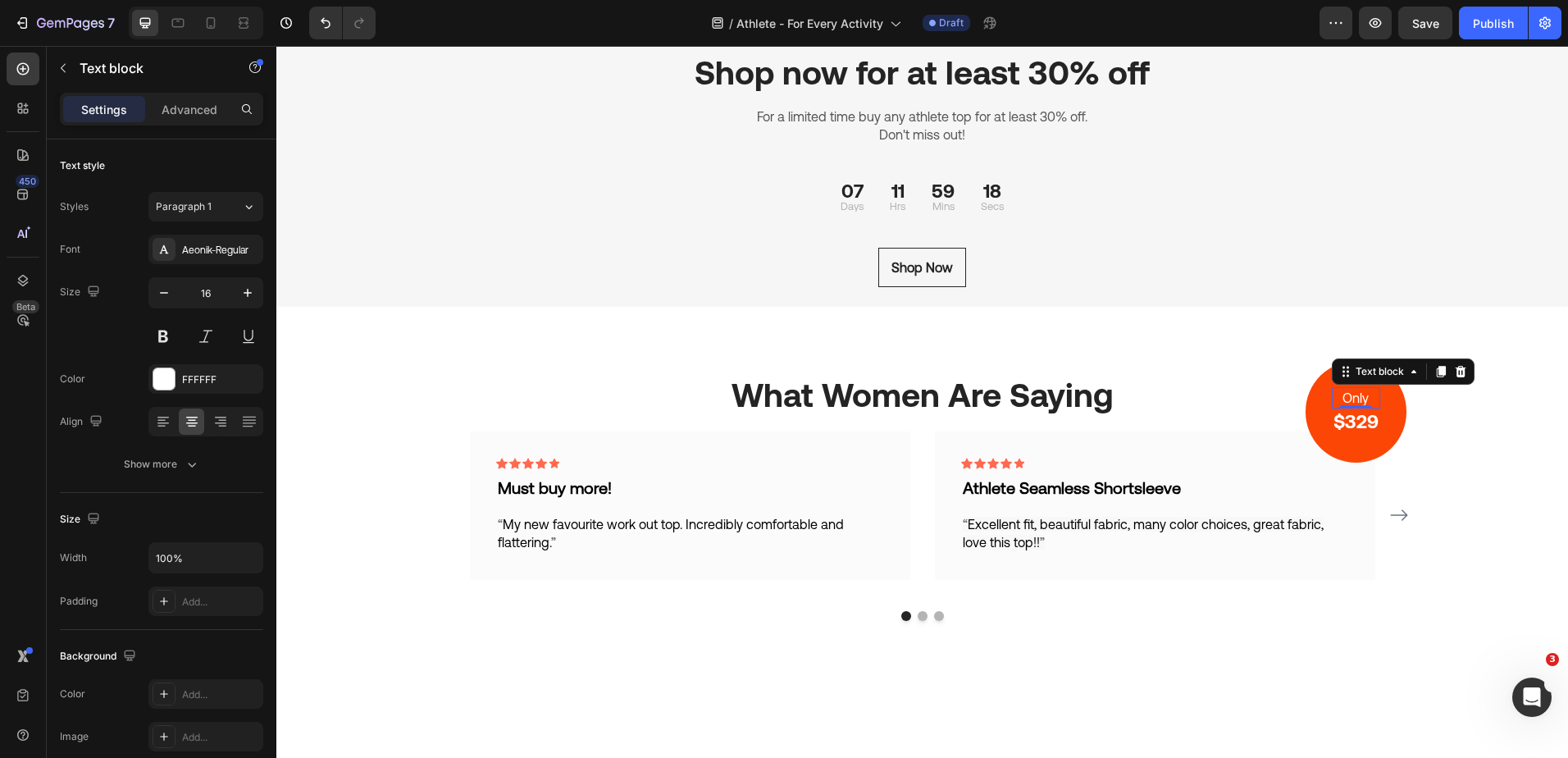
click at [1459, 366] on icon at bounding box center [1460, 371] width 13 height 13
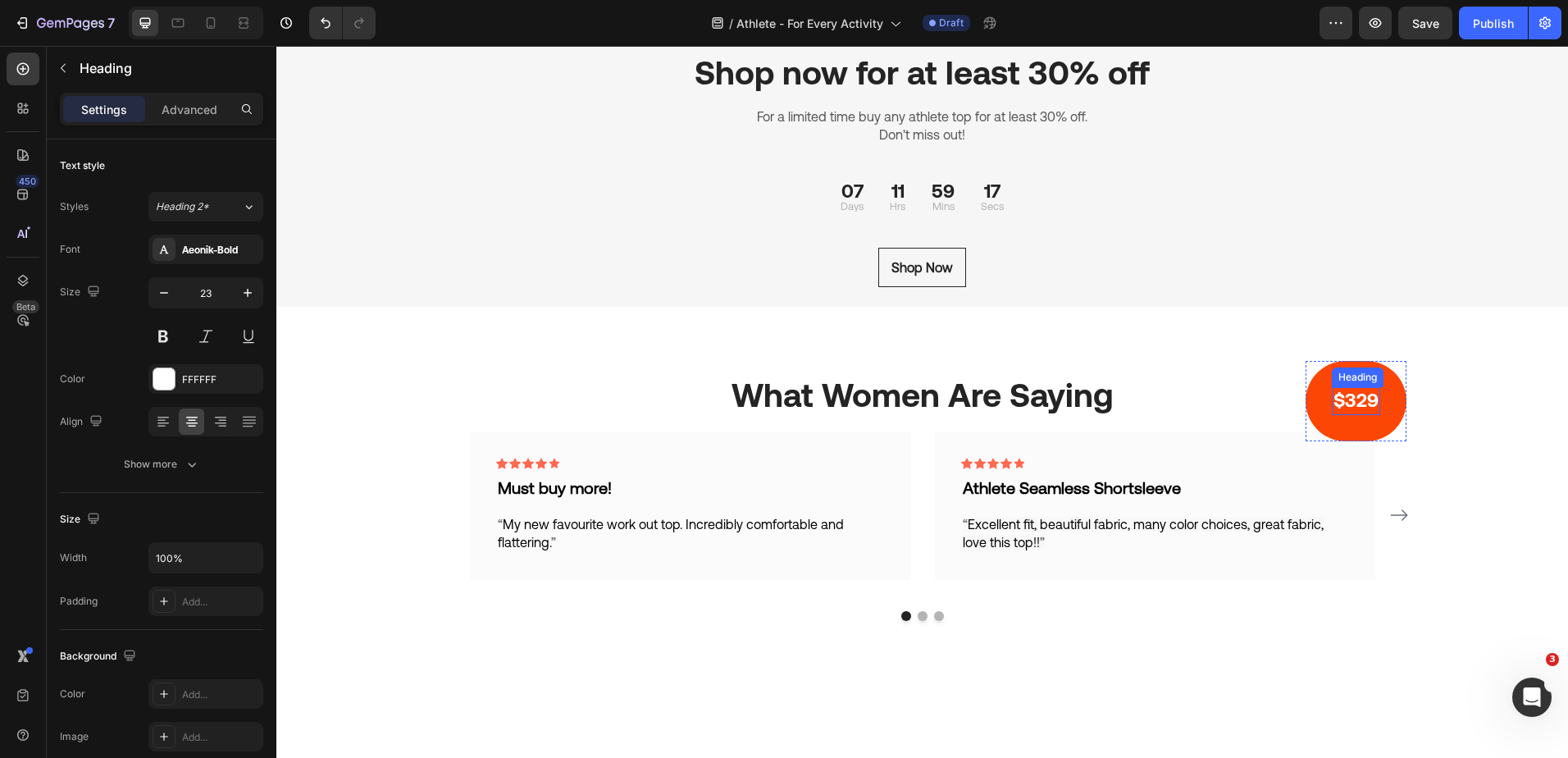
click at [1366, 394] on p "$329" at bounding box center [1356, 400] width 45 height 24
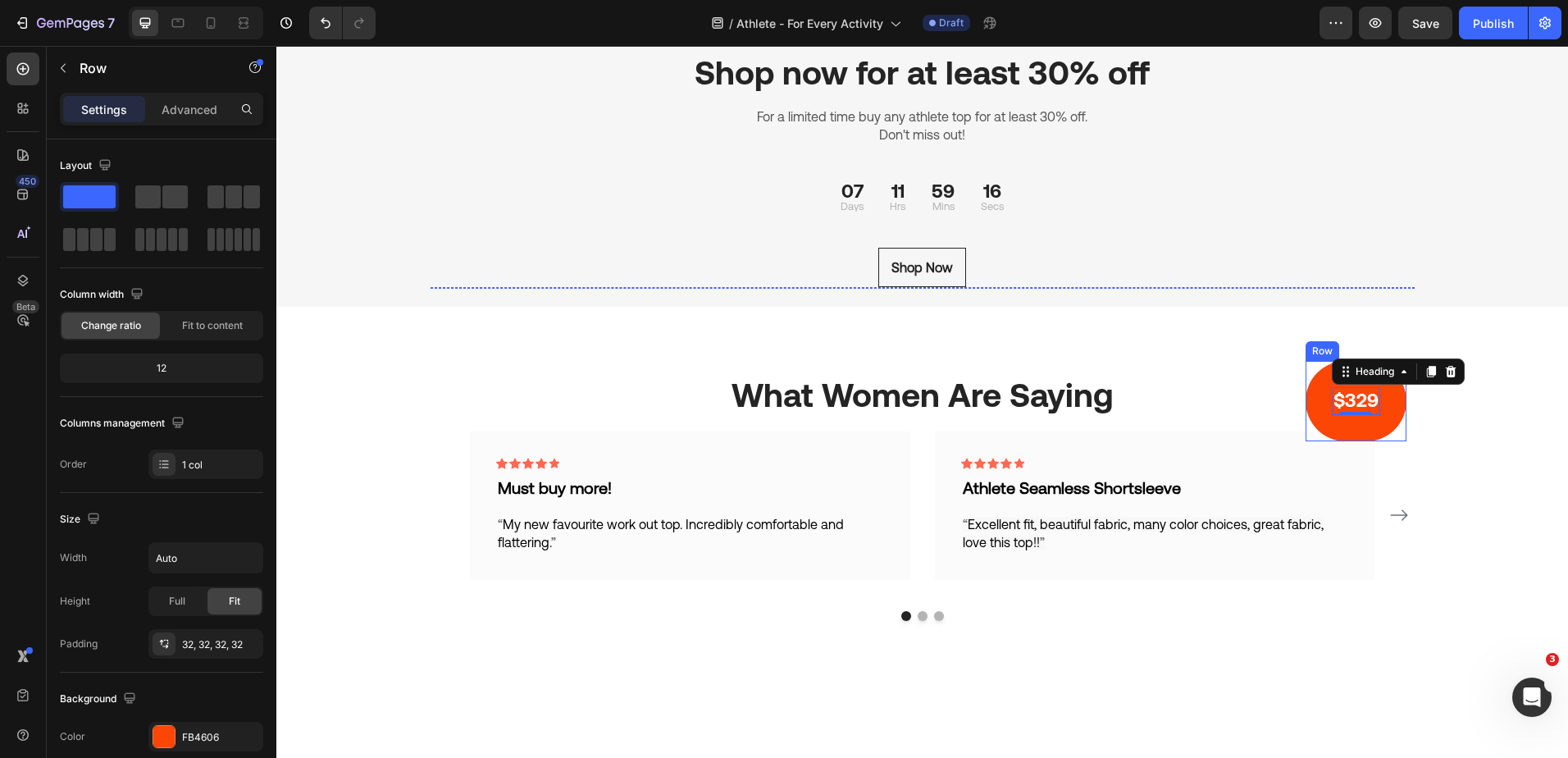
click at [1316, 377] on div "$329 Heading 0 Row" at bounding box center [1356, 401] width 101 height 81
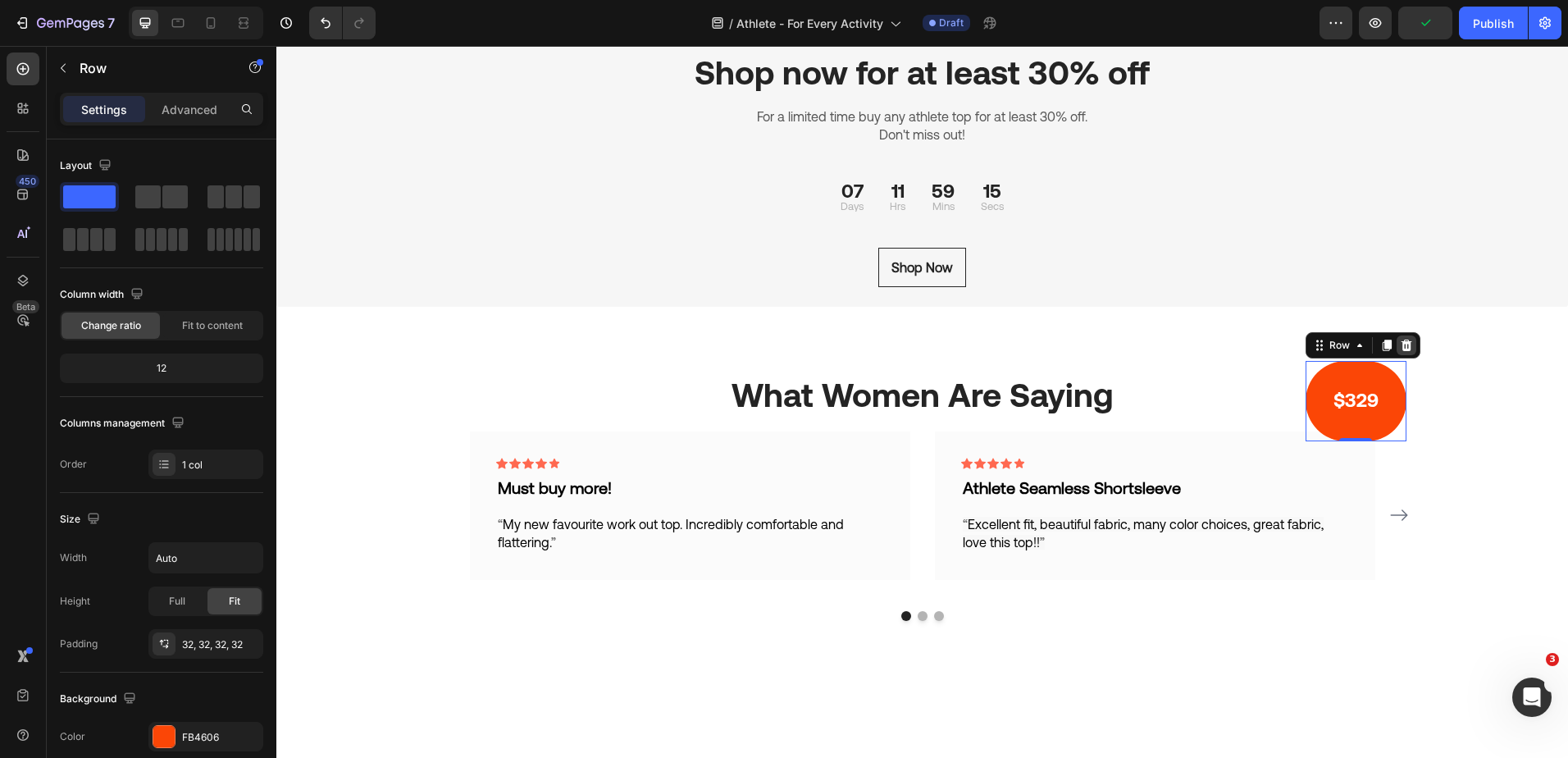
click at [1402, 345] on icon at bounding box center [1405, 344] width 13 height 13
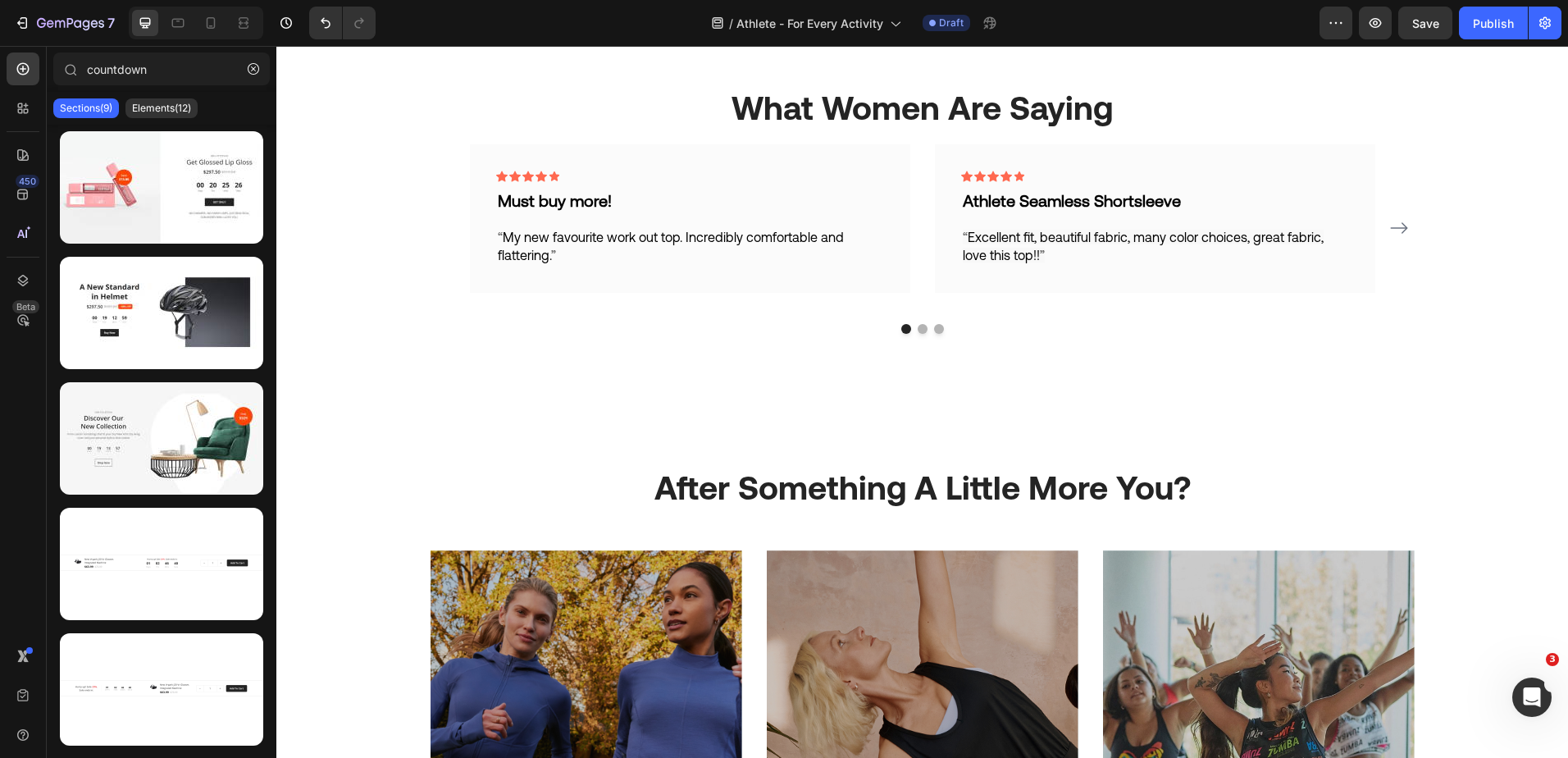
click at [1274, 265] on div "“ Excellent fit, beautiful fabric, many color choices, great fabric, love this …" at bounding box center [1155, 246] width 388 height 40
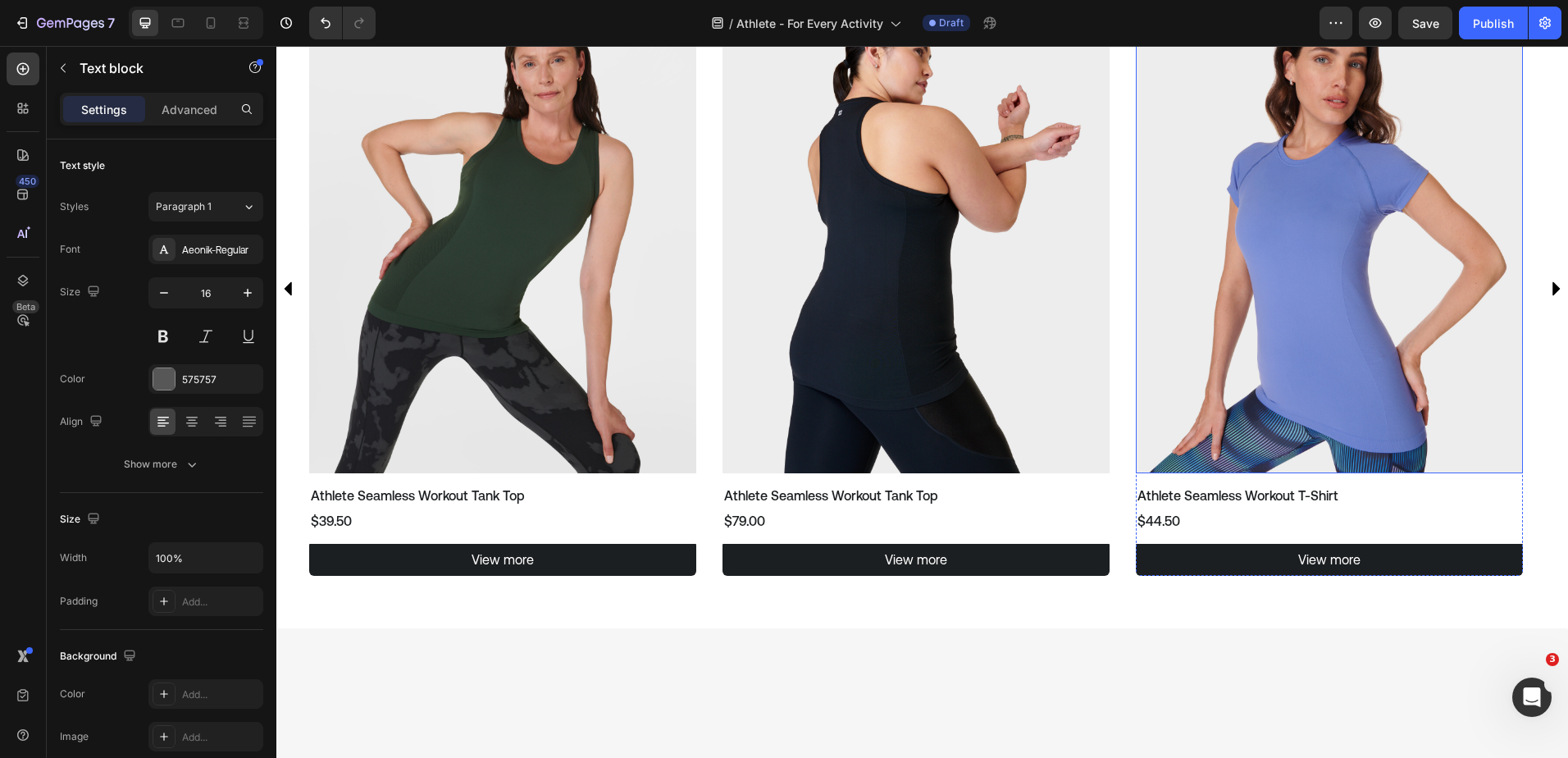
scroll to position [1935, 0]
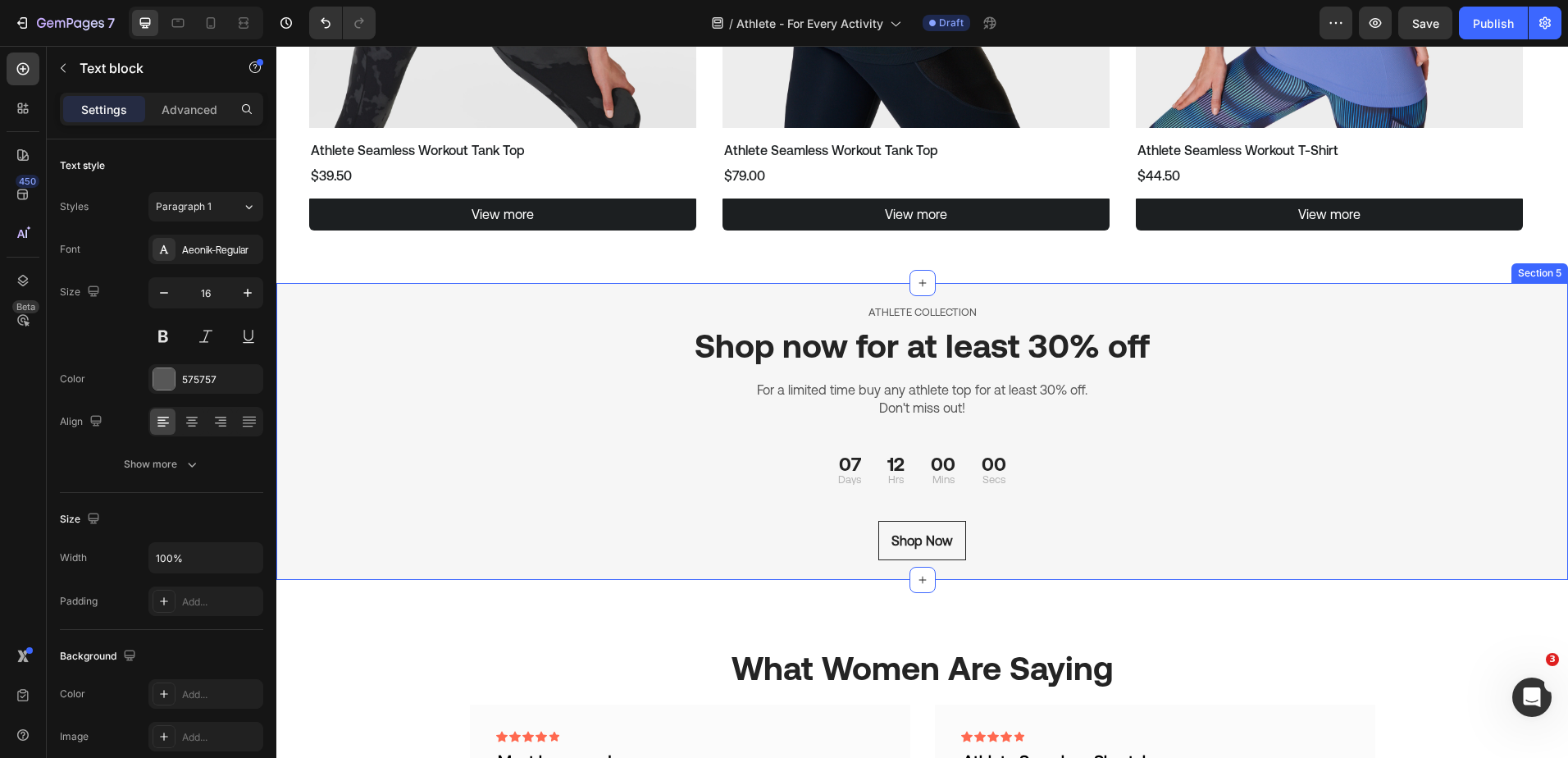
click at [1493, 371] on div "ATHLETE COLLECTION Text block Shop now for at least 30% off Heading For a limit…" at bounding box center [922, 431] width 1292 height 297
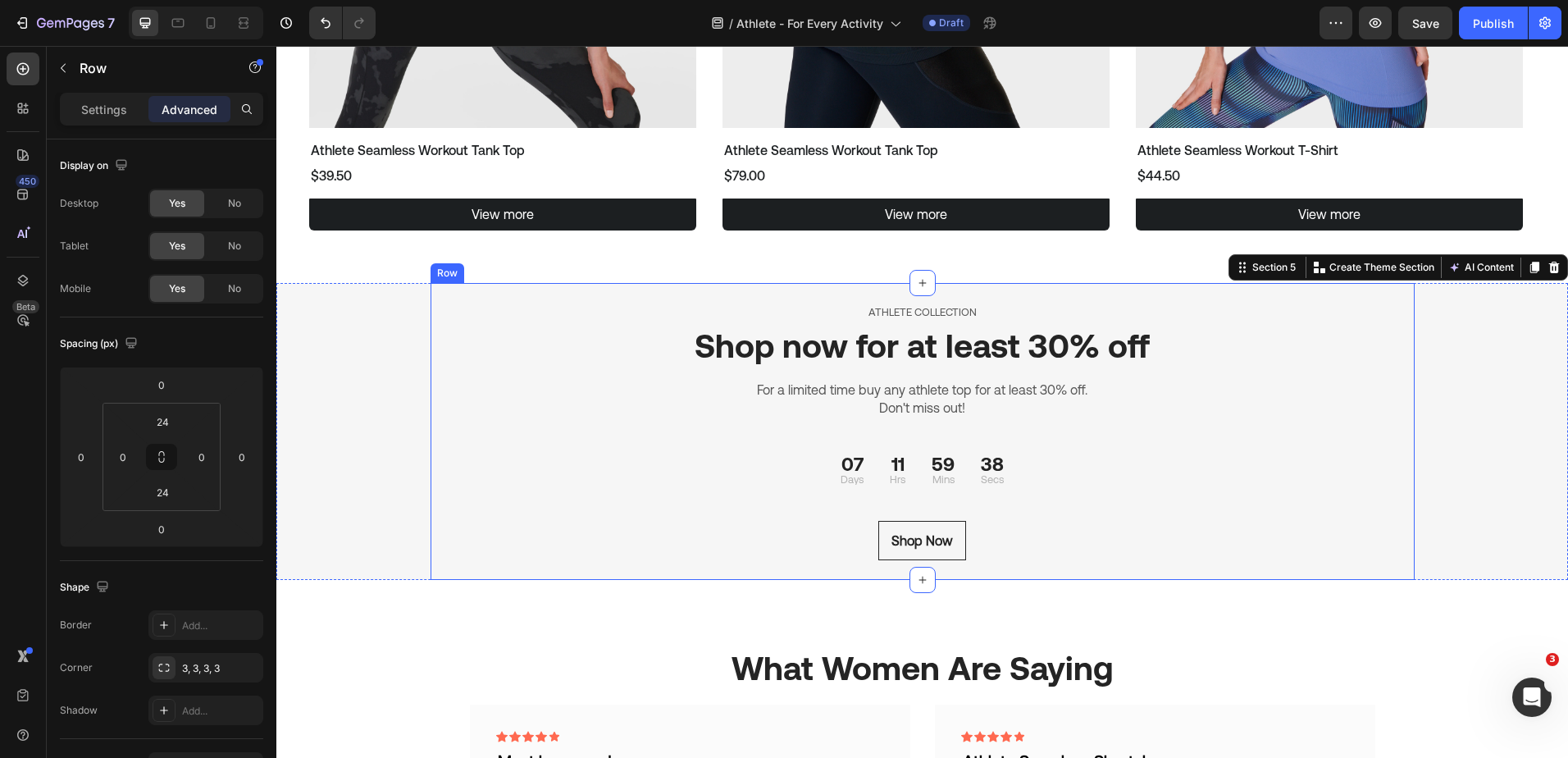
click at [1012, 370] on div "ATHLETE COLLECTION Text block Shop now for at least 30% off Heading For a limit…" at bounding box center [922, 431] width 984 height 258
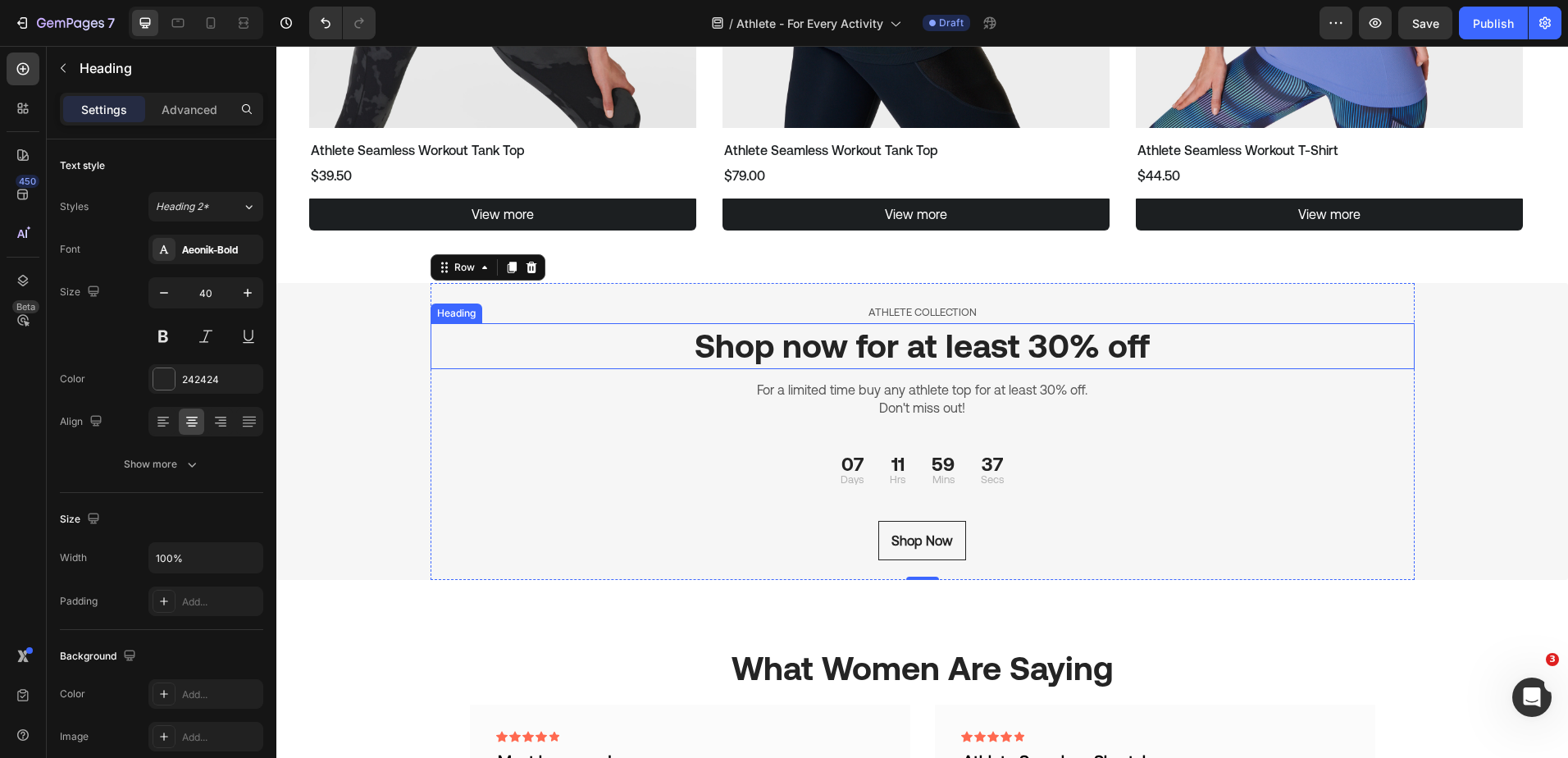
click at [1022, 365] on h2 "Shop now for at least 30% off" at bounding box center [922, 345] width 984 height 46
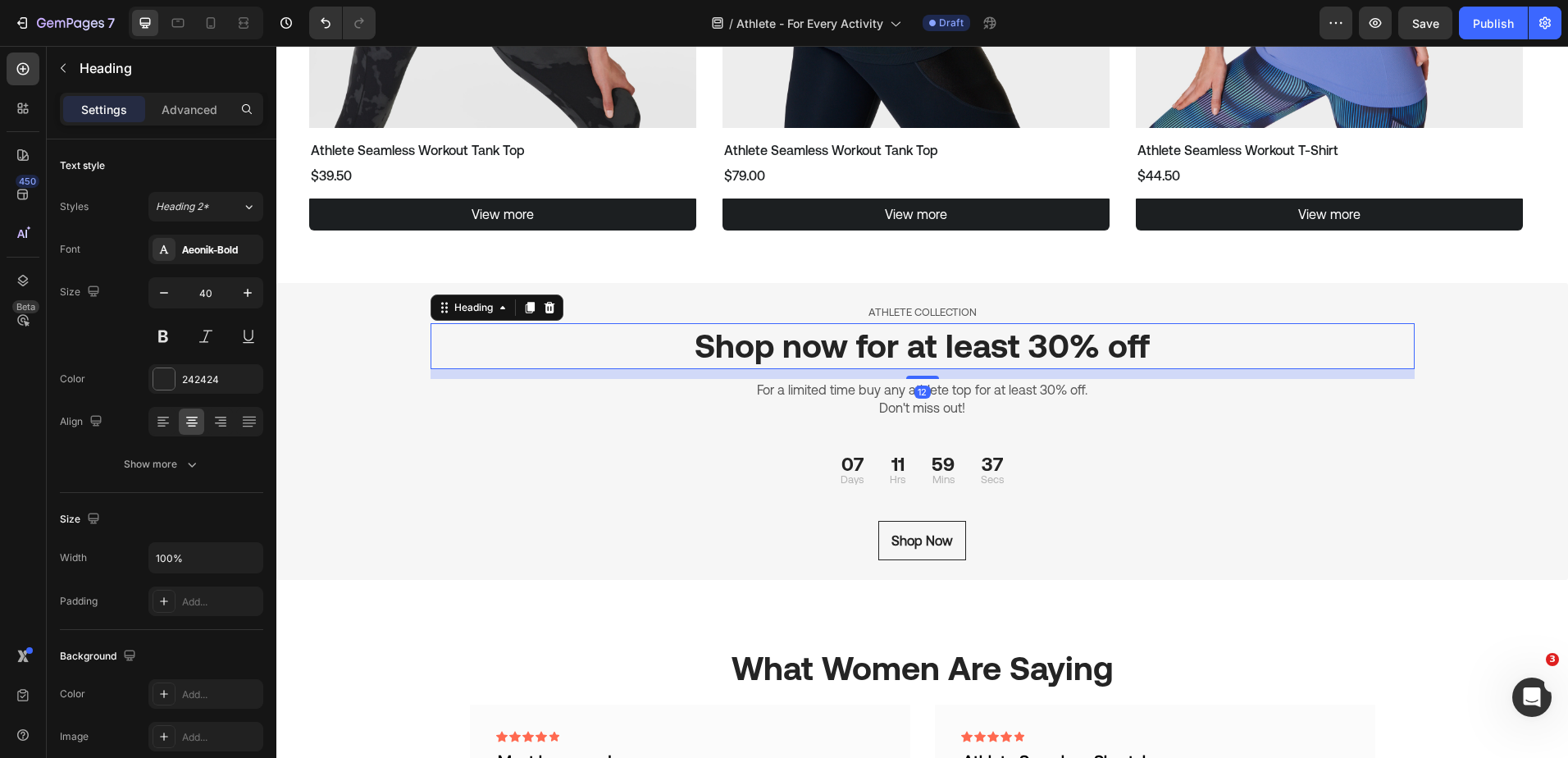
click at [1035, 357] on h2 "Shop now for at least 30% off" at bounding box center [922, 345] width 984 height 46
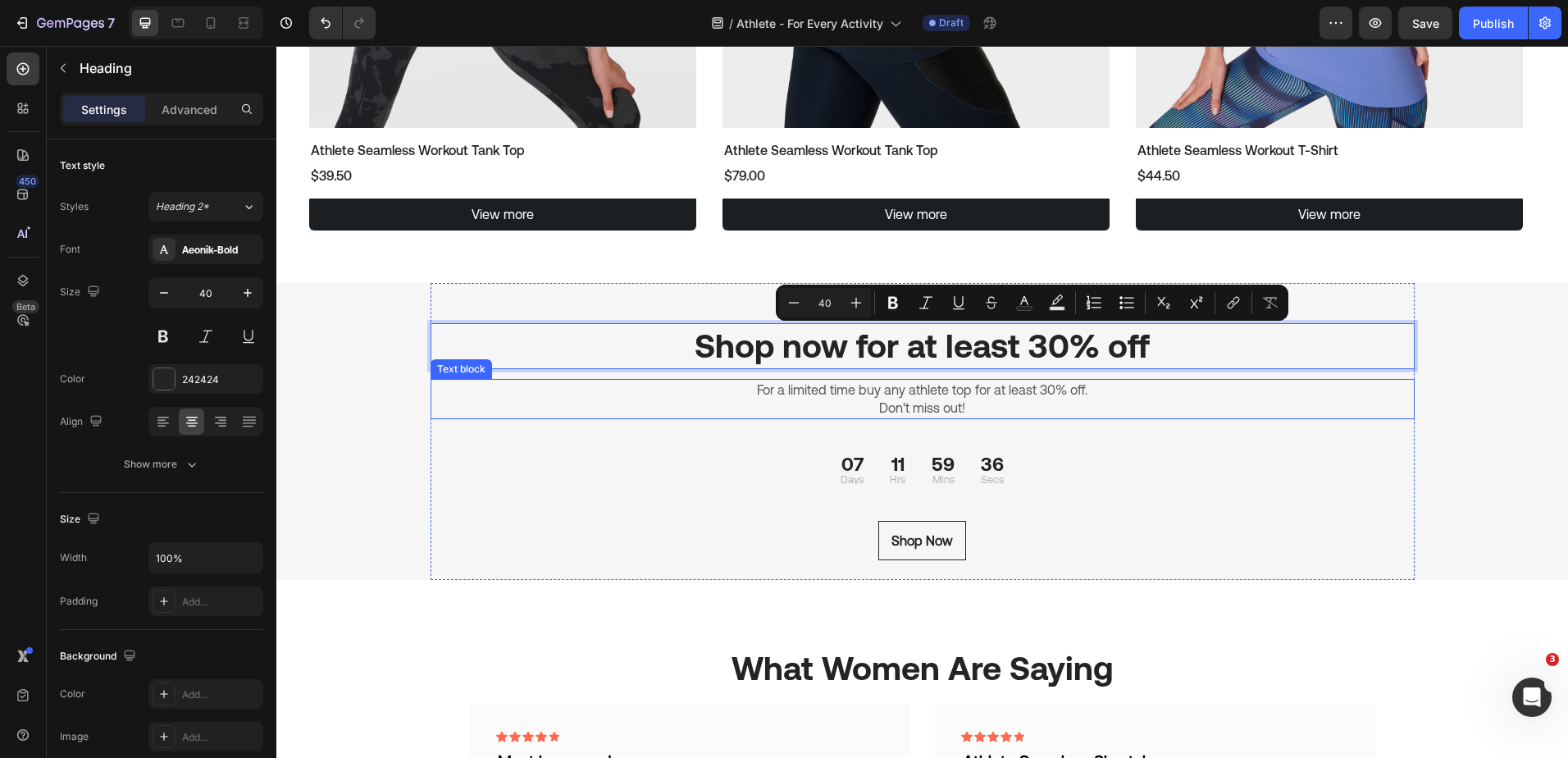
click at [1024, 402] on p "Don't miss out!" at bounding box center [923, 408] width 981 height 18
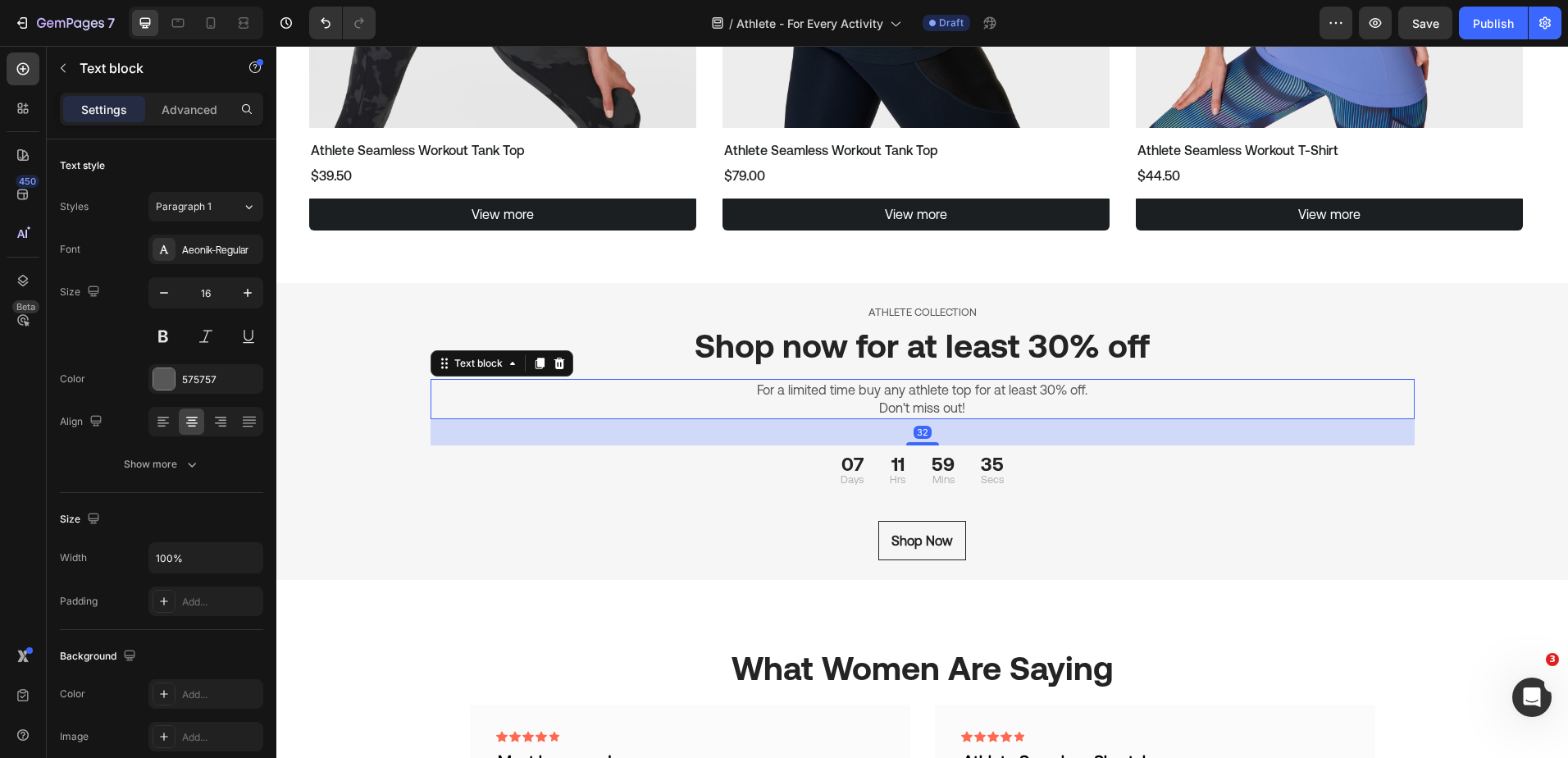
click at [968, 408] on p "Don't miss out!" at bounding box center [923, 408] width 981 height 18
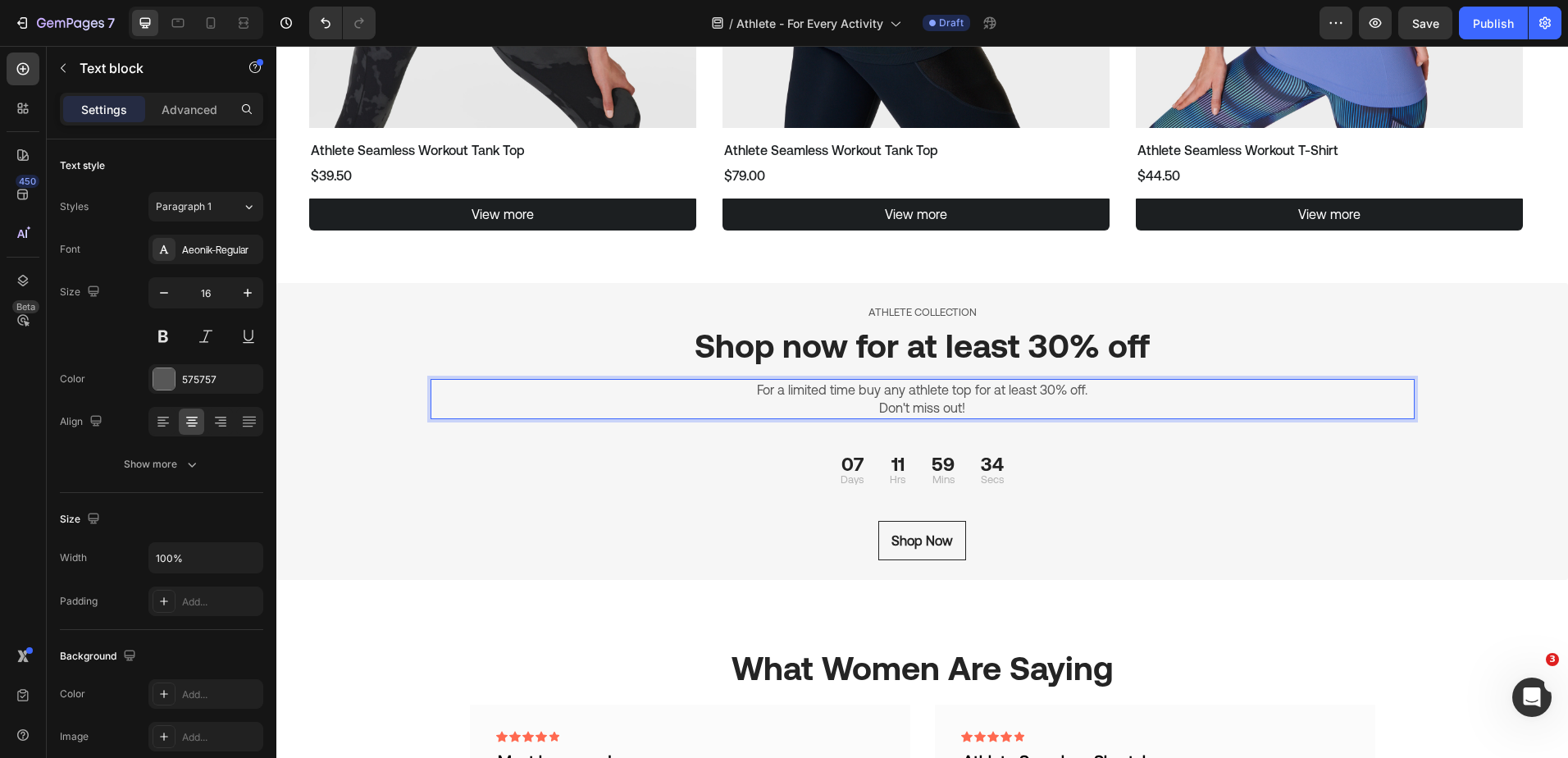
click at [904, 388] on p "For a limited time buy any athlete top for at least 30% off." at bounding box center [923, 389] width 981 height 18
click at [973, 409] on p "Don't miss out!" at bounding box center [923, 408] width 981 height 18
drag, startPoint x: 955, startPoint y: 410, endPoint x: 867, endPoint y: 416, distance: 88.2
click at [867, 416] on p "Don't miss out!" at bounding box center [923, 408] width 981 height 18
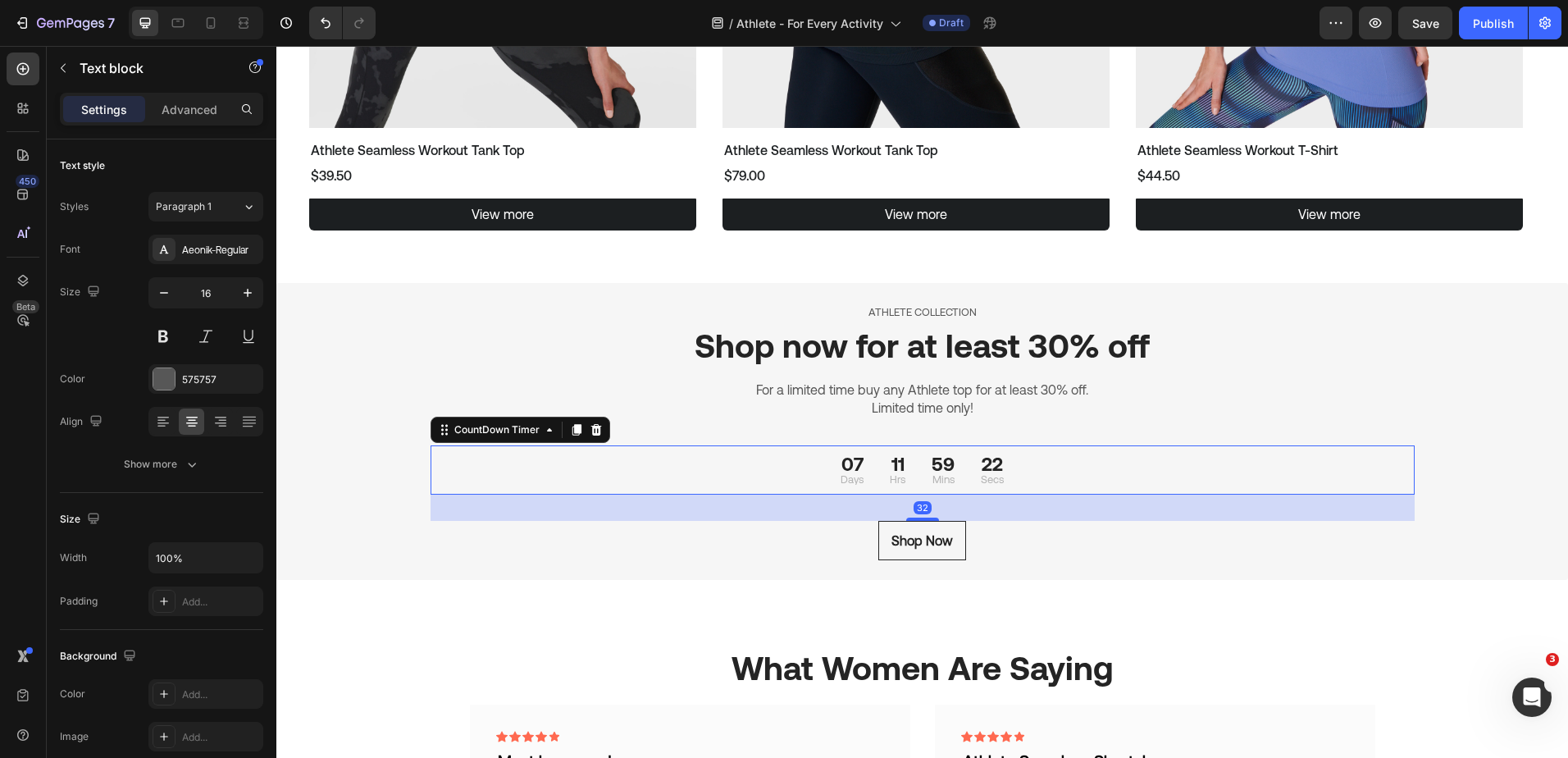
click at [830, 469] on div "07 Days" at bounding box center [852, 469] width 50 height 36
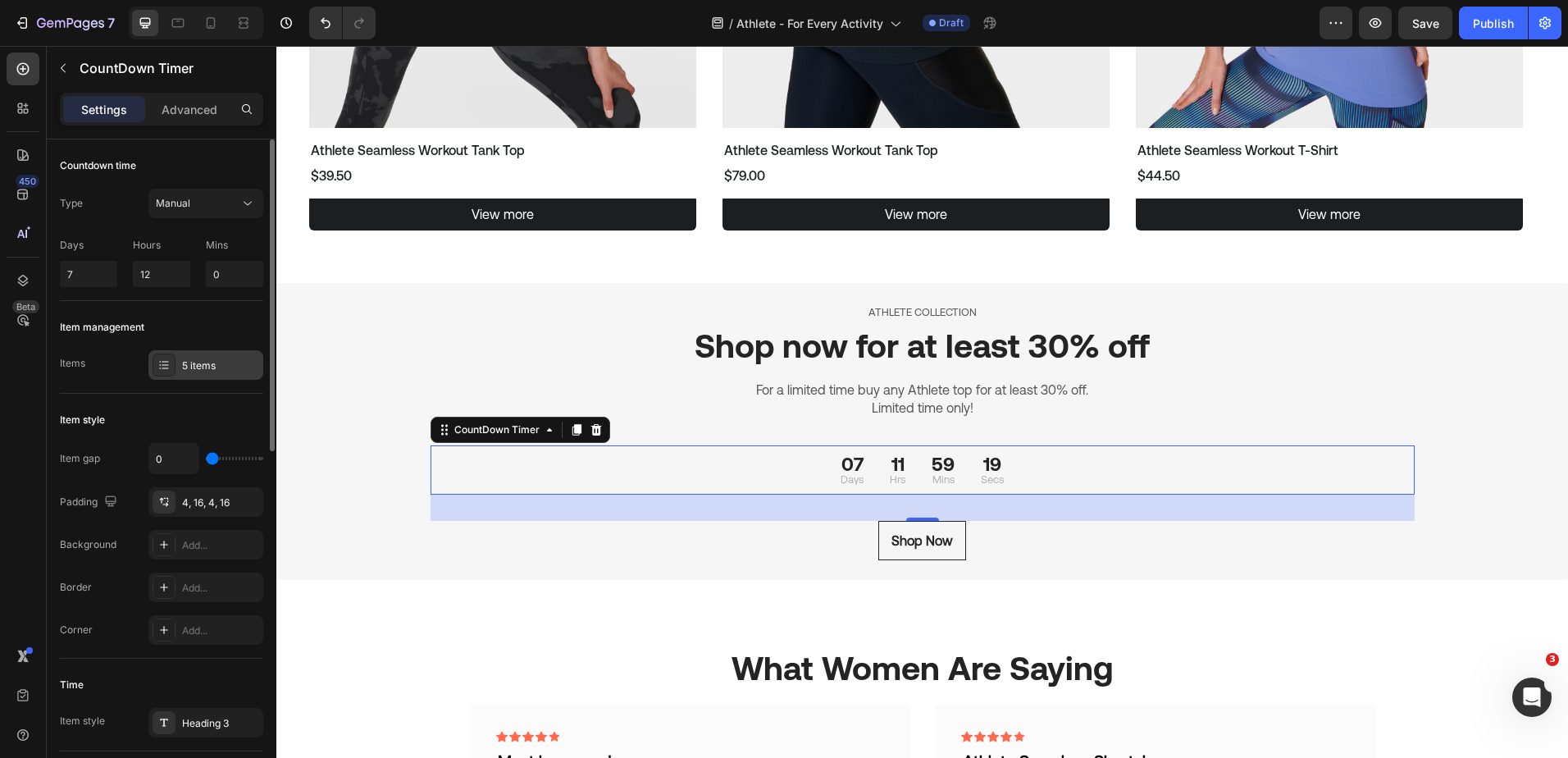
click at [212, 367] on div "5 items" at bounding box center [220, 365] width 77 height 15
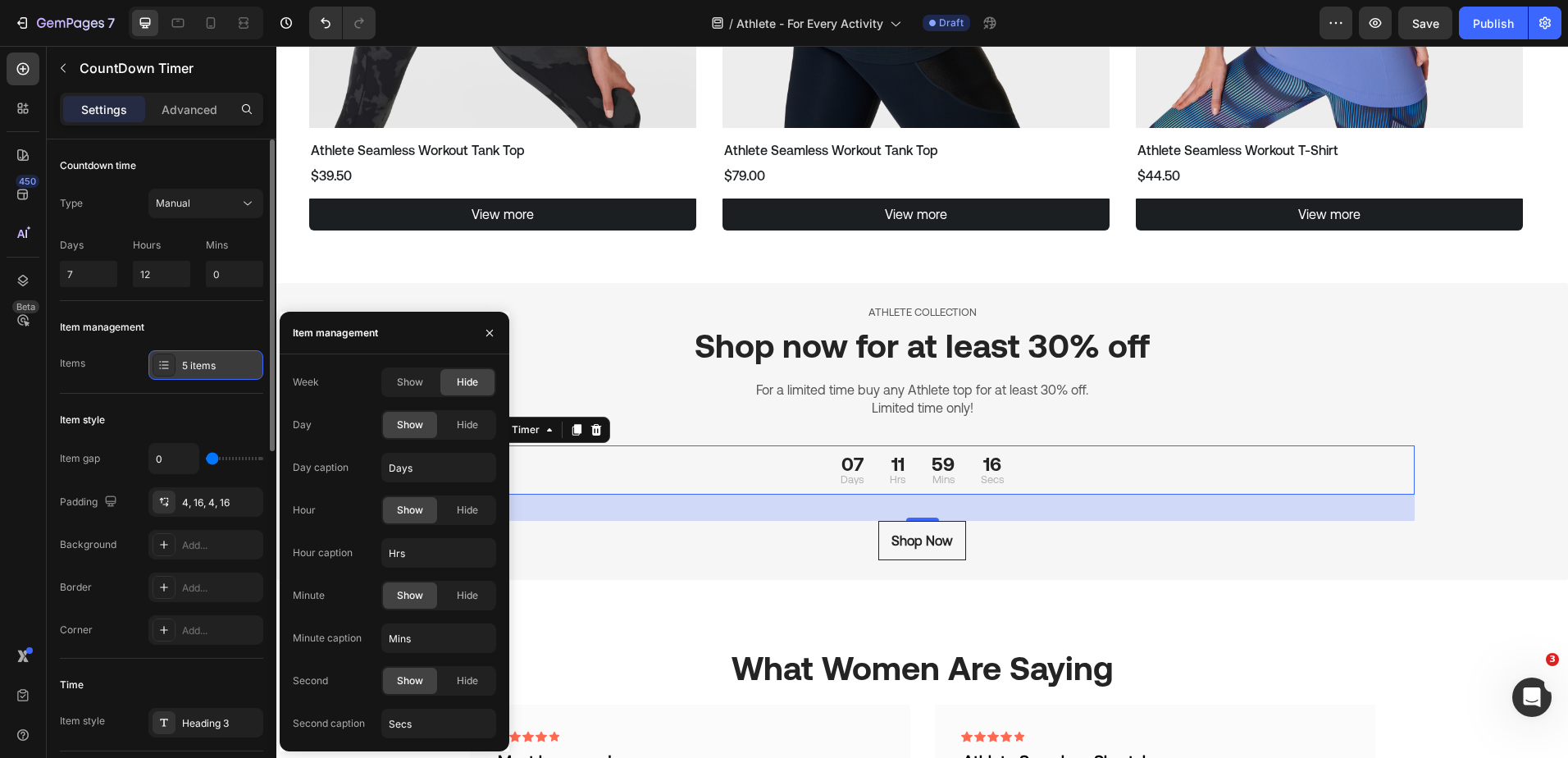
click at [212, 367] on div "5 items" at bounding box center [220, 365] width 77 height 15
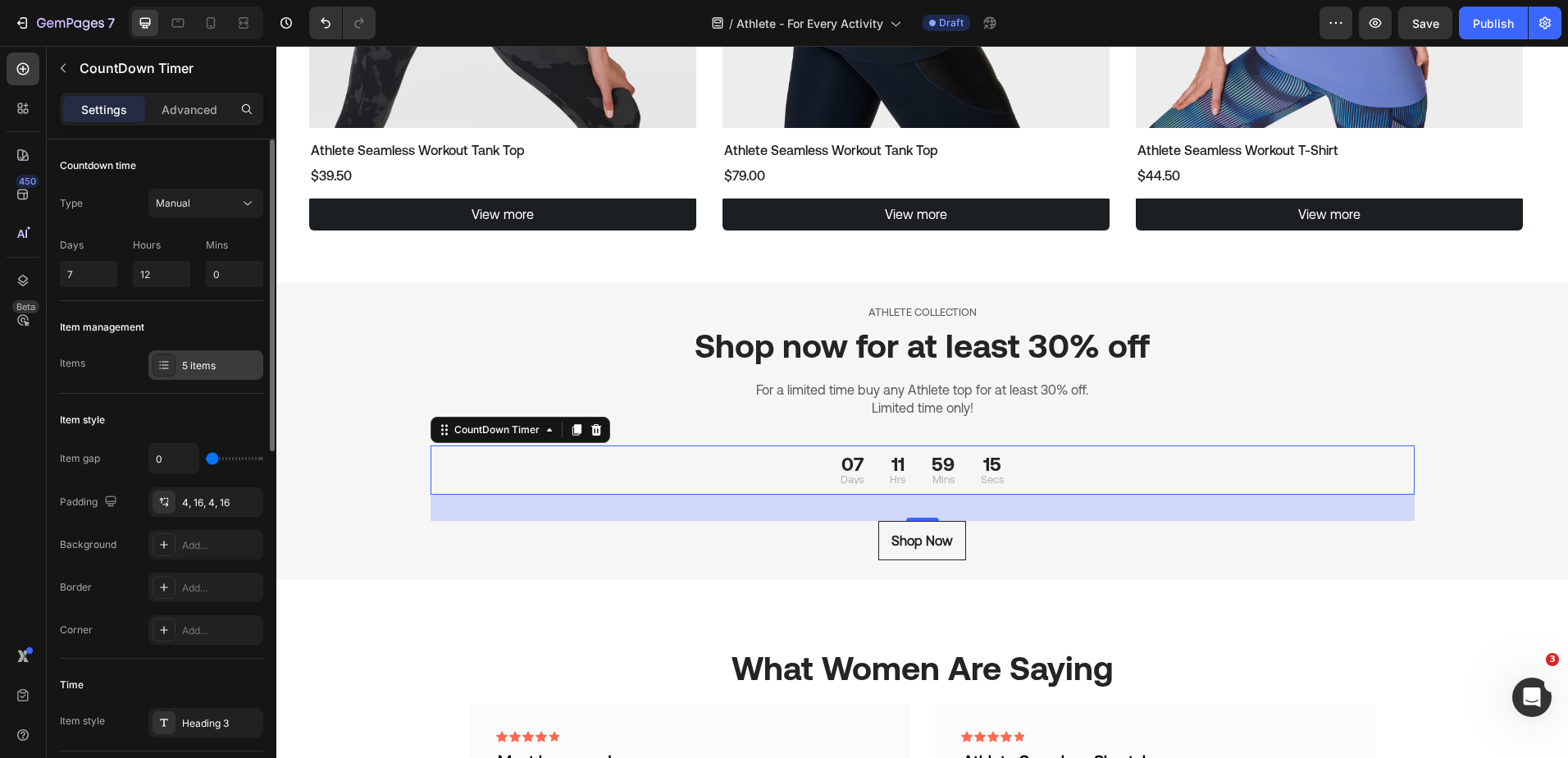
click at [196, 363] on div "5 items" at bounding box center [220, 365] width 77 height 15
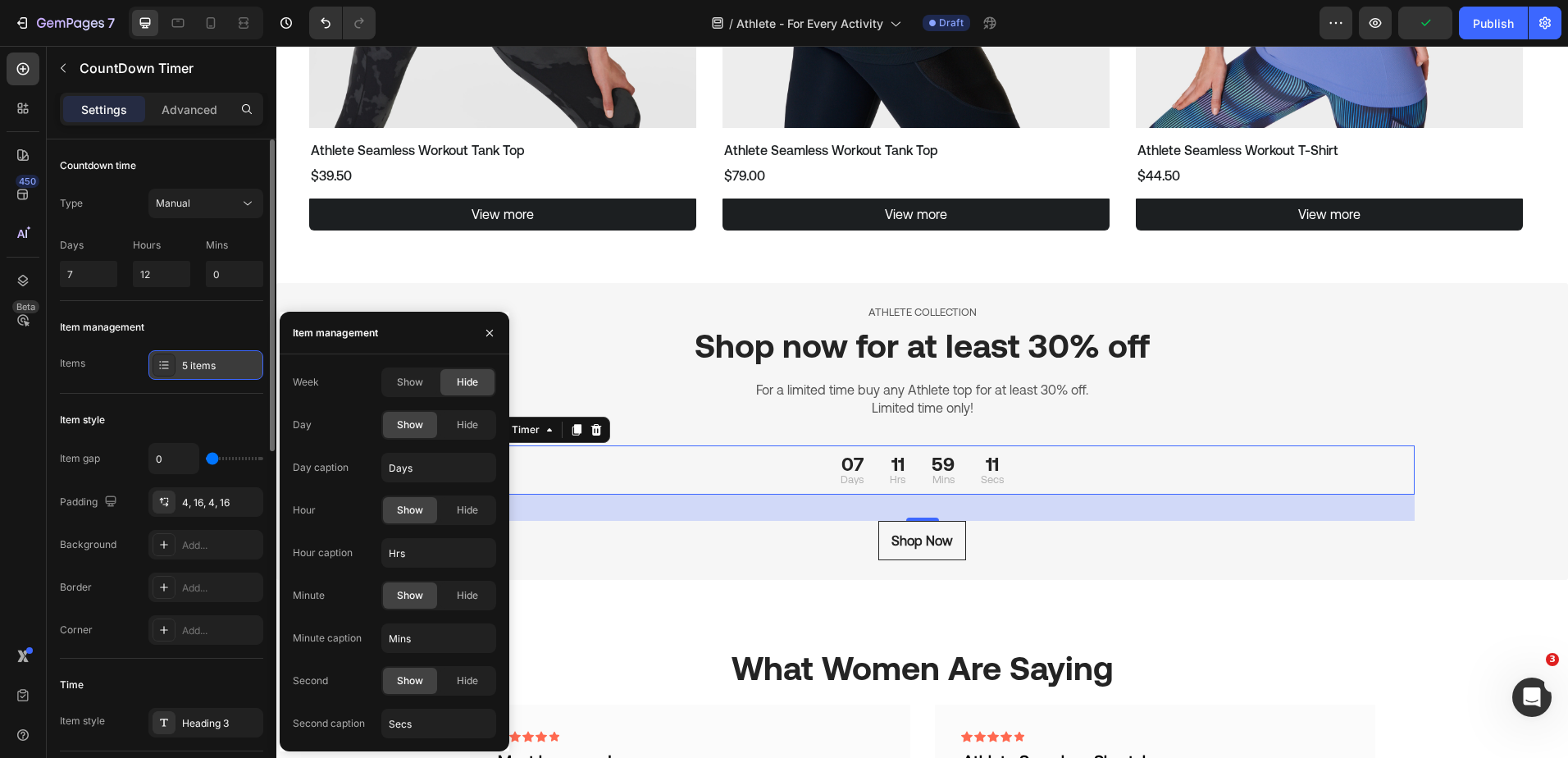
click at [196, 363] on div "5 items" at bounding box center [220, 365] width 77 height 15
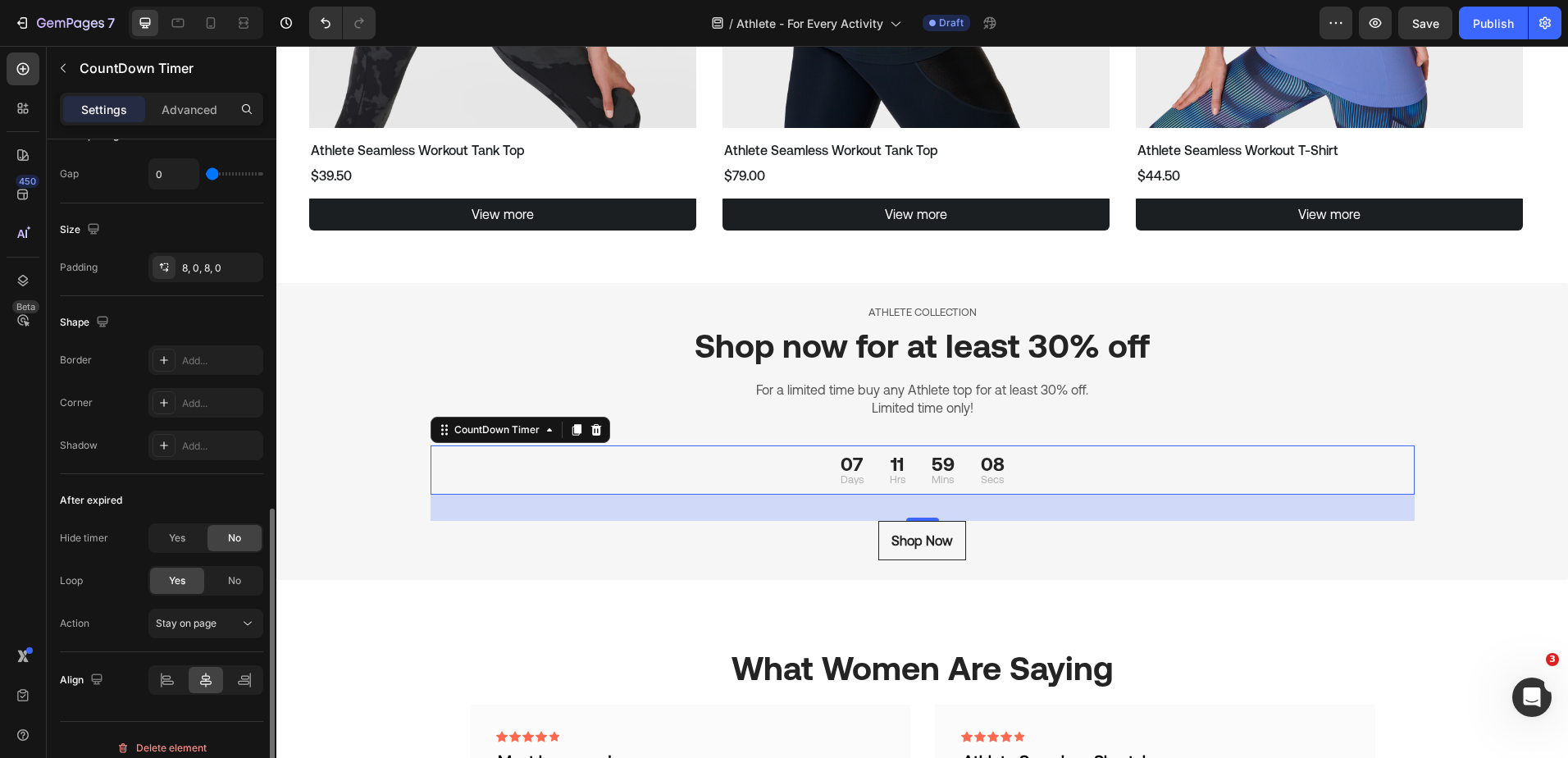
scroll to position [753, 0]
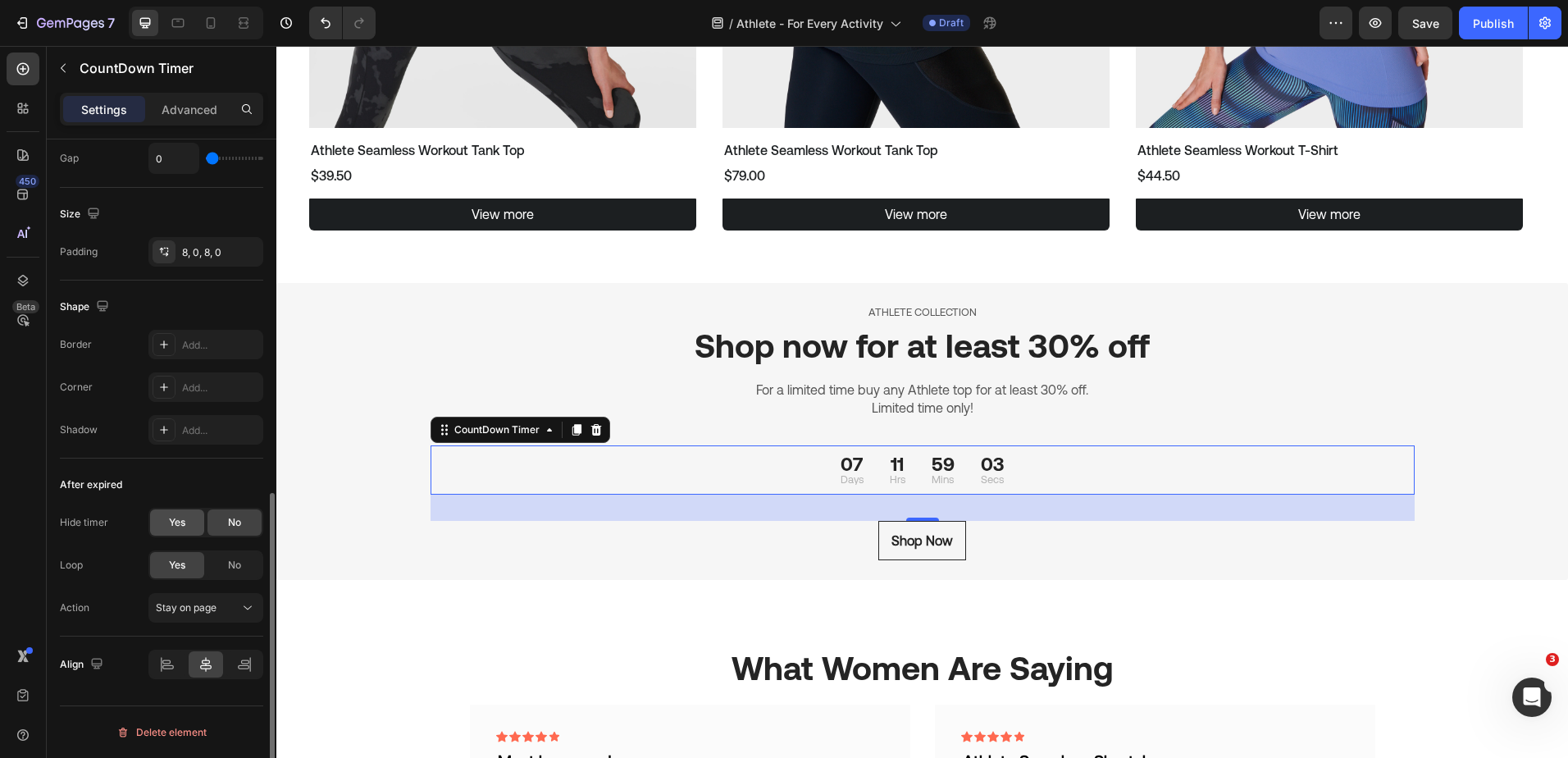
click at [180, 515] on span "Yes" at bounding box center [177, 522] width 17 height 15
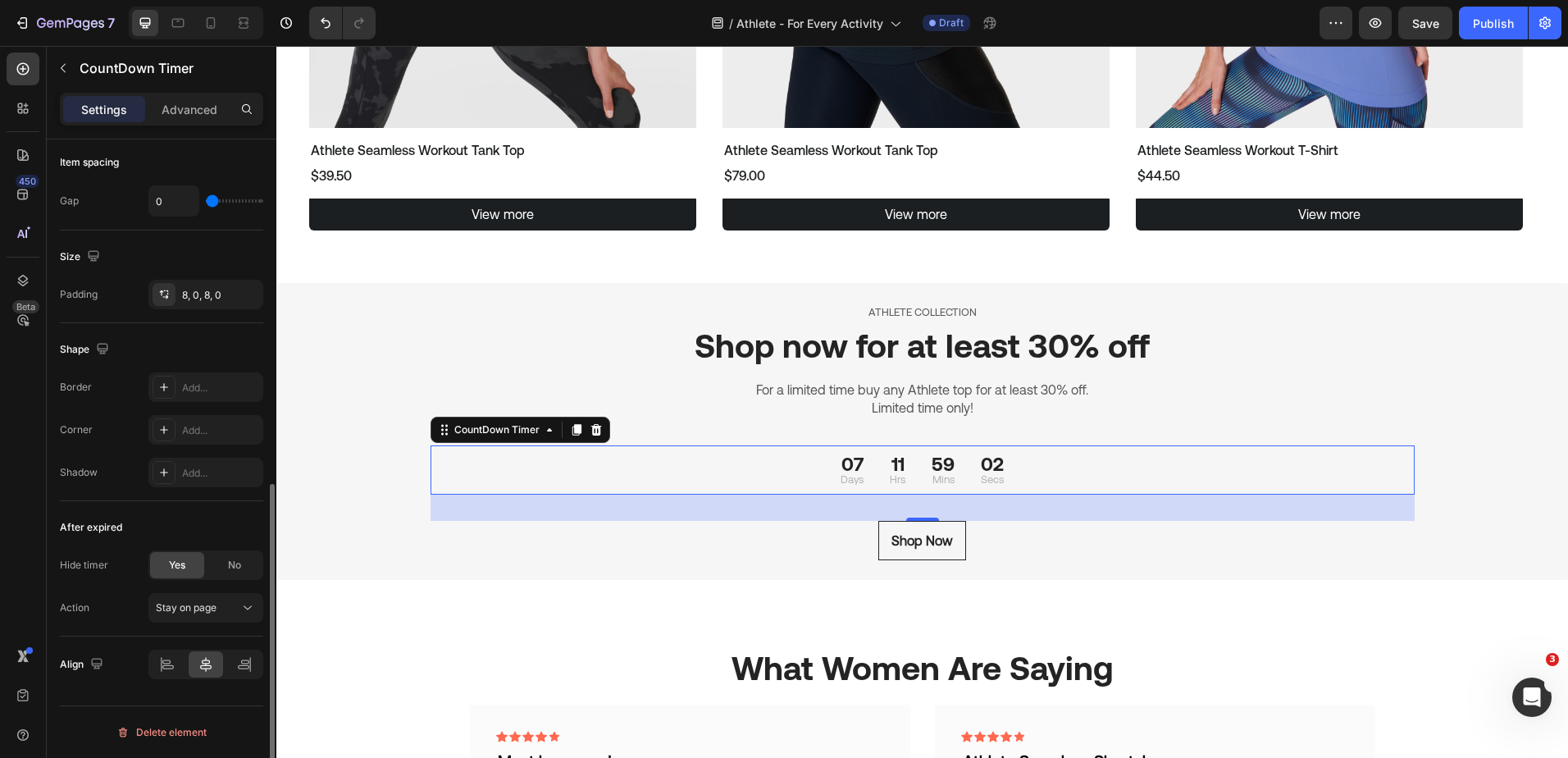
scroll to position [711, 0]
click at [217, 602] on div "Stay on page" at bounding box center [198, 607] width 84 height 15
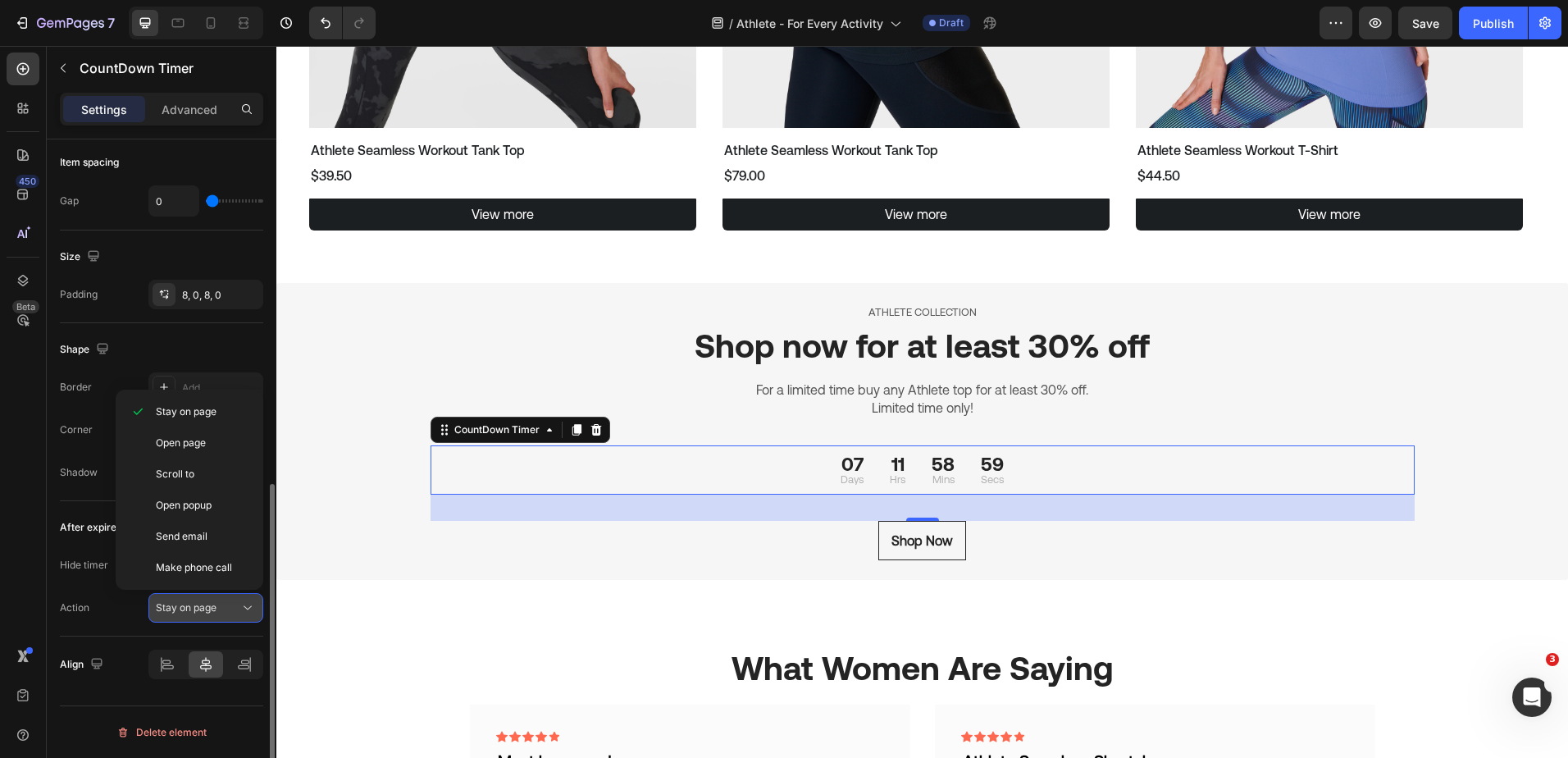
click at [233, 610] on div "Stay on page" at bounding box center [198, 607] width 84 height 15
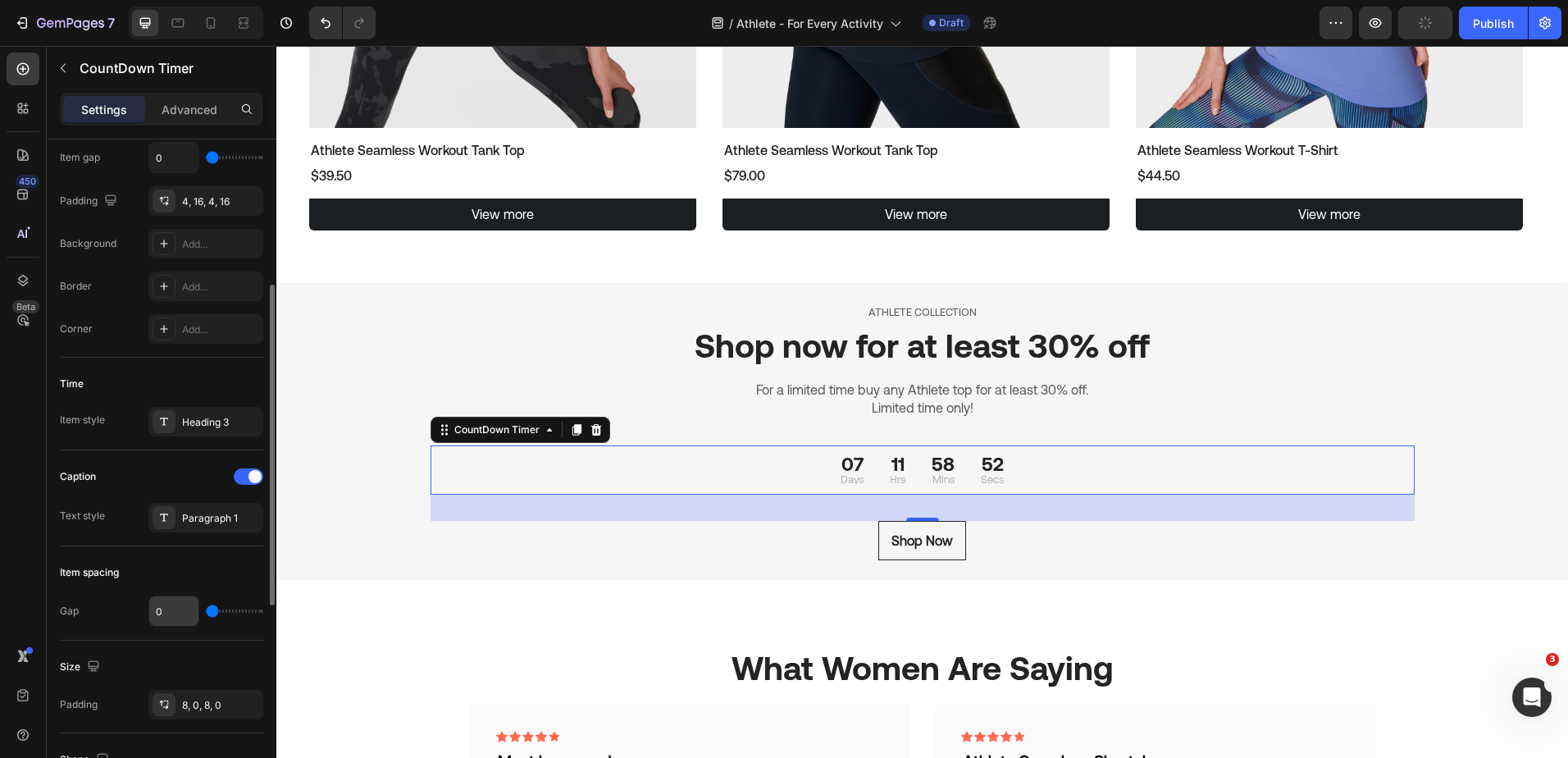
scroll to position [219, 0]
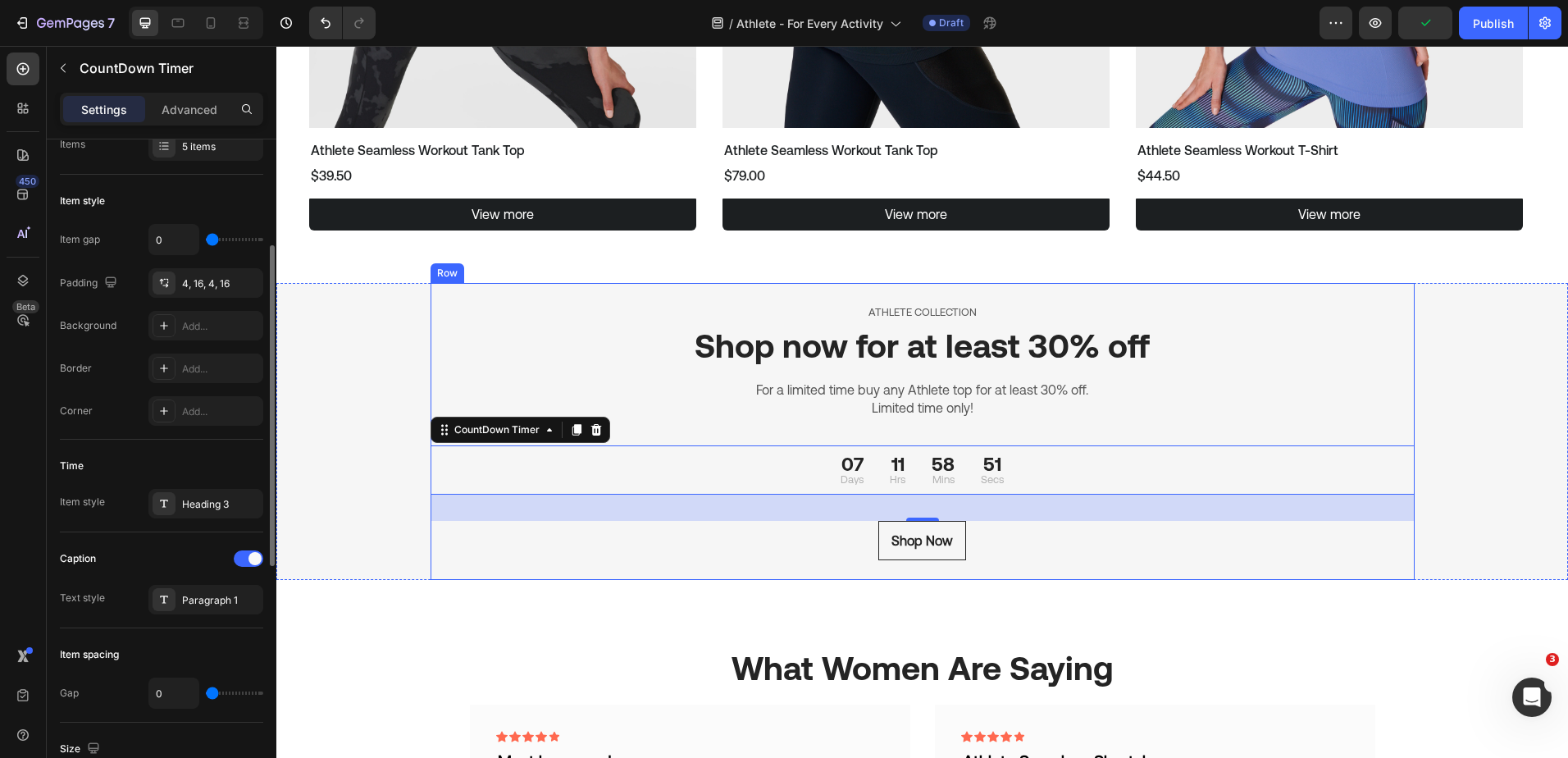
click at [928, 438] on div "ATHLETE COLLECTION Text block Shop now for at least 30% off Heading For a limit…" at bounding box center [922, 431] width 984 height 258
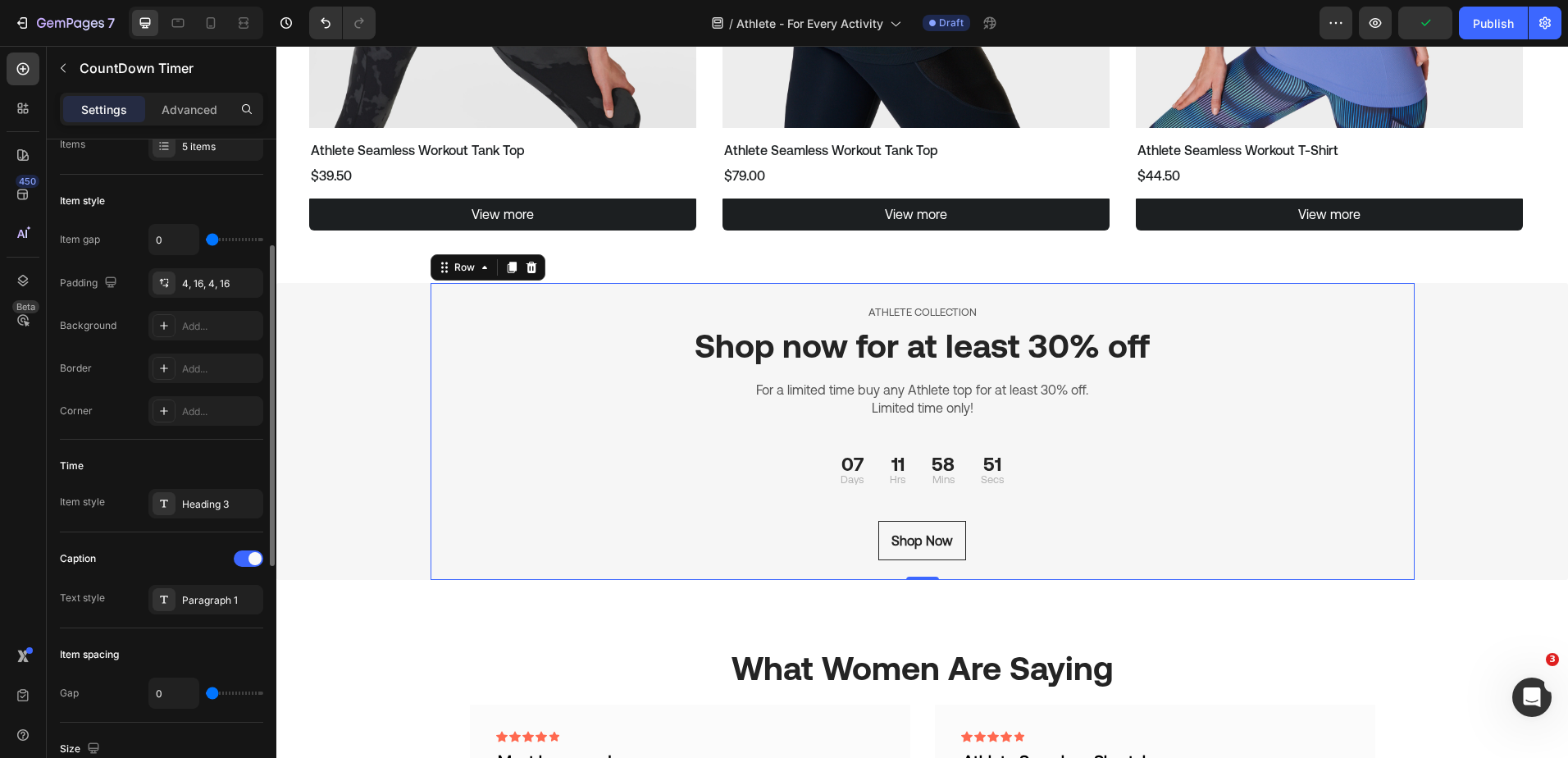
scroll to position [0, 0]
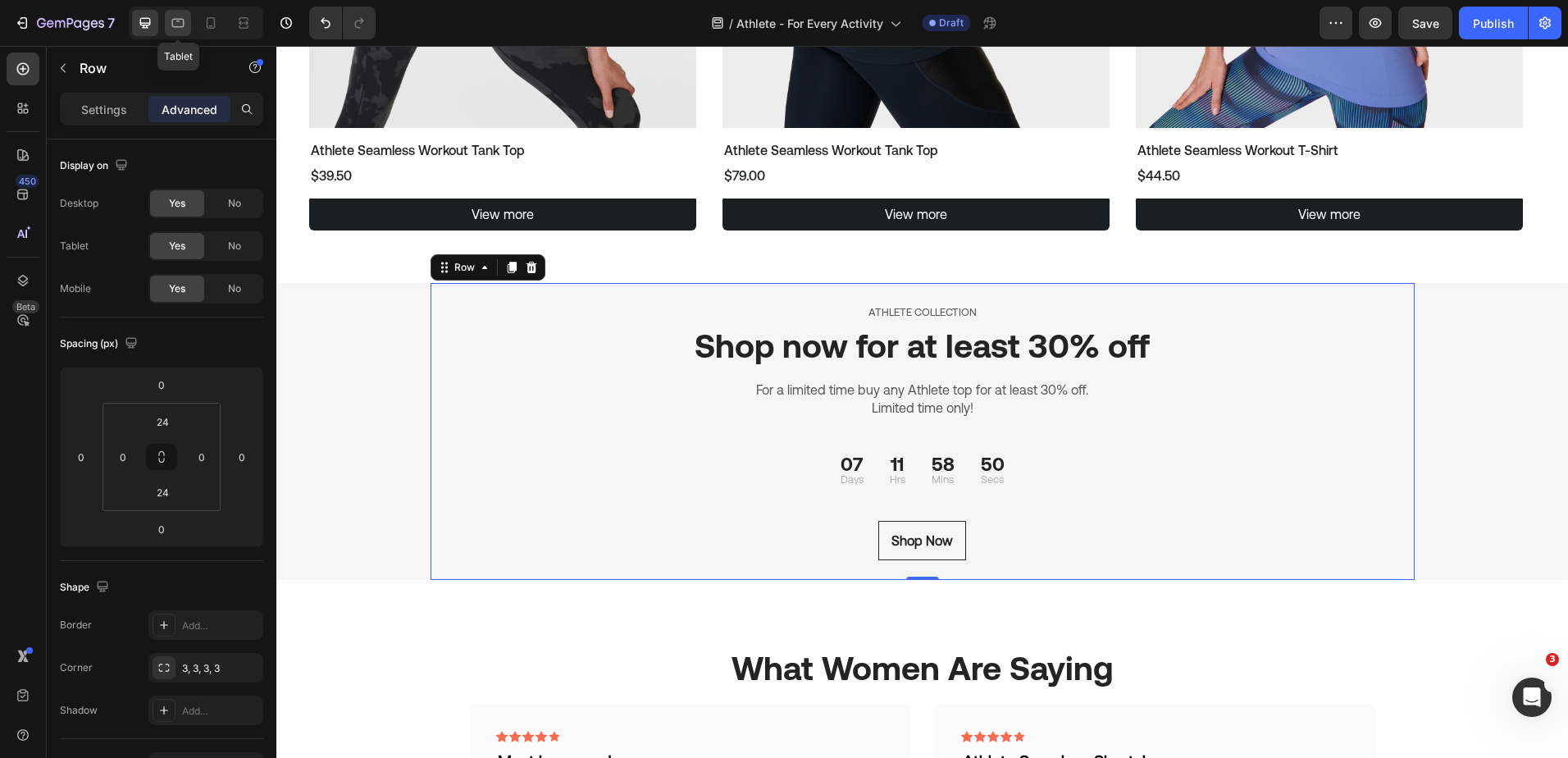
click at [176, 19] on icon at bounding box center [178, 22] width 13 height 9
type input "40"
type input "15"
type input "40"
type input "15"
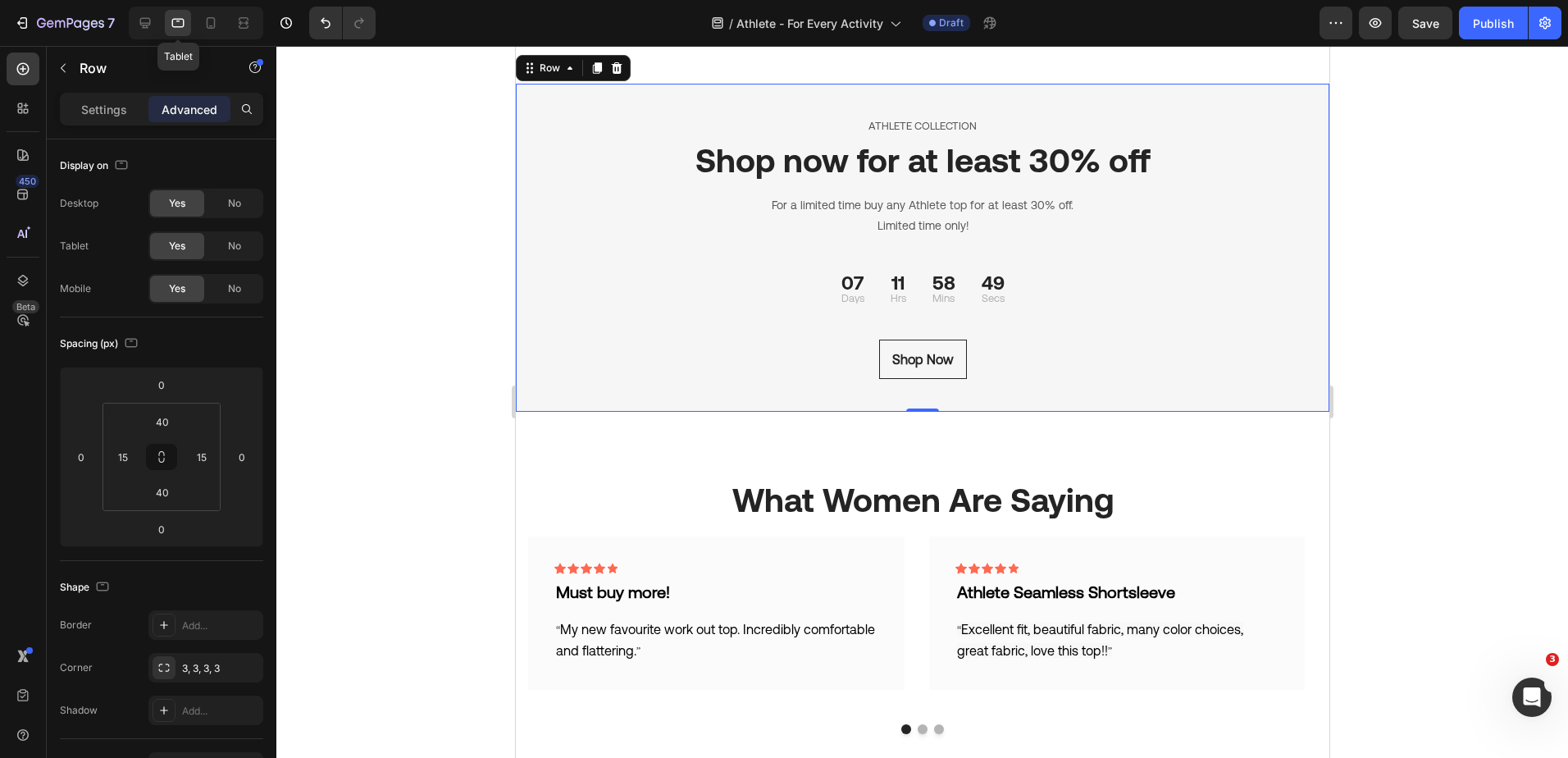
scroll to position [1916, 0]
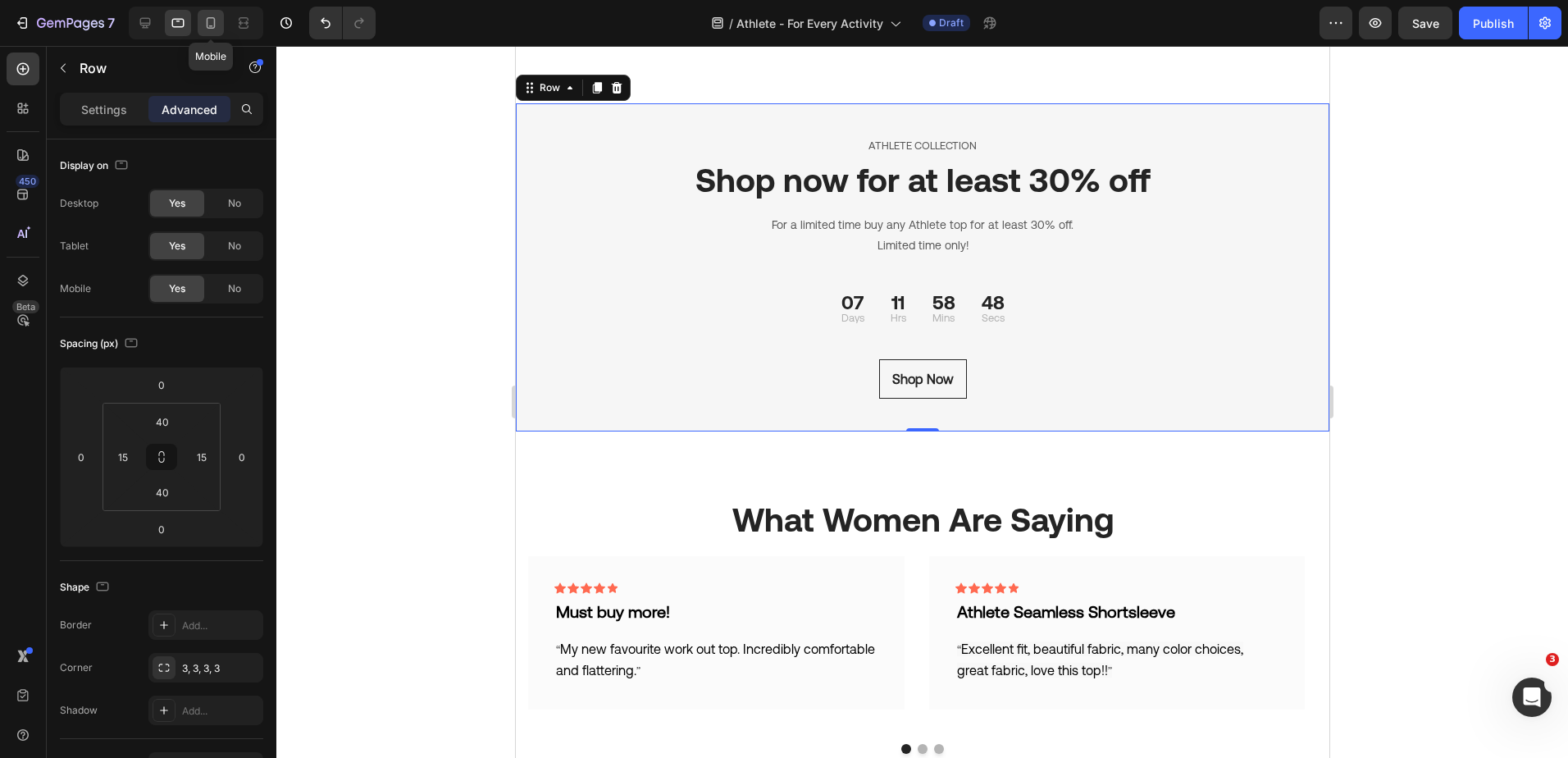
click at [207, 20] on icon at bounding box center [210, 23] width 9 height 12
type input "70"
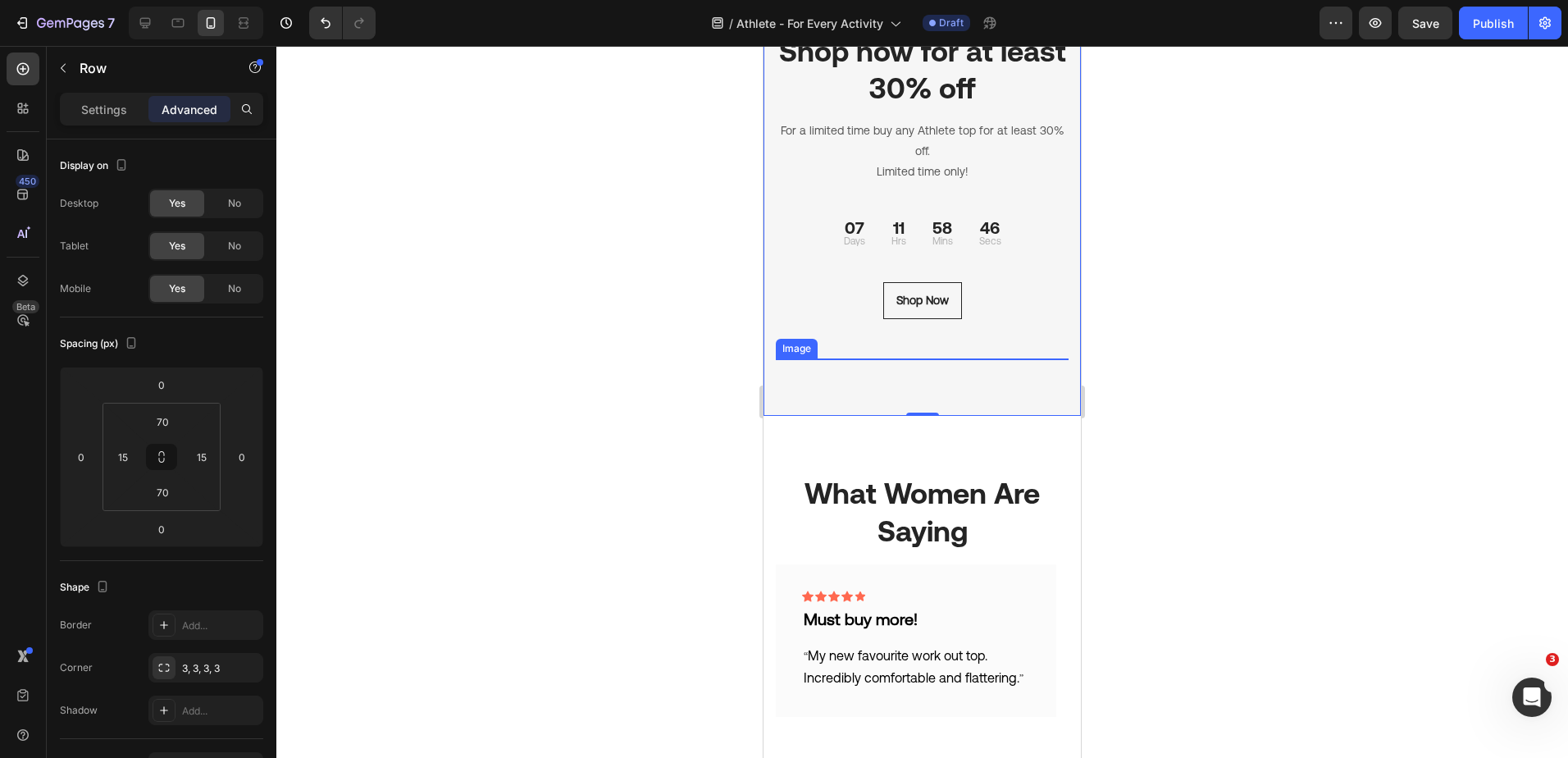
scroll to position [2243, 0]
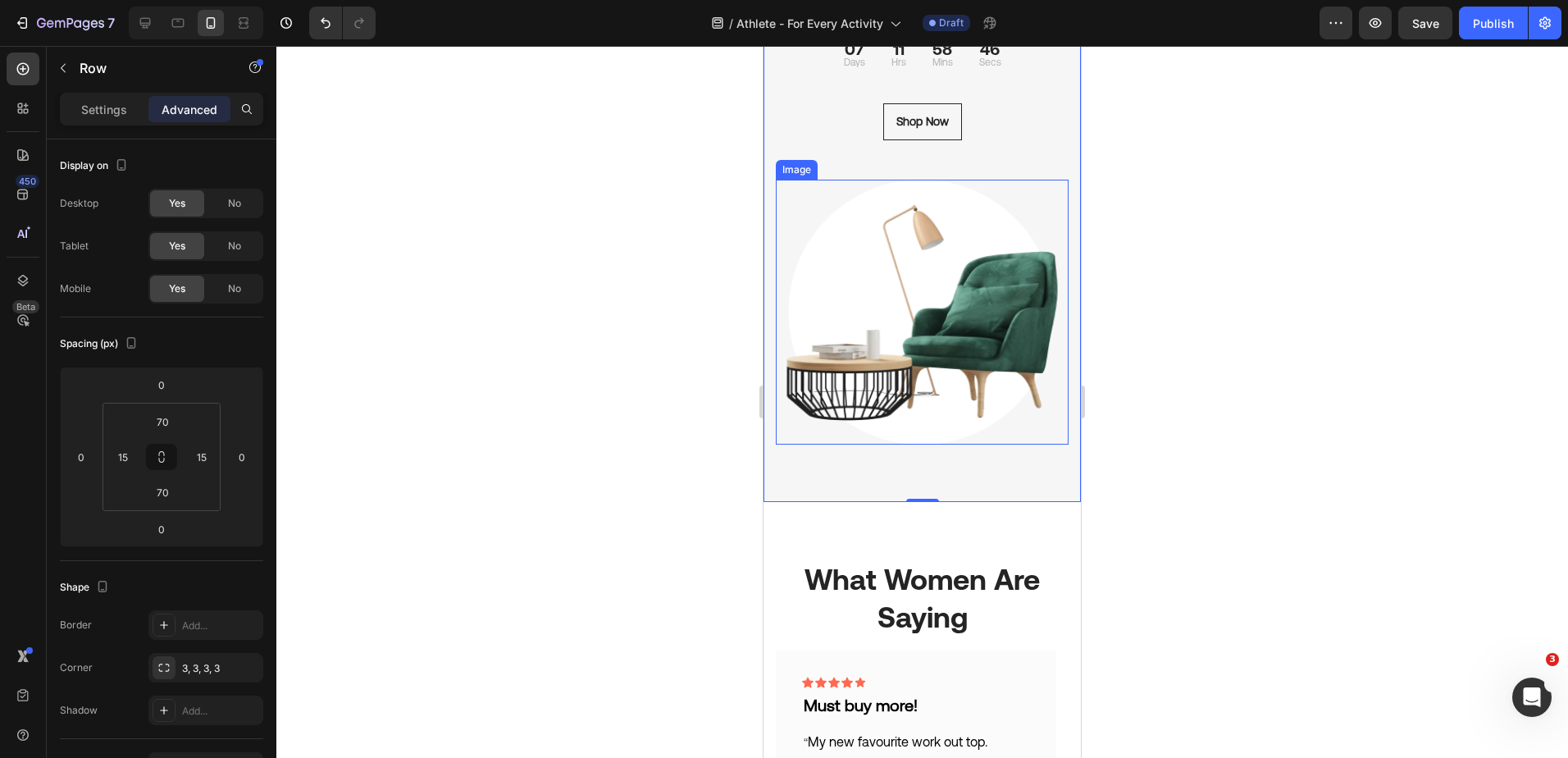
click at [940, 347] on img at bounding box center [922, 312] width 293 height 265
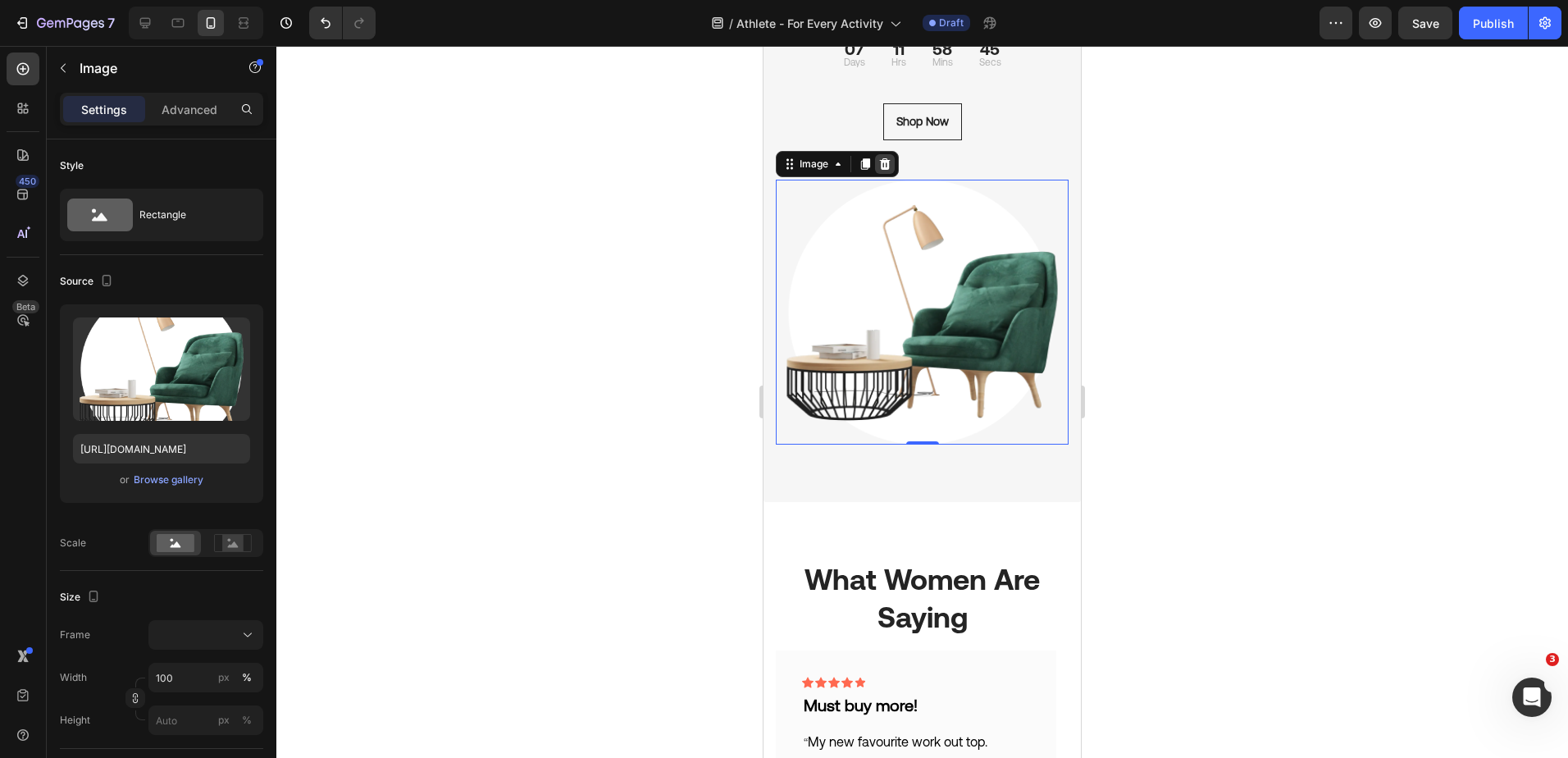
click at [891, 169] on icon at bounding box center [884, 163] width 13 height 13
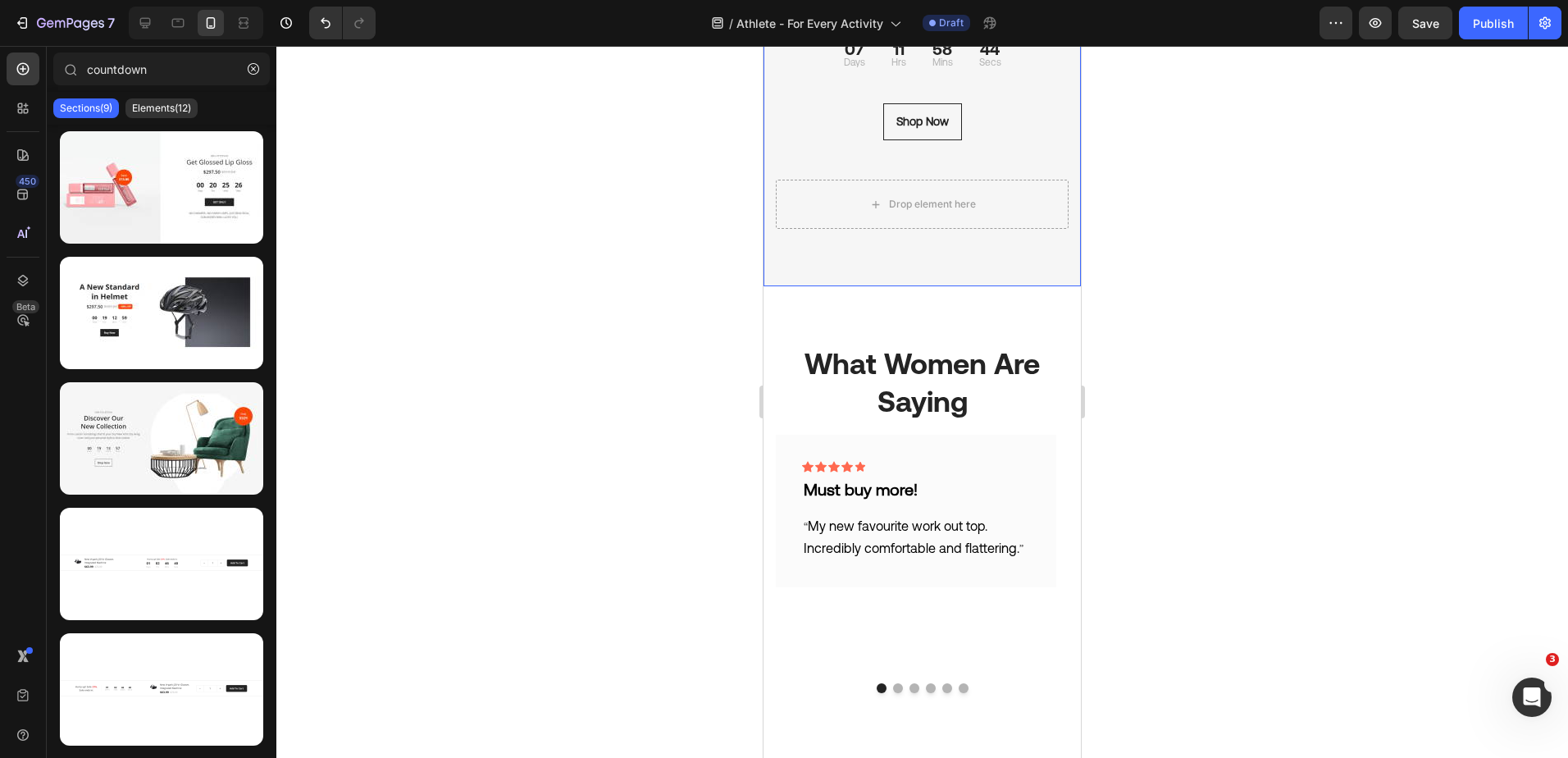
scroll to position [2078, 0]
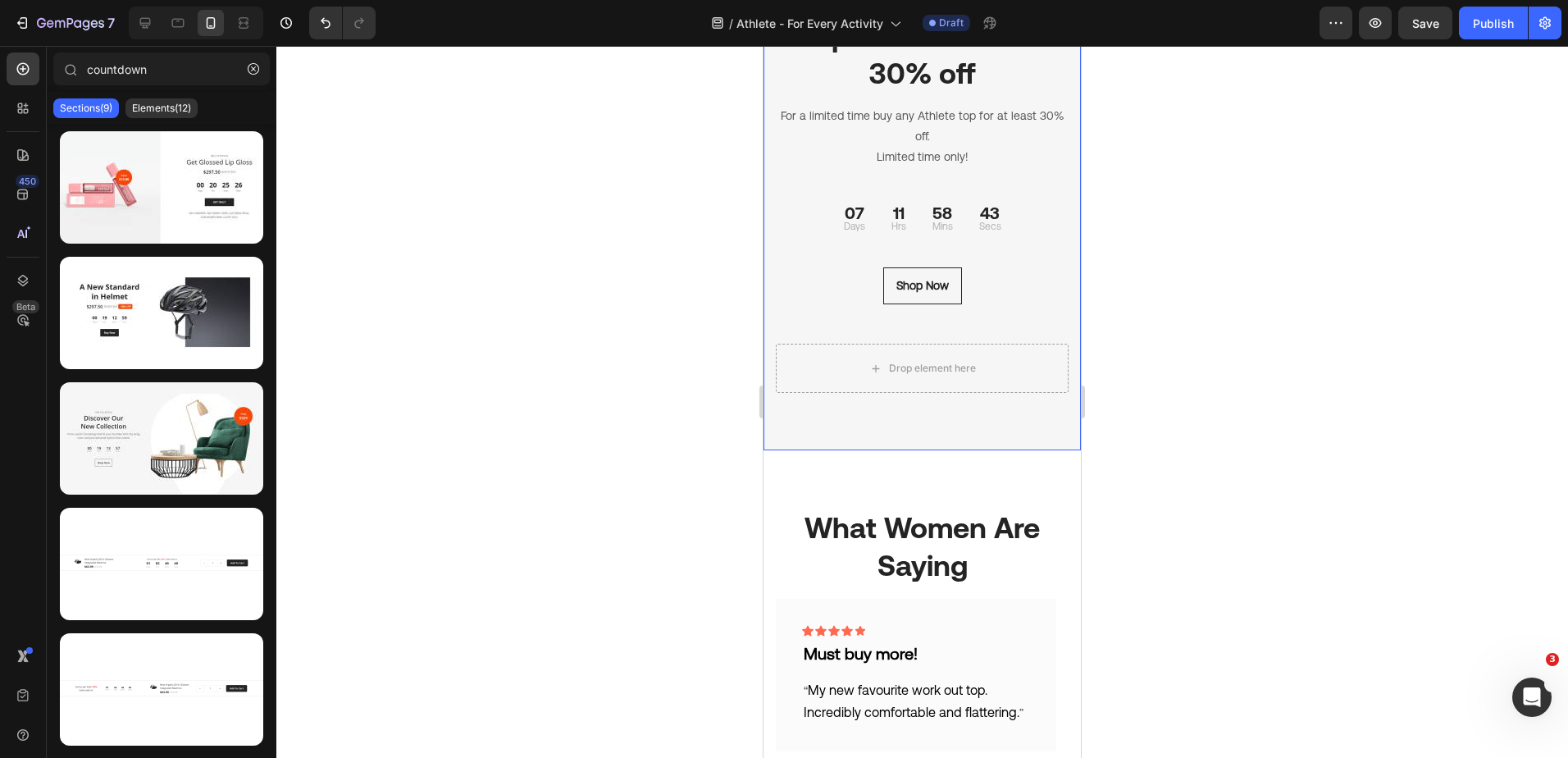
click at [835, 336] on div "Shop Now Button" at bounding box center [922, 306] width 293 height 76
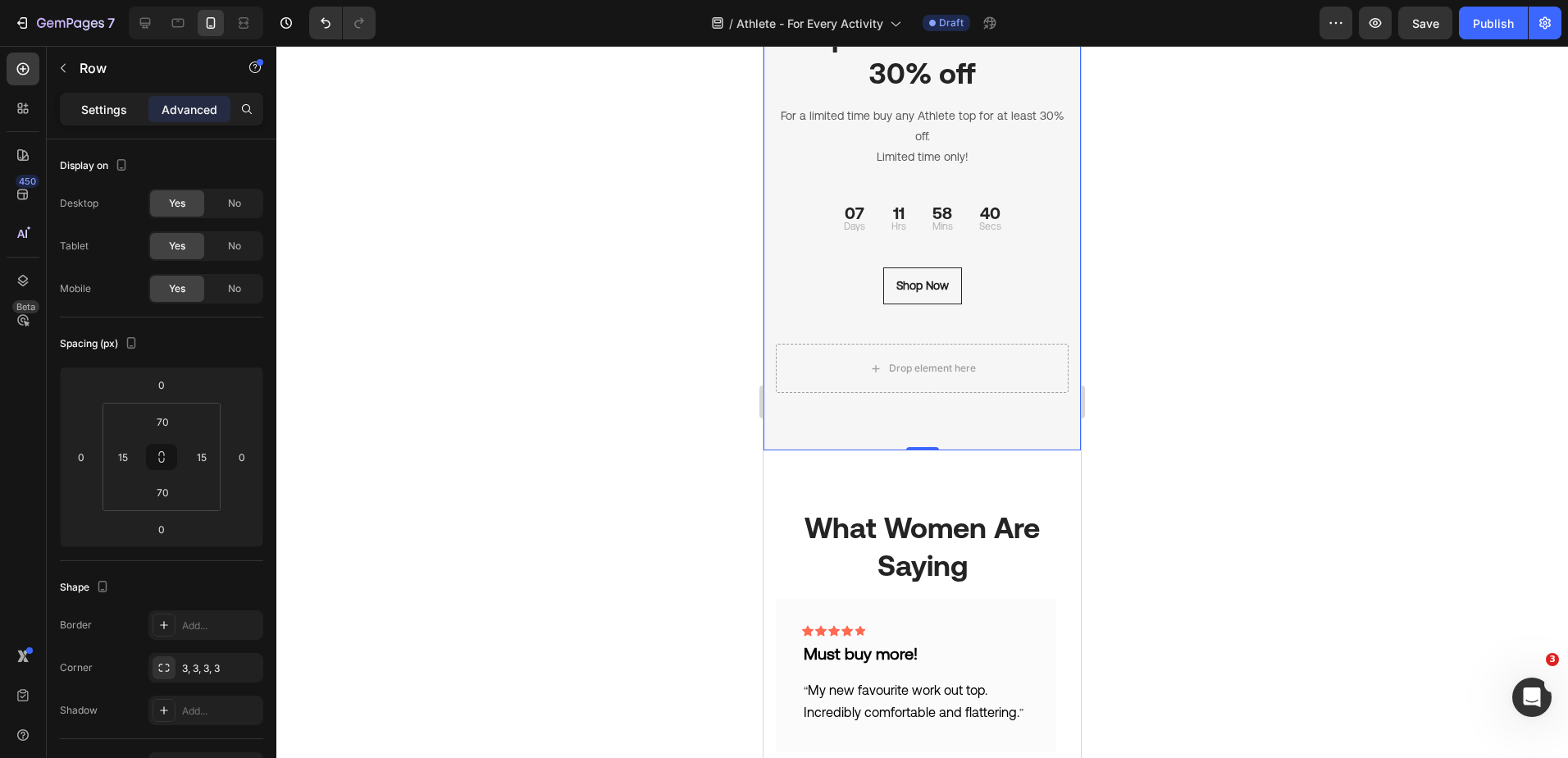
click at [106, 112] on p "Settings" at bounding box center [103, 110] width 46 height 18
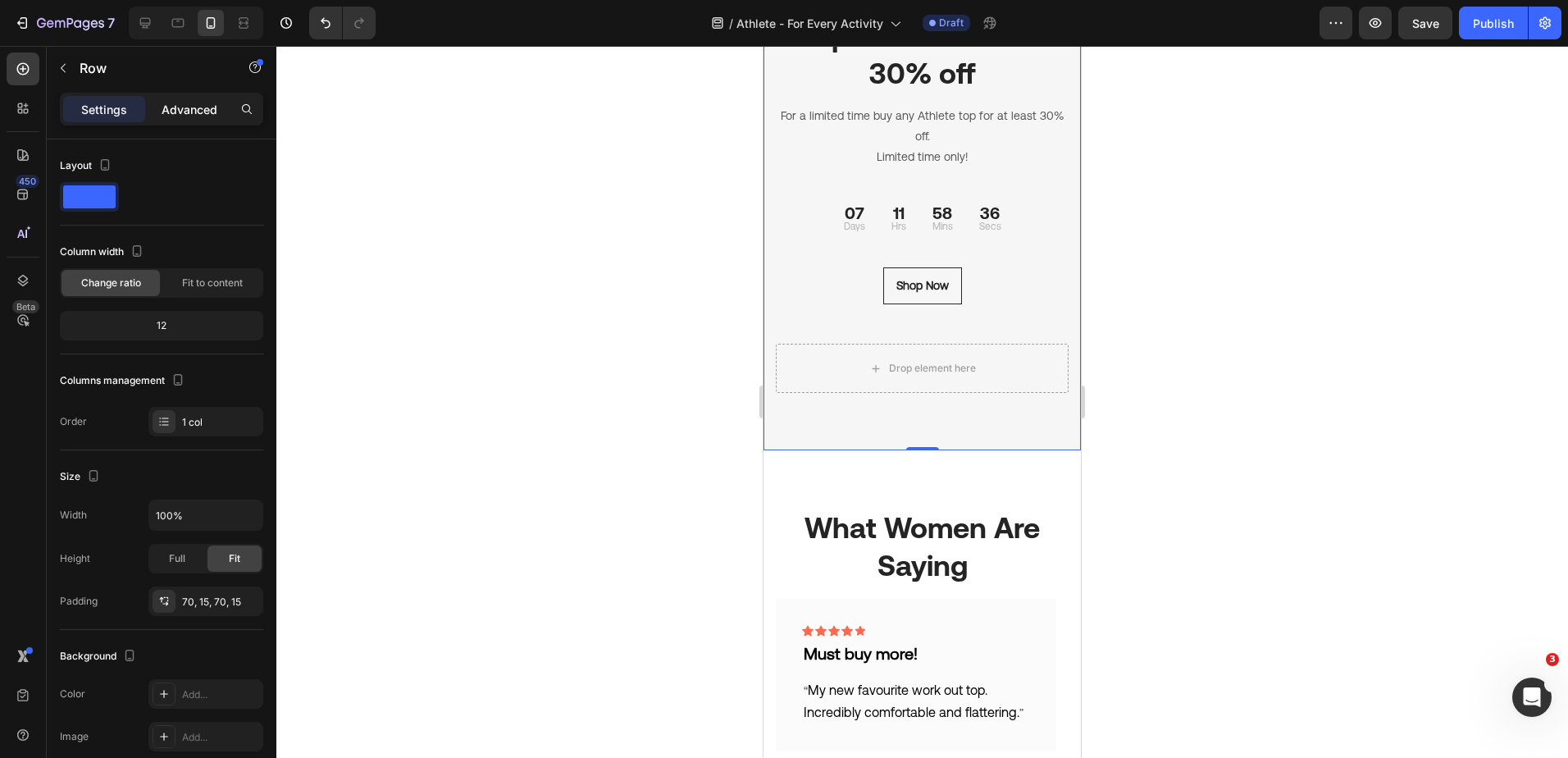
click at [178, 113] on p "Advanced" at bounding box center [189, 110] width 55 height 18
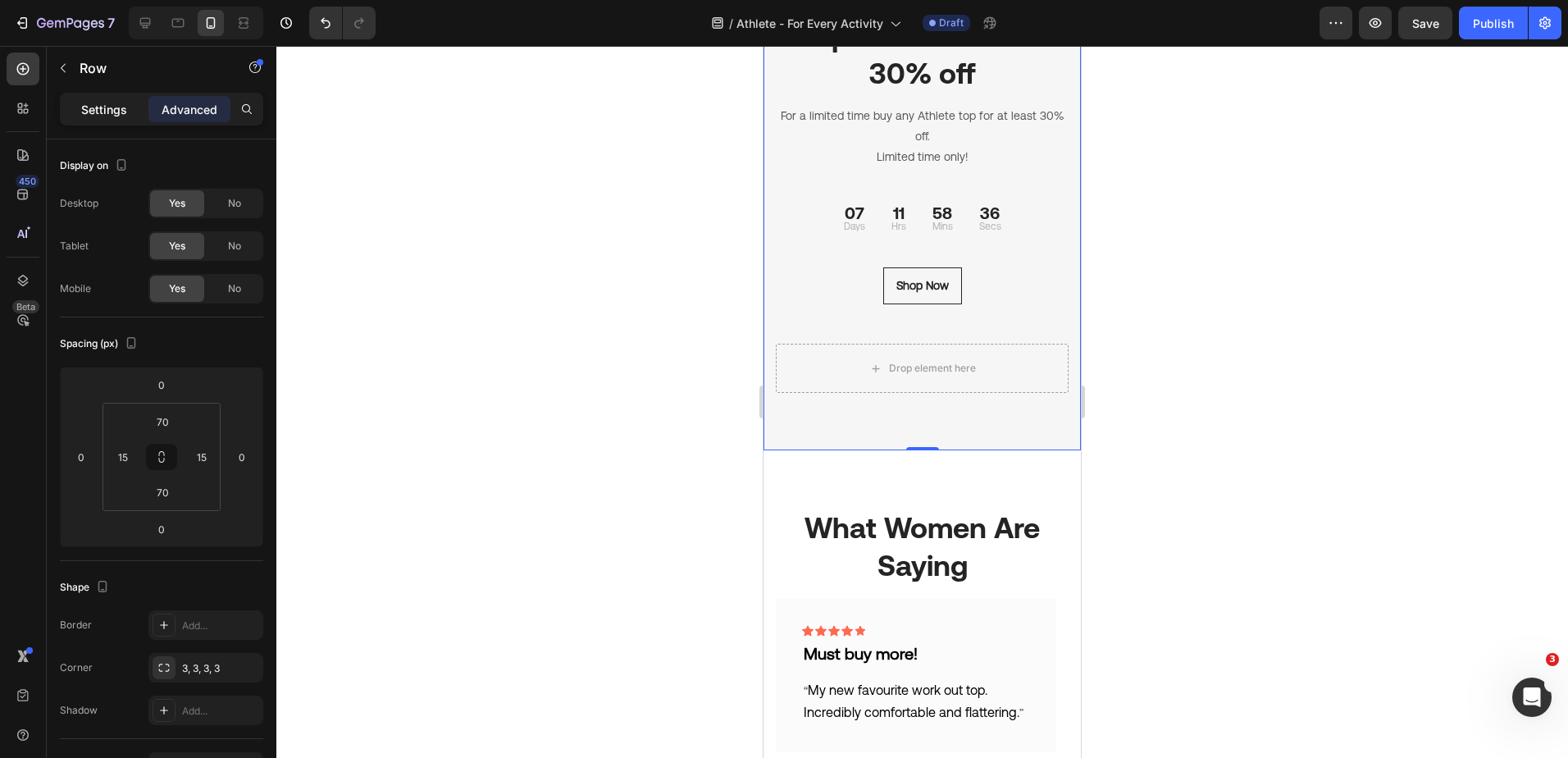
click at [94, 107] on p "Settings" at bounding box center [103, 110] width 46 height 18
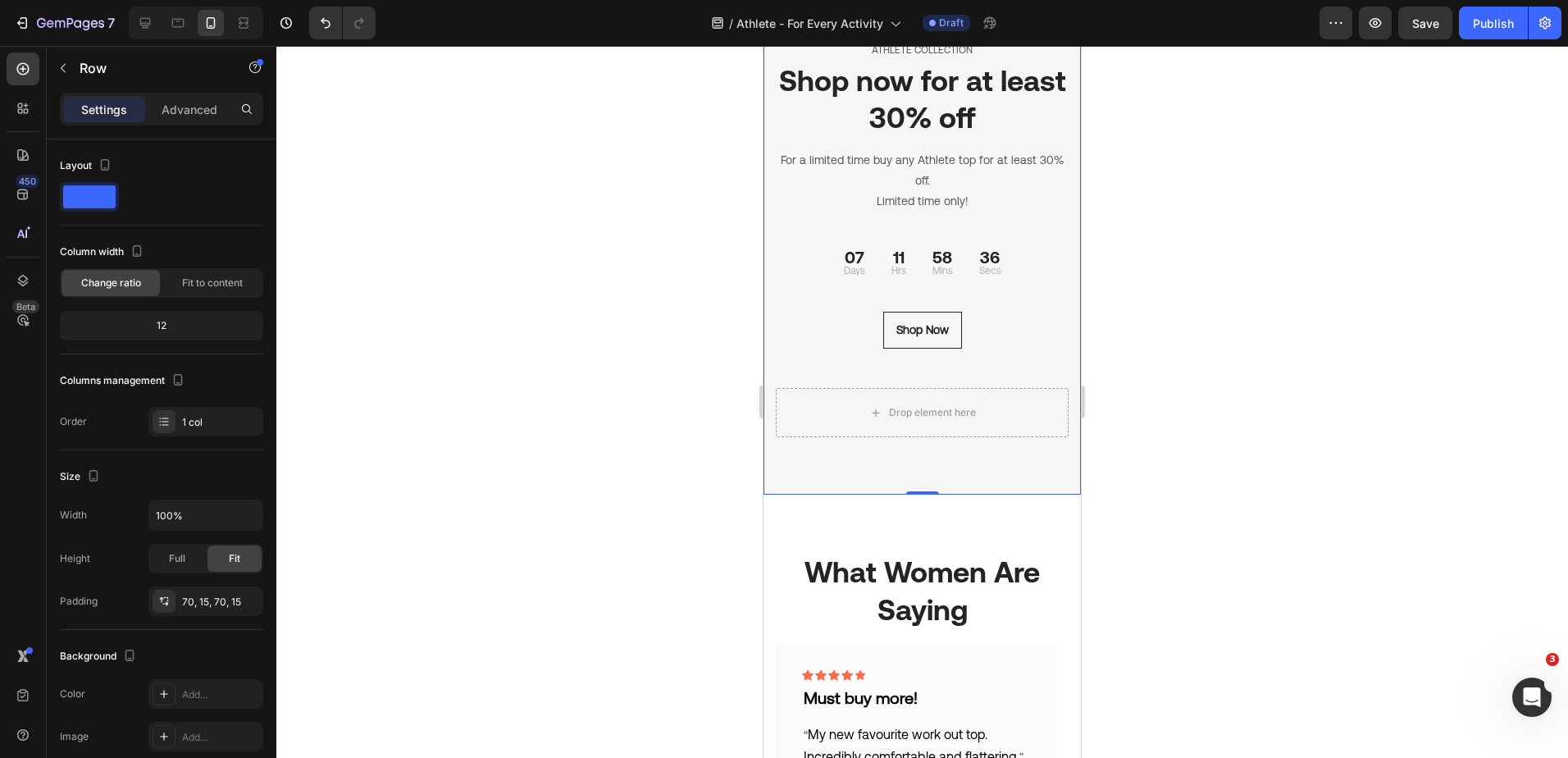
scroll to position [1671, 0]
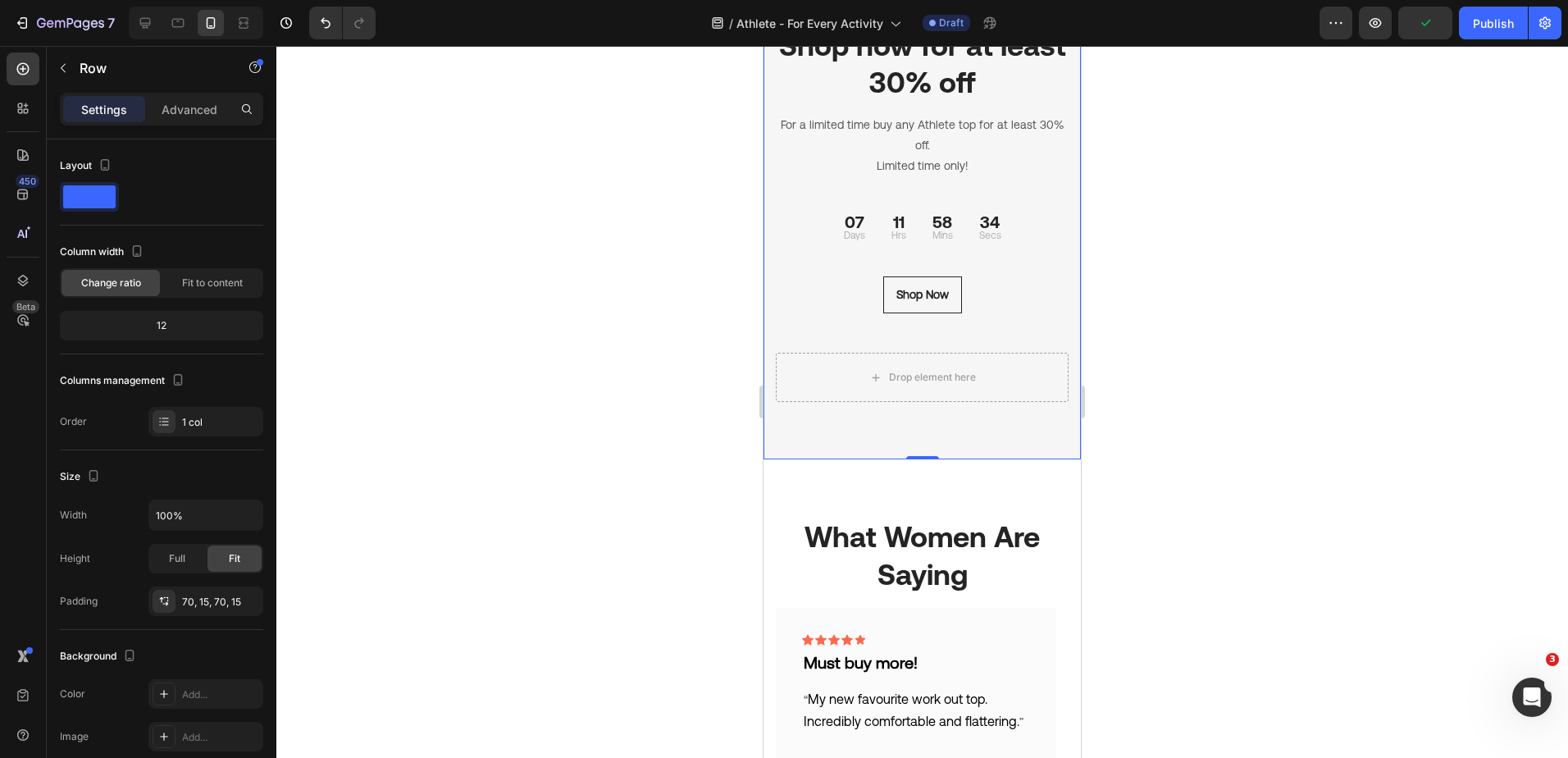
click at [1000, 326] on div "Shop Now Button" at bounding box center [922, 314] width 293 height 76
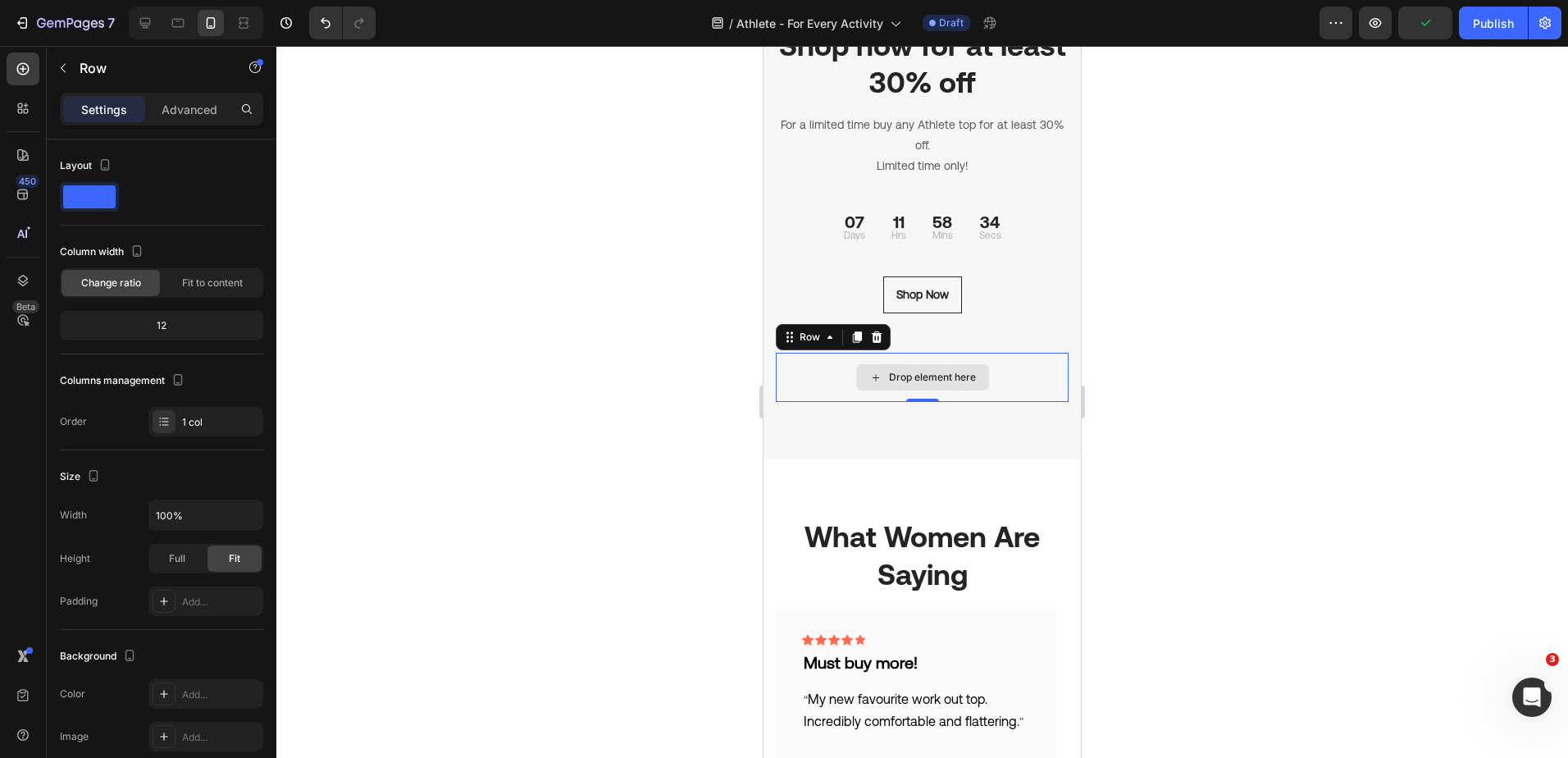
click at [993, 372] on div "Drop element here" at bounding box center [922, 377] width 293 height 50
click at [873, 331] on icon at bounding box center [876, 337] width 13 height 13
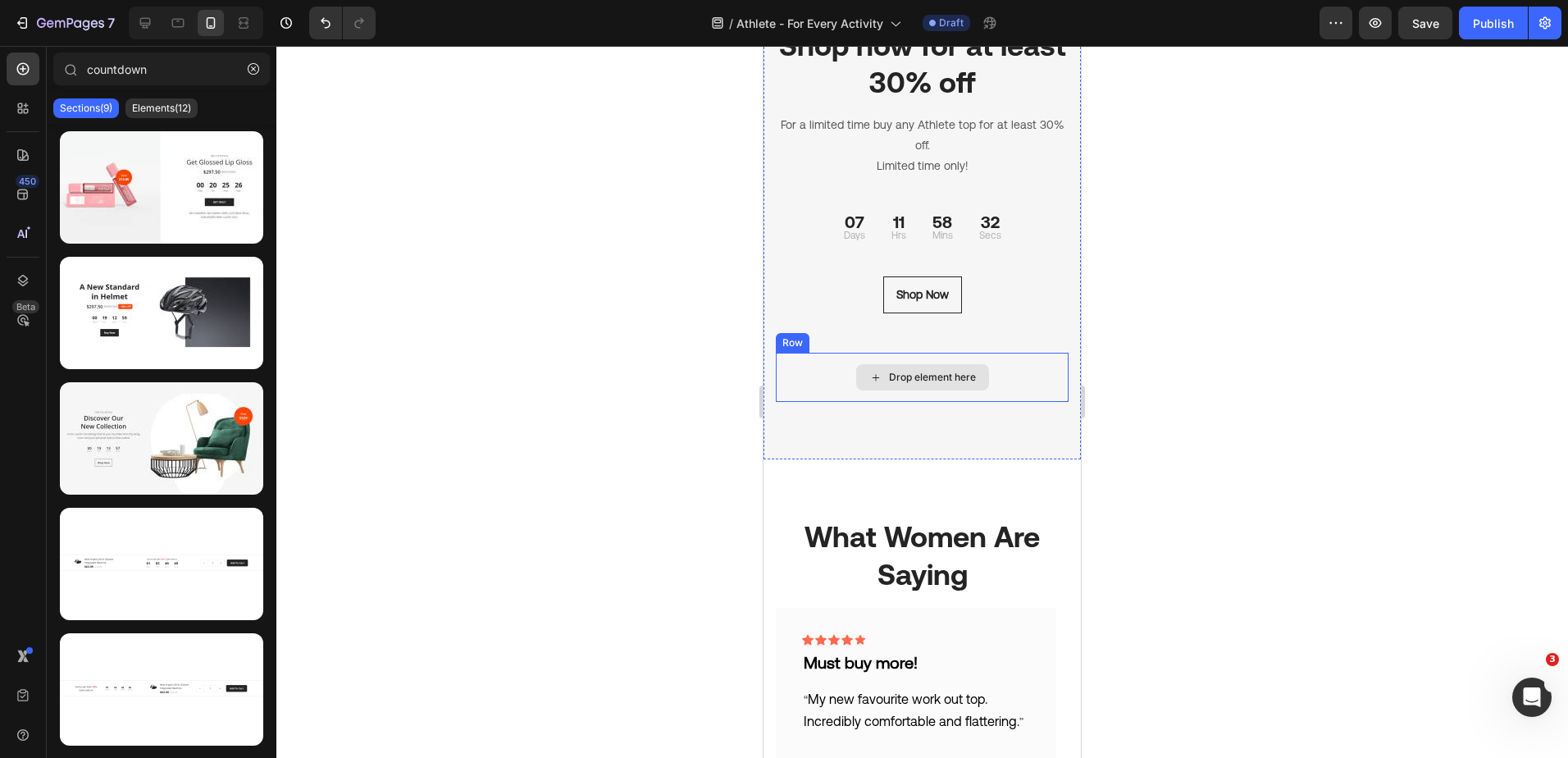
click at [987, 367] on div "Drop element here" at bounding box center [922, 377] width 293 height 50
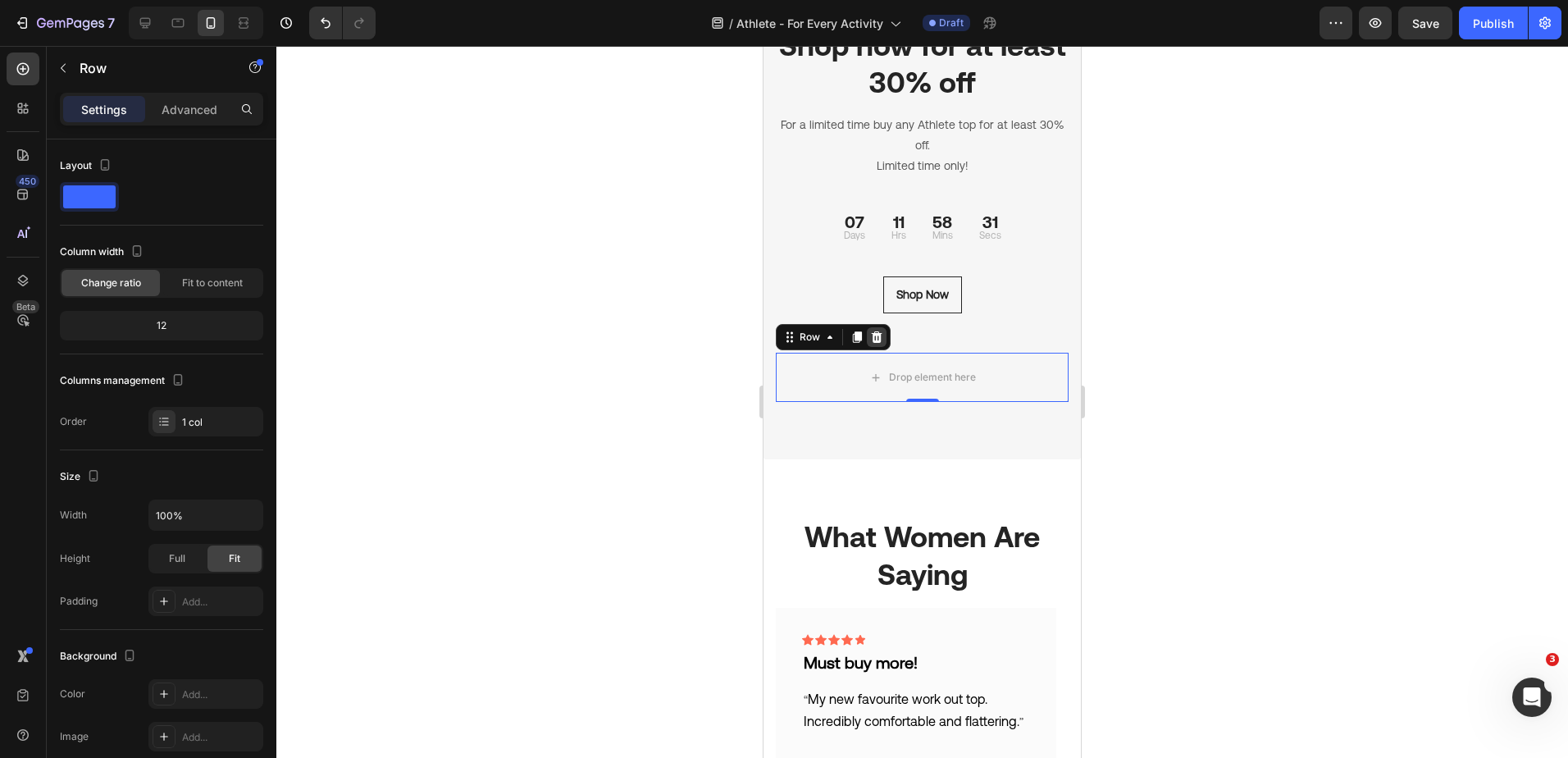
click at [879, 336] on icon at bounding box center [877, 337] width 11 height 12
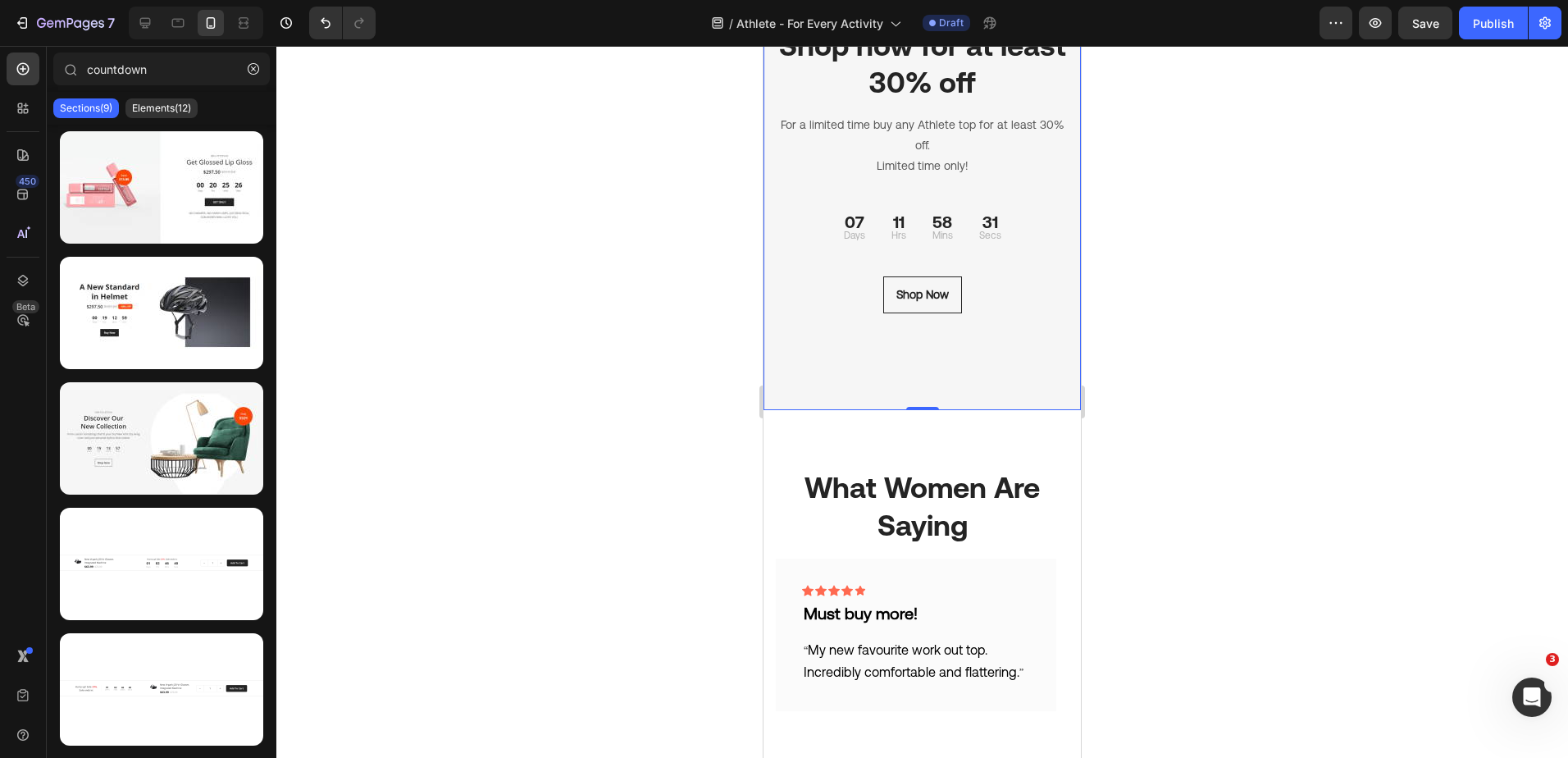
click at [1008, 333] on div "Shop Now Button" at bounding box center [922, 314] width 293 height 76
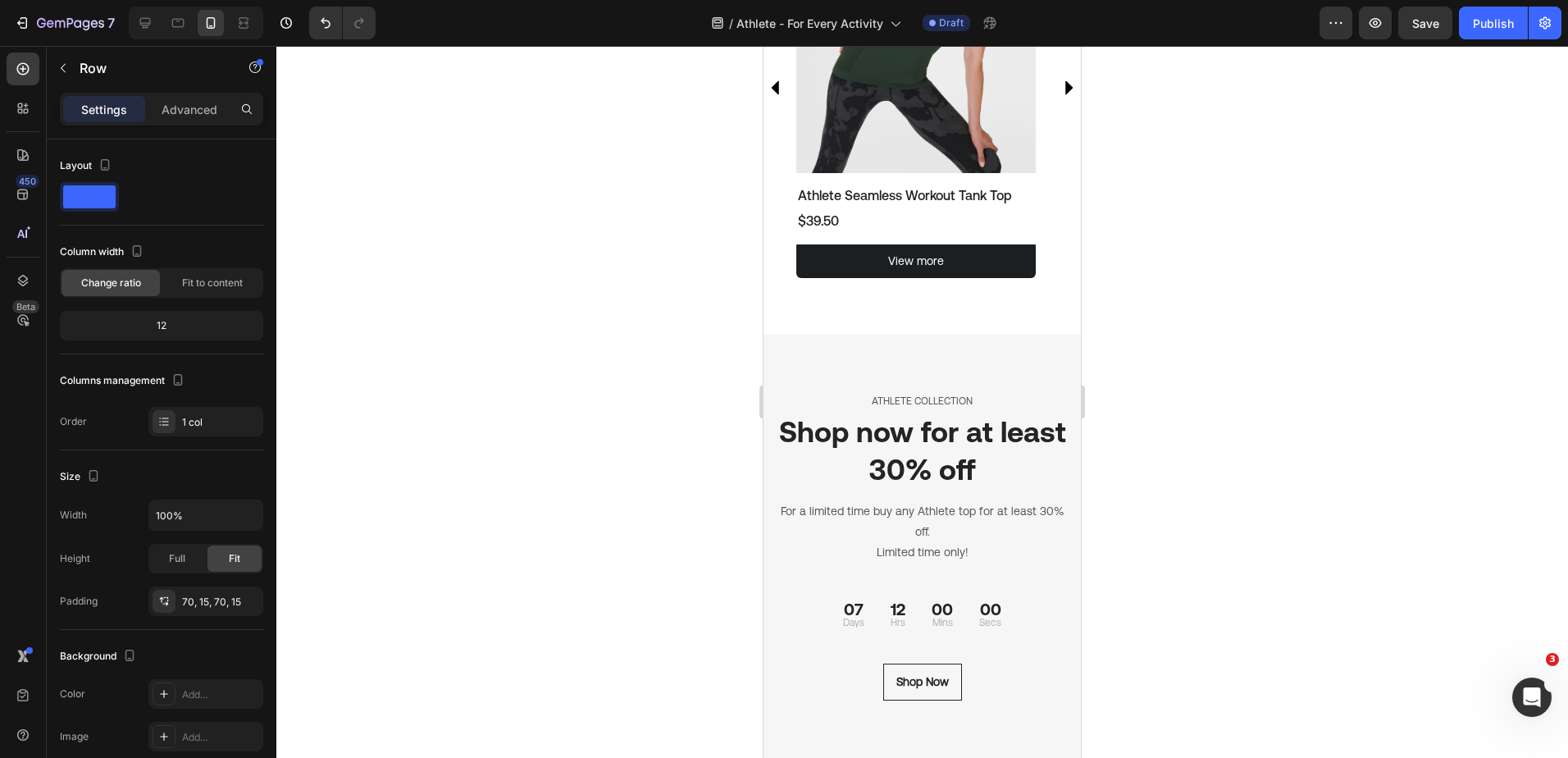
scroll to position [2573, 0]
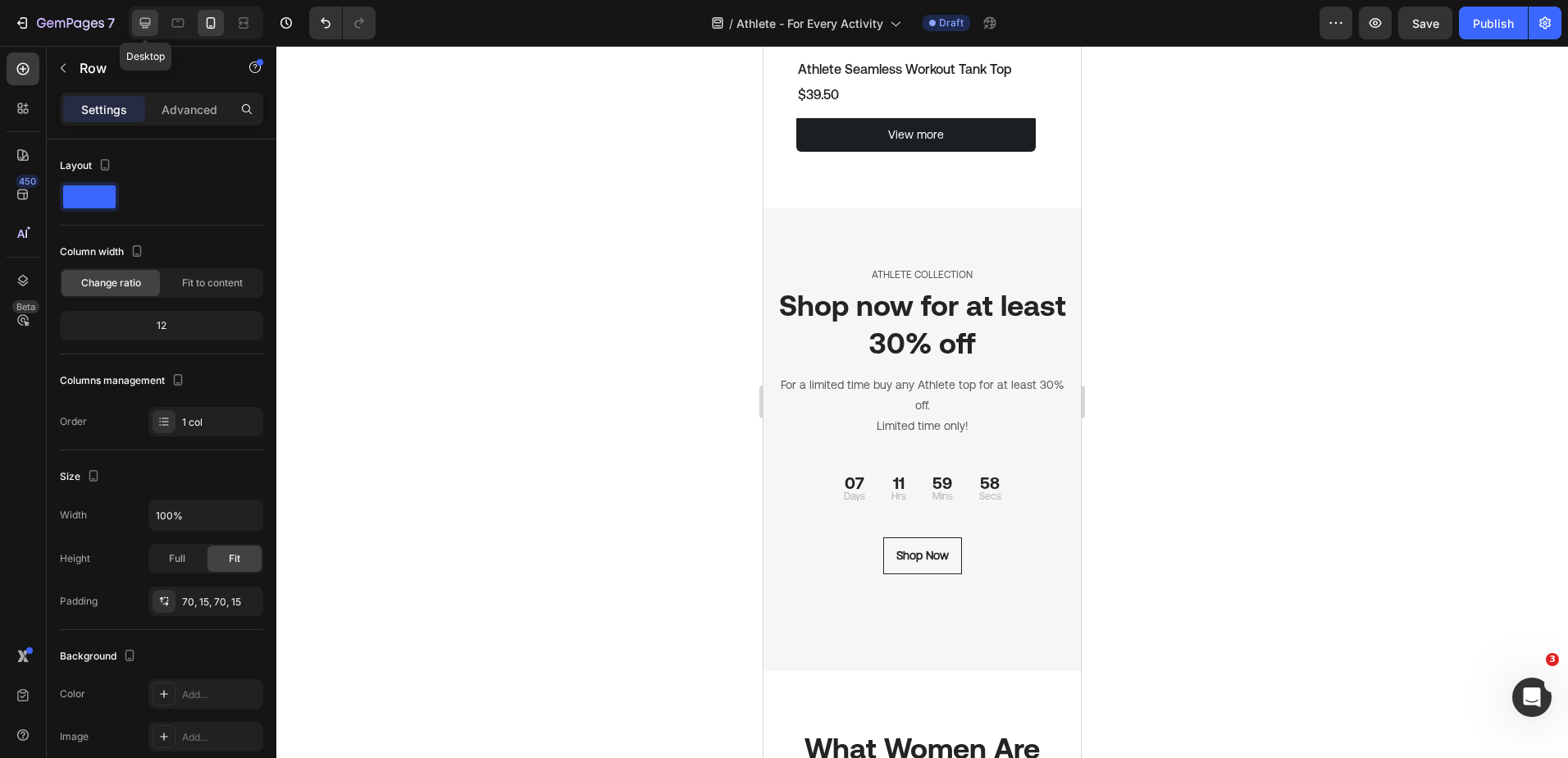
click at [143, 19] on icon at bounding box center [145, 22] width 17 height 17
type input "1200"
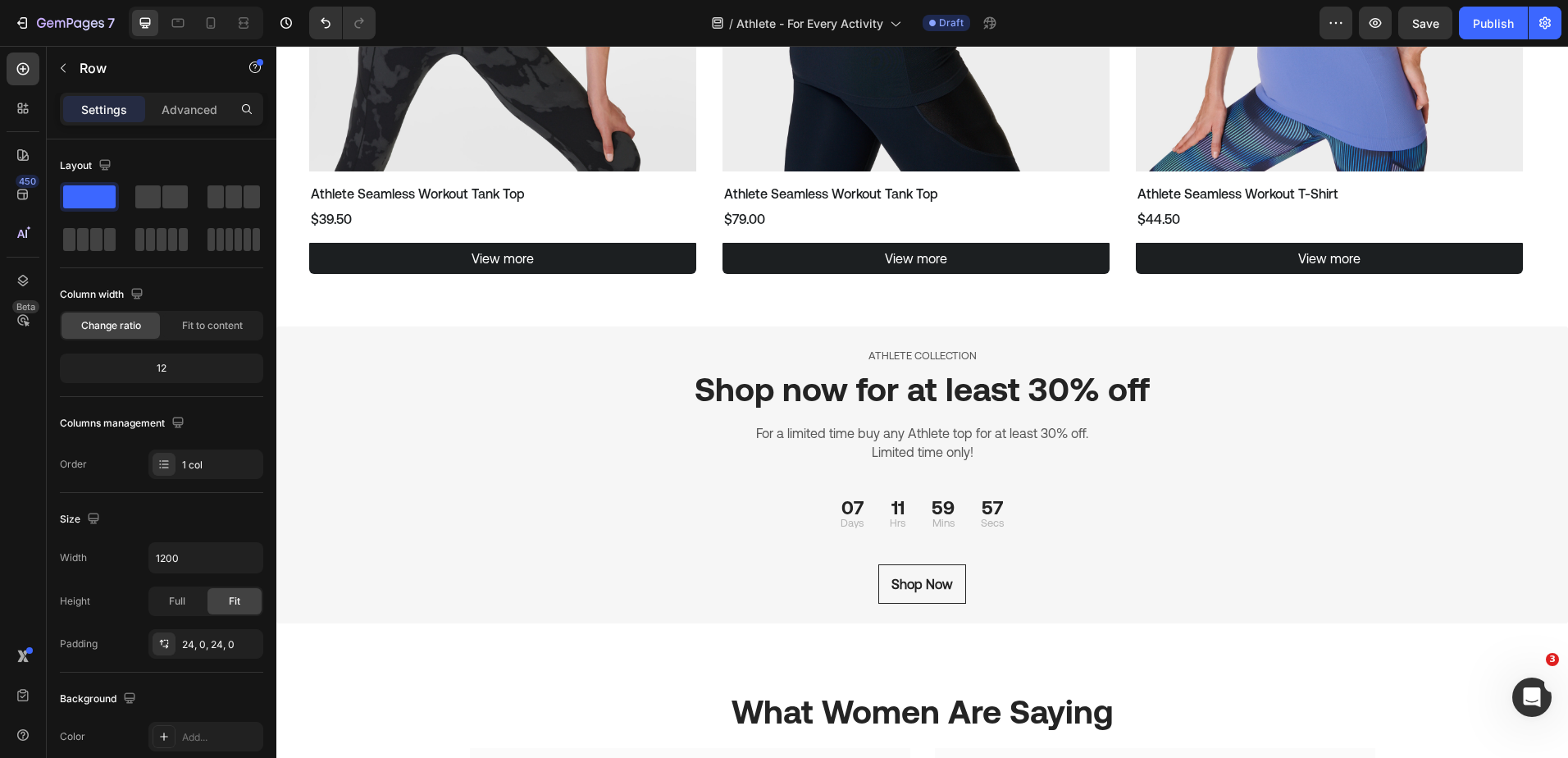
scroll to position [2878, 0]
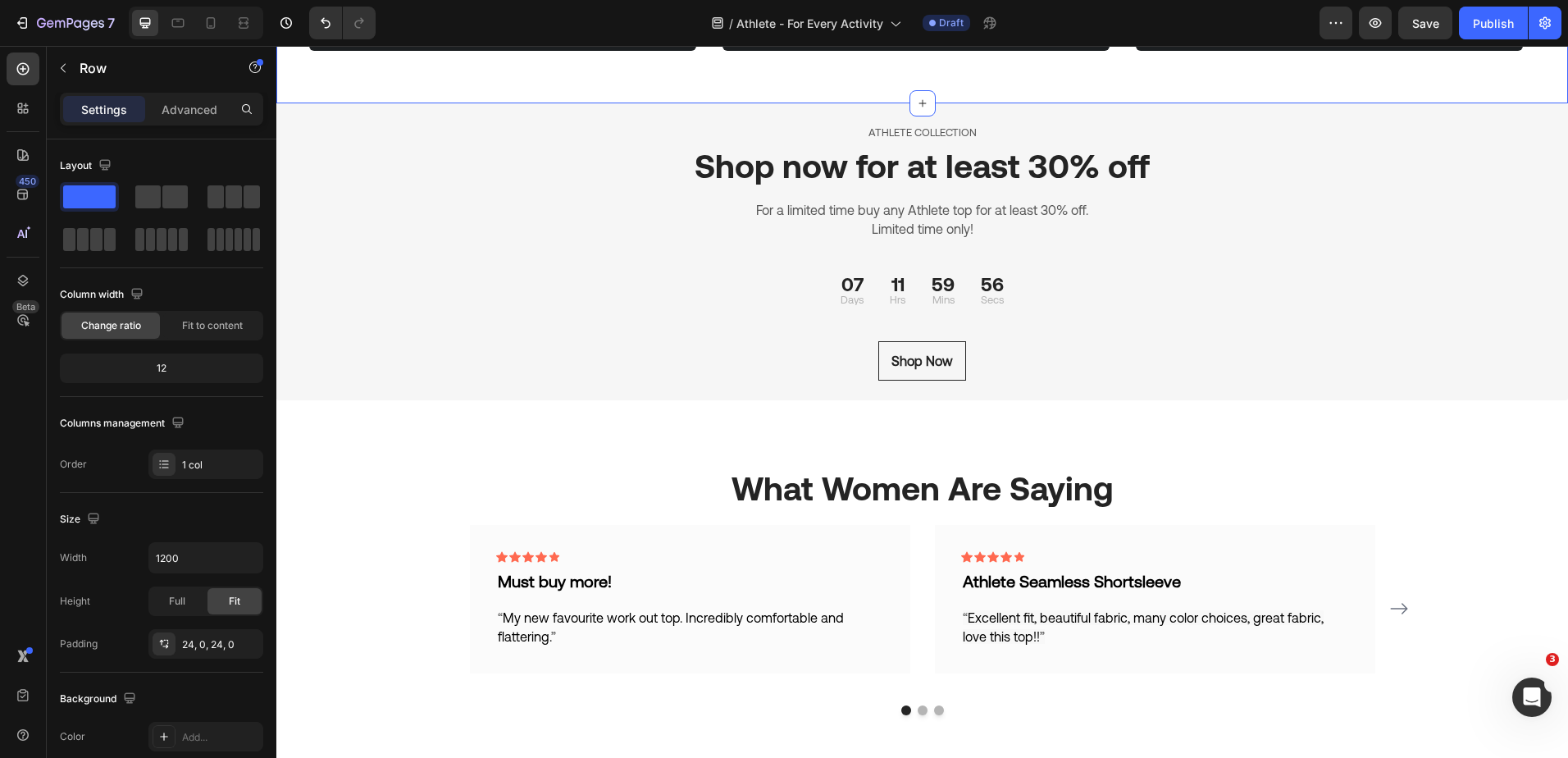
click at [554, 131] on p "ATHLETE COLLECTION" at bounding box center [923, 132] width 981 height 17
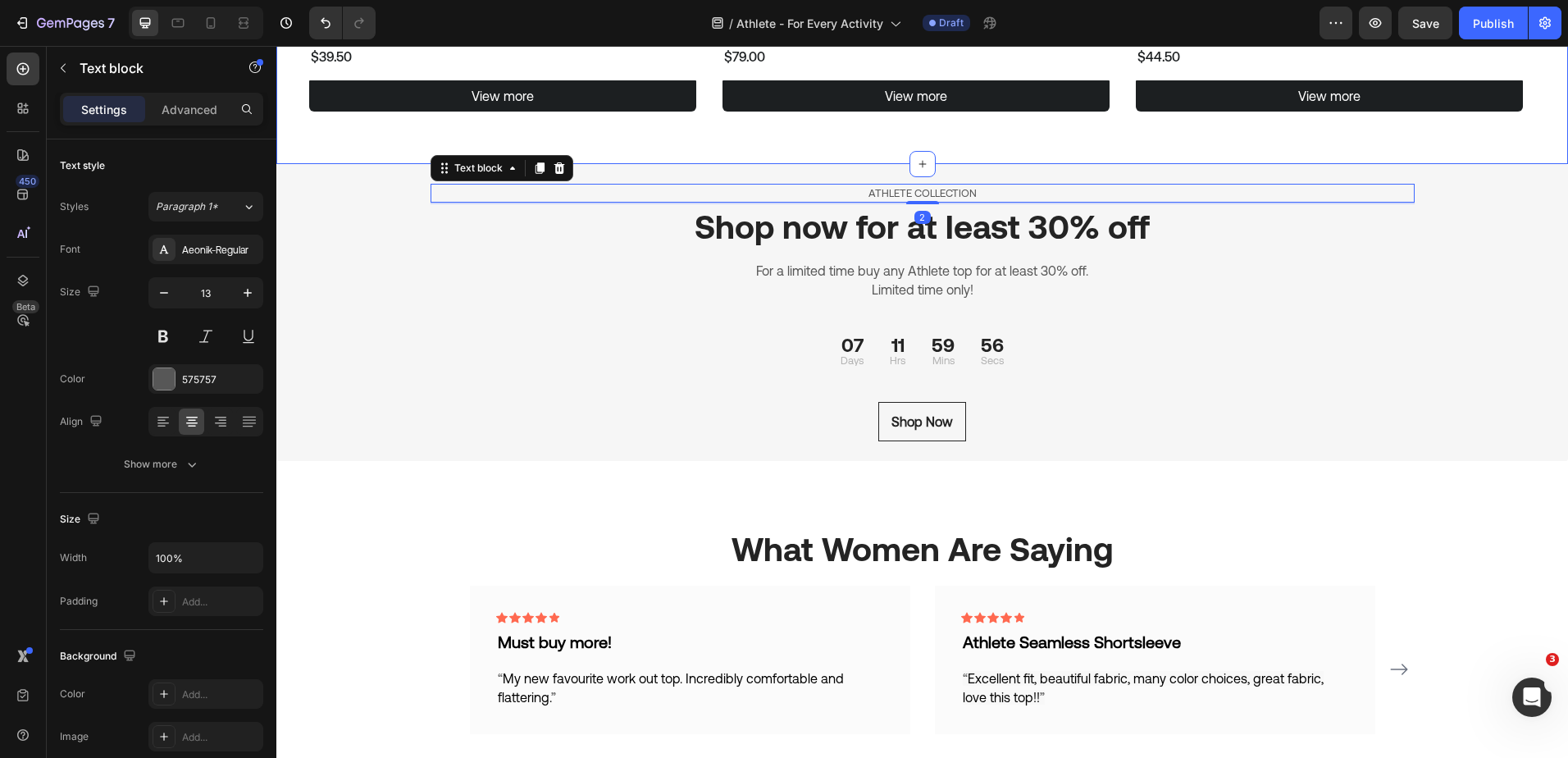
scroll to position [2633, 0]
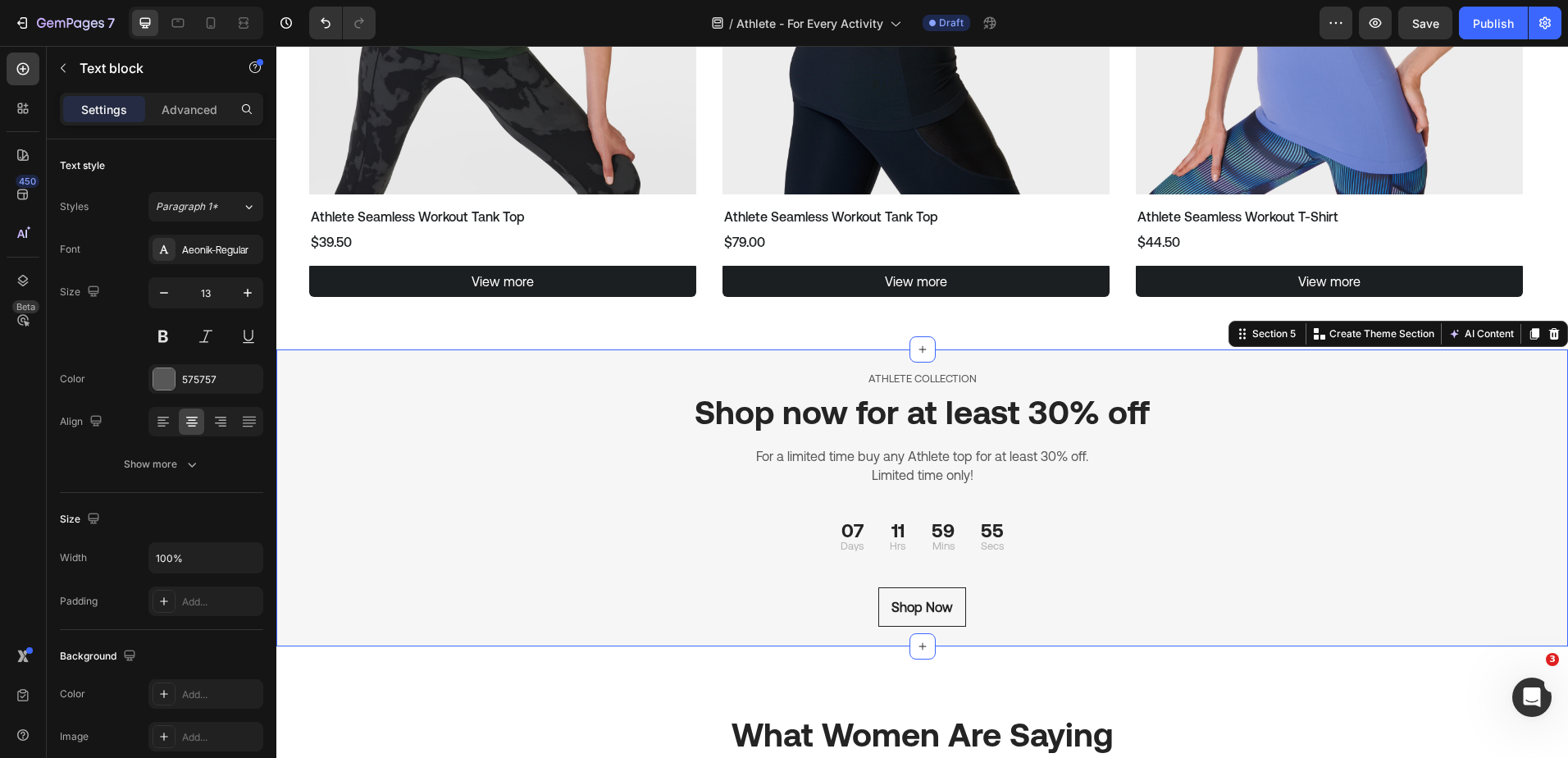
click at [357, 383] on div "ATHLETE COLLECTION Text block Shop now for at least 30% off Heading For a limit…" at bounding box center [922, 497] width 1292 height 297
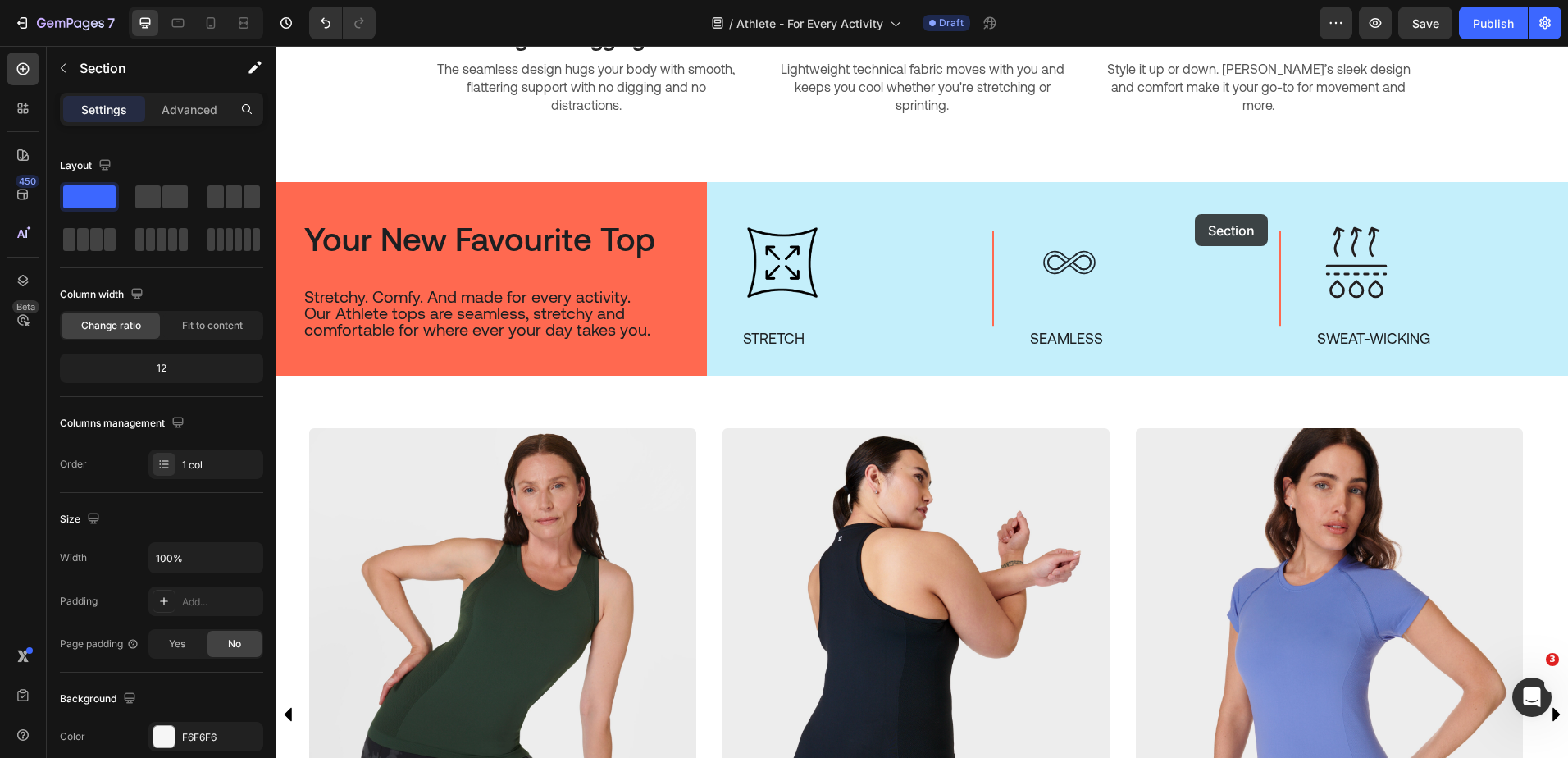
scroll to position [907, 0]
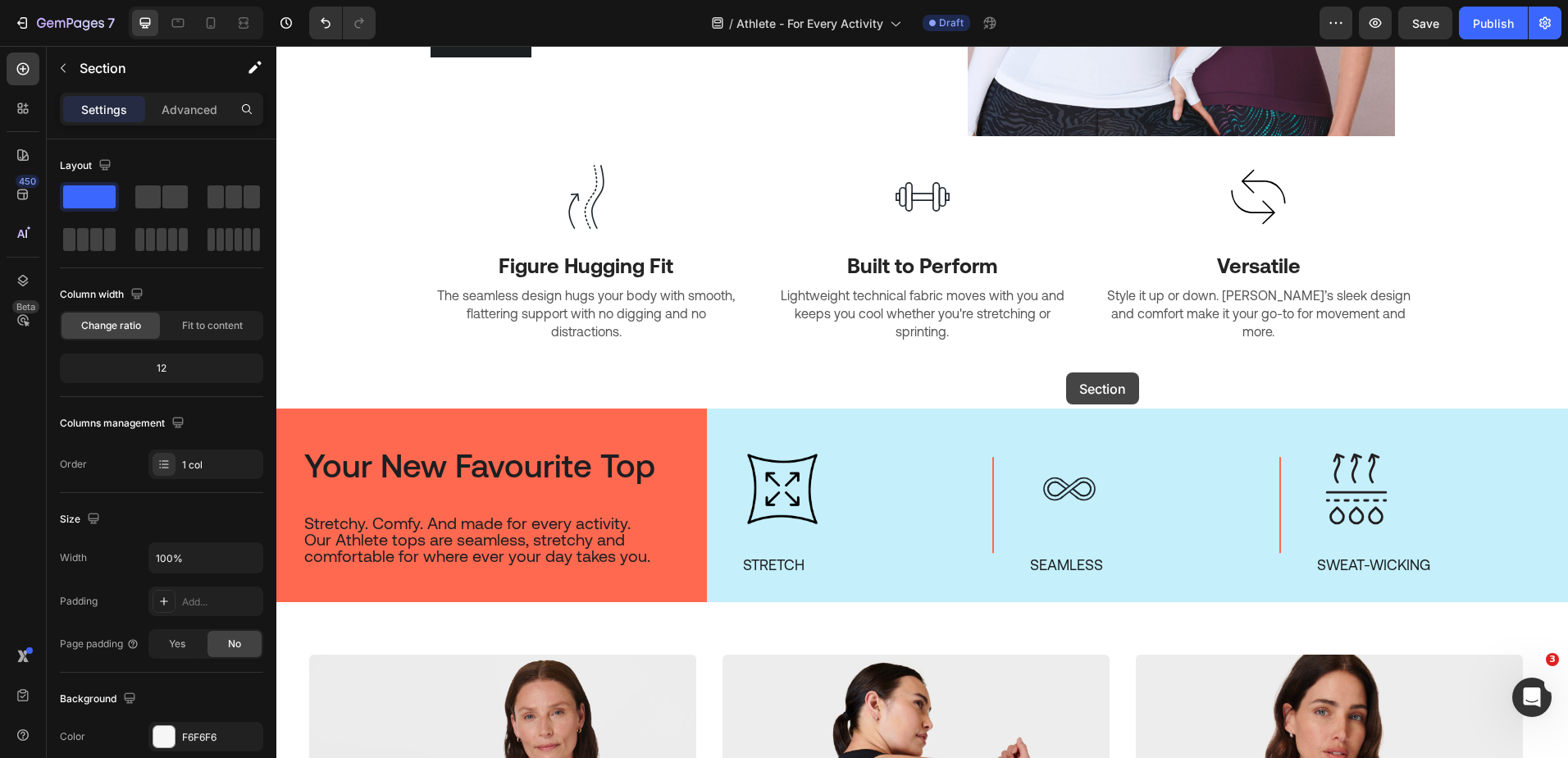
drag, startPoint x: 1230, startPoint y: 568, endPoint x: 1066, endPoint y: 373, distance: 254.8
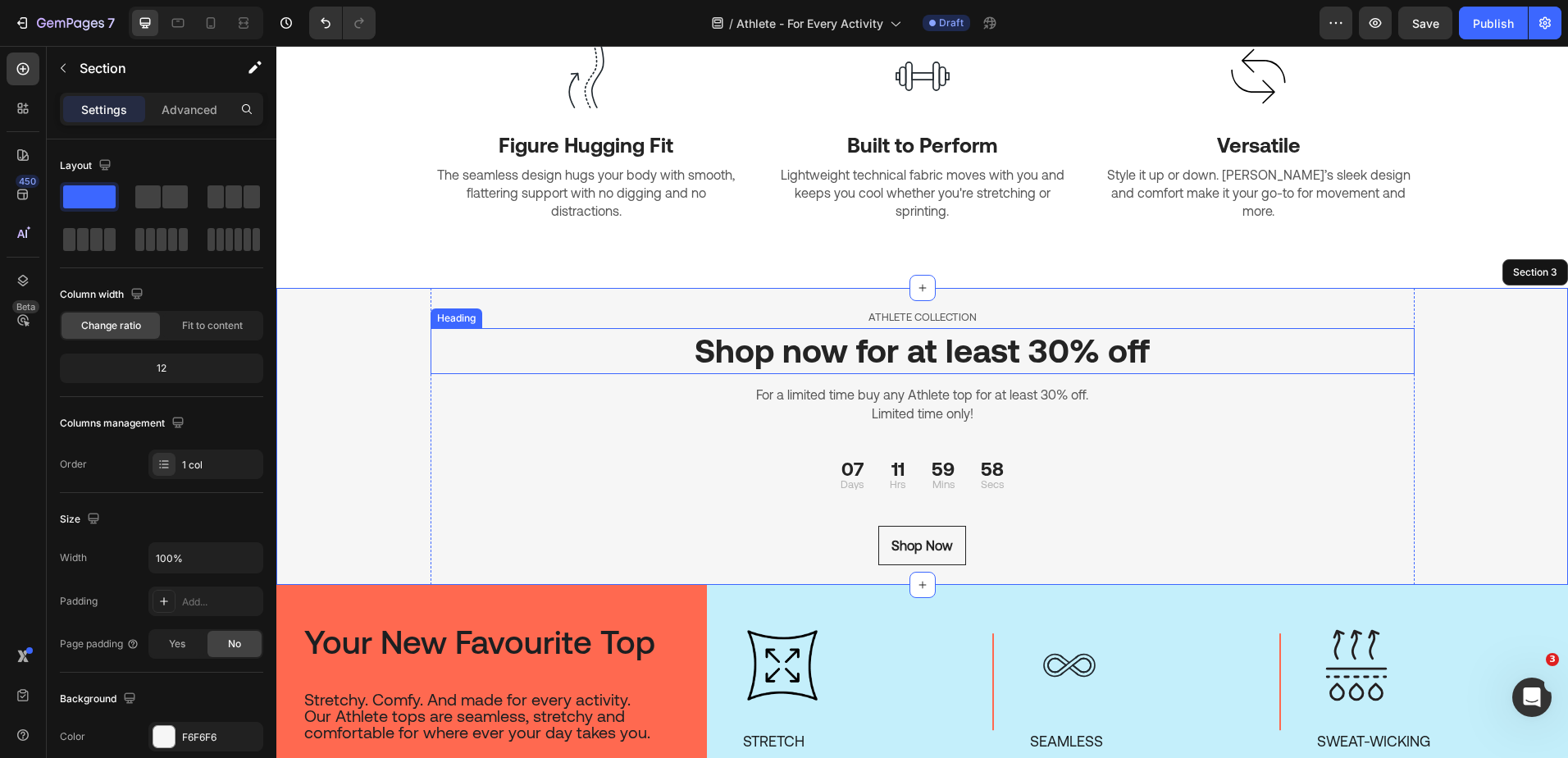
scroll to position [989, 0]
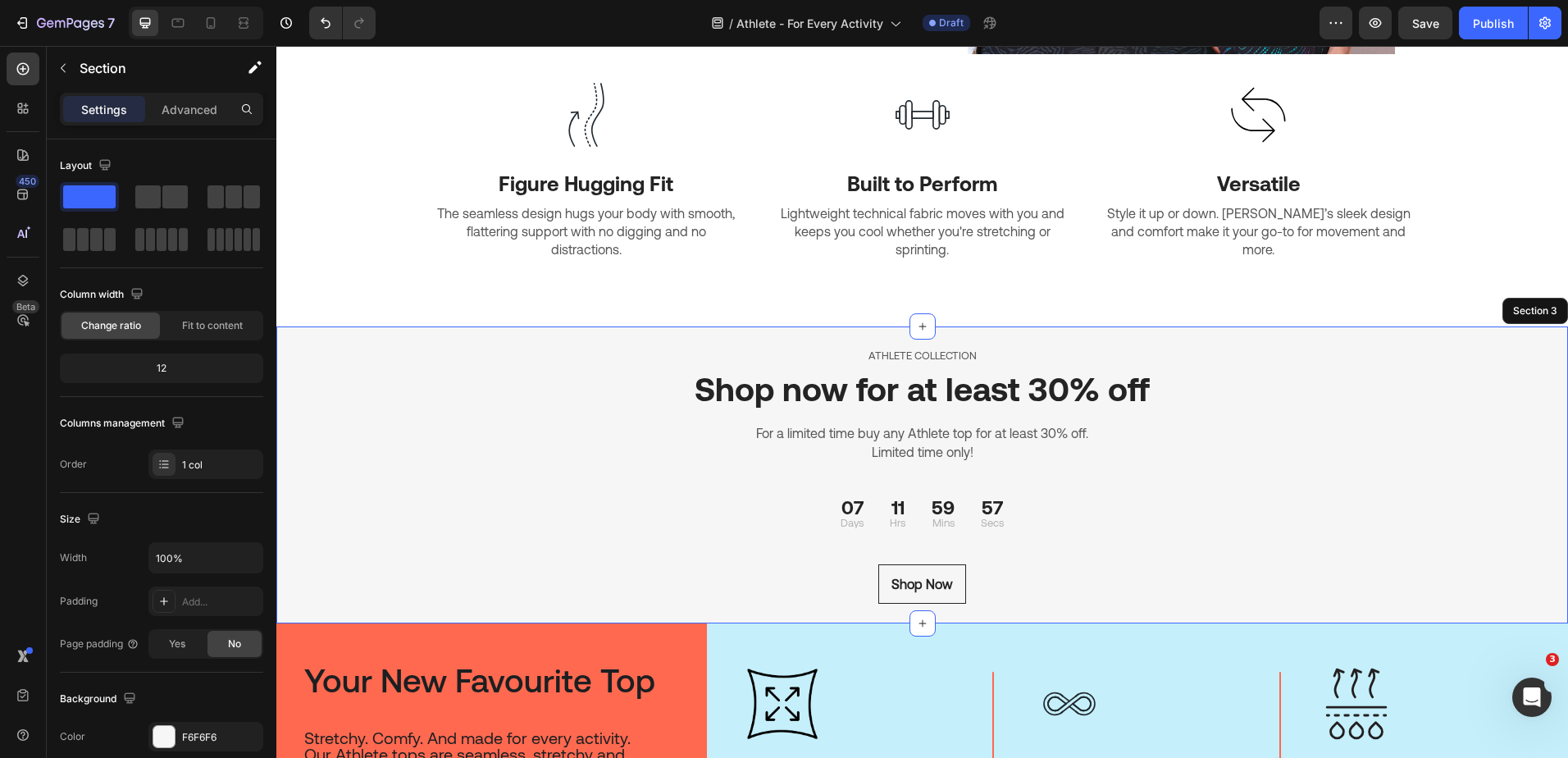
click at [1519, 339] on div "ATHLETE COLLECTION Text block Shop now for at least 30% off Heading For a limit…" at bounding box center [922, 474] width 1292 height 297
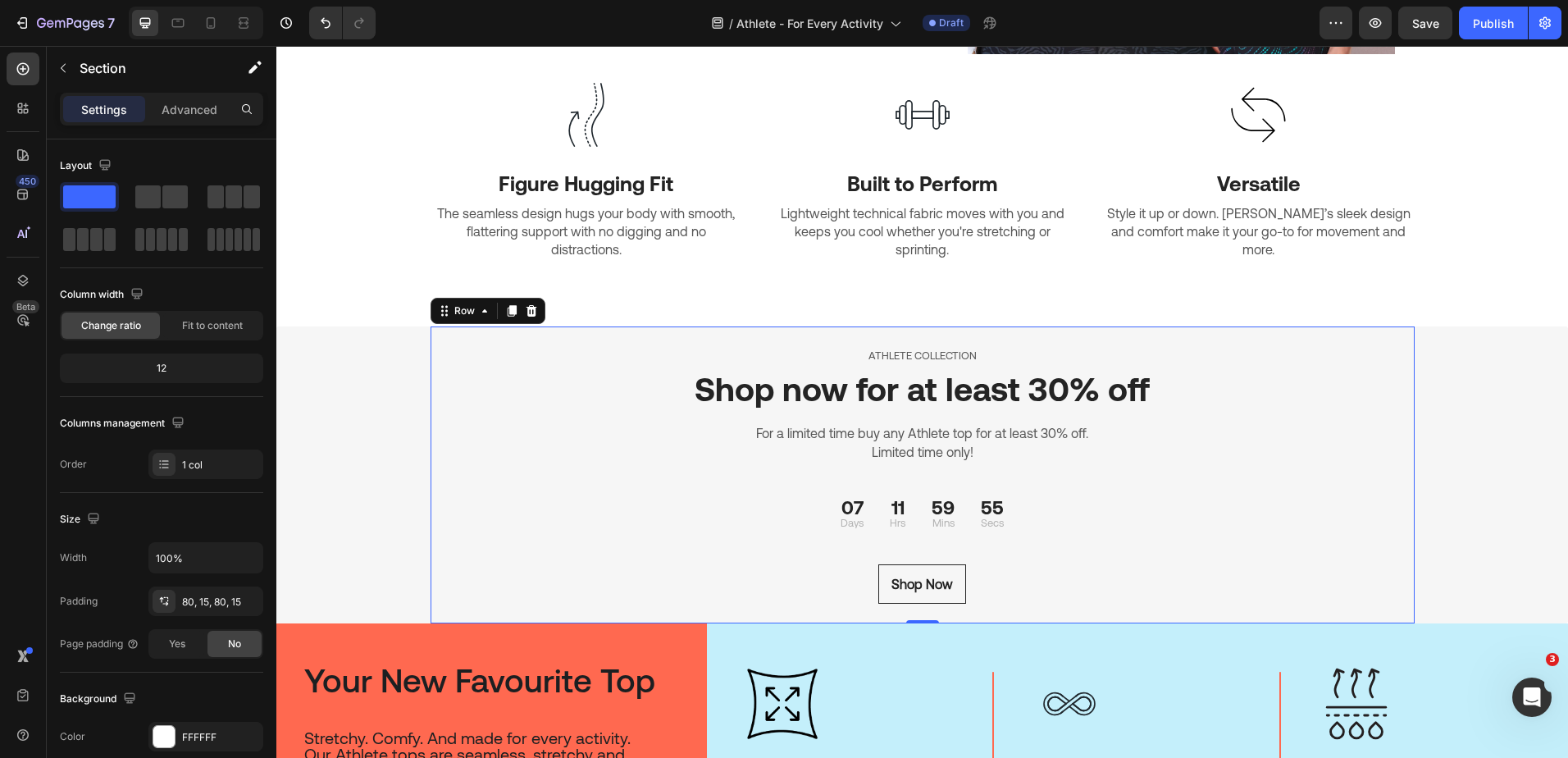
click at [1347, 466] on div "ATHLETE COLLECTION Text block Shop now for at least 30% off Heading For a limit…" at bounding box center [922, 475] width 984 height 258
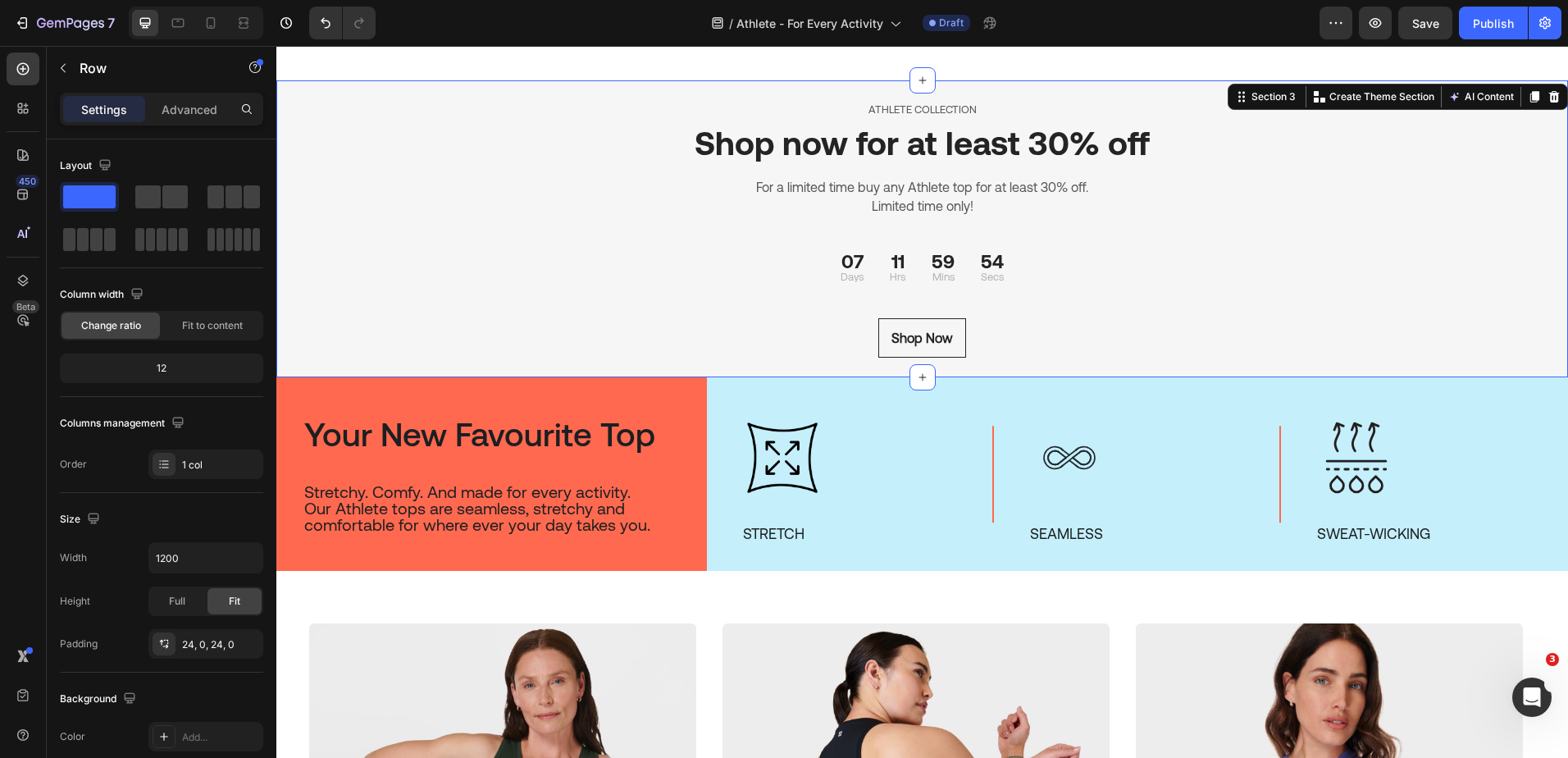
click at [1477, 352] on div "ATHLETE COLLECTION Text block Shop now for at least 30% off Heading For a limit…" at bounding box center [922, 229] width 1292 height 297
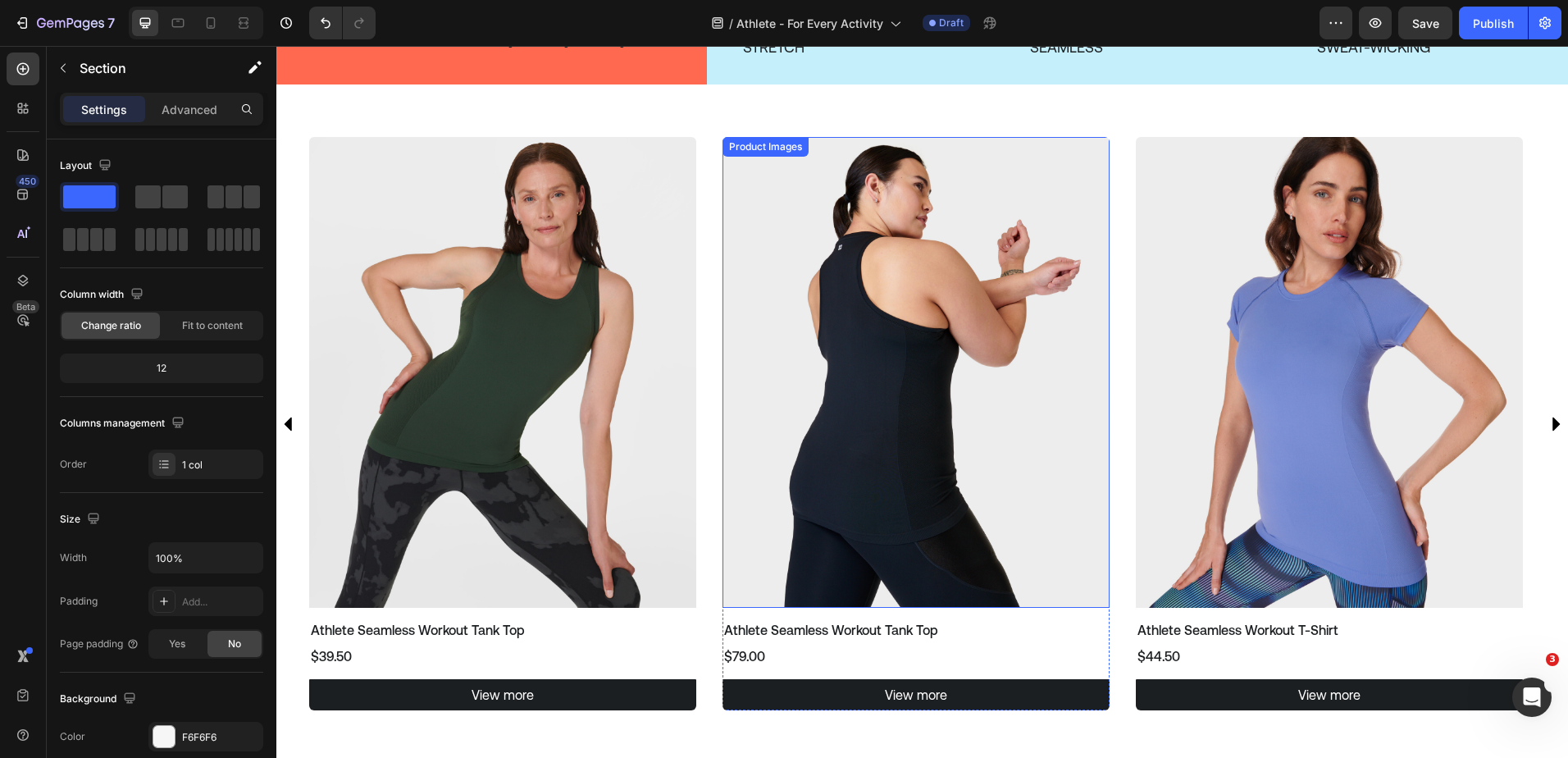
scroll to position [1398, 0]
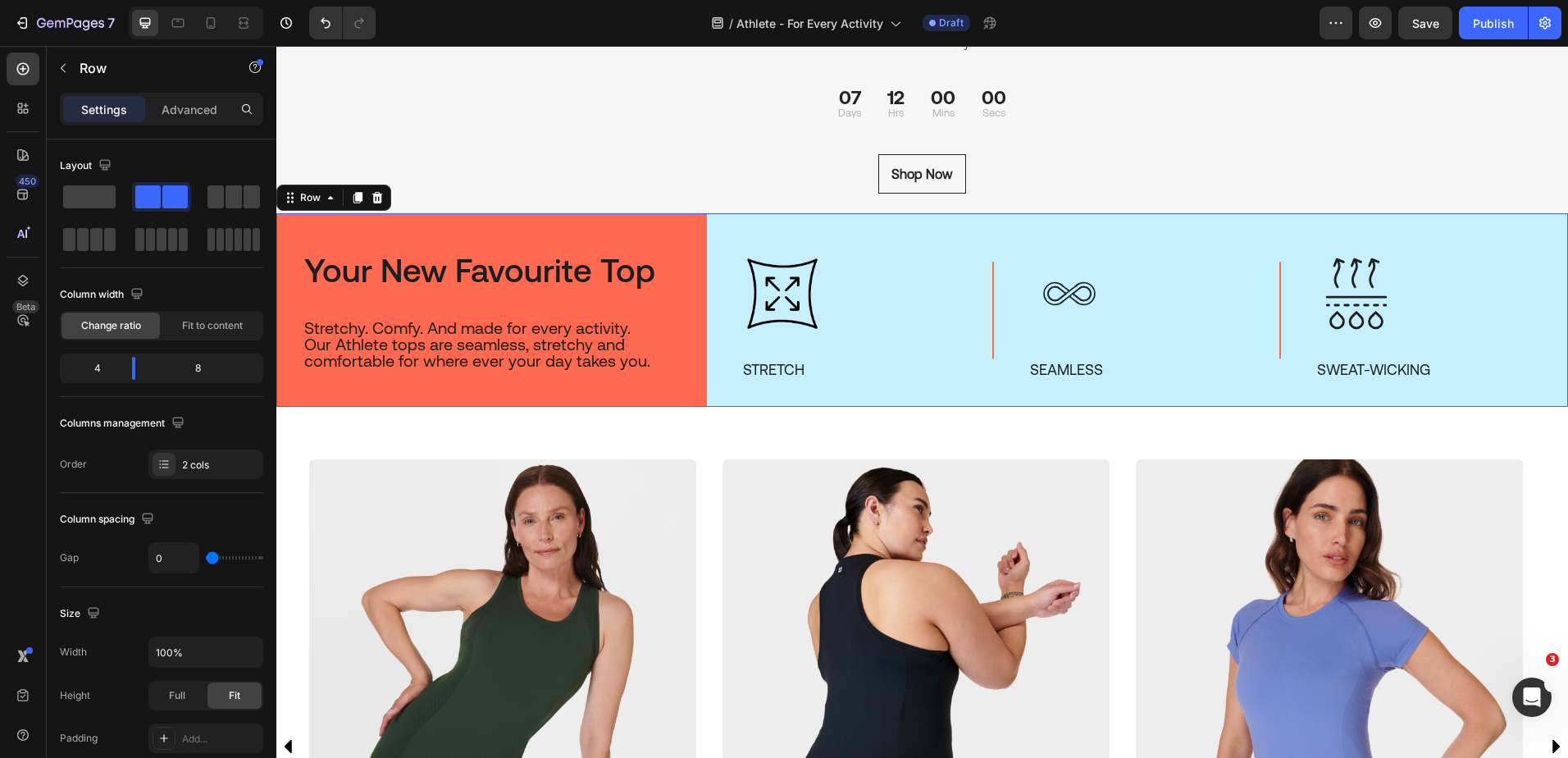
click at [777, 223] on div "Image STRETCH Text Block Image SEAMLESS Text Block Image SWEAT-WICKING Text Blo…" at bounding box center [1137, 309] width 861 height 194
click at [310, 196] on div "Row" at bounding box center [310, 197] width 27 height 15
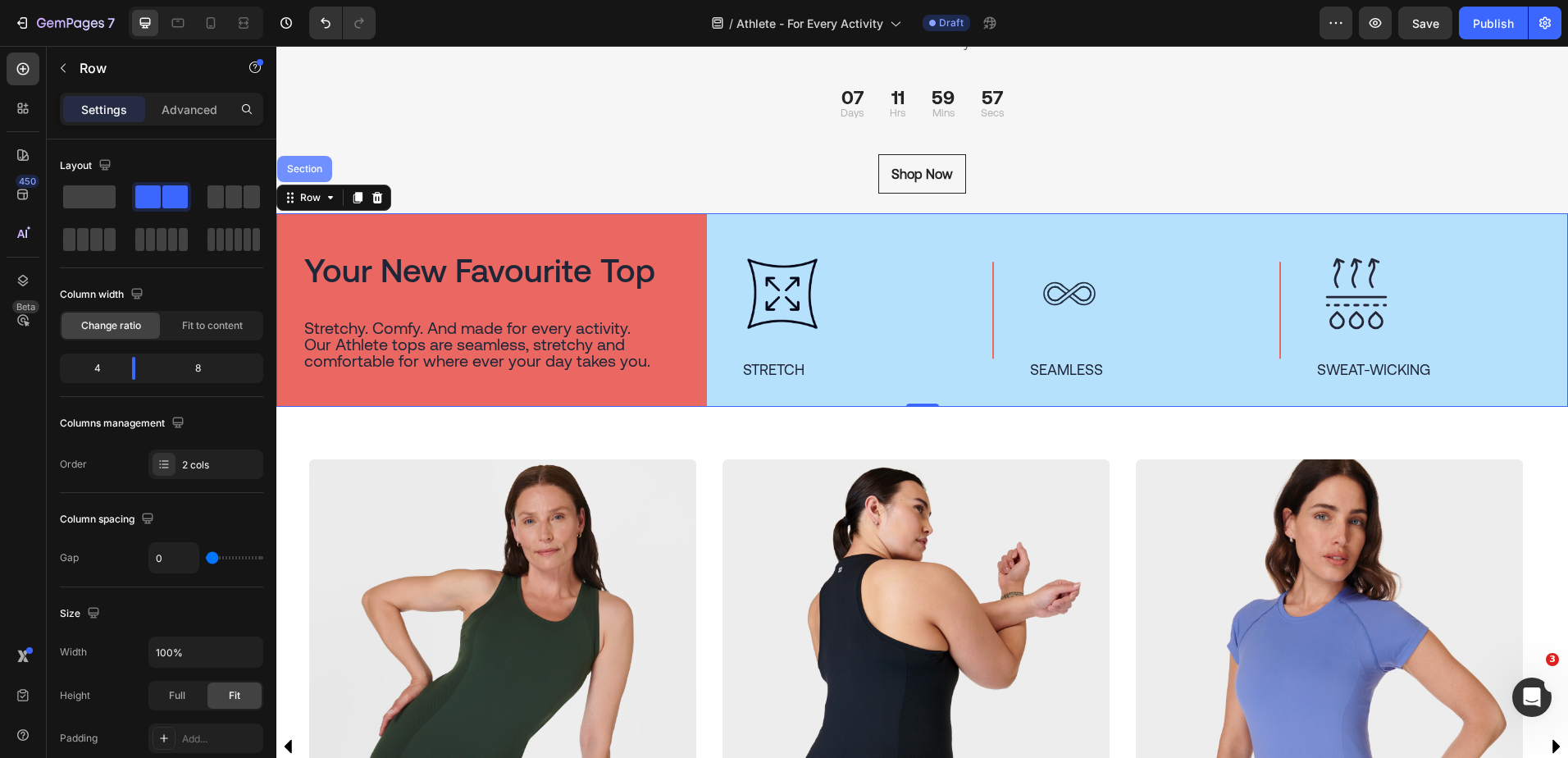
click at [307, 173] on div "Section" at bounding box center [305, 169] width 42 height 10
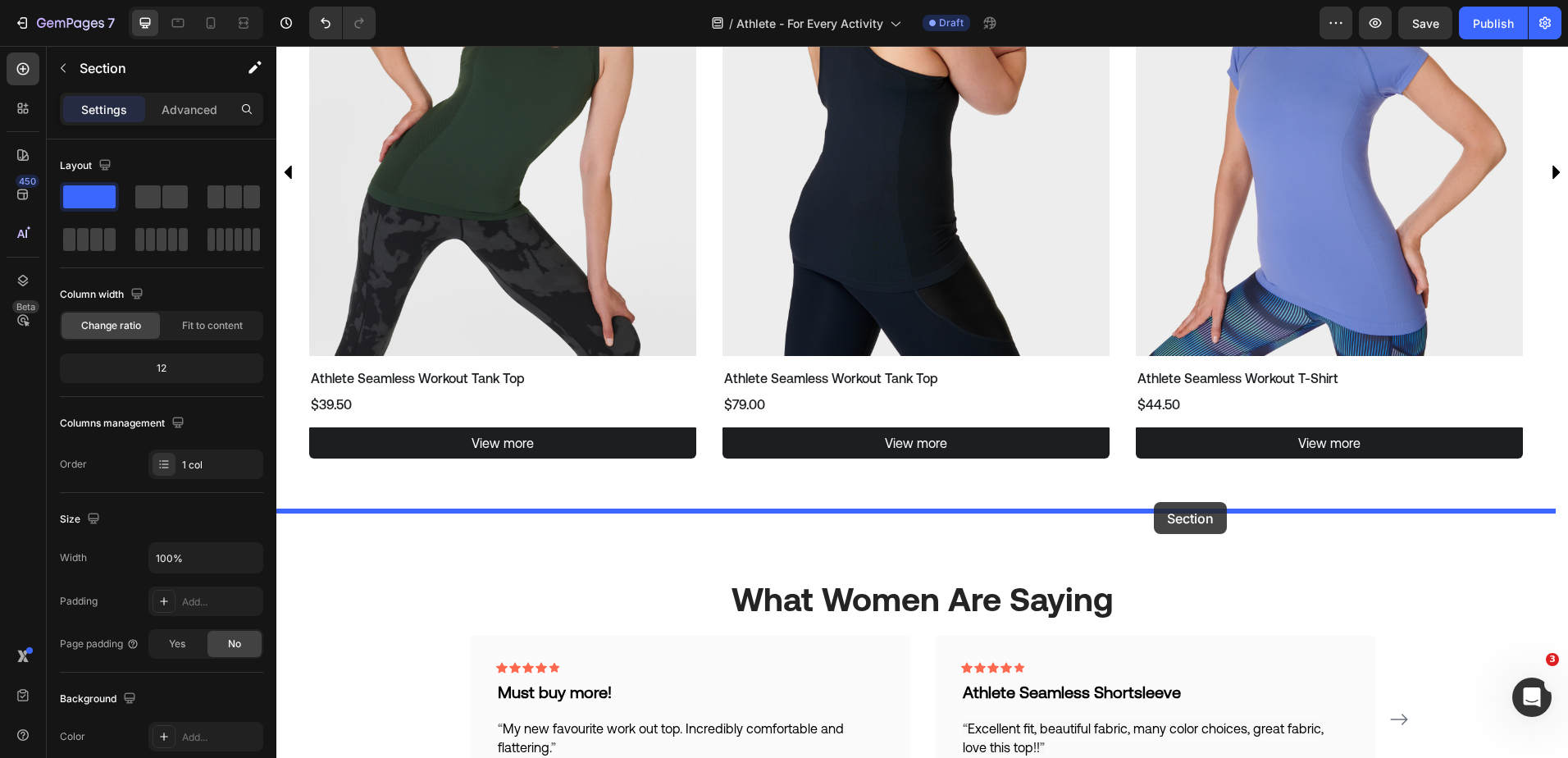
drag, startPoint x: 1222, startPoint y: 198, endPoint x: 1154, endPoint y: 502, distance: 311.5
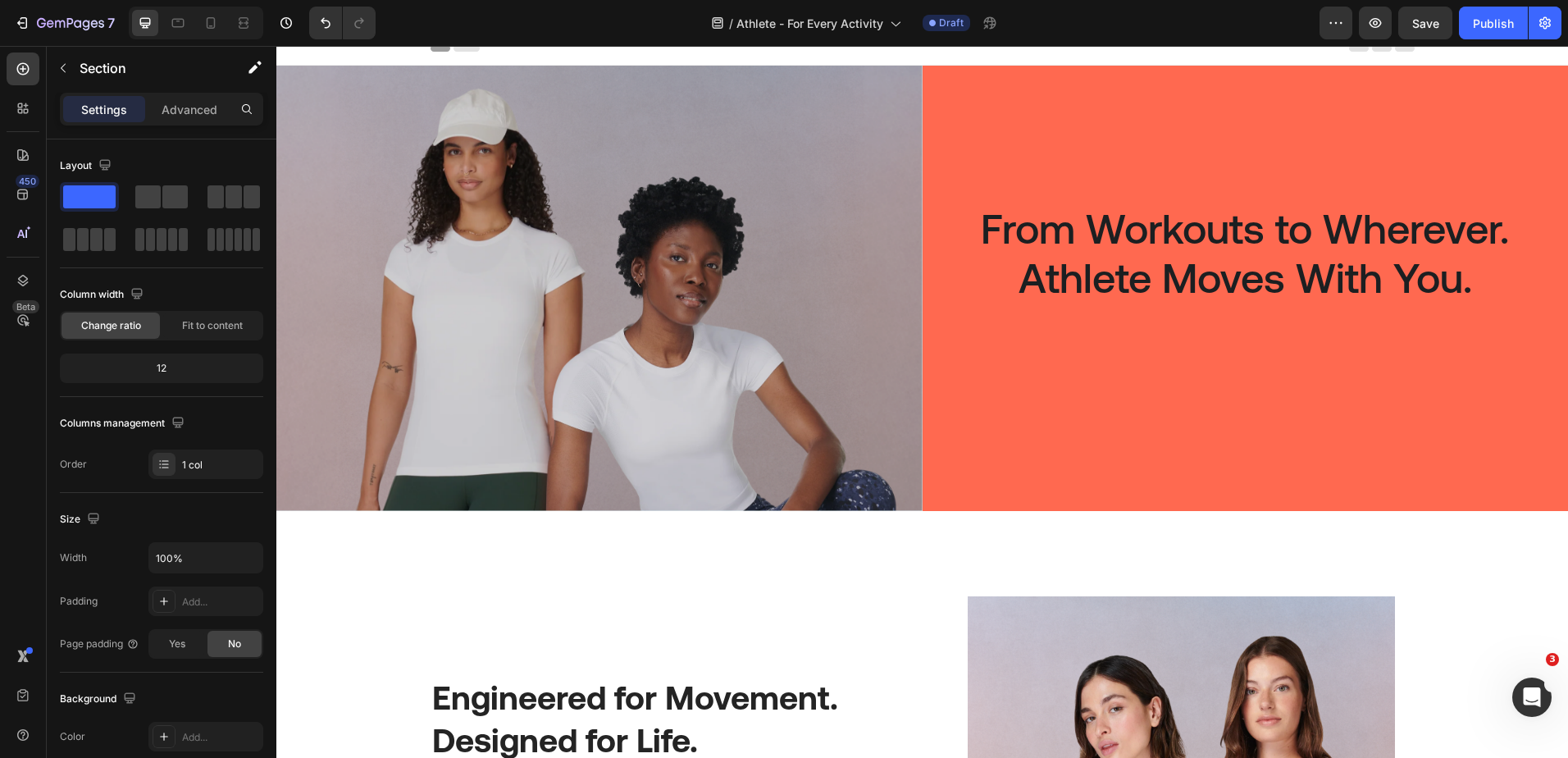
scroll to position [0, 0]
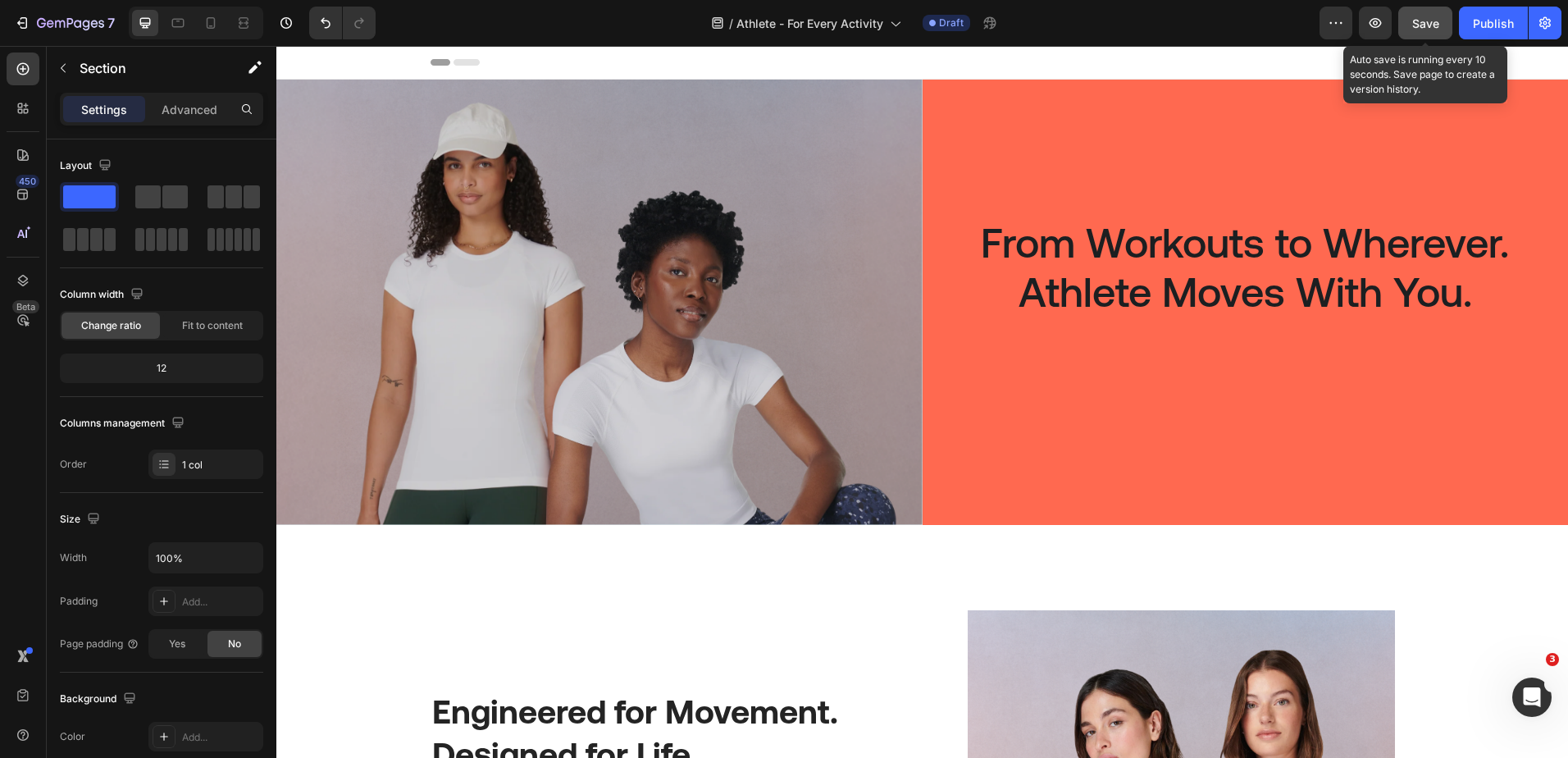
click at [1430, 21] on span "Save" at bounding box center [1426, 23] width 27 height 14
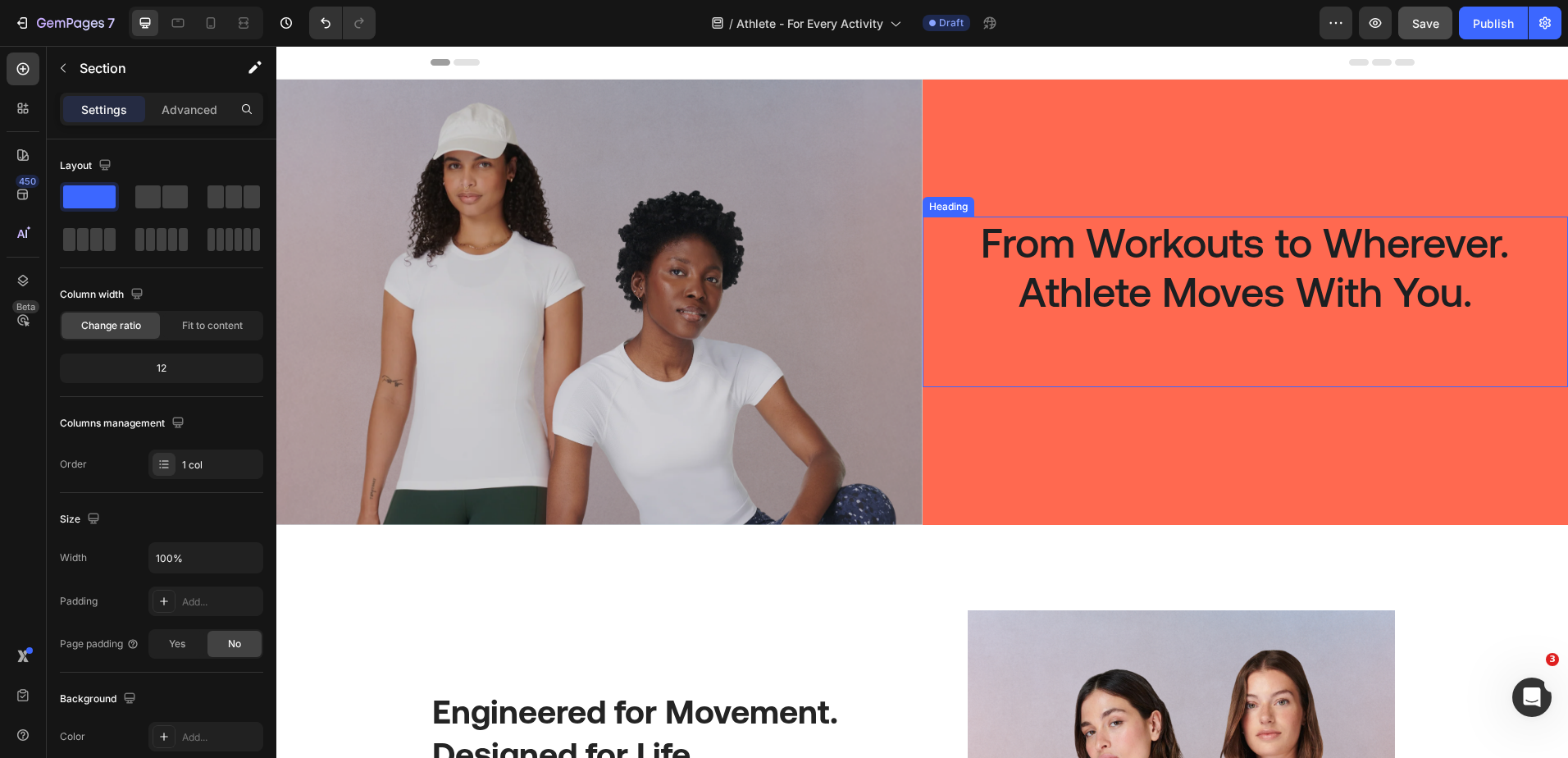
click at [1295, 373] on div "From Workouts to Wherever. Athlete Moves With You. Heading" at bounding box center [1246, 301] width 646 height 170
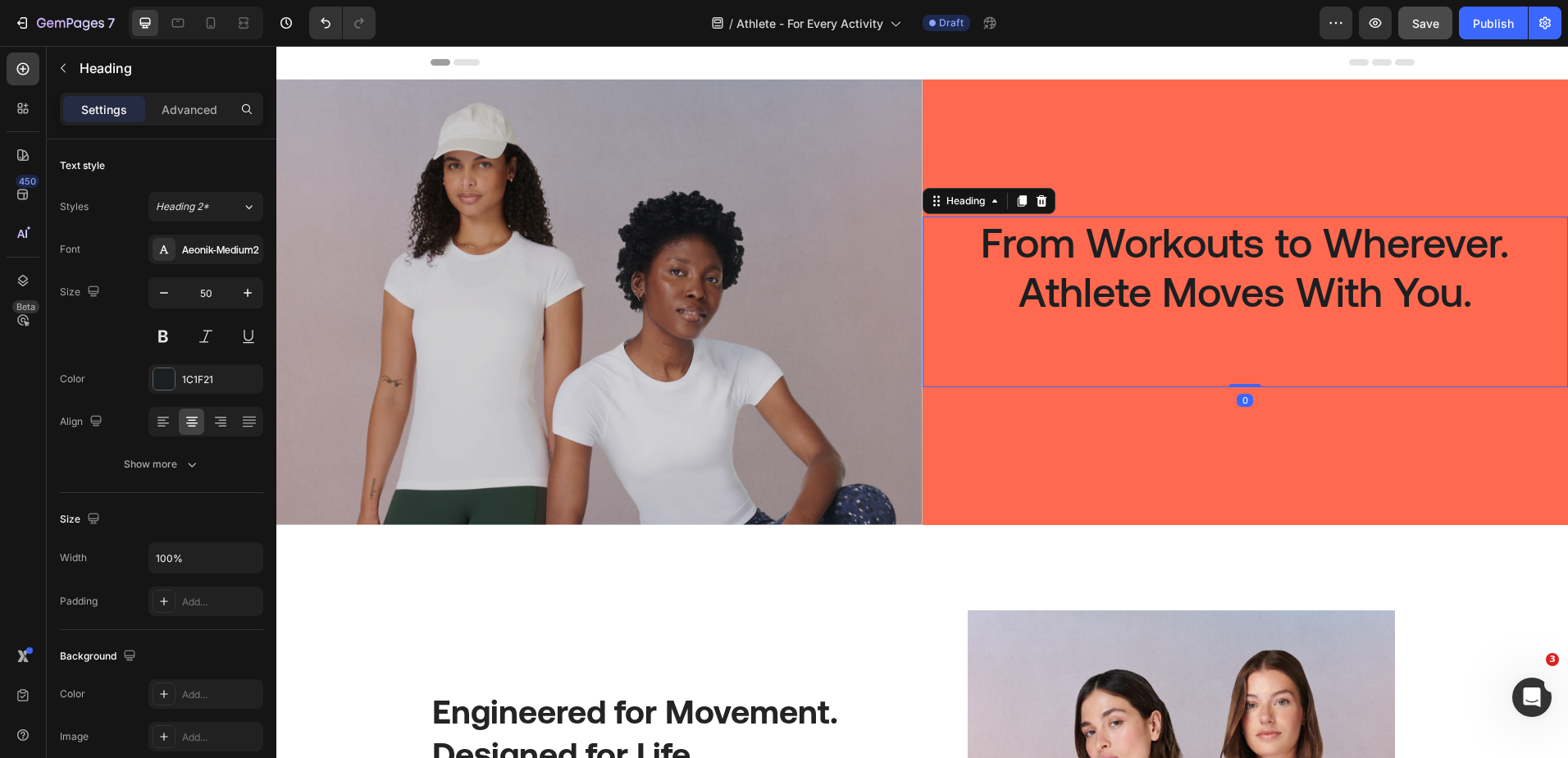
click at [1227, 320] on h2 "From Workouts to Wherever. Athlete Moves With You." at bounding box center [1246, 291] width 646 height 151
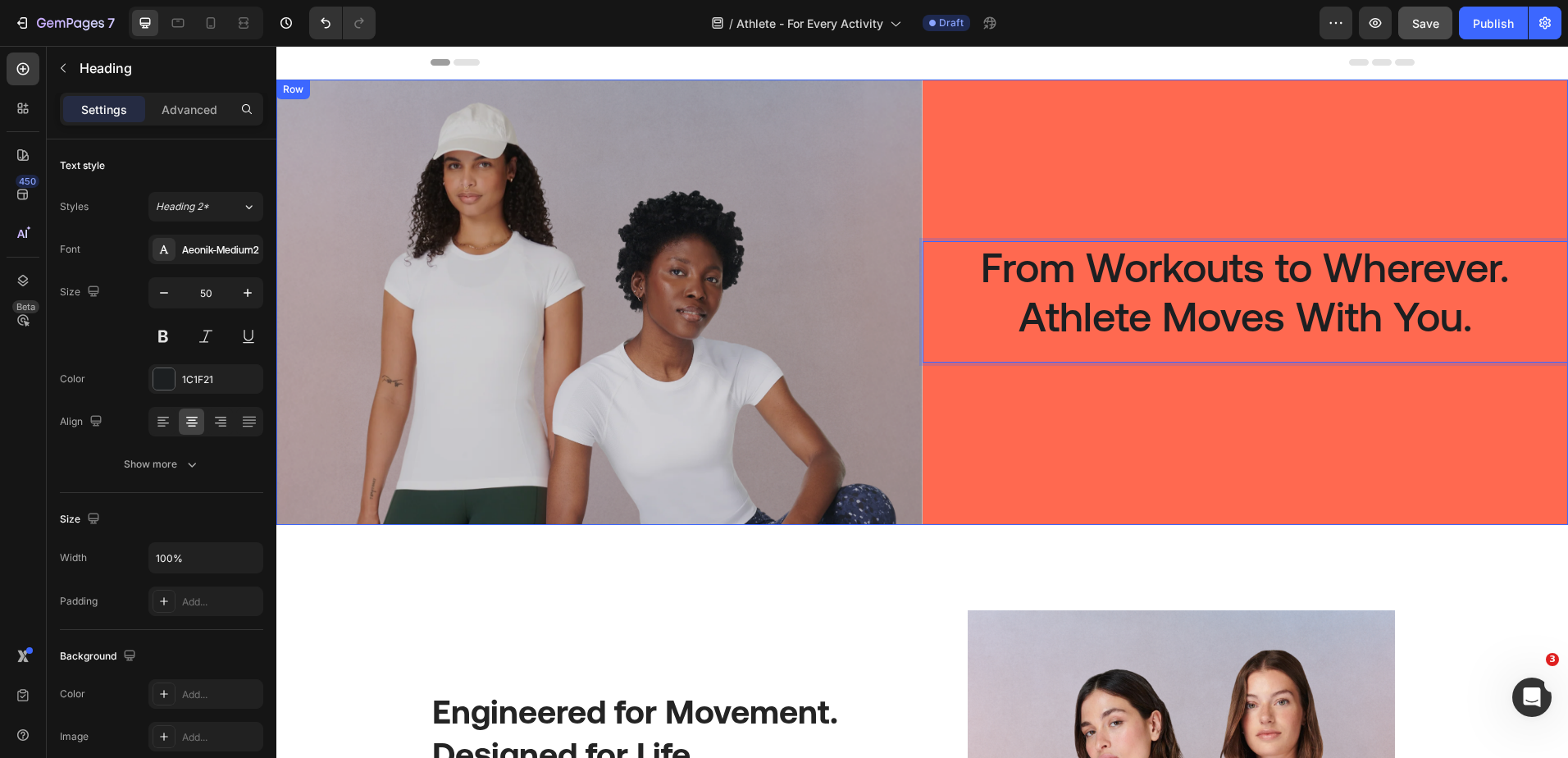
click at [1269, 210] on div "From Workouts to Wherever. Athlete Moves With You. Heading 0 Row" at bounding box center [1246, 303] width 646 height 446
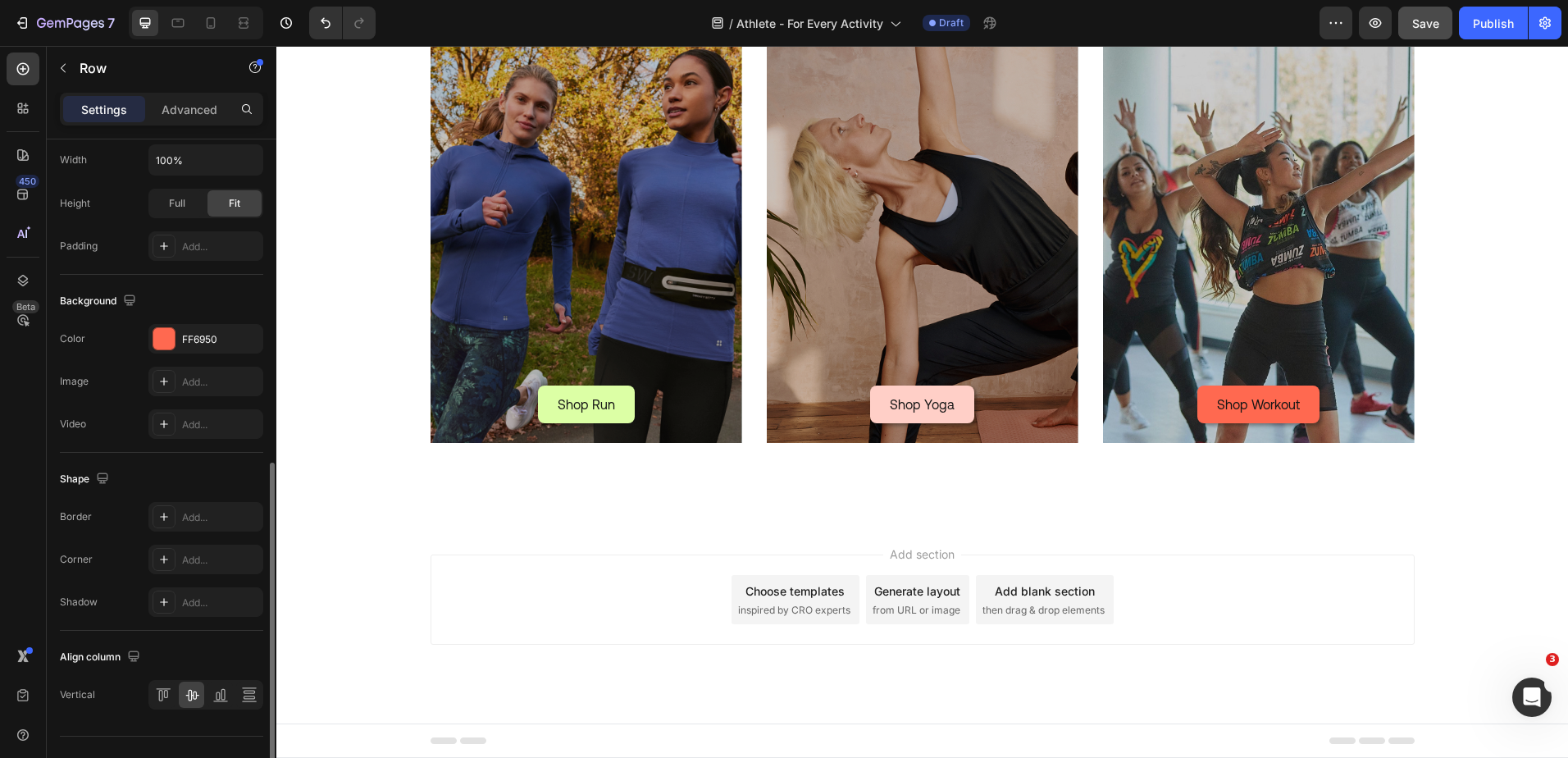
scroll to position [523, 0]
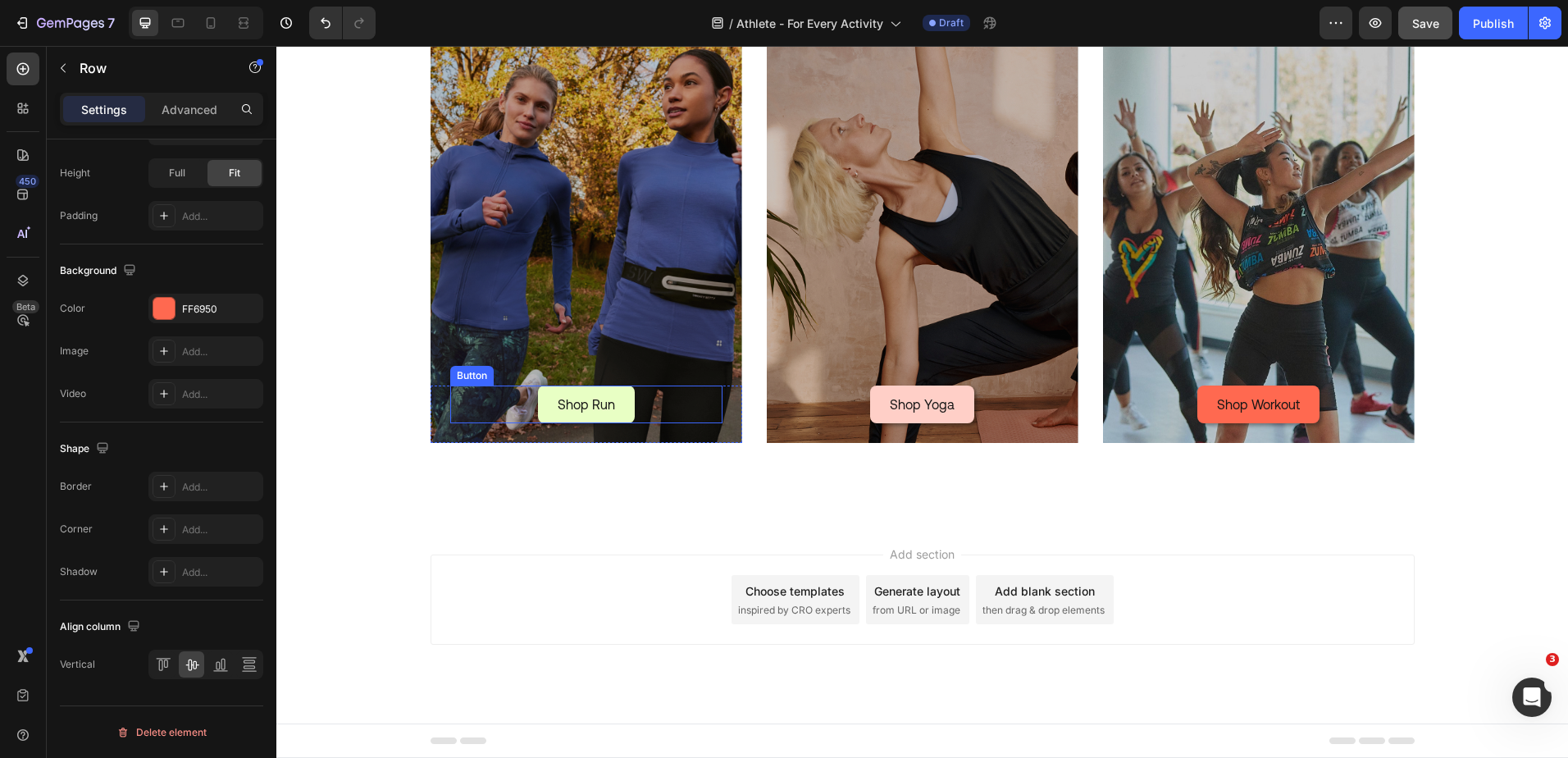
click at [611, 404] on link "Shop Run" at bounding box center [586, 404] width 96 height 38
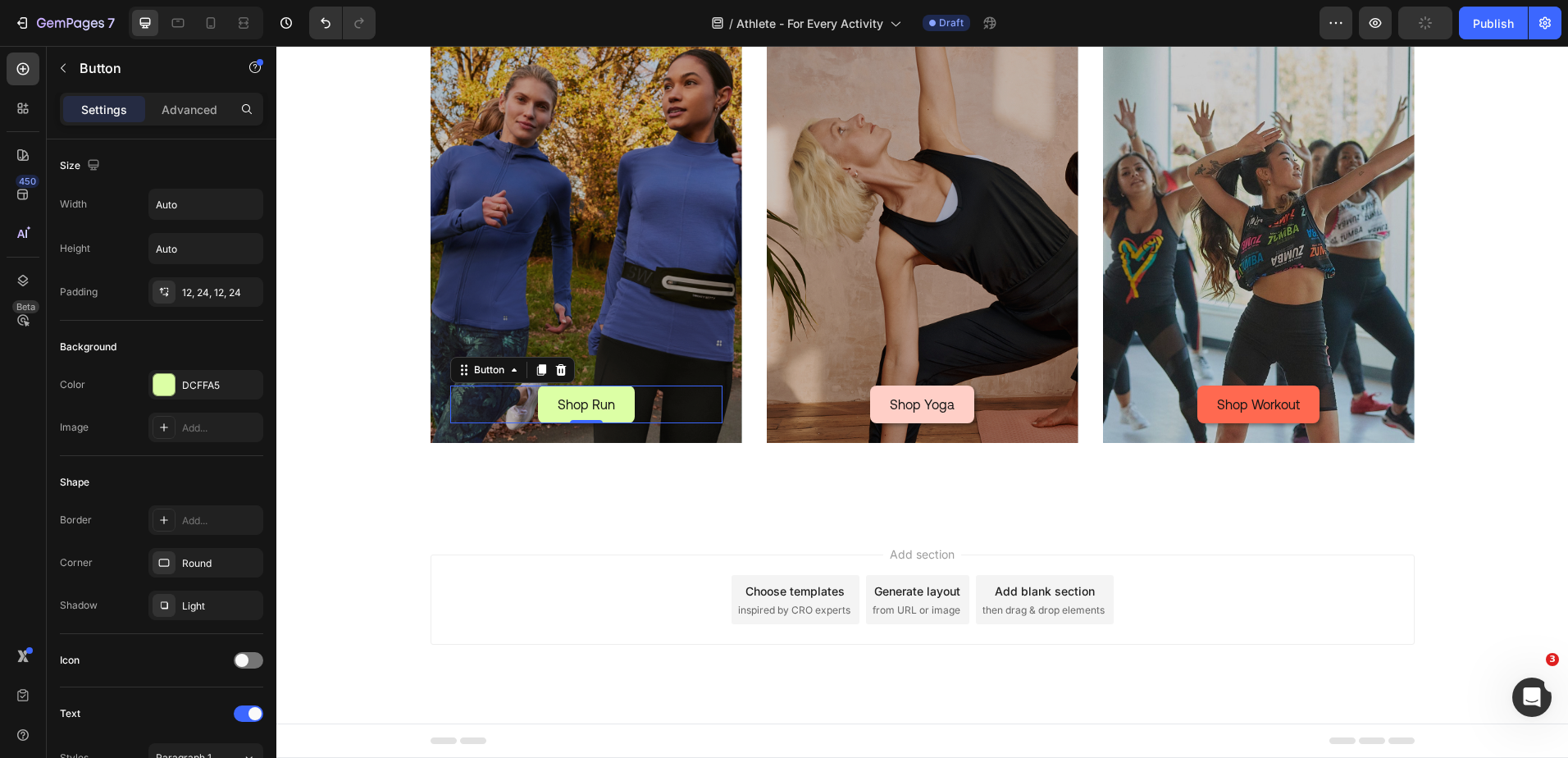
scroll to position [638, 0]
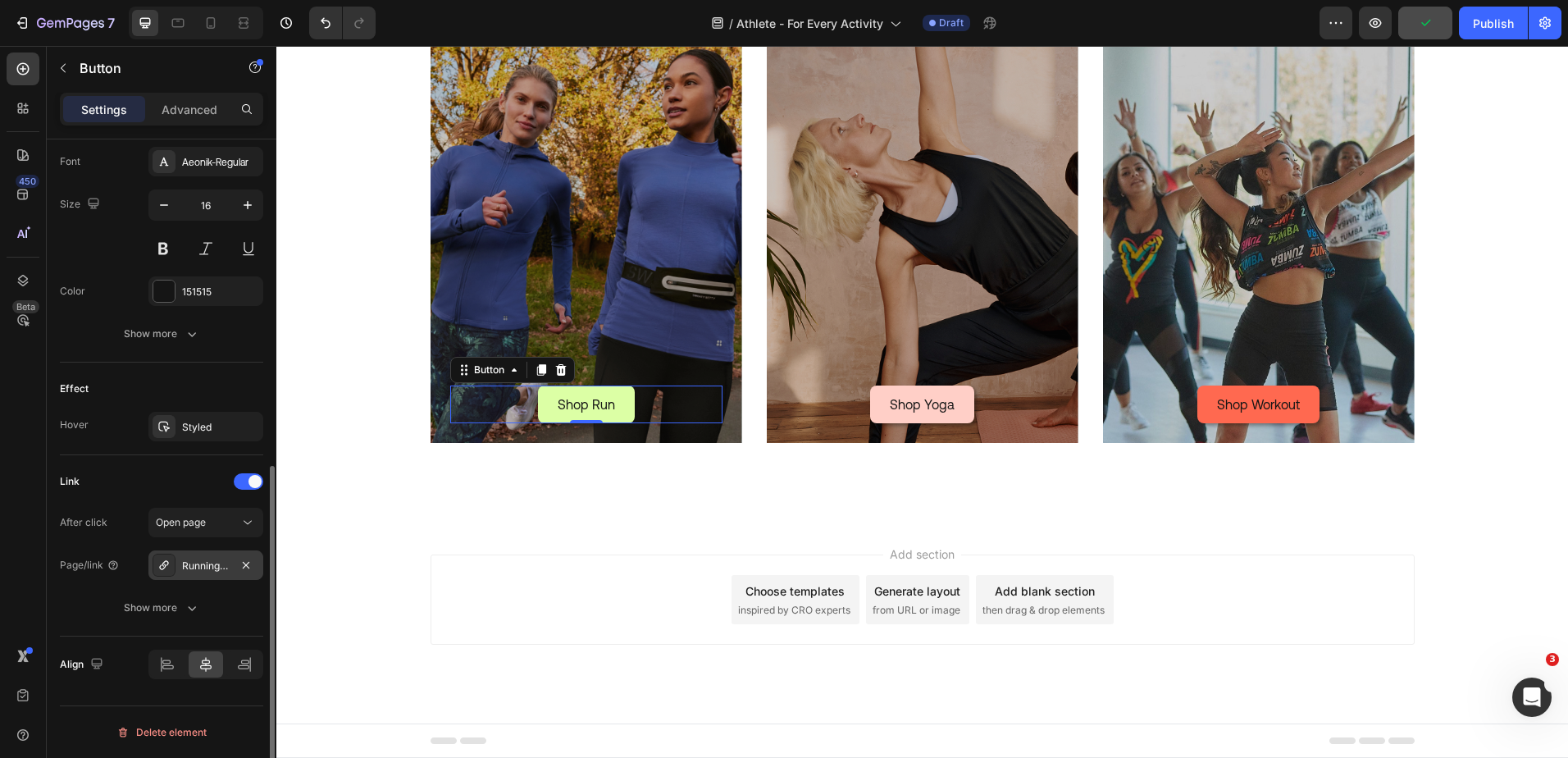
click at [190, 570] on div "Running Activewear | Leggings, Sports Bras & Tops" at bounding box center [205, 565] width 48 height 15
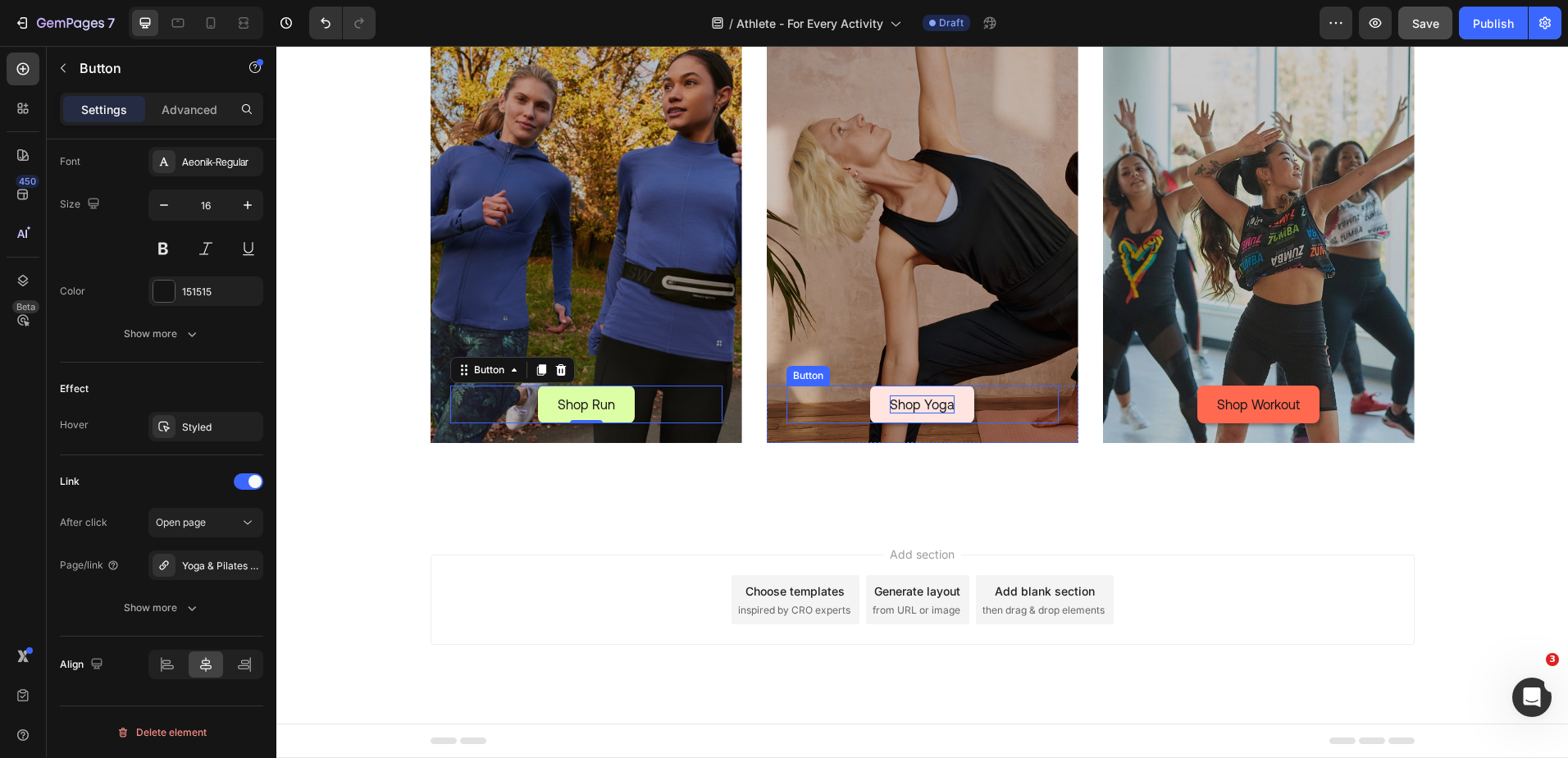
click at [890, 400] on p "Shop Yoga" at bounding box center [922, 404] width 65 height 18
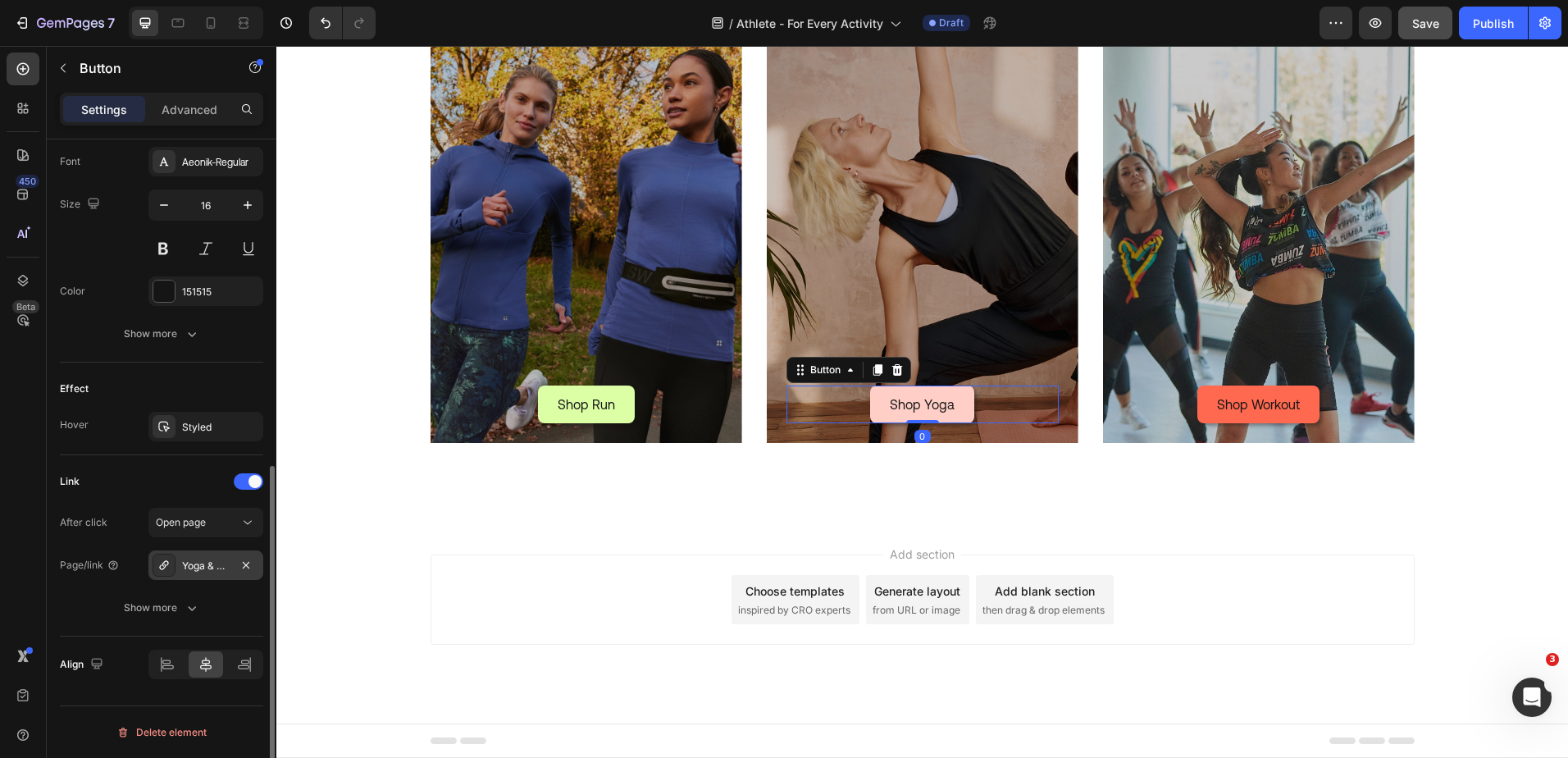
click at [179, 565] on div "Yoga & Pilates Activewear | Yoga Leggings, Bras and Tops" at bounding box center [206, 564] width 115 height 29
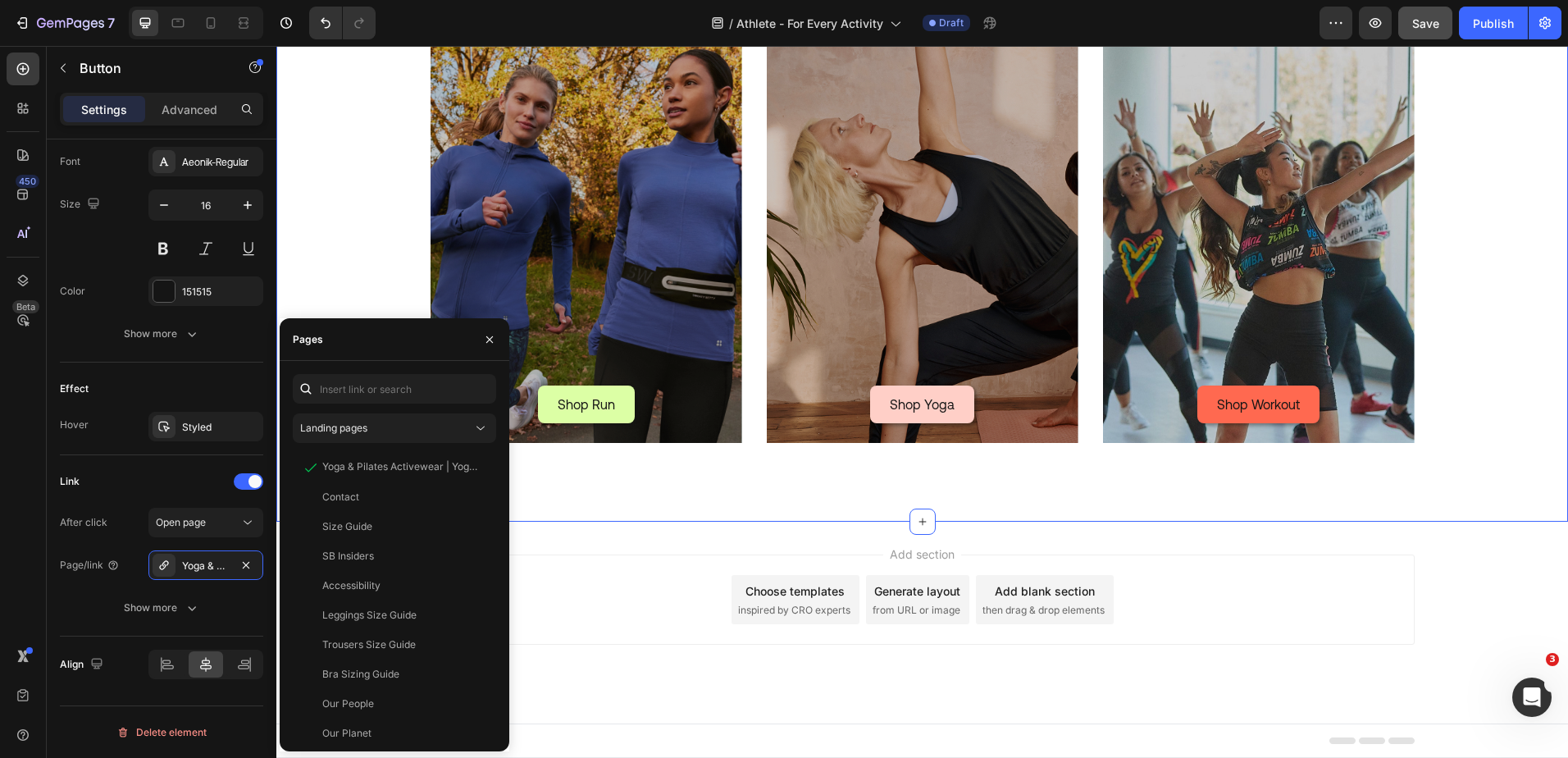
drag, startPoint x: 889, startPoint y: 489, endPoint x: 1254, endPoint y: 427, distance: 370.2
click at [894, 484] on div "After Something A Little More You? Heading Shop Run Button Row Hero Banner Shop…" at bounding box center [922, 204] width 1292 height 634
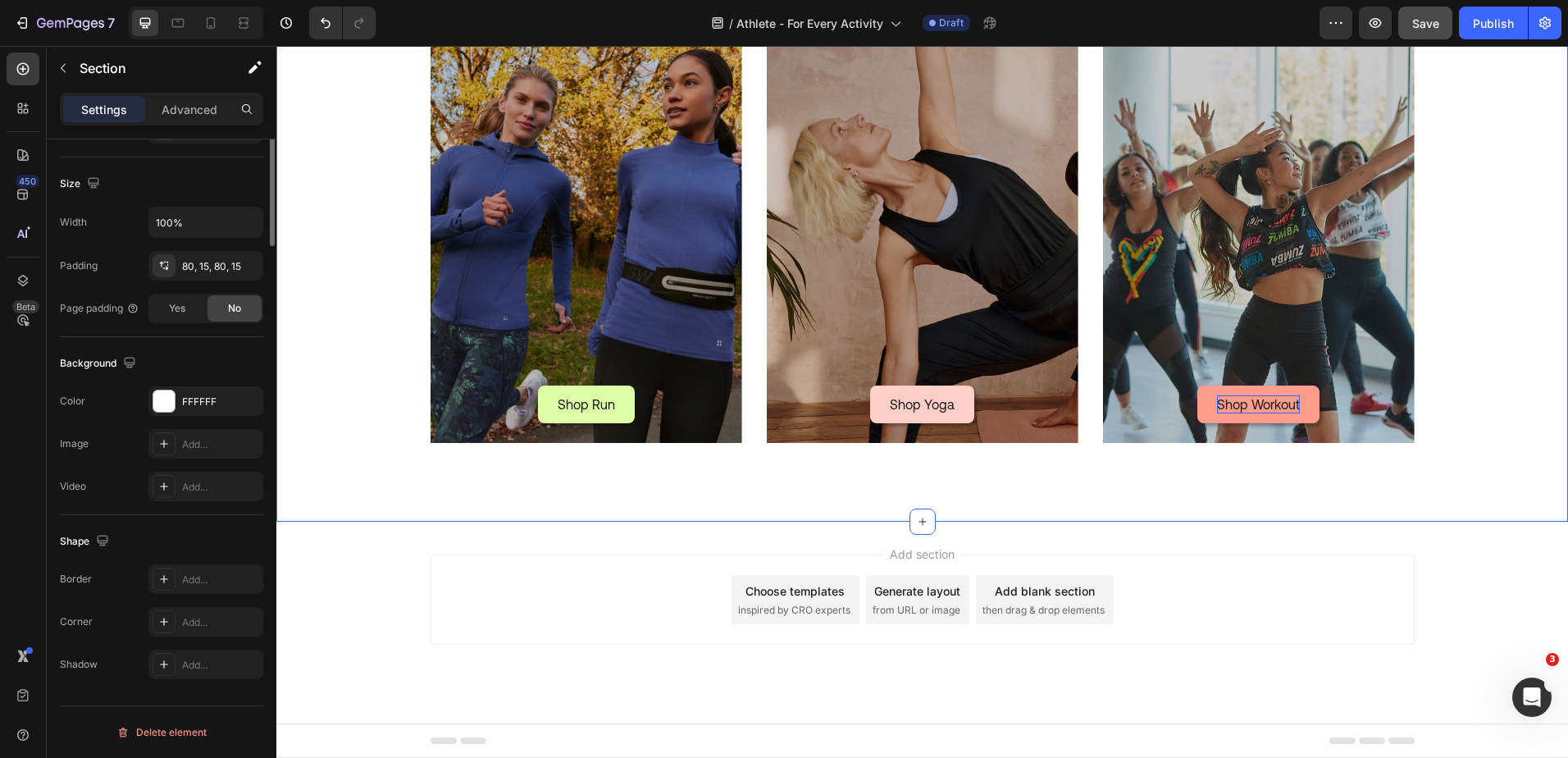
scroll to position [0, 0]
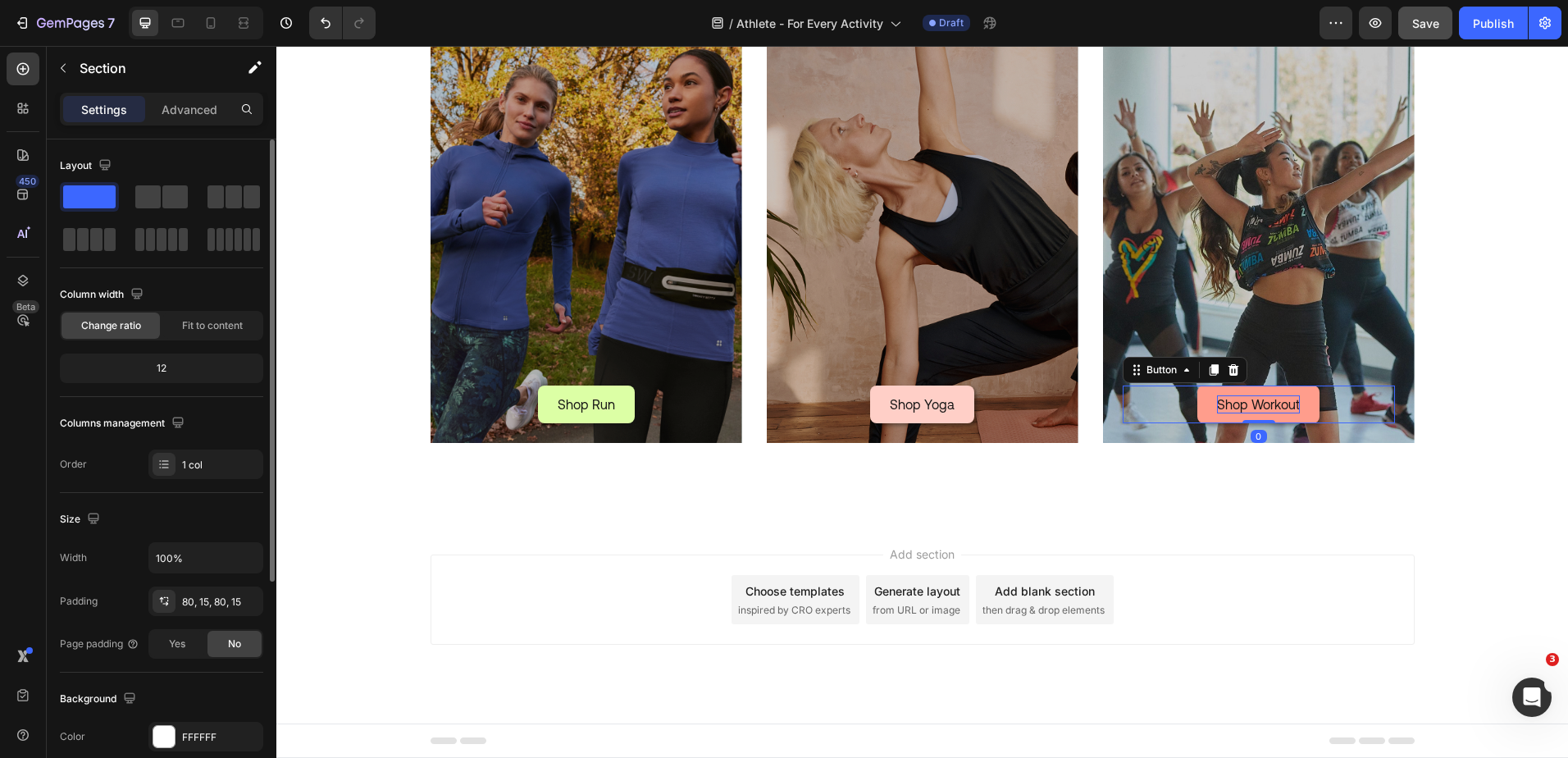
click at [1253, 397] on p "Shop Workout" at bounding box center [1258, 404] width 83 height 18
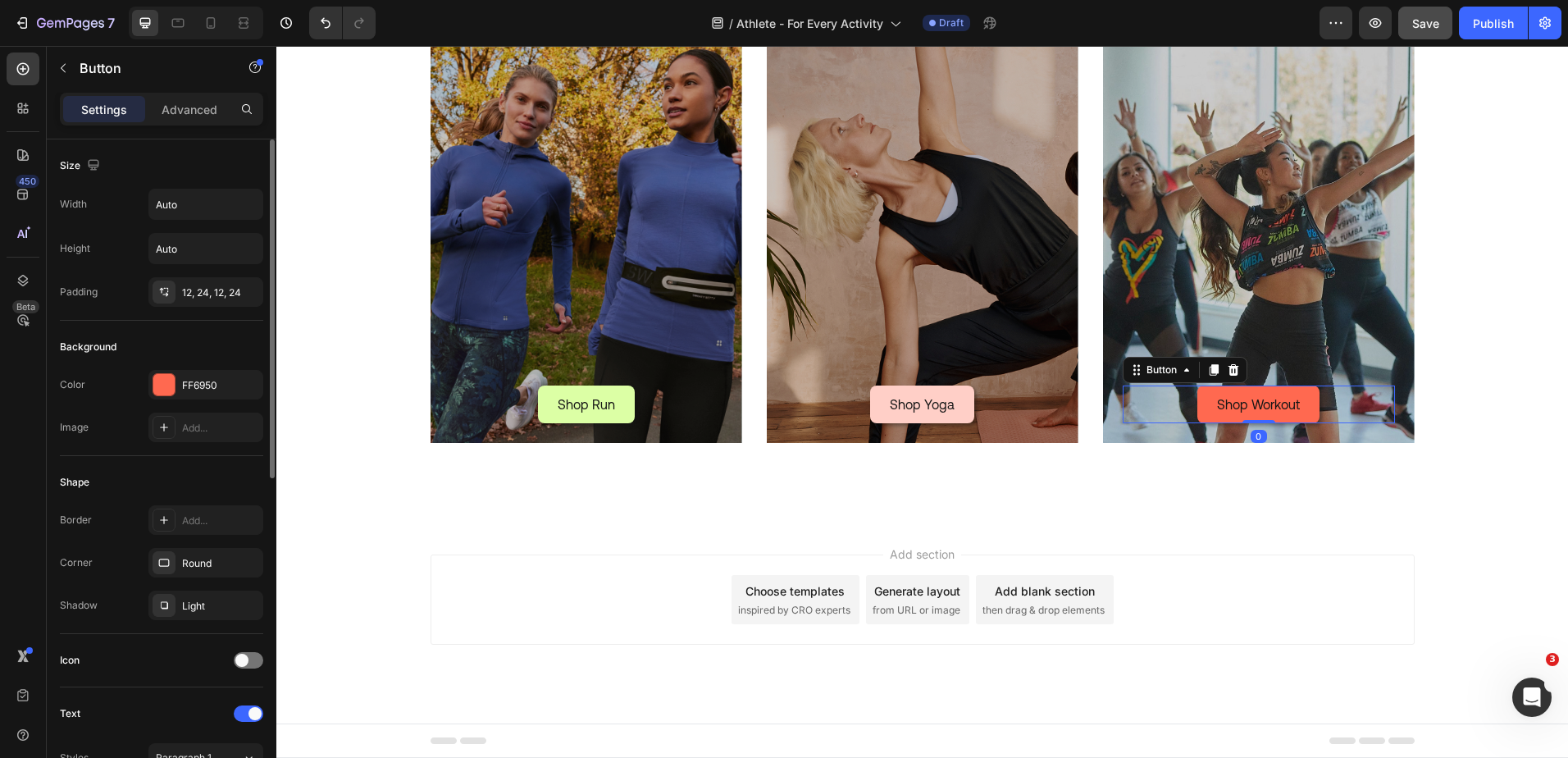
scroll to position [638, 0]
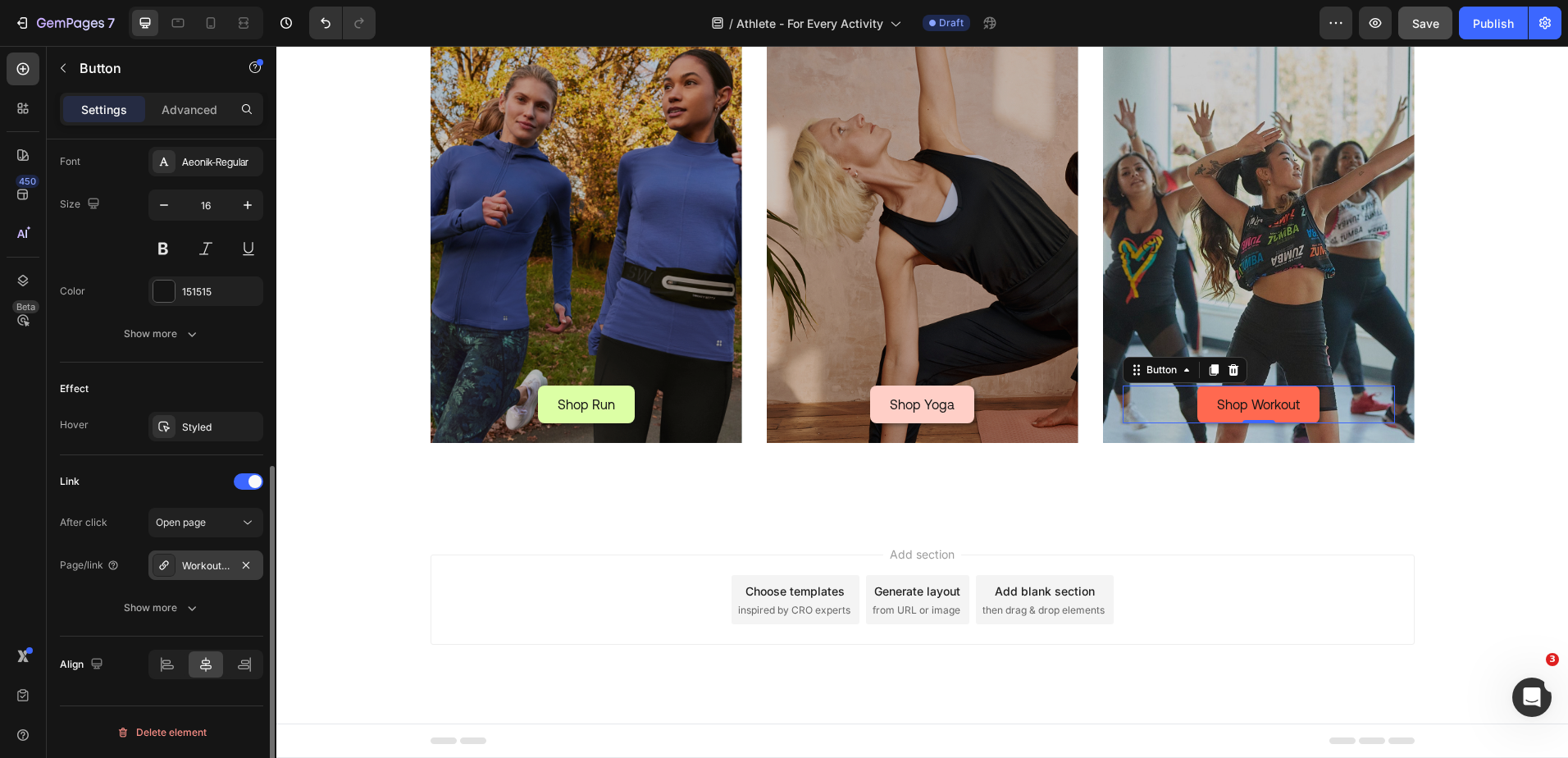
click at [183, 566] on div "Workout & Gym Activewear | Gym Leggings & Sports Bras" at bounding box center [205, 565] width 48 height 15
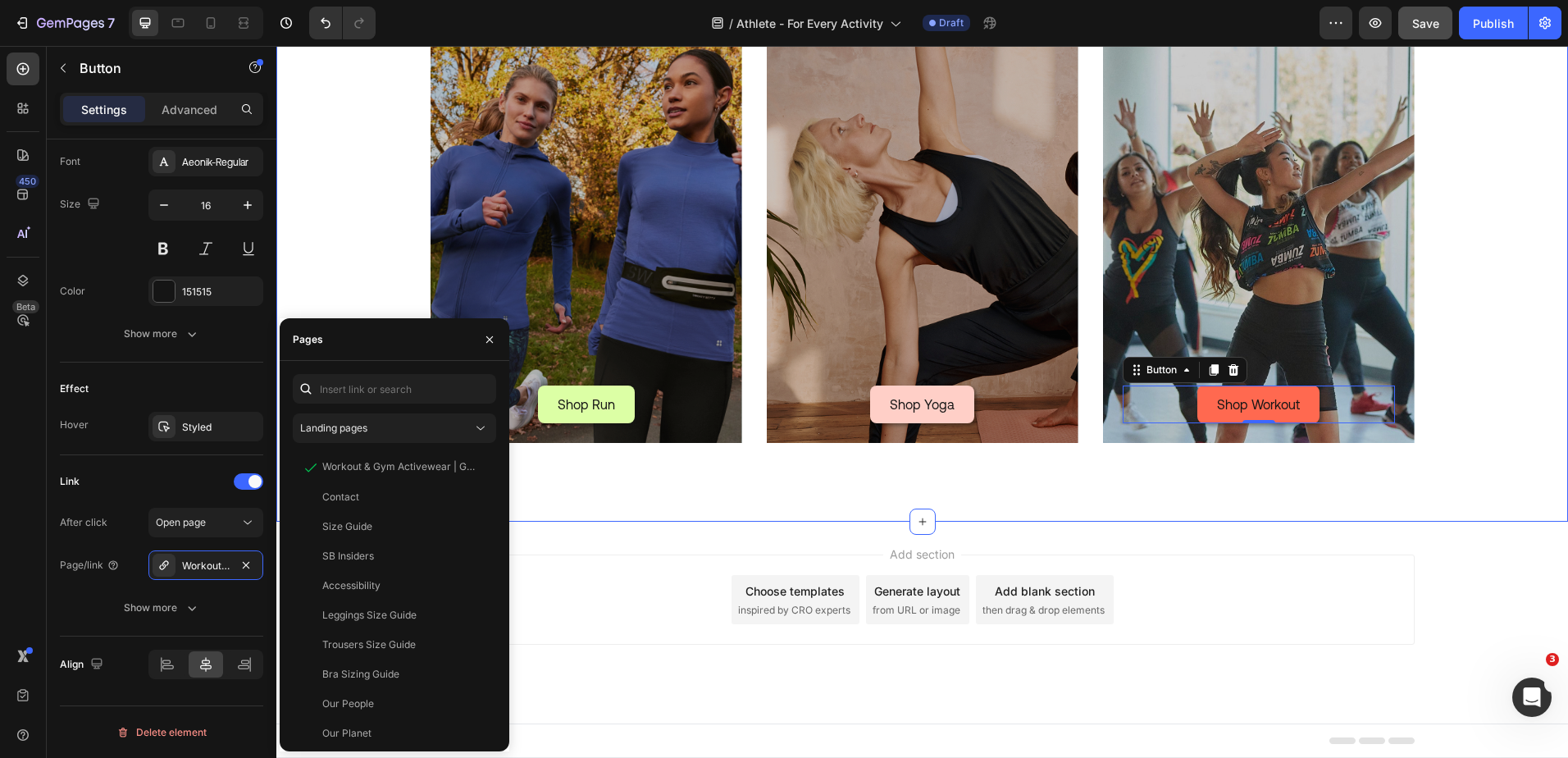
click at [721, 477] on div "After Something A Little More You? Heading Shop Run Button Row Hero Banner Shop…" at bounding box center [922, 204] width 1292 height 634
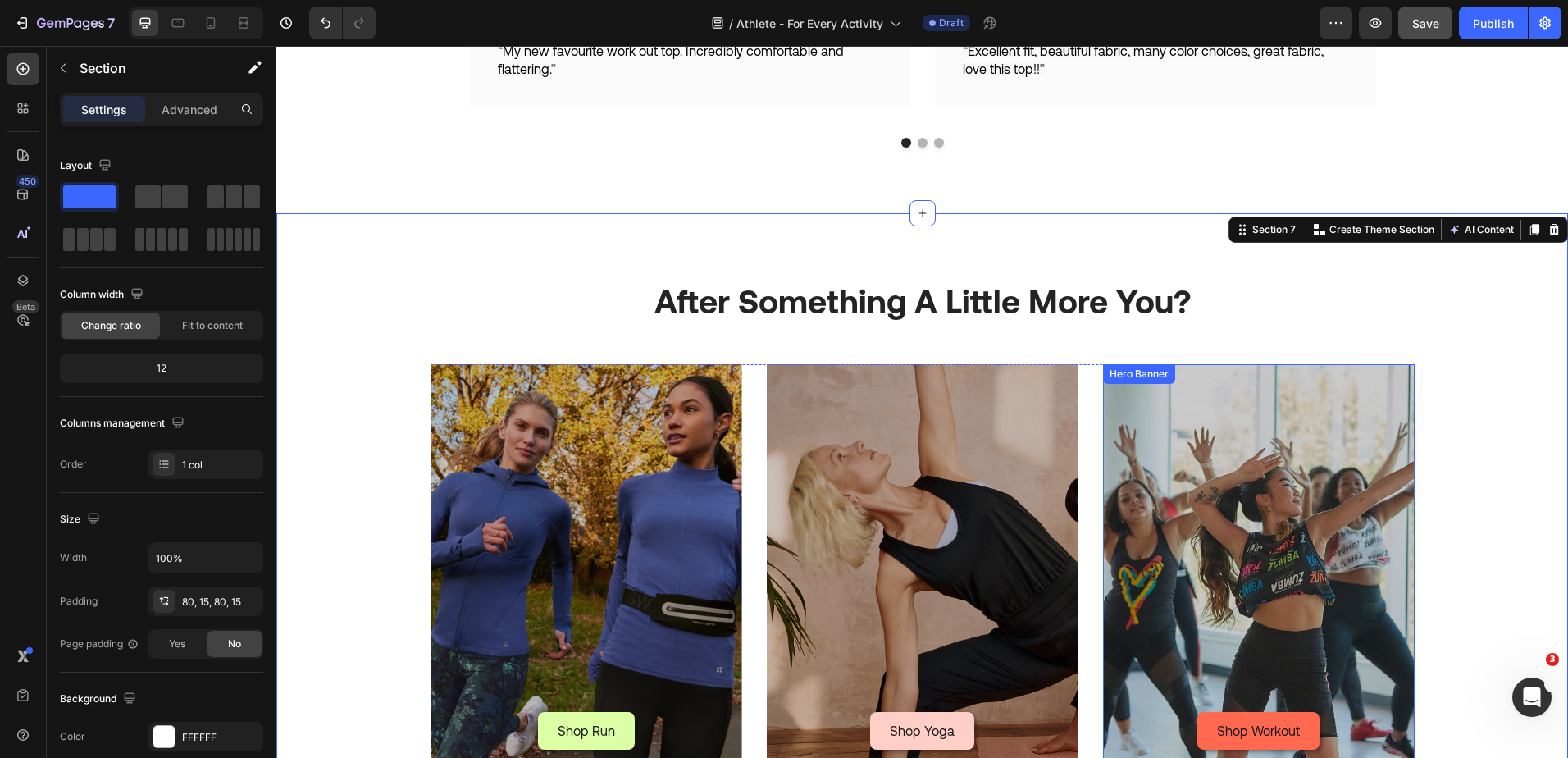
scroll to position [2653, 0]
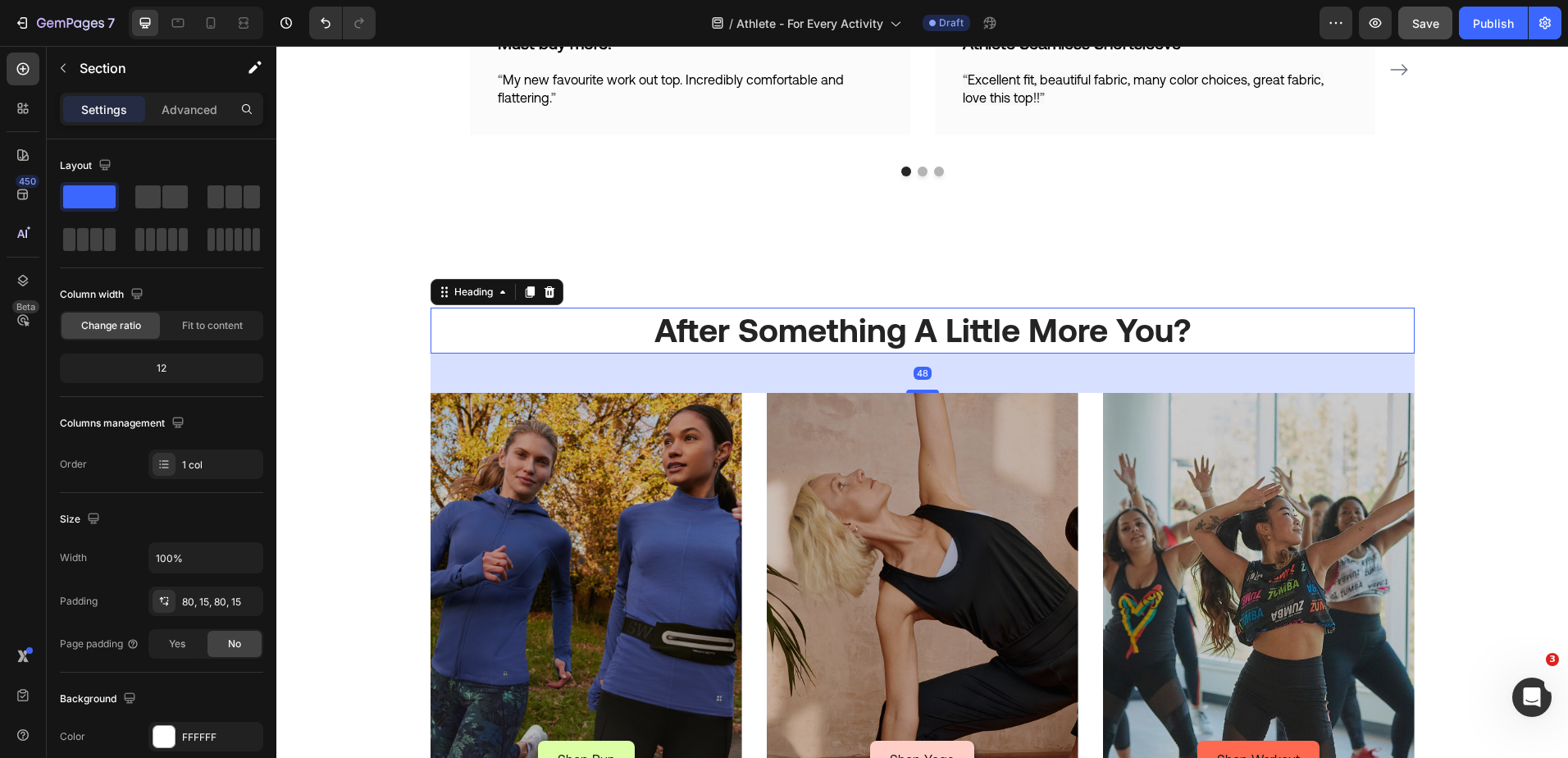
click at [950, 320] on h2 "After Something A Little More You?" at bounding box center [922, 330] width 984 height 46
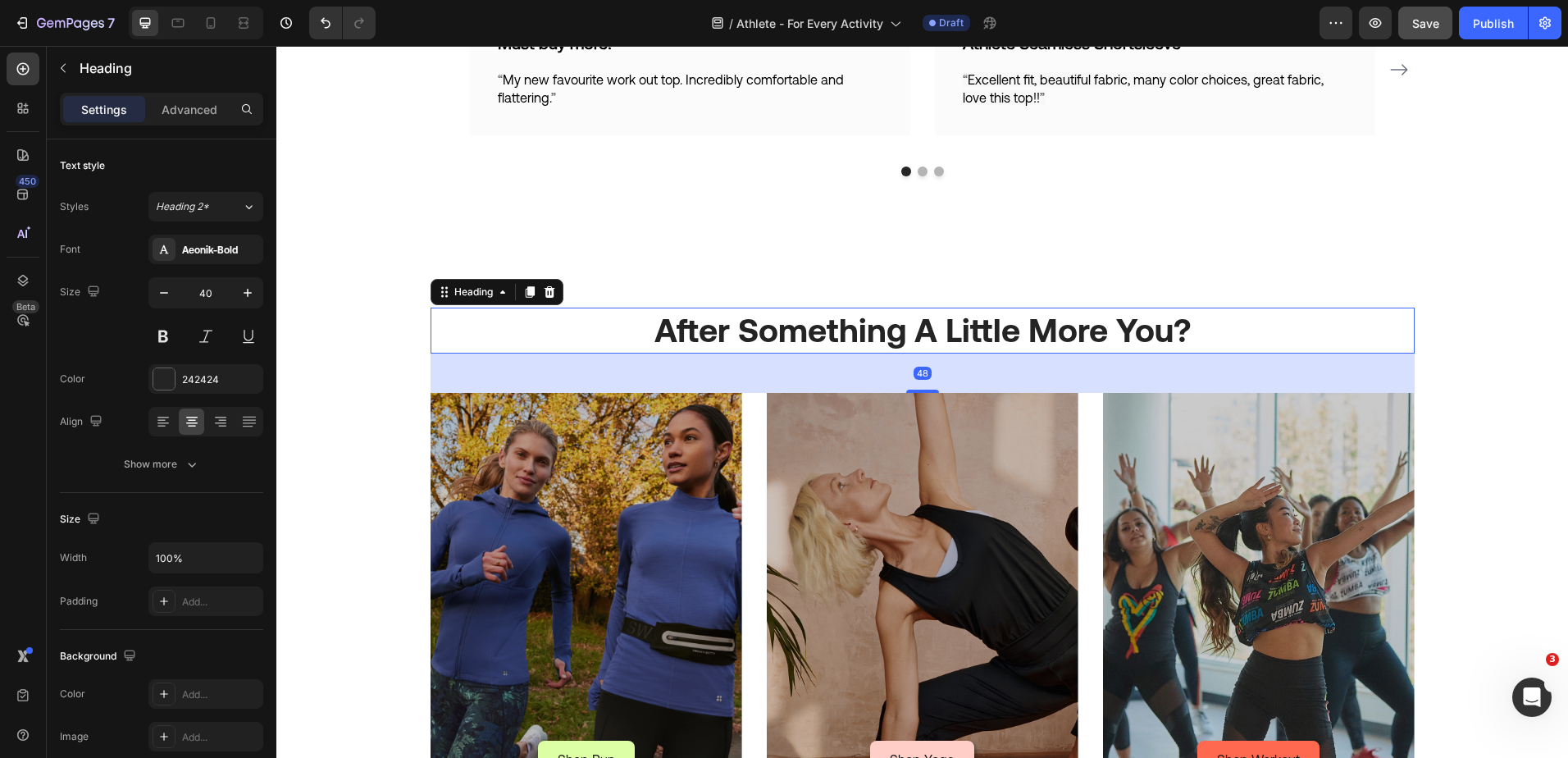
click at [918, 337] on h2 "After Something A Little More You?" at bounding box center [922, 330] width 984 height 46
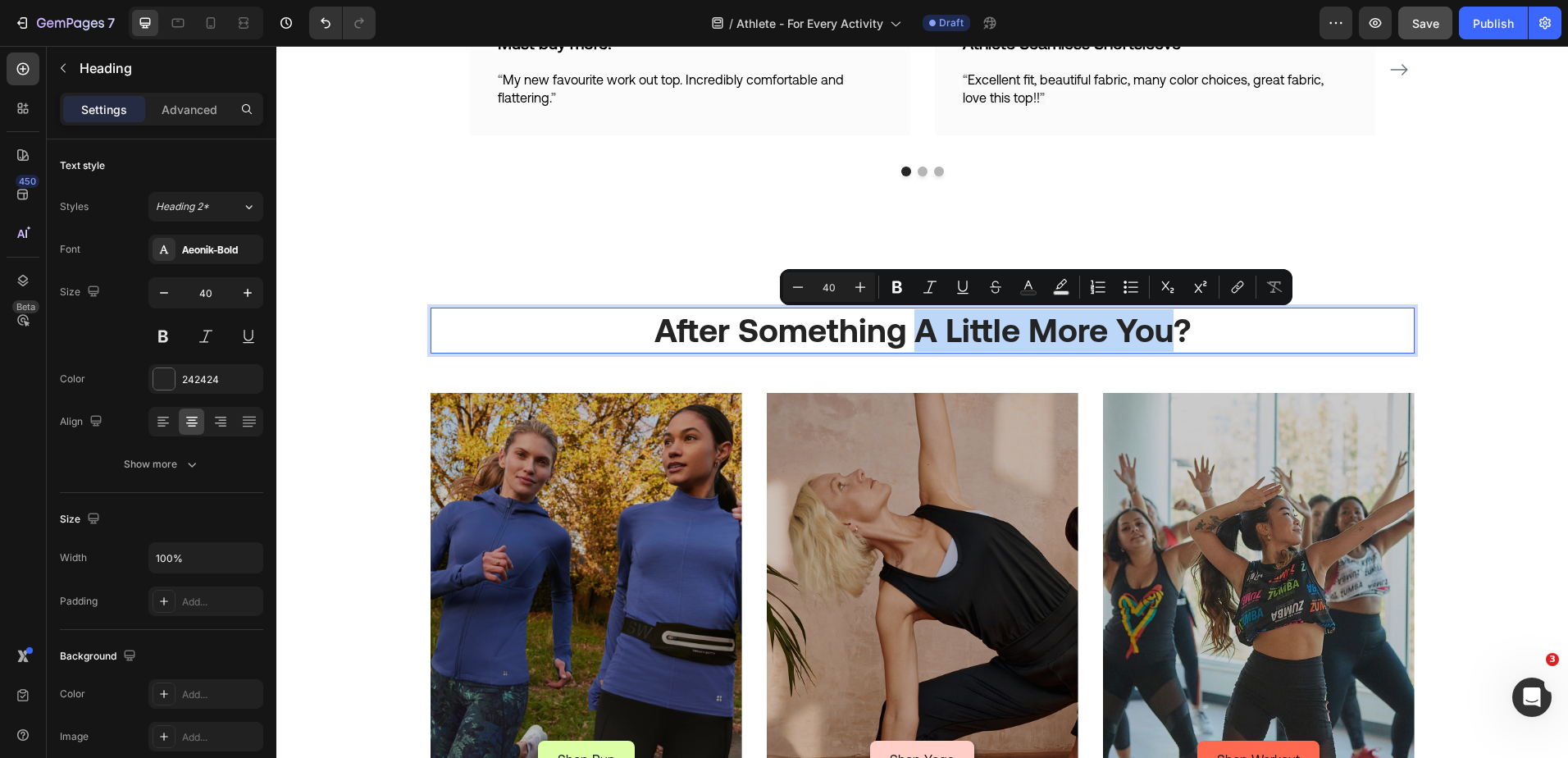
drag, startPoint x: 914, startPoint y: 331, endPoint x: 1167, endPoint y: 329, distance: 253.0
click at [1167, 329] on p "After Something A Little More You?" at bounding box center [923, 331] width 981 height 43
click at [1167, 334] on p "After Something A Little More You?" at bounding box center [923, 331] width 981 height 43
